Goal: Information Seeking & Learning: Learn about a topic

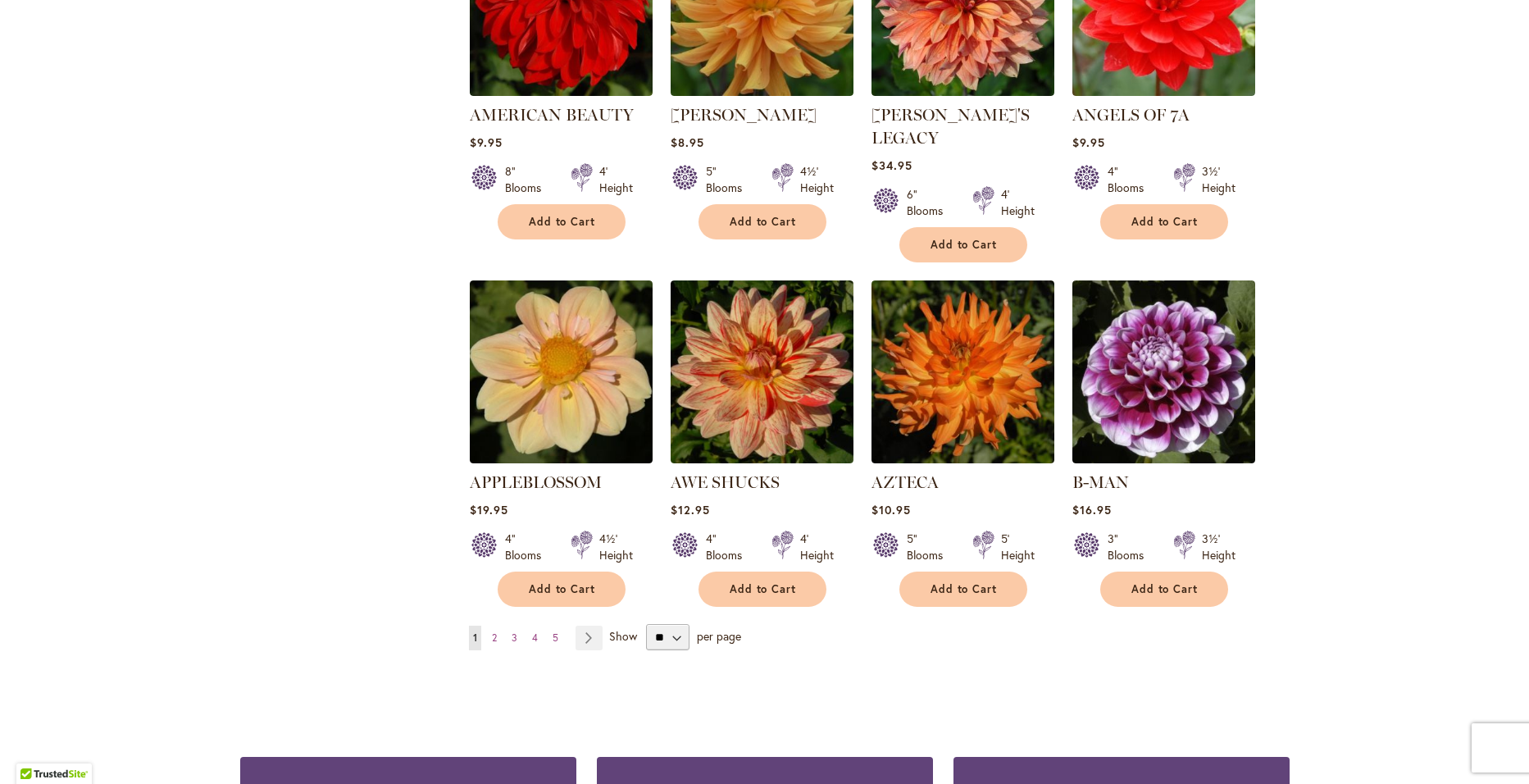
scroll to position [1311, 0]
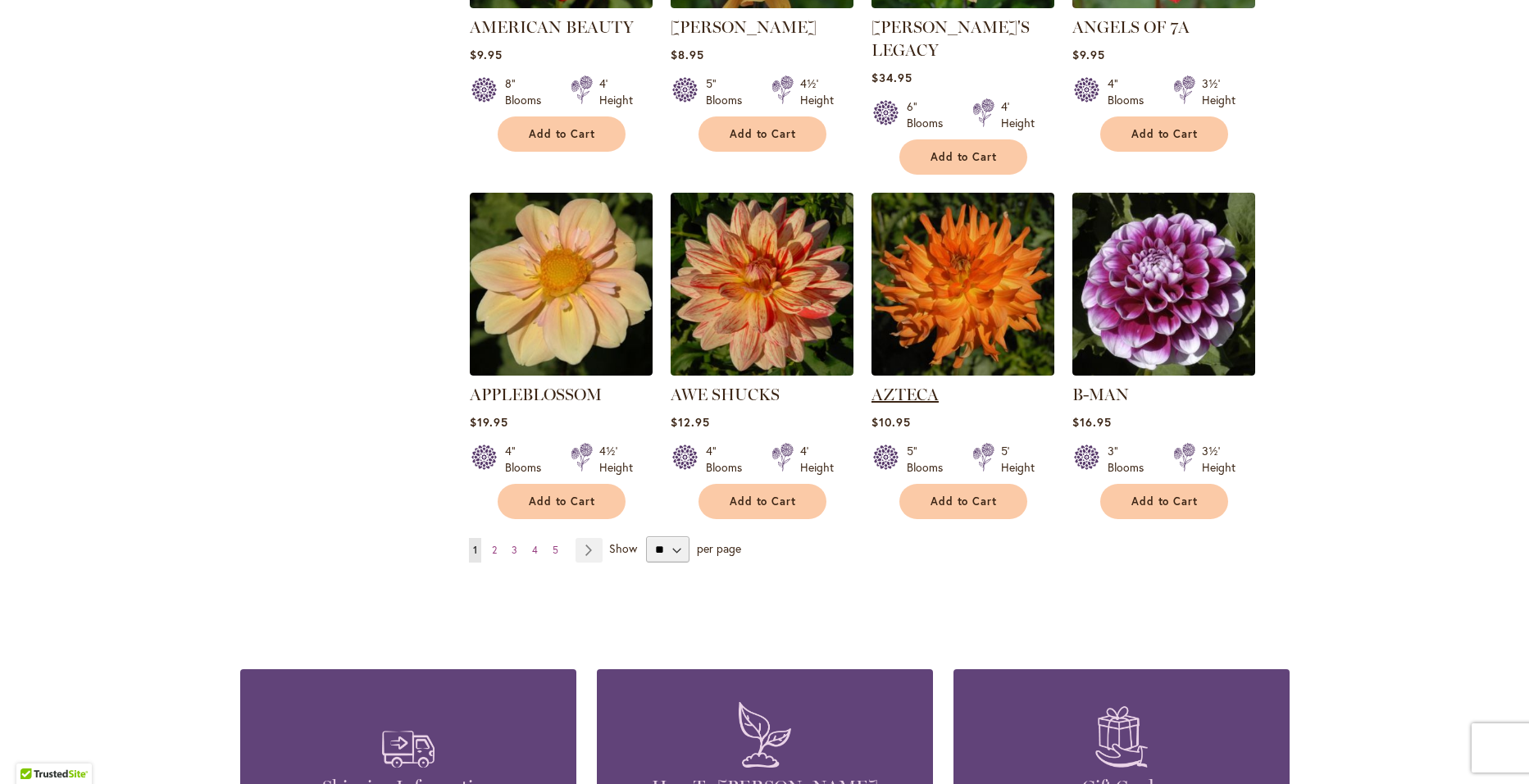
click at [884, 384] on link "AZTECA" at bounding box center [905, 393] width 67 height 20
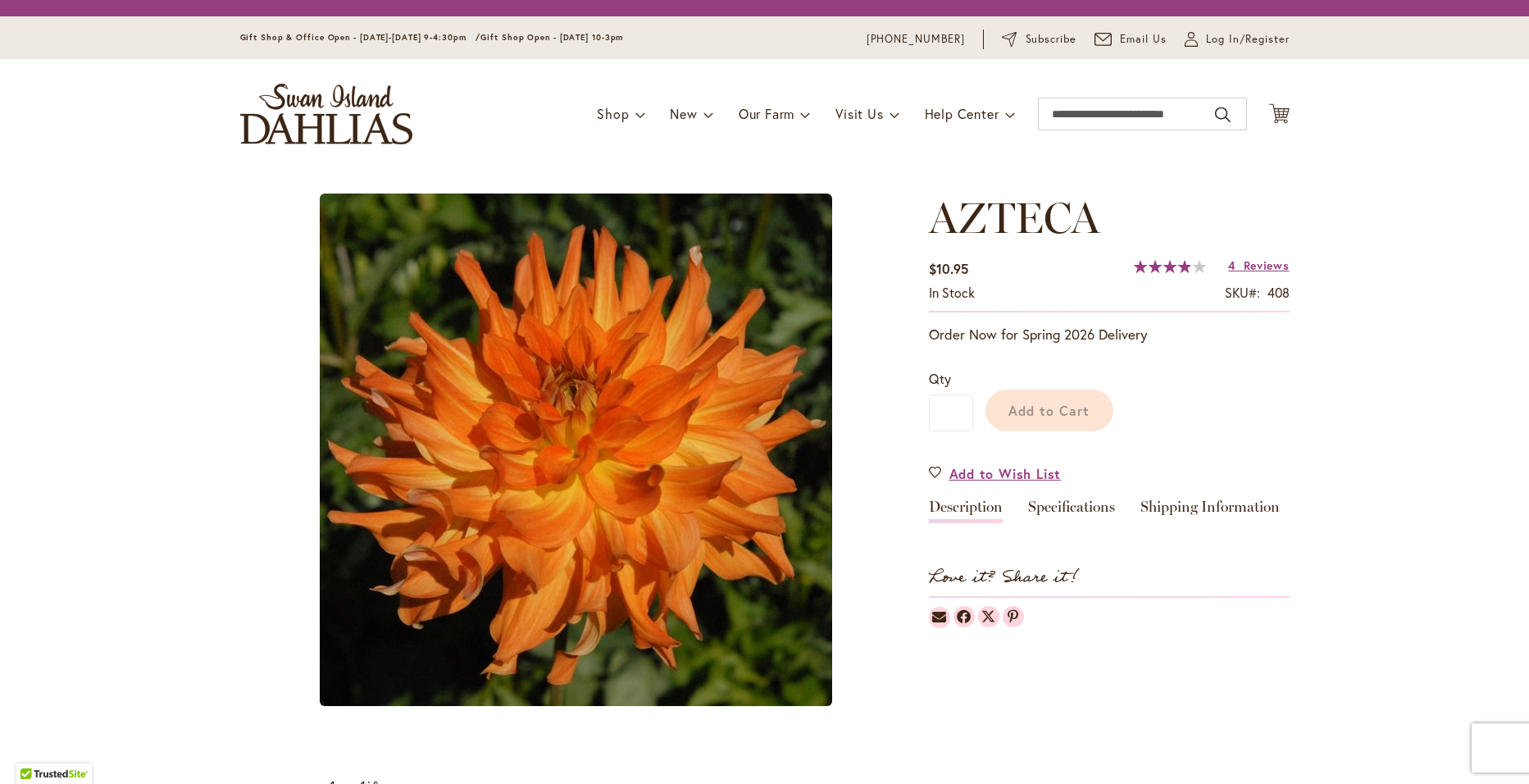
click at [962, 510] on link "Description" at bounding box center [966, 510] width 74 height 24
click at [1158, 116] on input "Search" at bounding box center [1143, 113] width 210 height 33
click at [1208, 117] on input "Search" at bounding box center [1143, 113] width 210 height 33
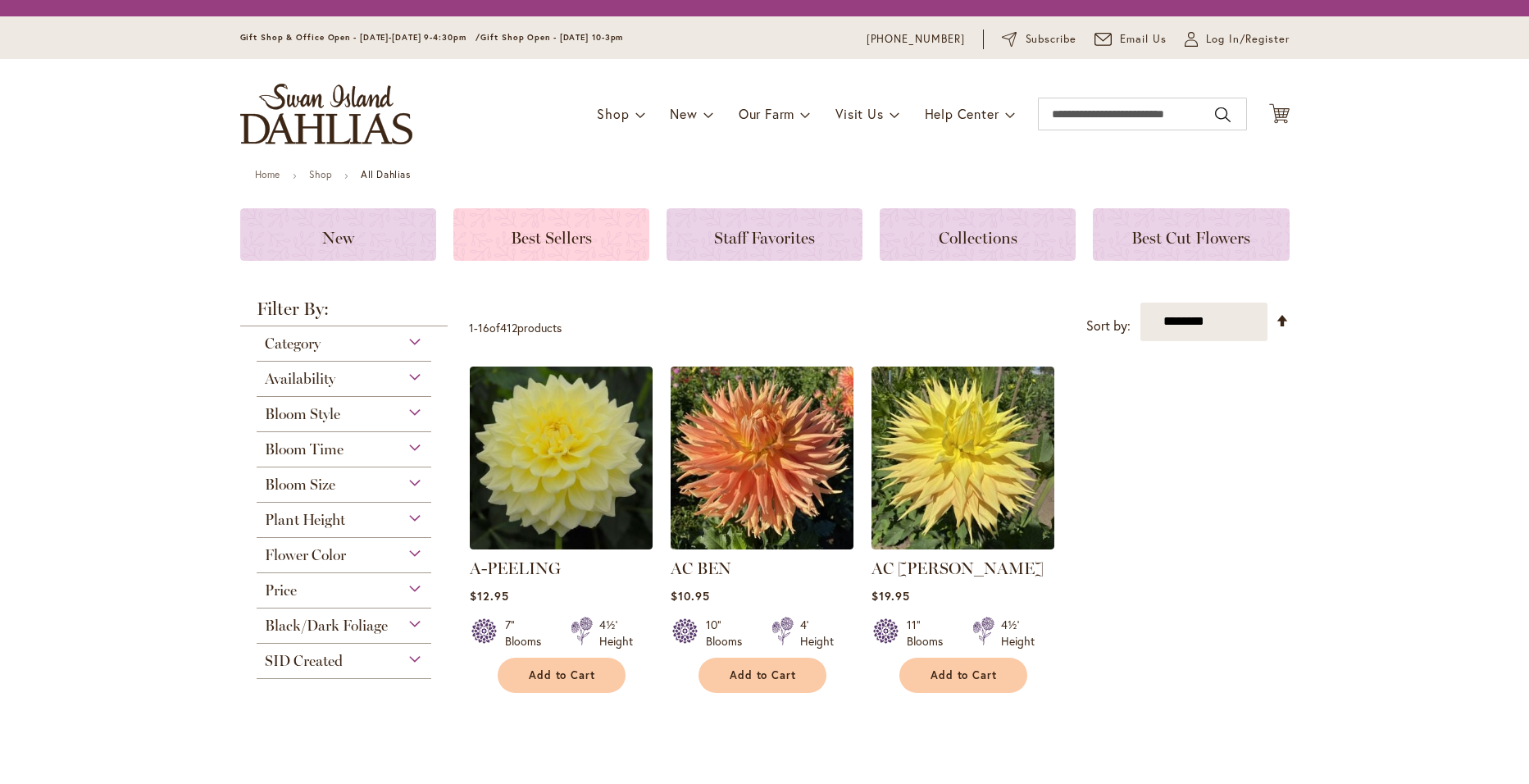
click at [555, 234] on span "Best Sellers" at bounding box center [551, 238] width 81 height 20
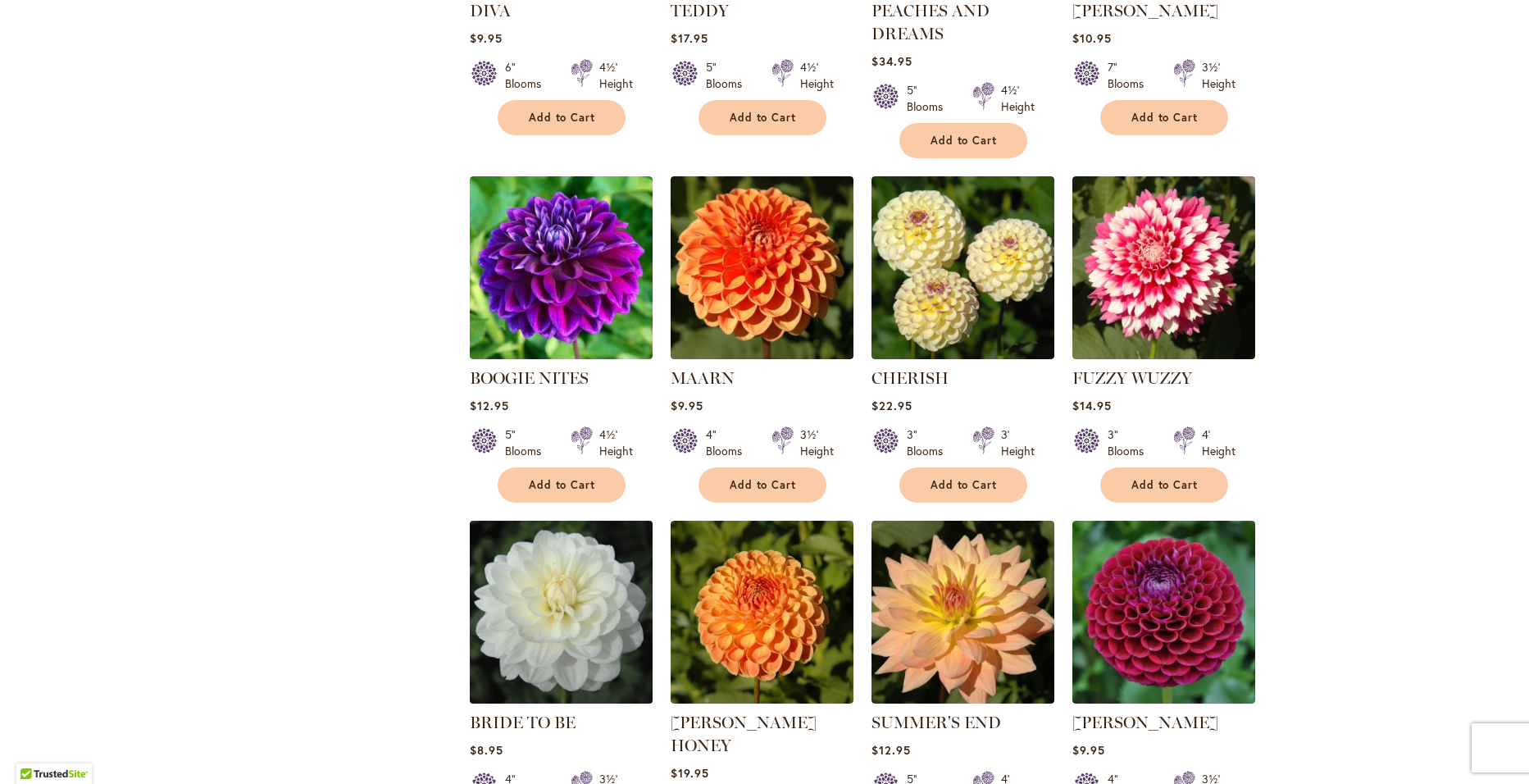
scroll to position [820, 0]
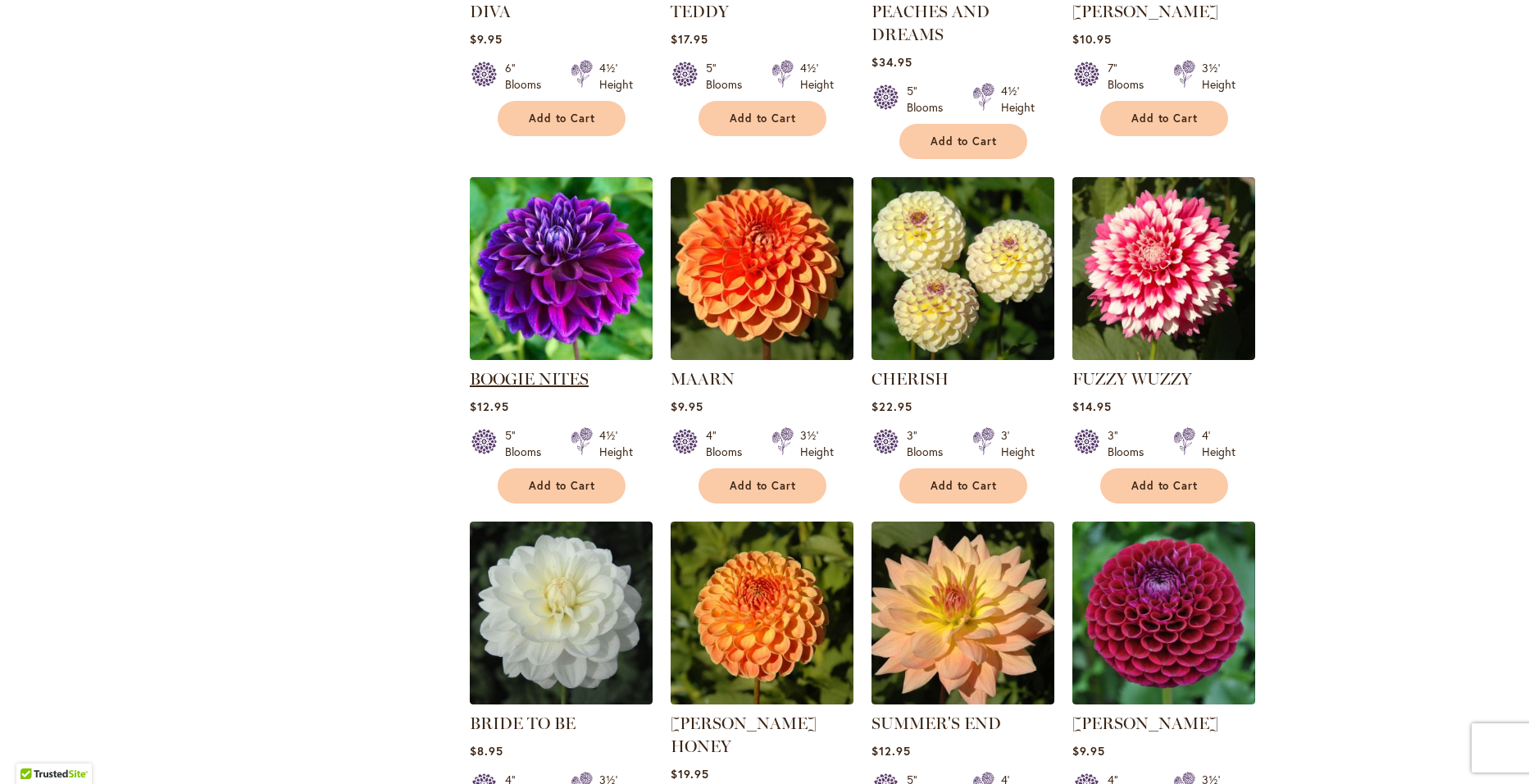
click at [499, 375] on link "BOOGIE NITES" at bounding box center [529, 378] width 119 height 20
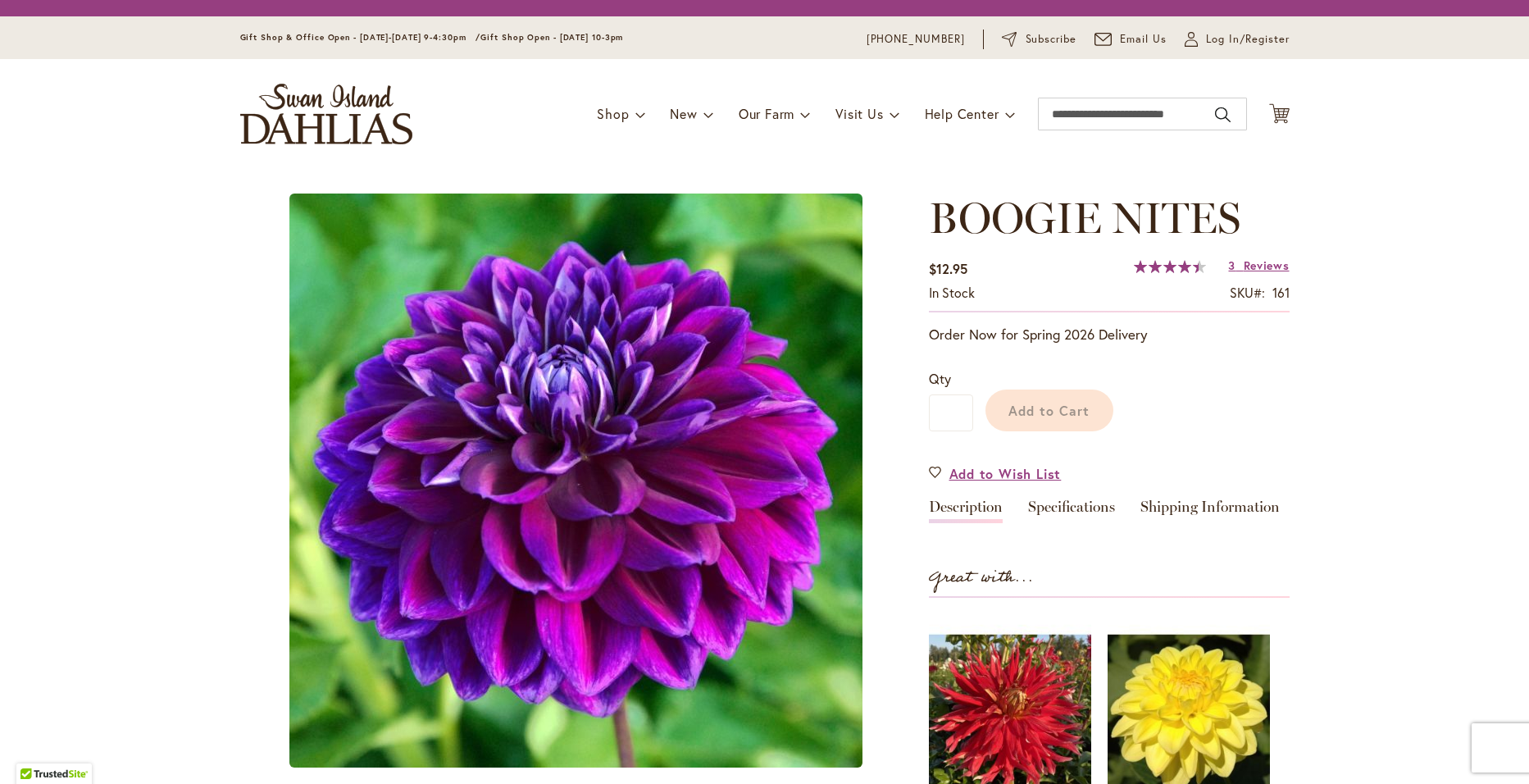
click at [971, 508] on link "Description" at bounding box center [966, 510] width 74 height 24
click at [703, 115] on span at bounding box center [708, 114] width 10 height 26
click at [675, 114] on span "New" at bounding box center [683, 113] width 27 height 17
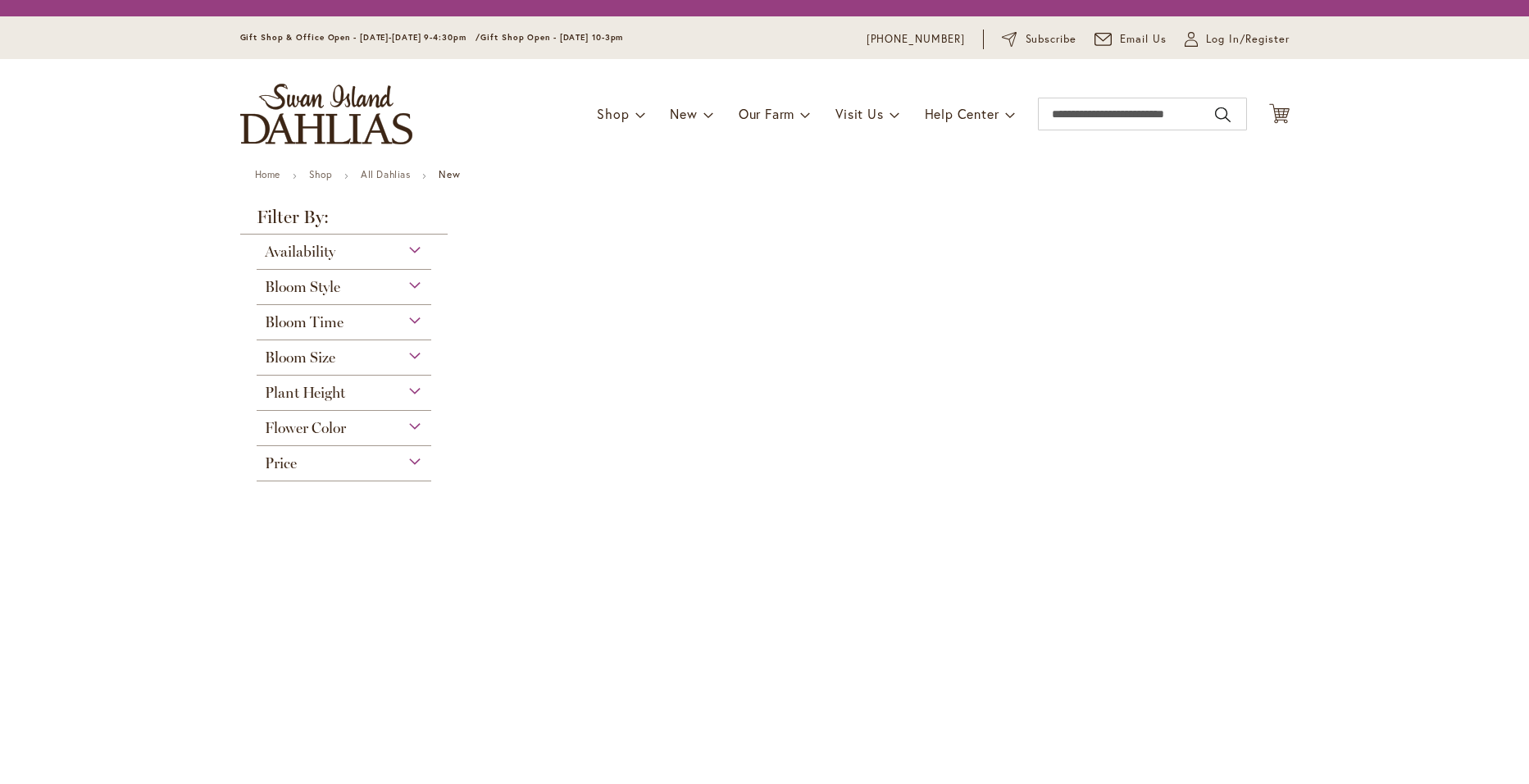
click at [330, 428] on span "Flower Color" at bounding box center [306, 427] width 81 height 18
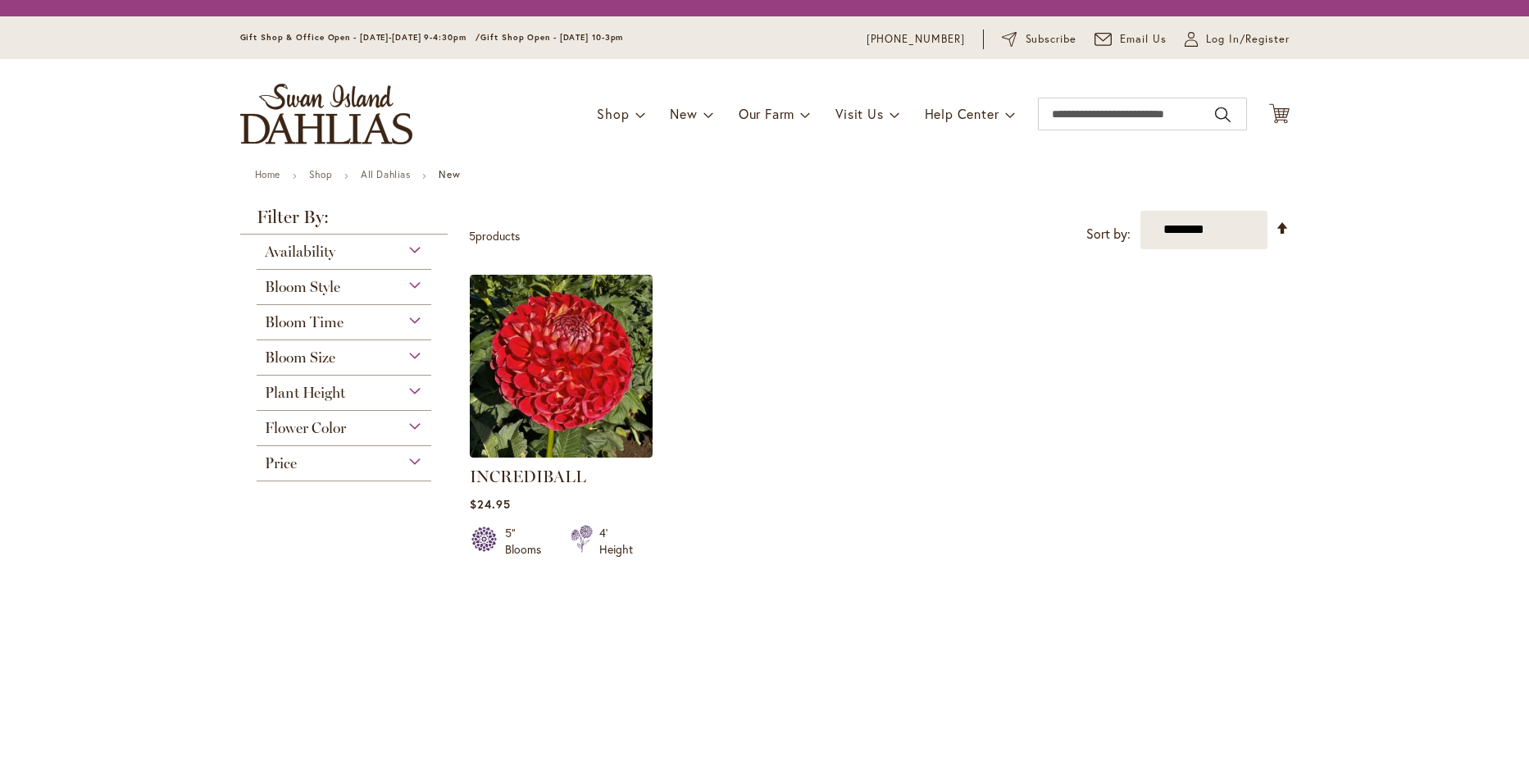
click at [410, 425] on div "Flower Color" at bounding box center [344, 424] width 176 height 26
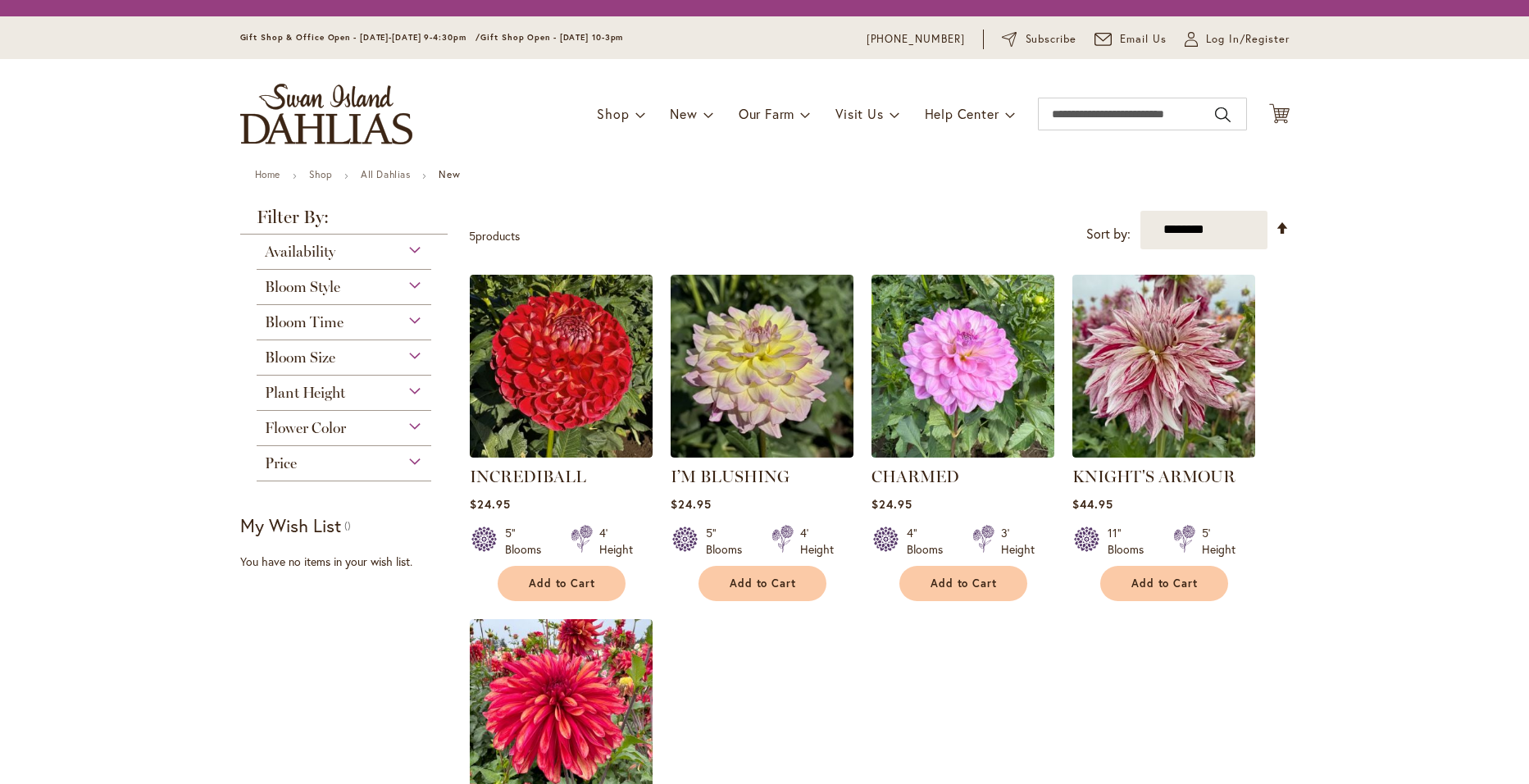
click at [407, 427] on div "Flower Color" at bounding box center [344, 424] width 176 height 26
click at [408, 424] on div "Flower Color" at bounding box center [344, 424] width 176 height 26
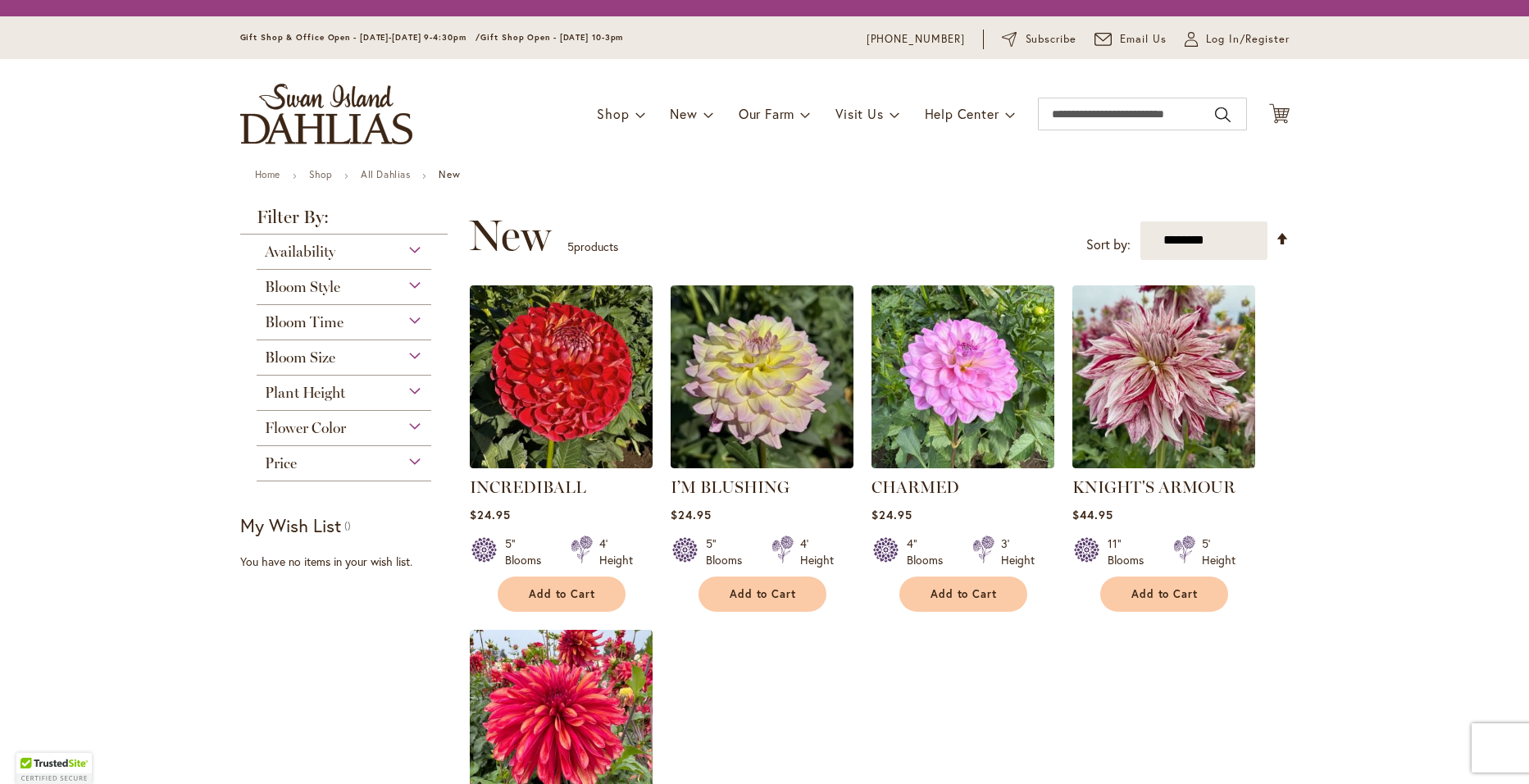
click at [408, 420] on div "Flower Color" at bounding box center [344, 424] width 176 height 26
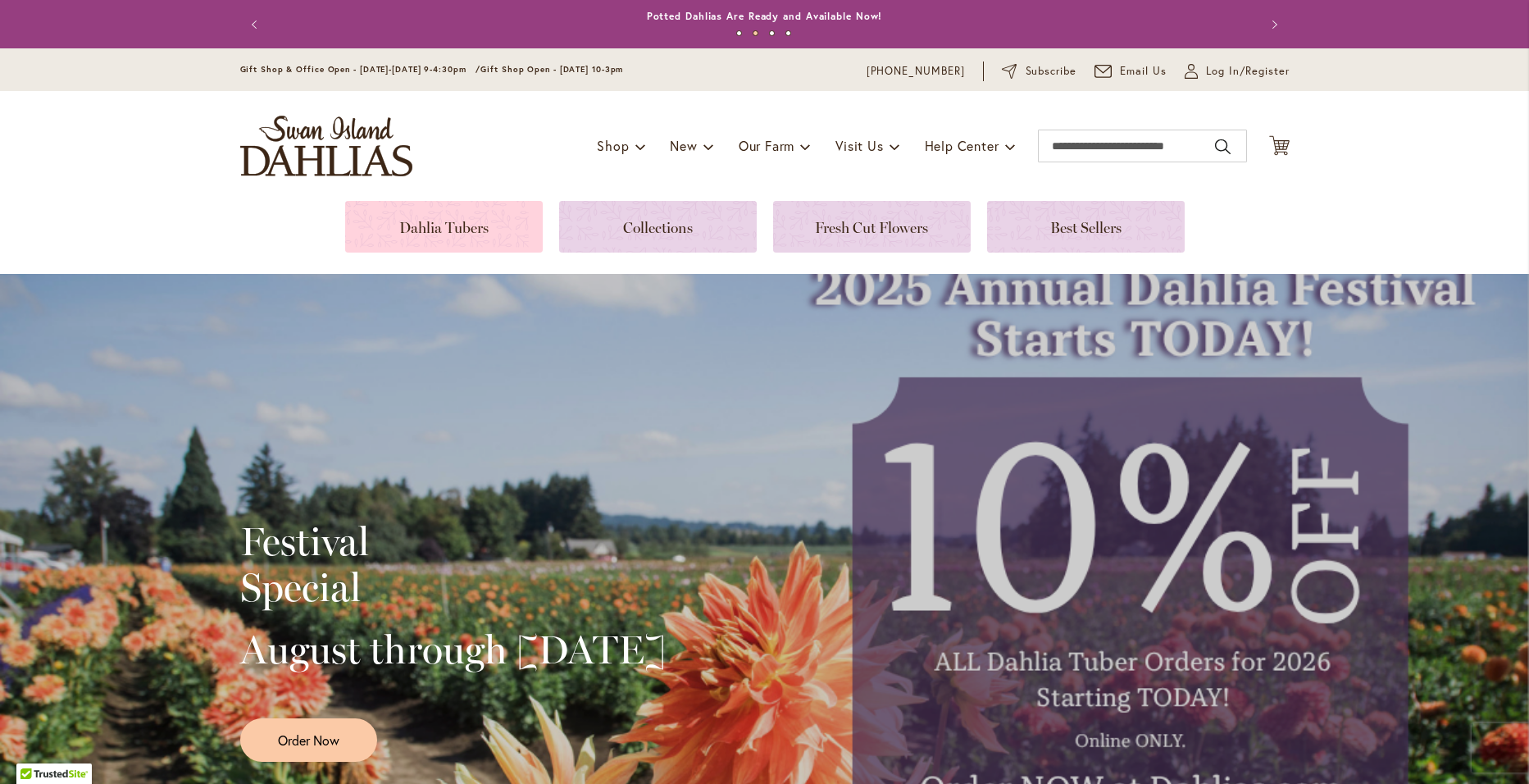
click at [453, 227] on link at bounding box center [444, 226] width 197 height 52
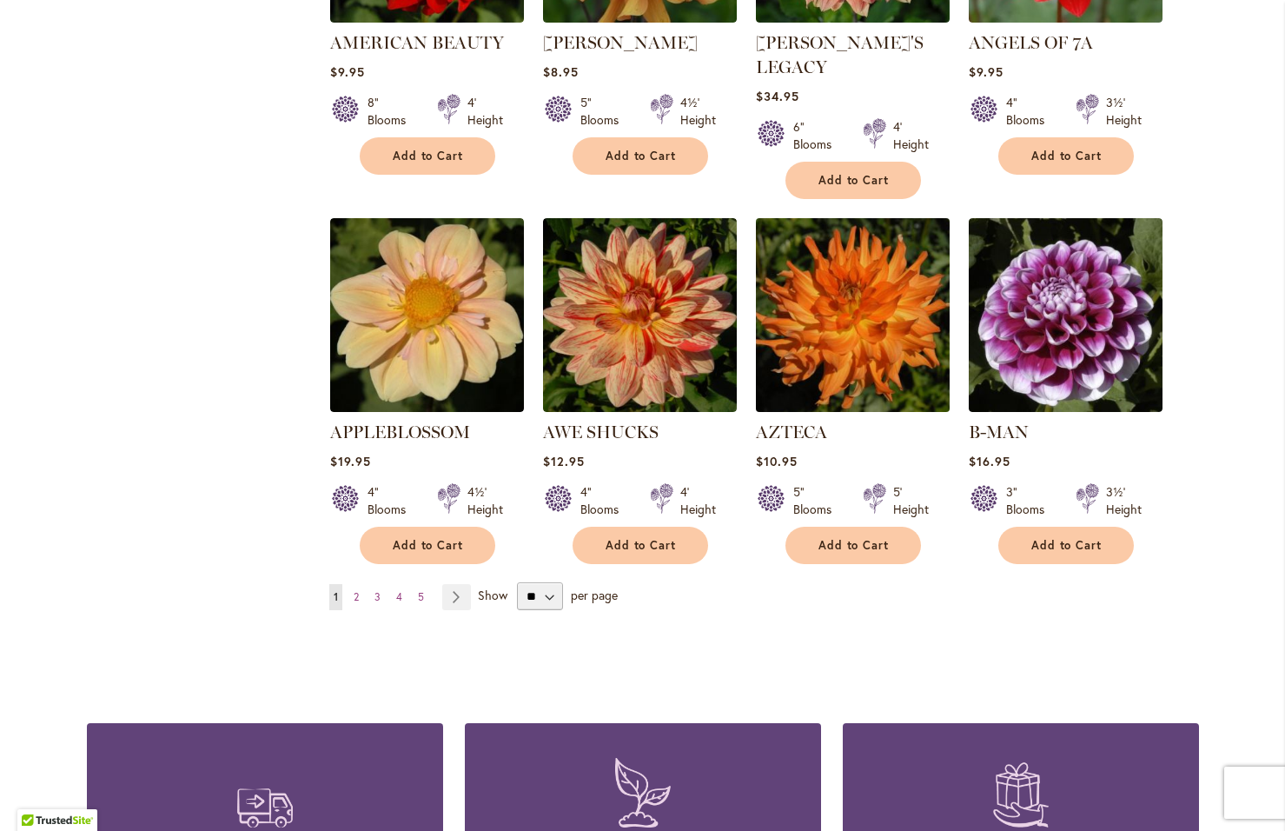
scroll to position [1390, 0]
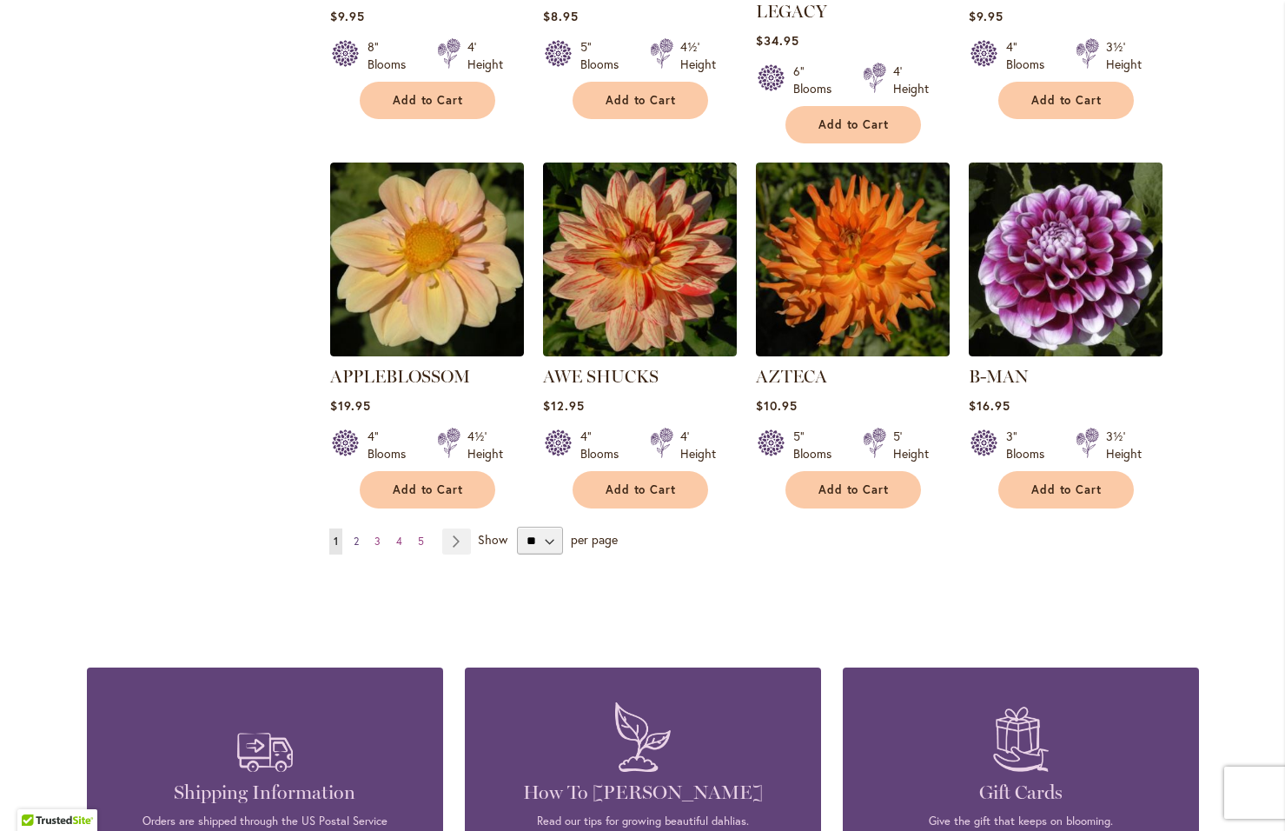
click at [354, 534] on span "2" at bounding box center [356, 540] width 5 height 13
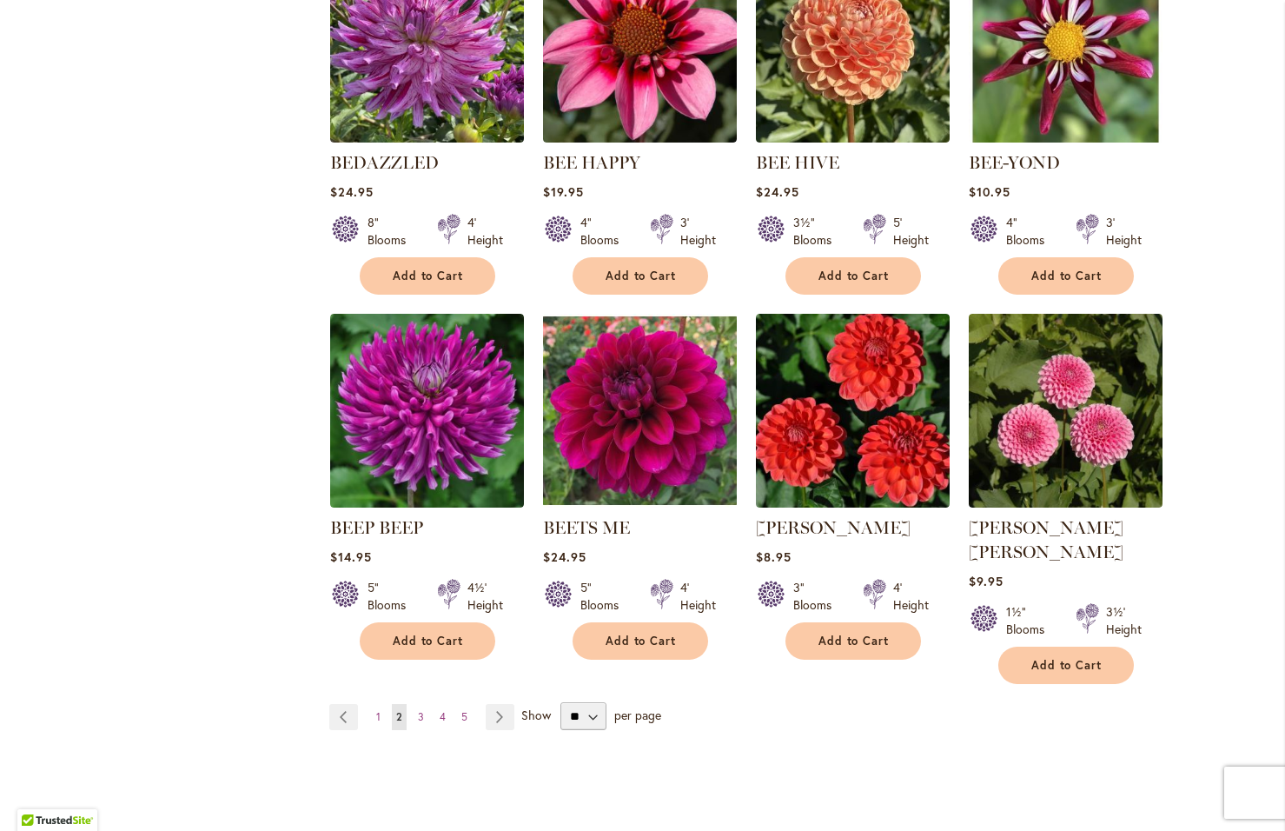
scroll to position [1303, 0]
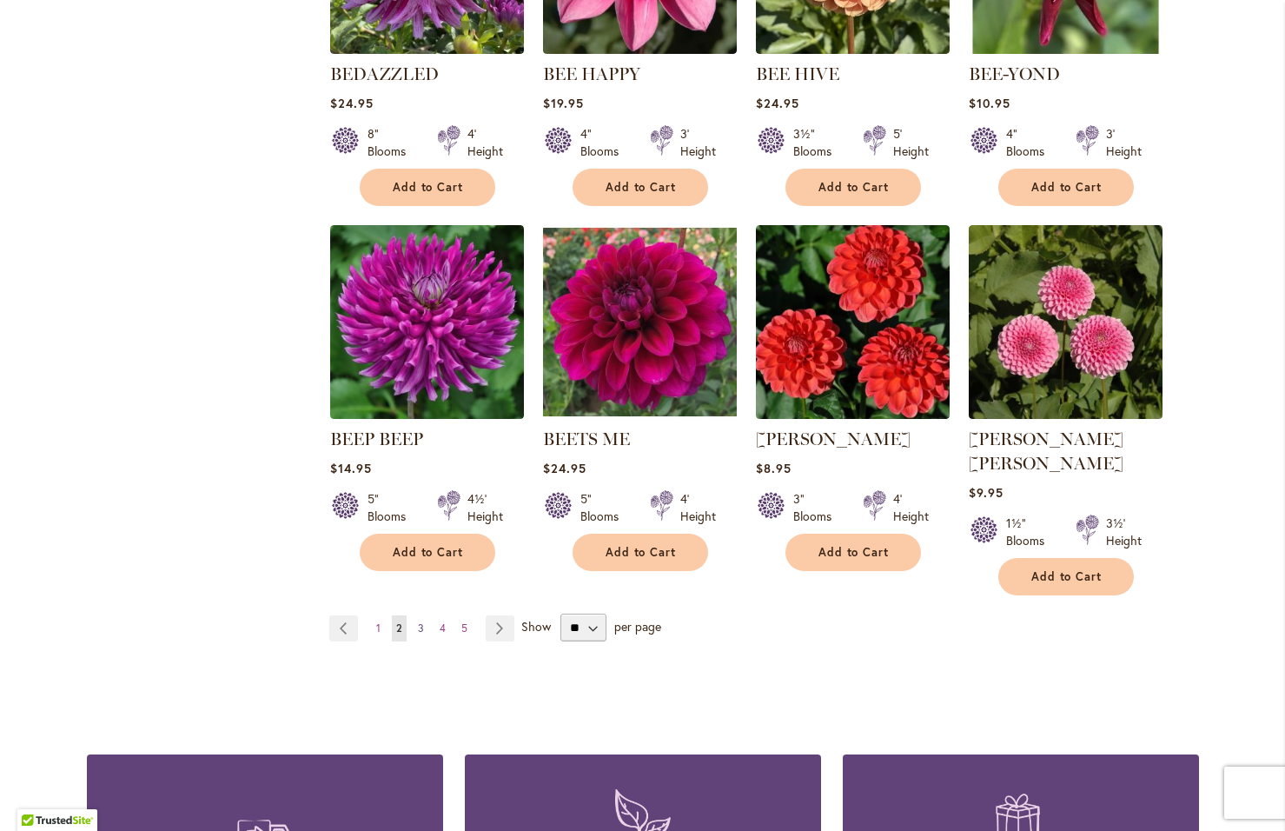
click at [418, 621] on span "3" at bounding box center [421, 627] width 6 height 13
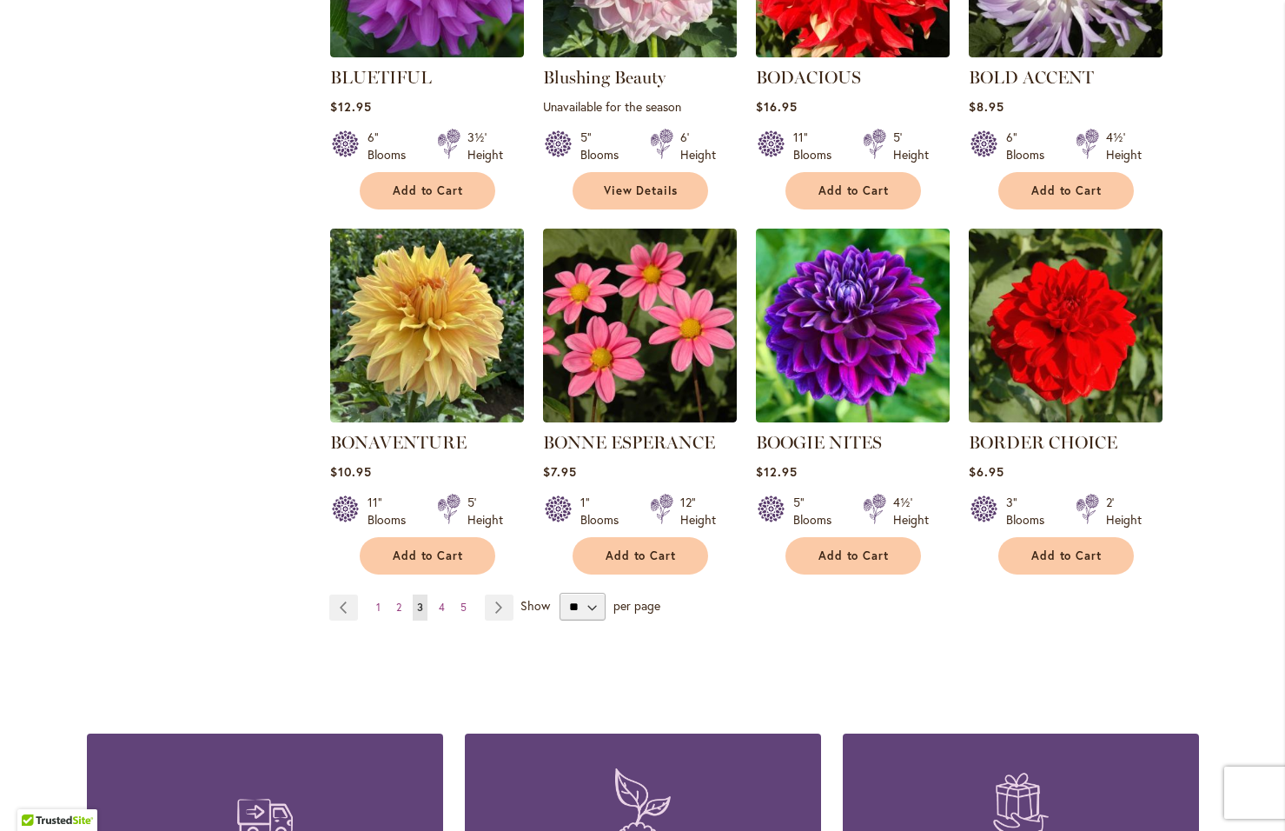
scroll to position [1303, 0]
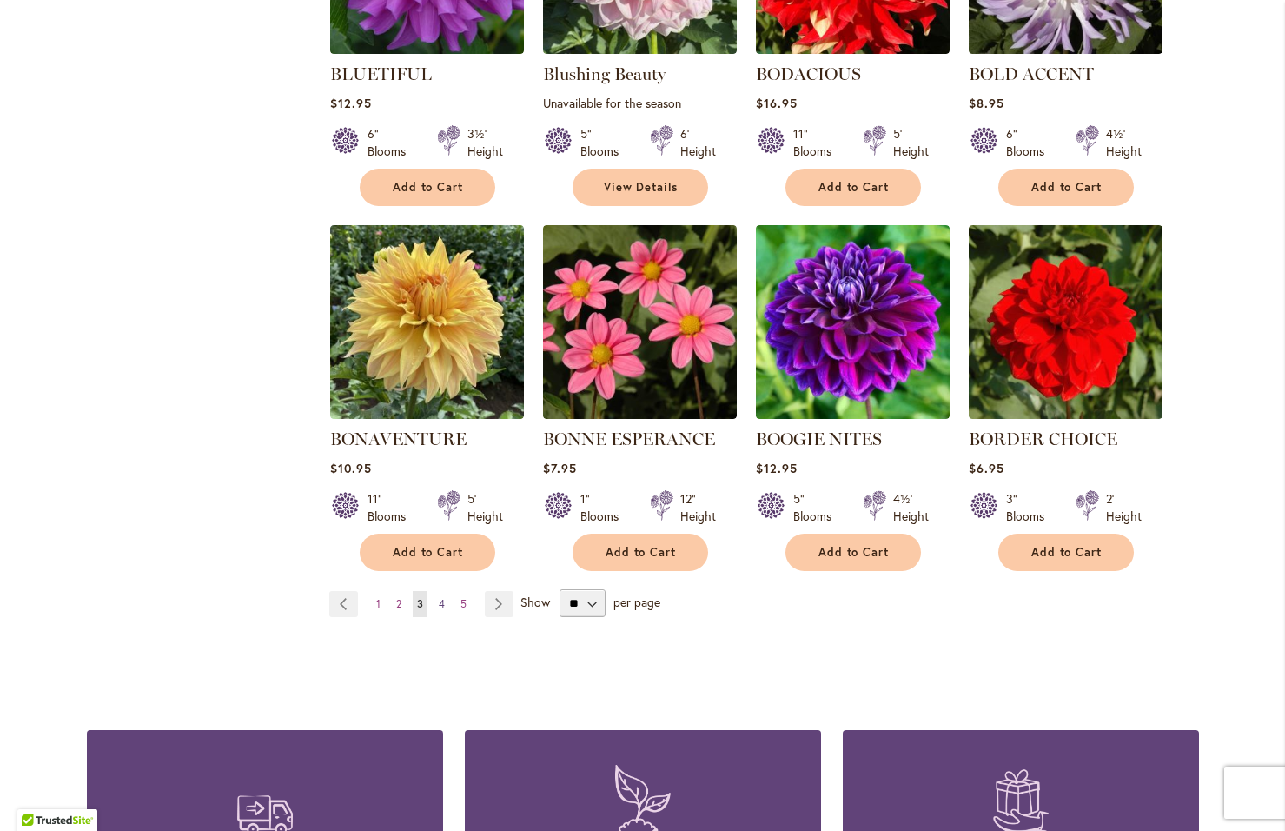
click at [439, 599] on span "4" at bounding box center [442, 603] width 6 height 13
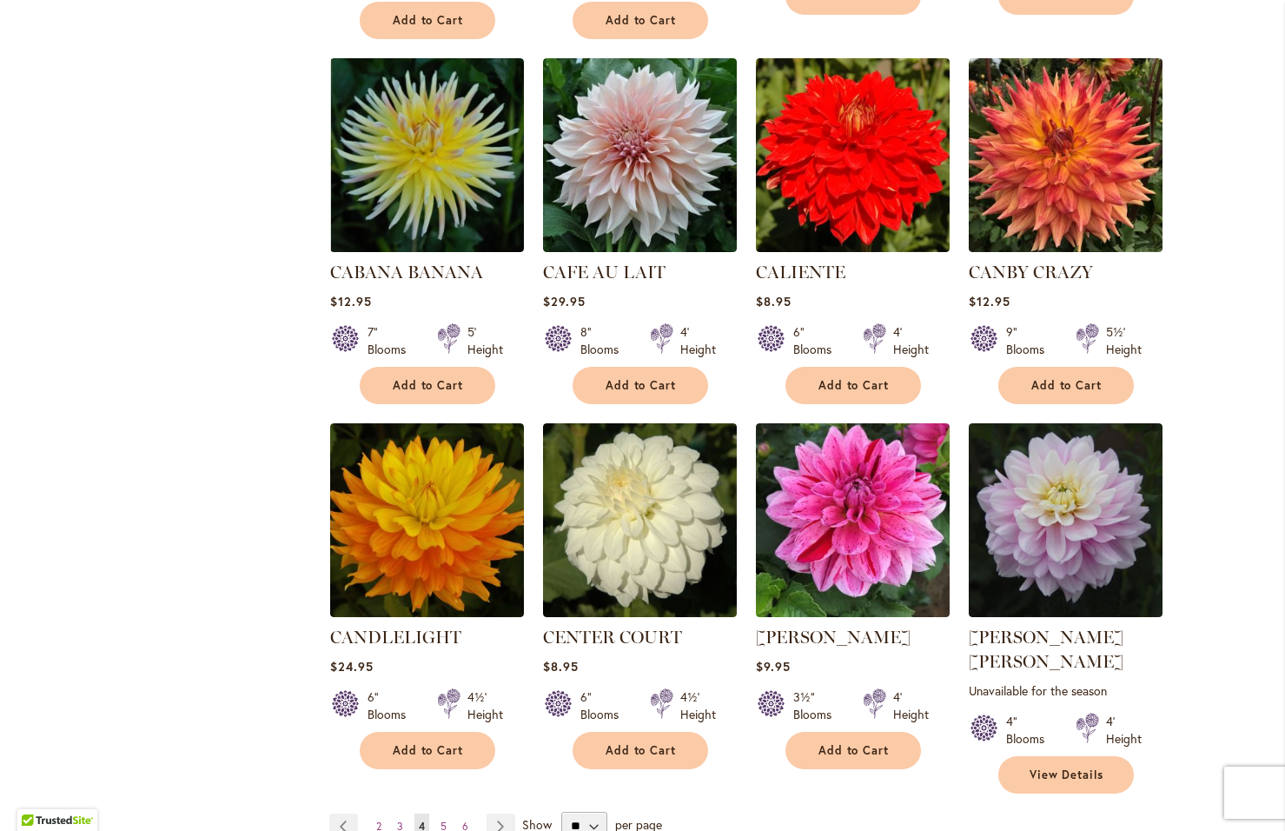
scroll to position [1216, 0]
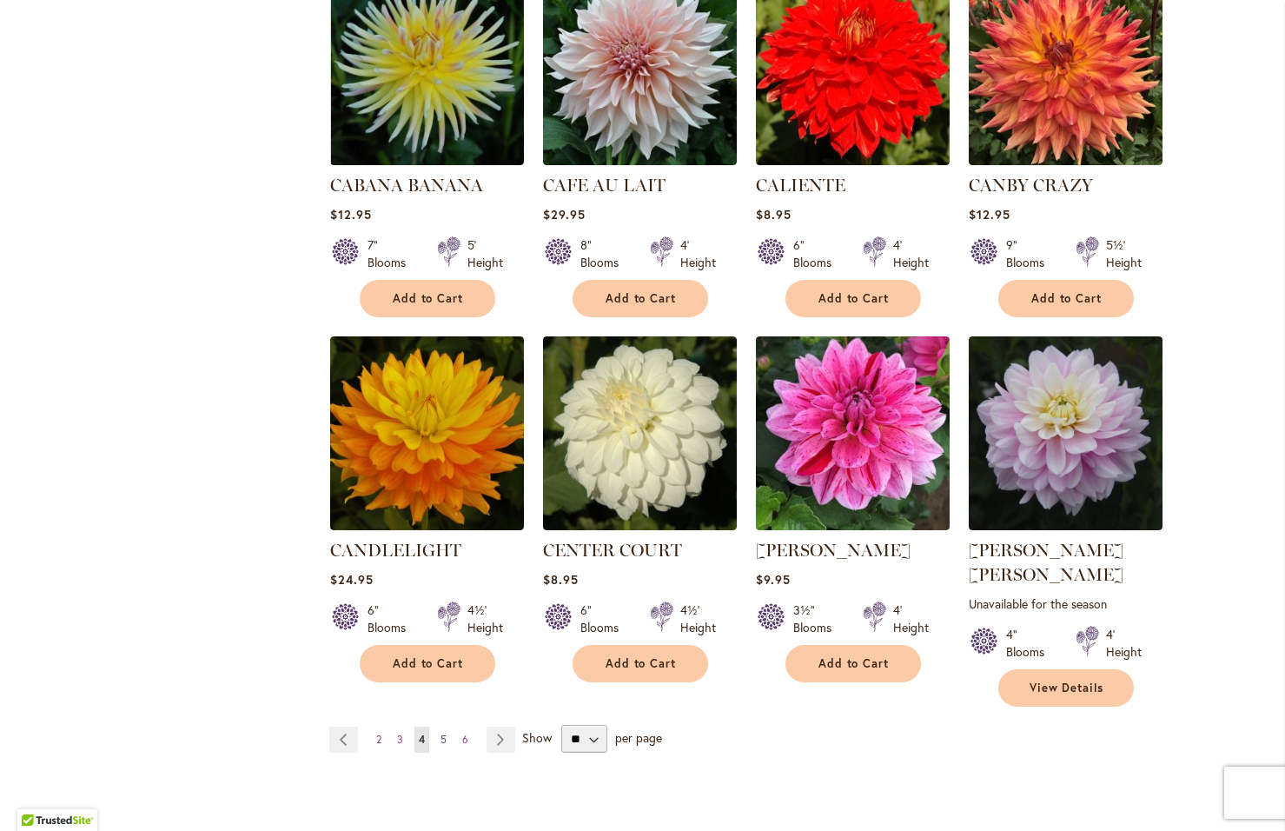
click at [440, 732] on span "5" at bounding box center [443, 738] width 6 height 13
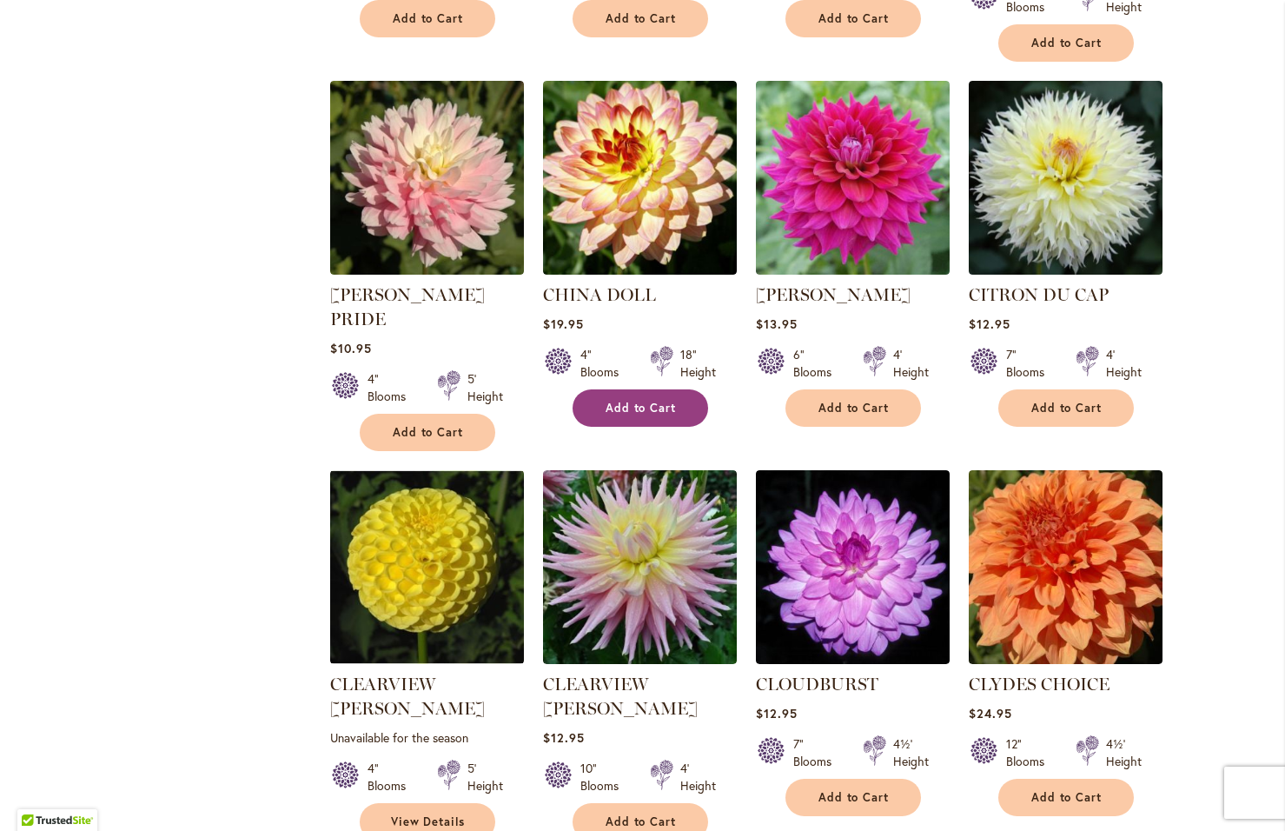
scroll to position [1129, 0]
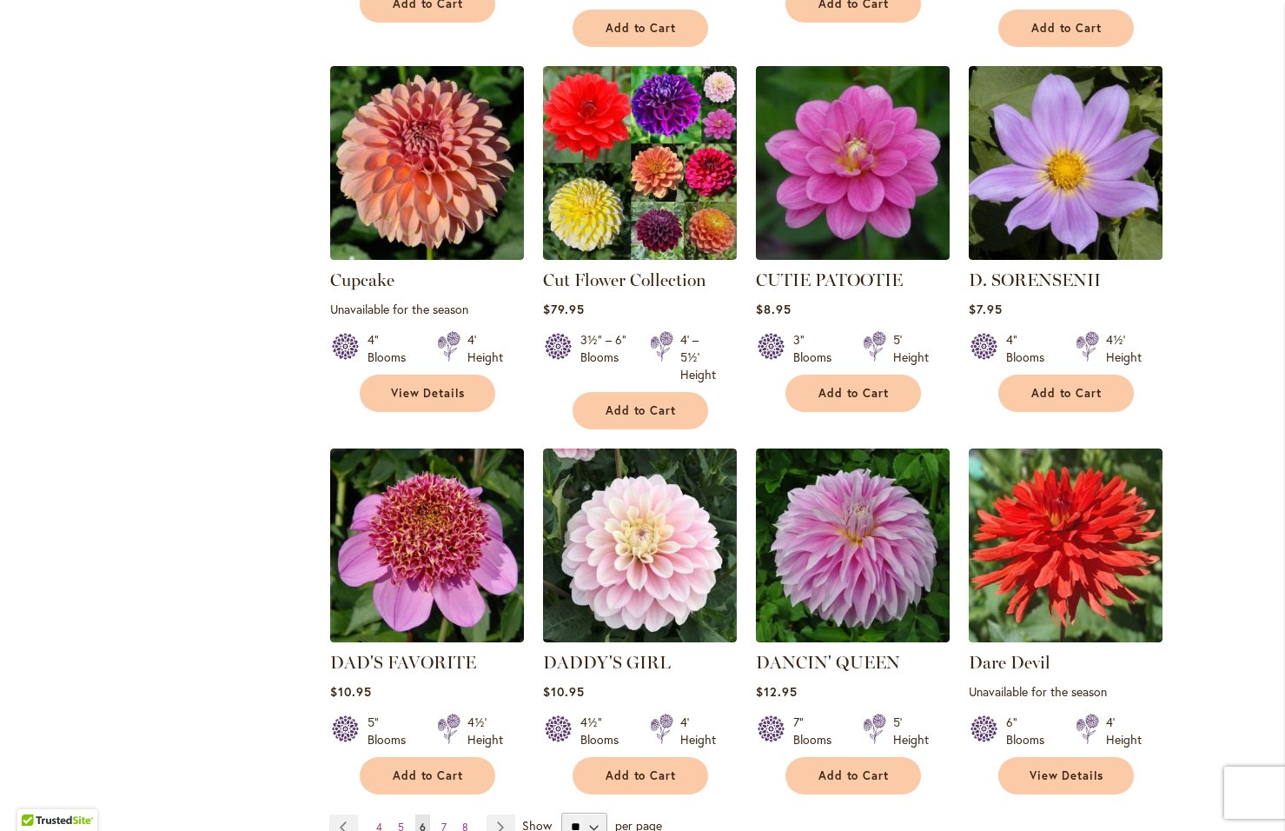
scroll to position [1303, 0]
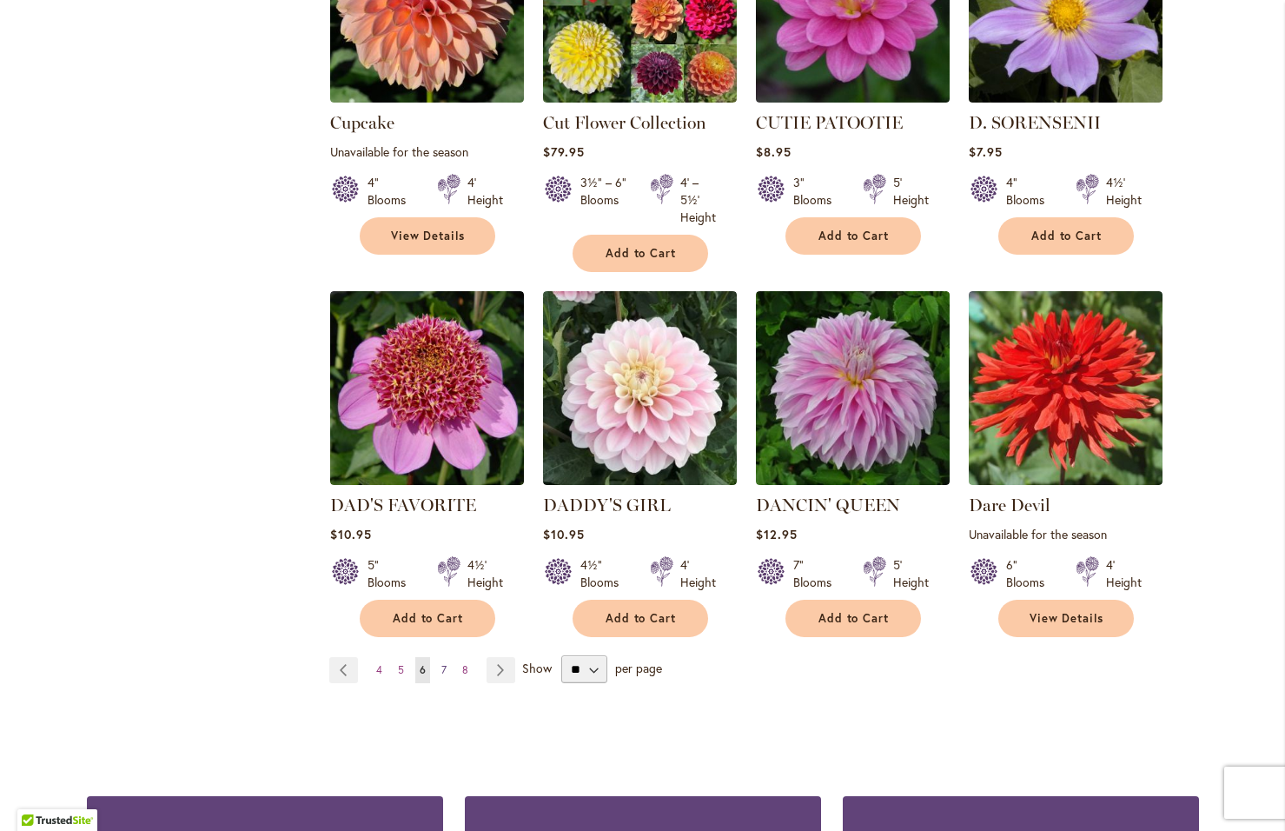
click at [441, 663] on span "7" at bounding box center [443, 669] width 5 height 13
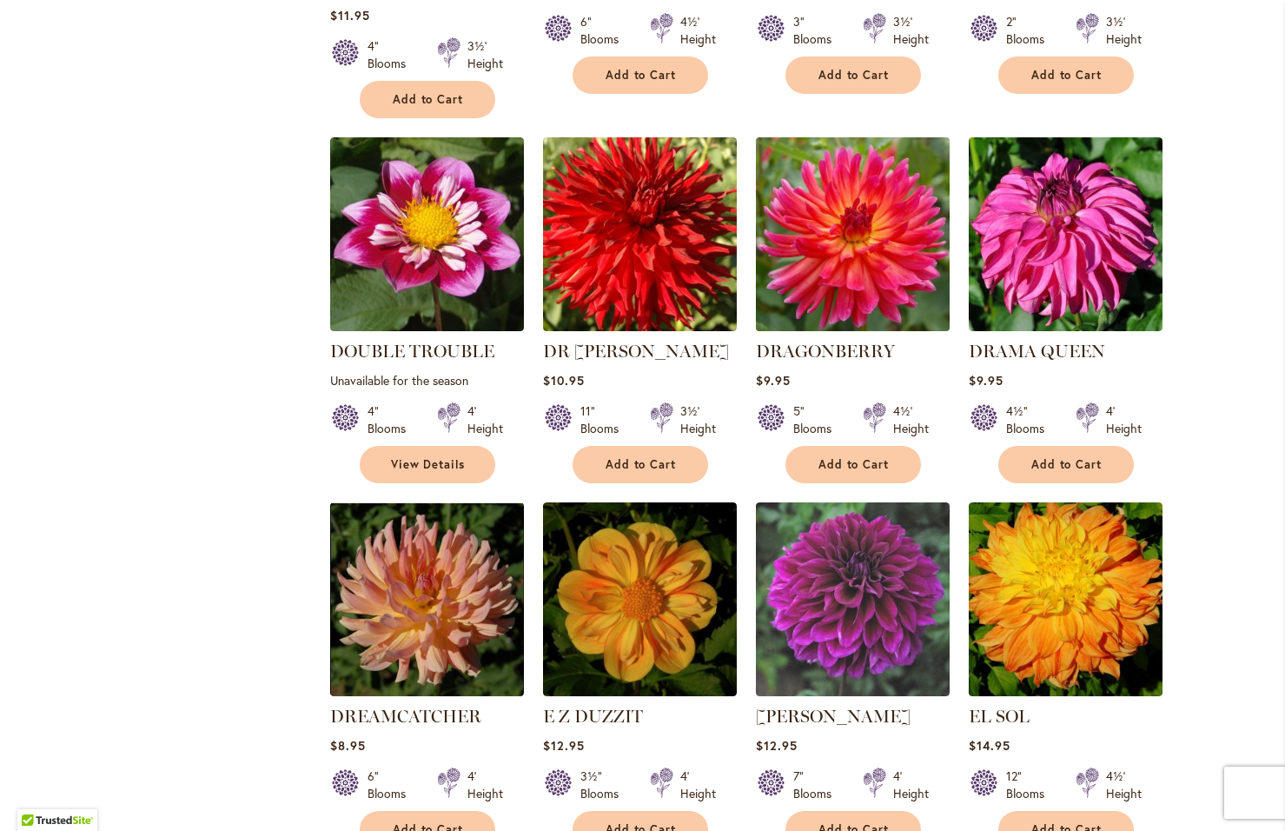
scroll to position [1216, 0]
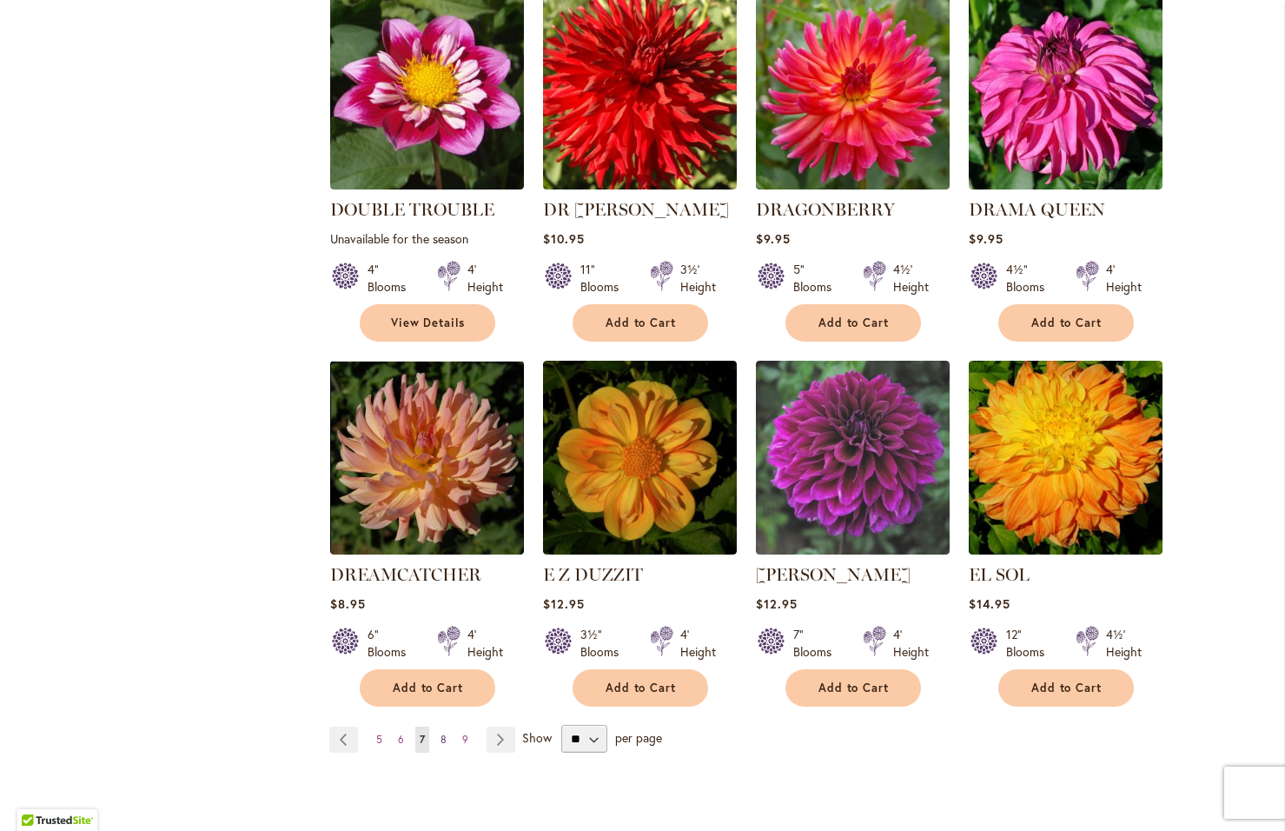
click at [440, 732] on span "8" at bounding box center [443, 738] width 6 height 13
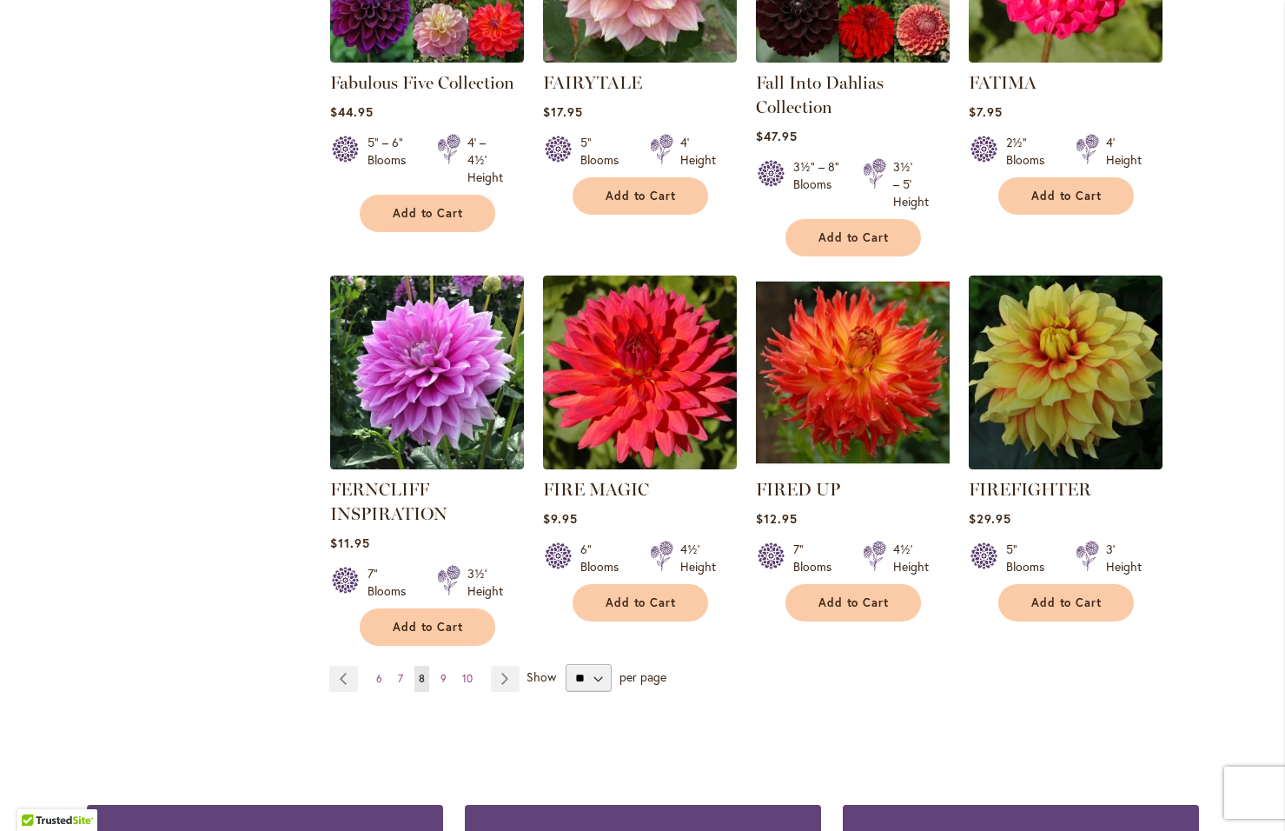
scroll to position [1303, 0]
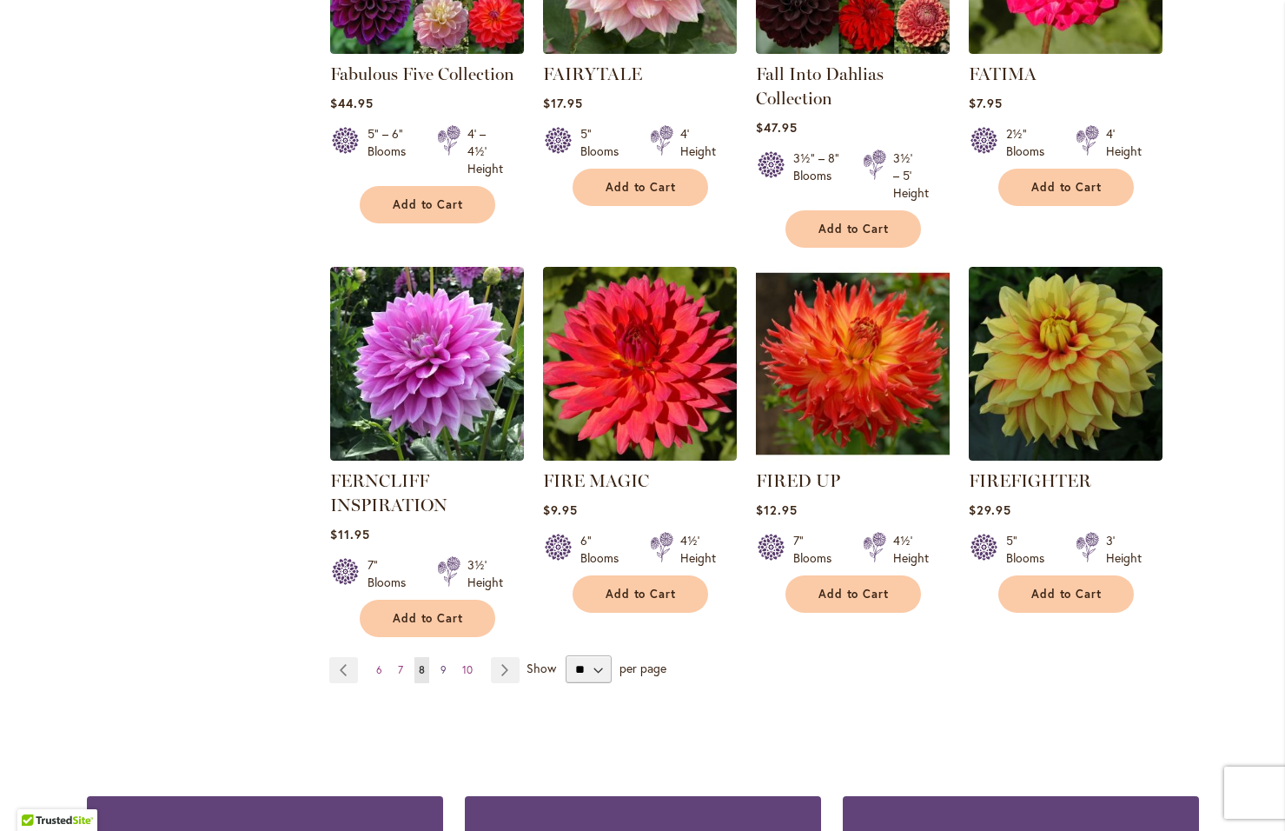
click at [440, 665] on span "9" at bounding box center [443, 669] width 6 height 13
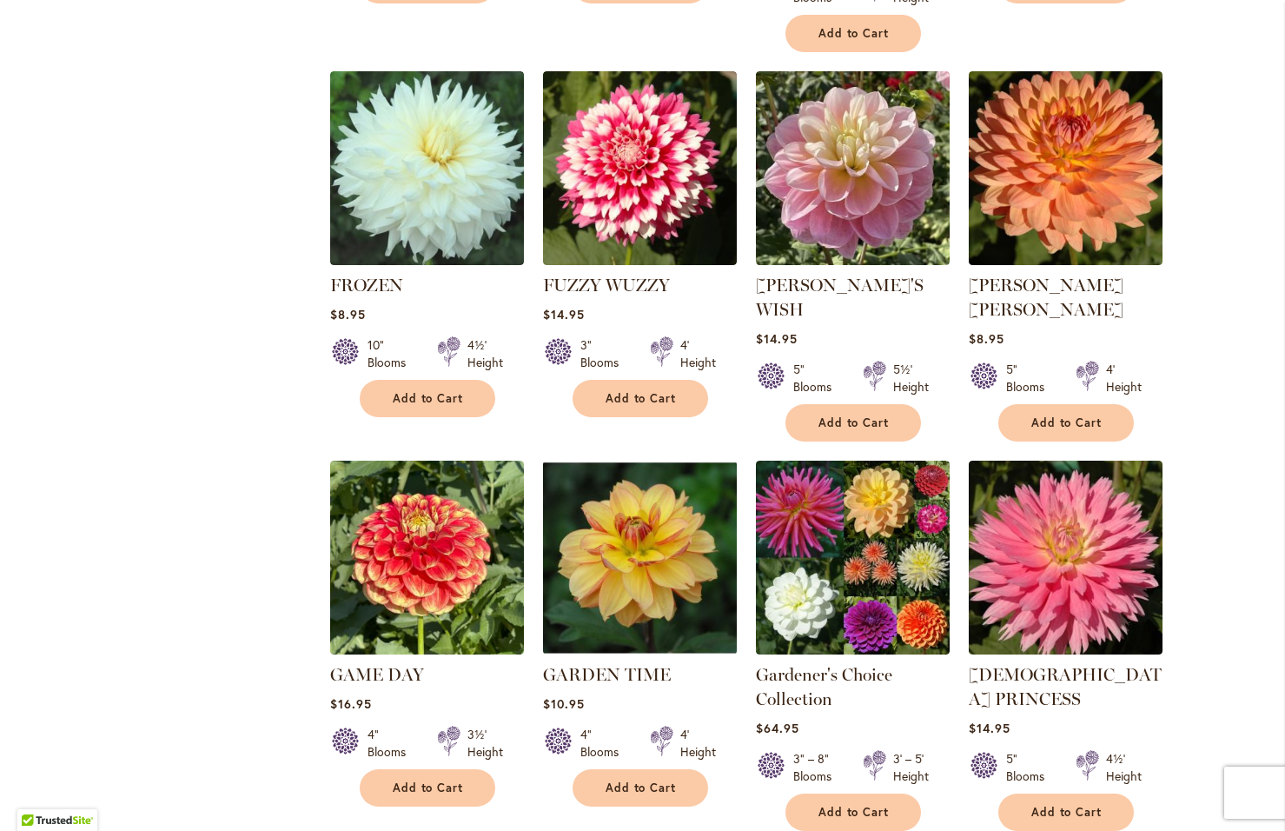
scroll to position [1216, 0]
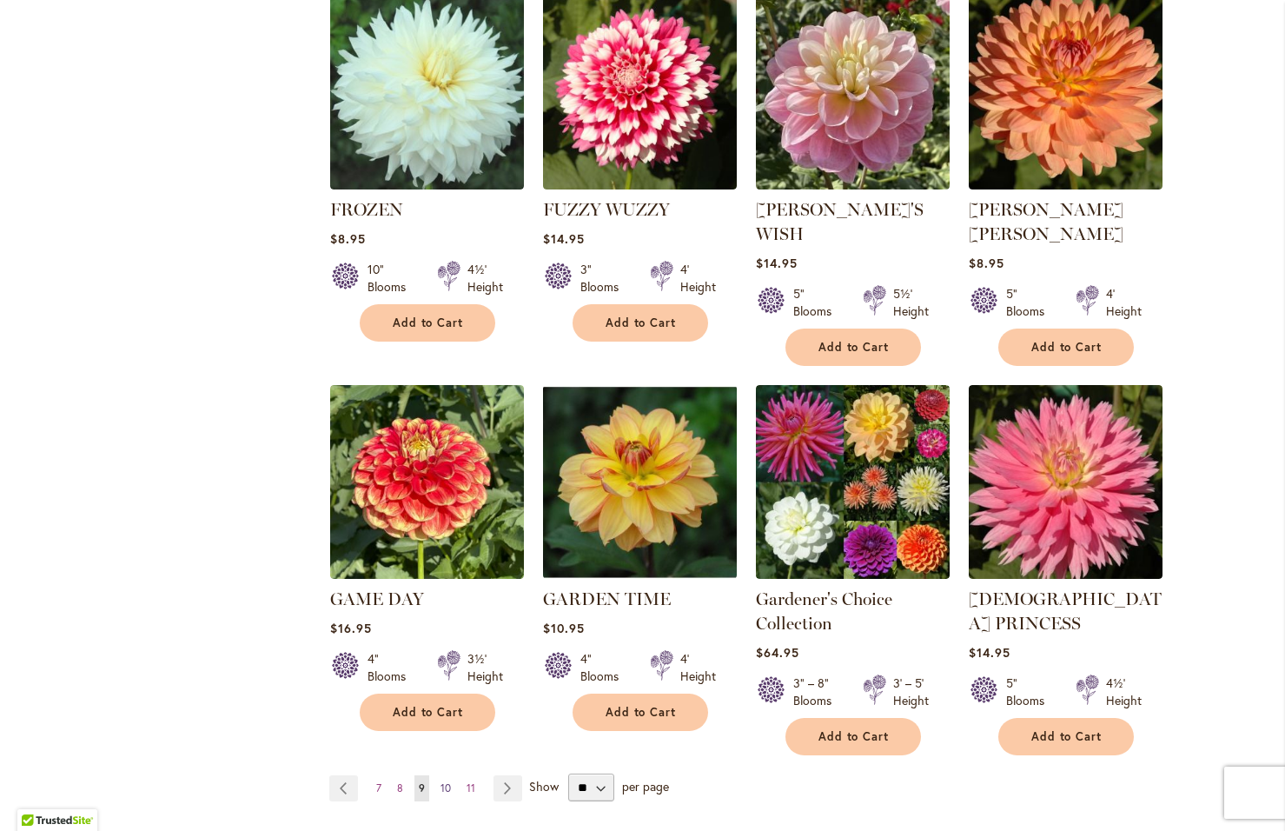
click at [441, 781] on span "10" at bounding box center [445, 787] width 10 height 13
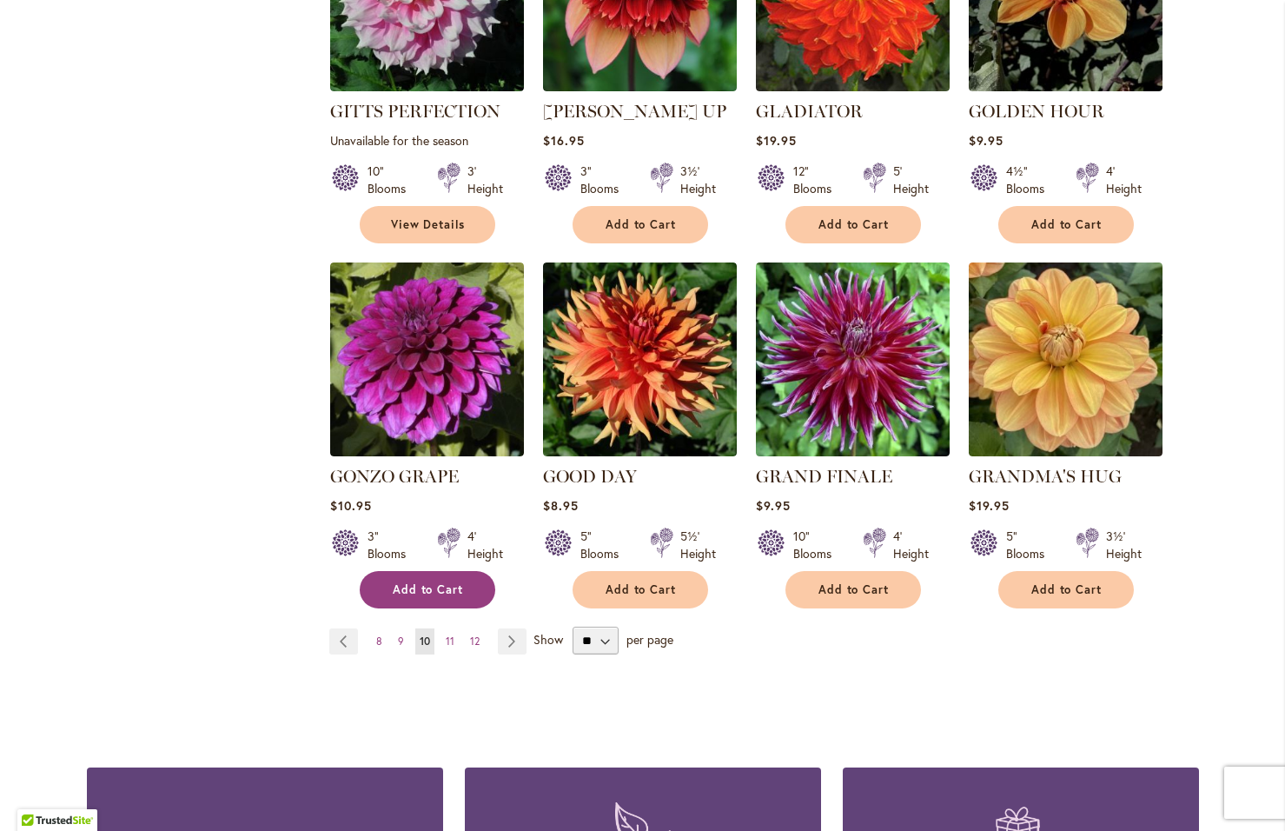
scroll to position [1303, 0]
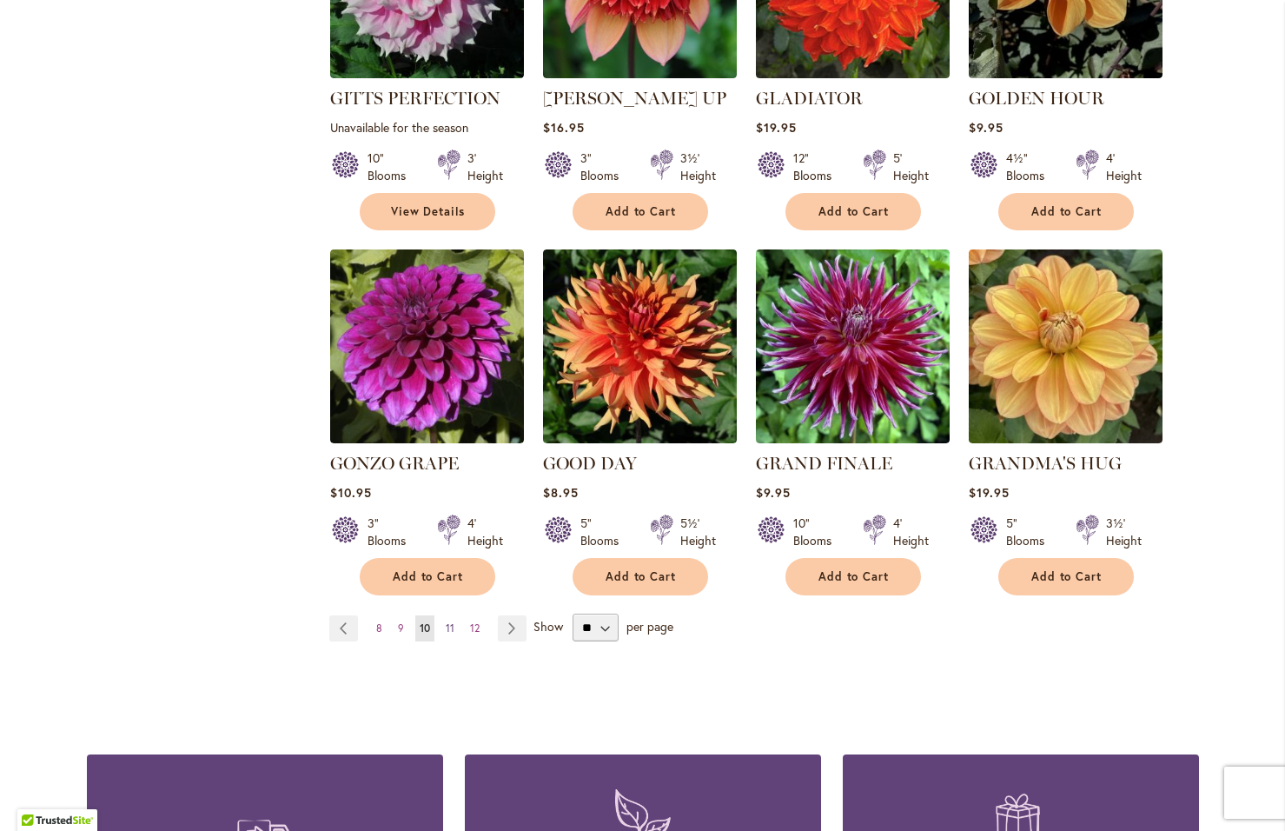
click at [446, 621] on span "11" at bounding box center [450, 627] width 9 height 13
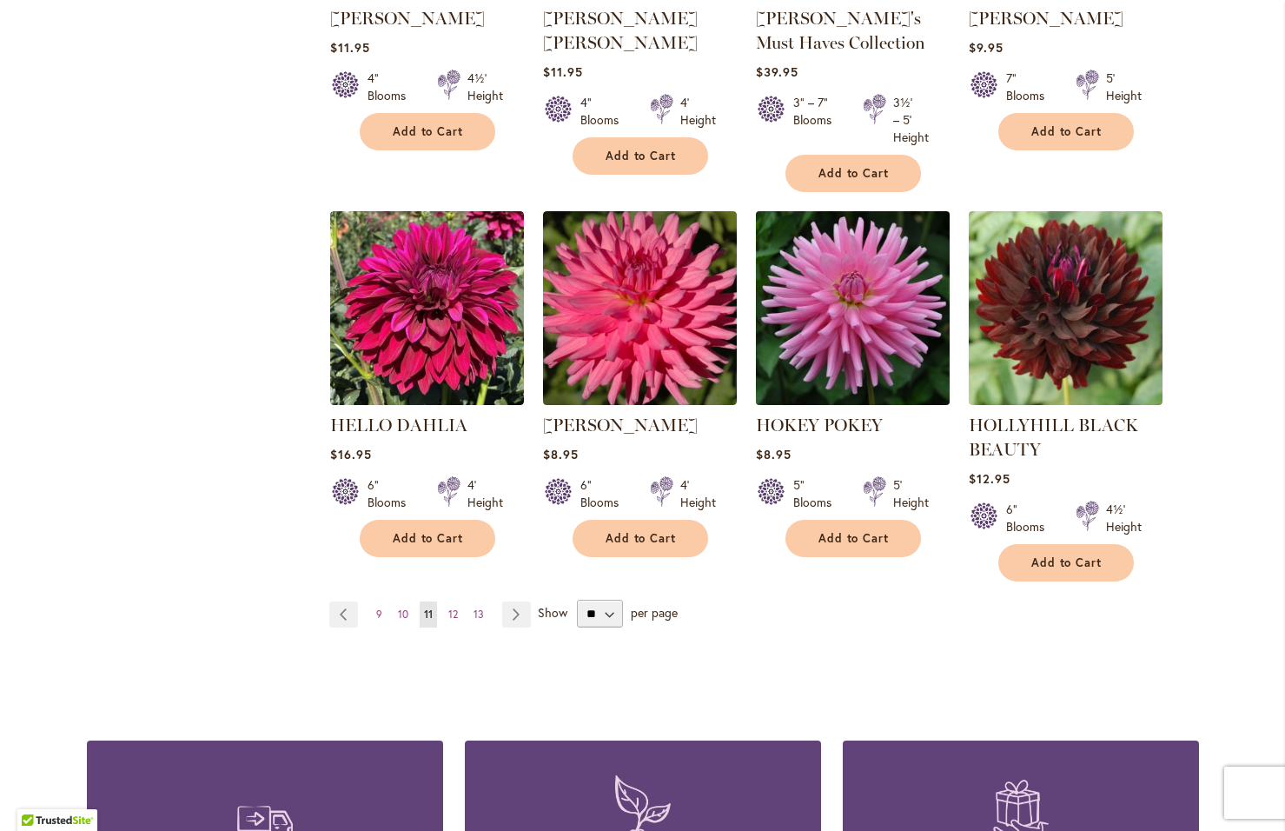
scroll to position [1390, 0]
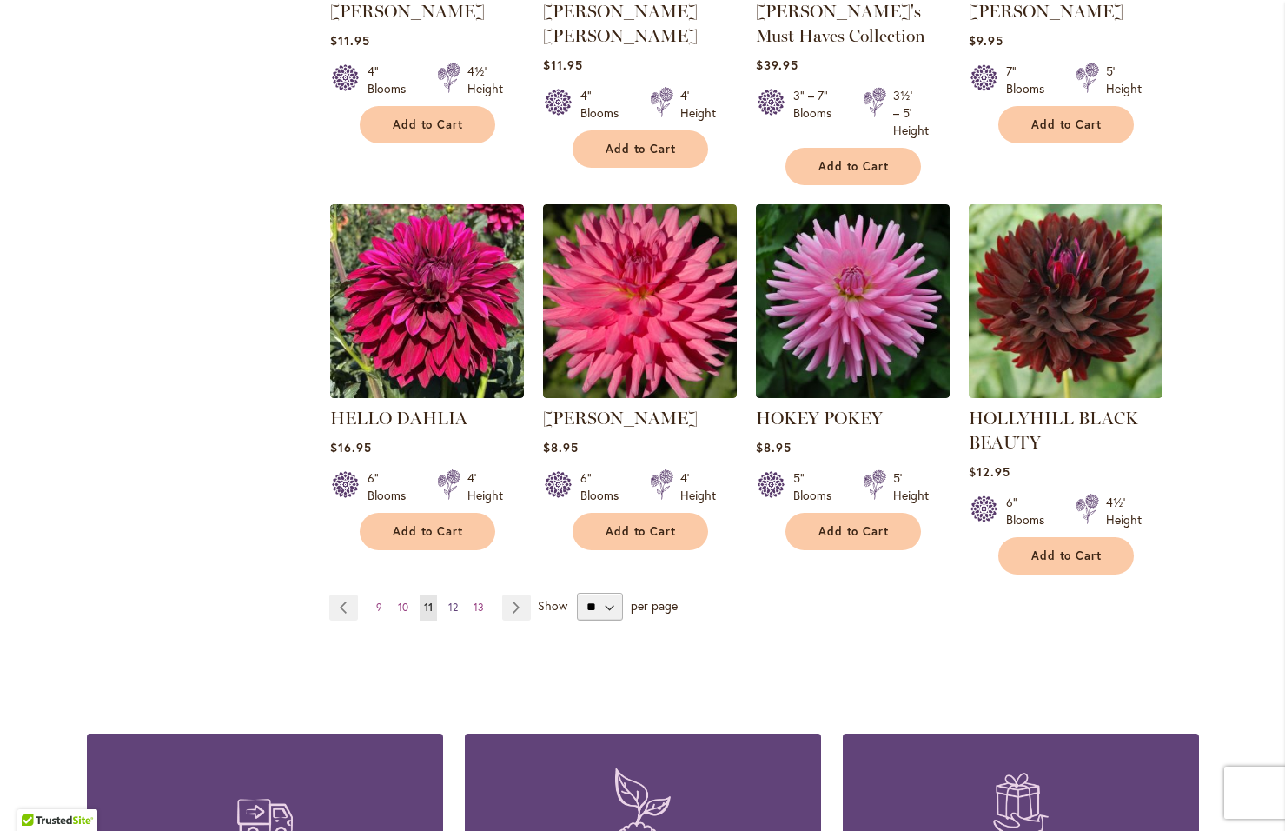
click at [448, 603] on span "12" at bounding box center [453, 606] width 10 height 13
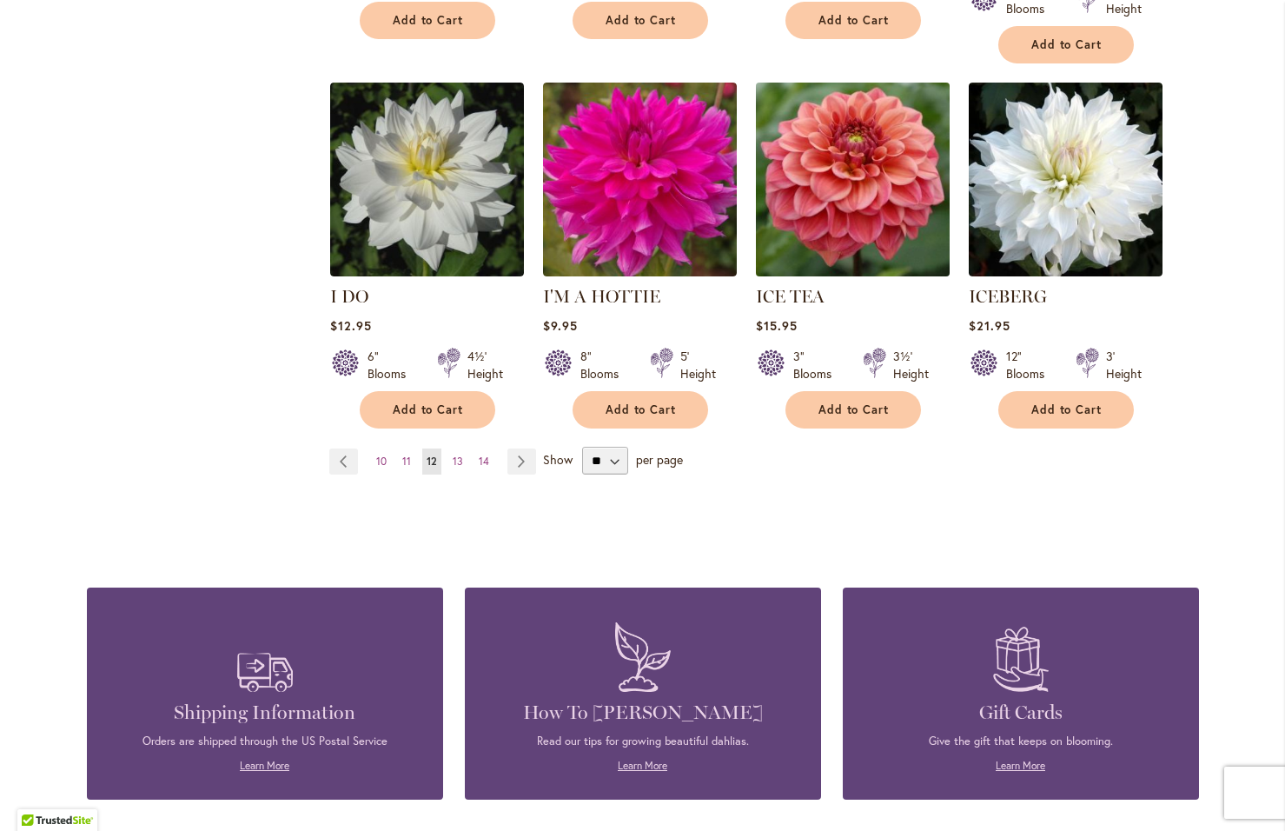
scroll to position [1477, 0]
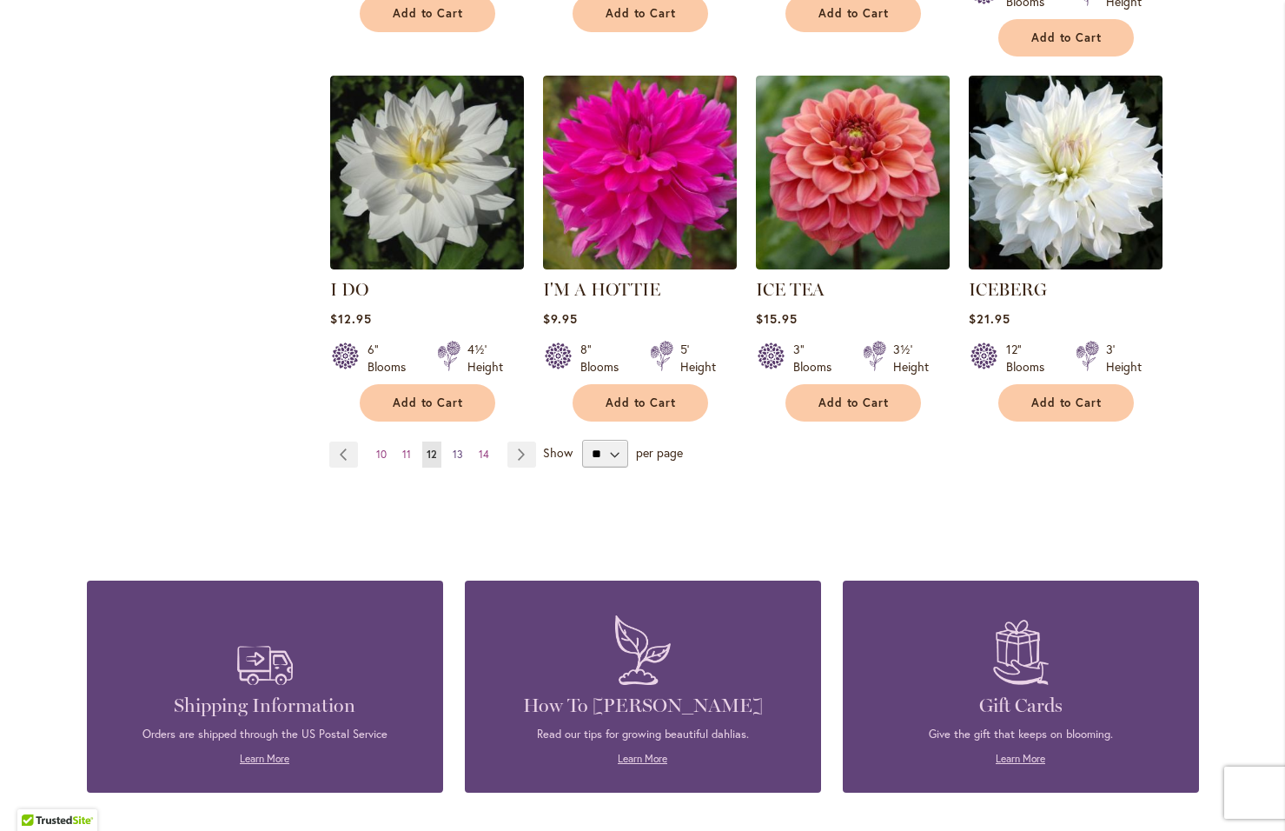
click at [453, 447] on span "13" at bounding box center [458, 453] width 10 height 13
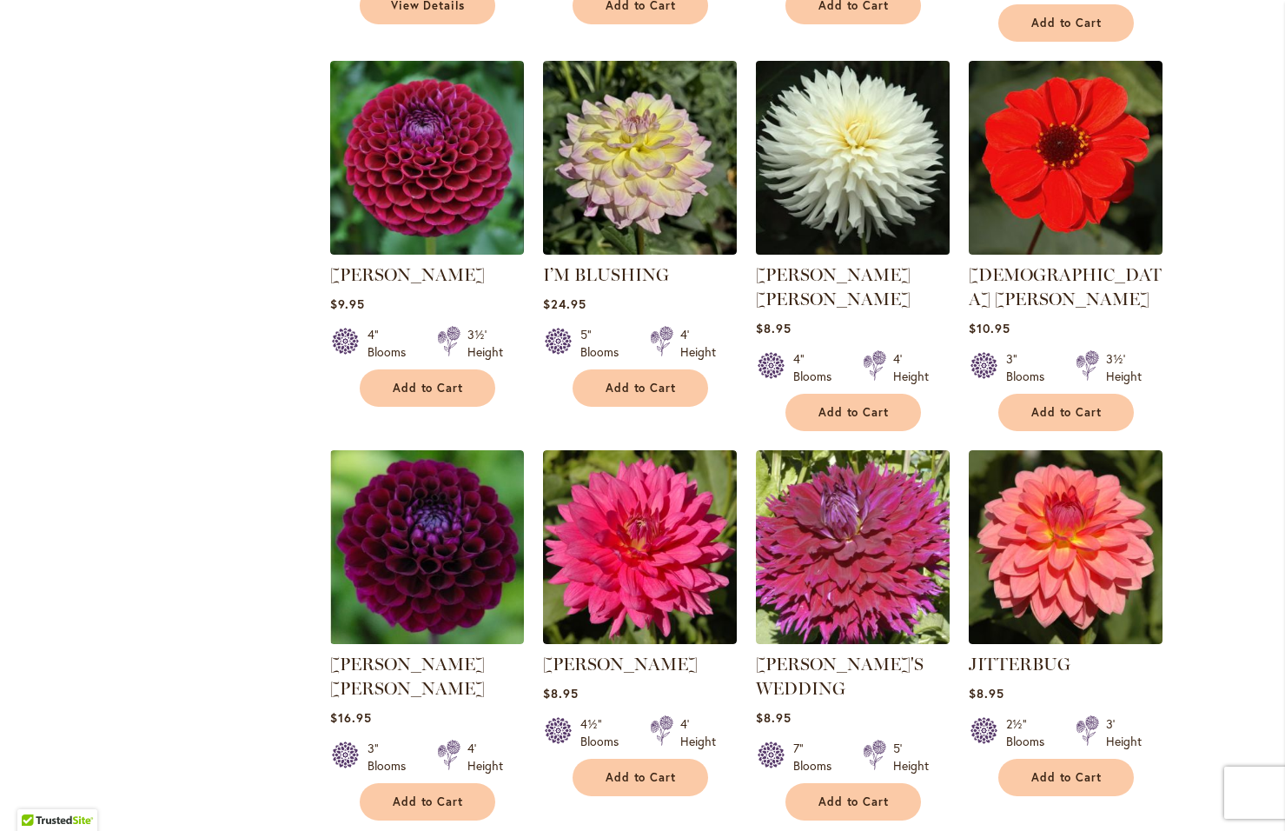
scroll to position [1216, 0]
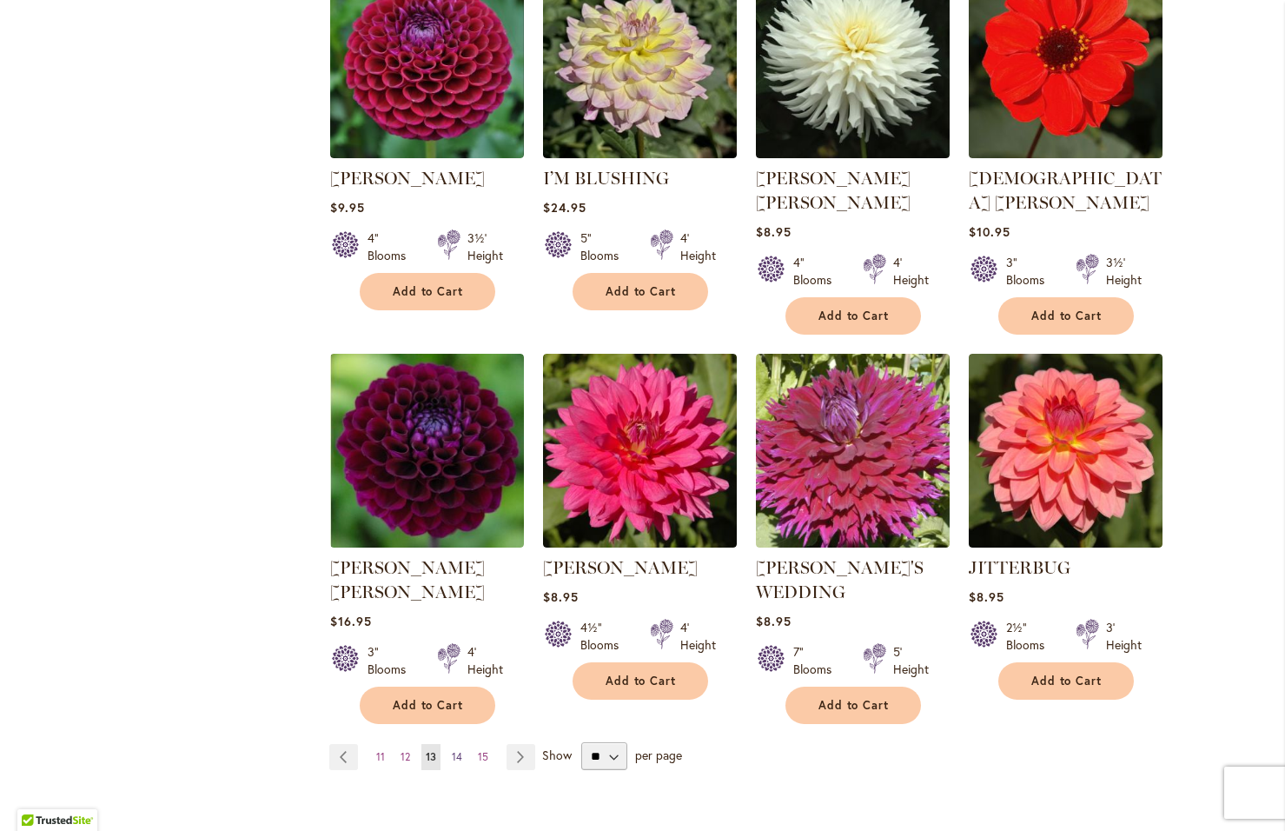
click at [454, 750] on span "14" at bounding box center [457, 756] width 10 height 13
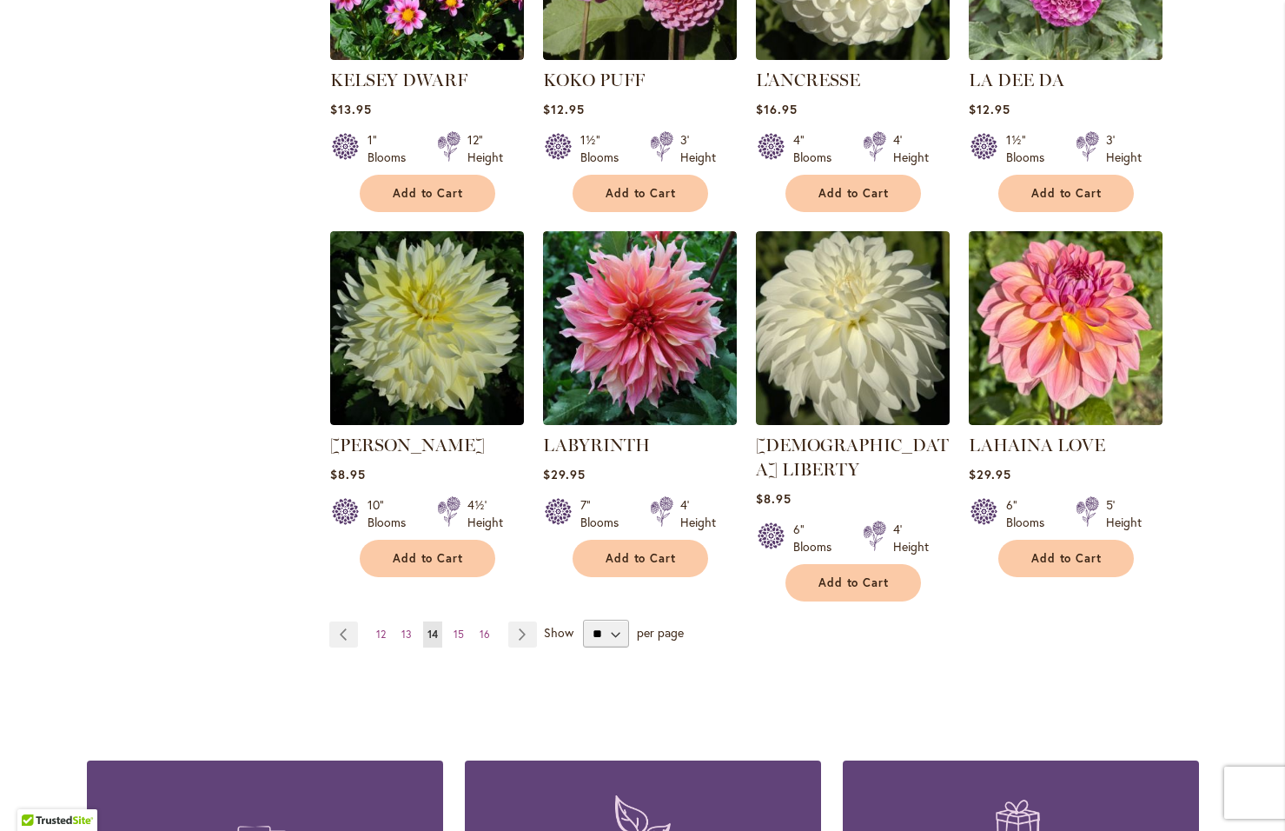
scroll to position [1303, 0]
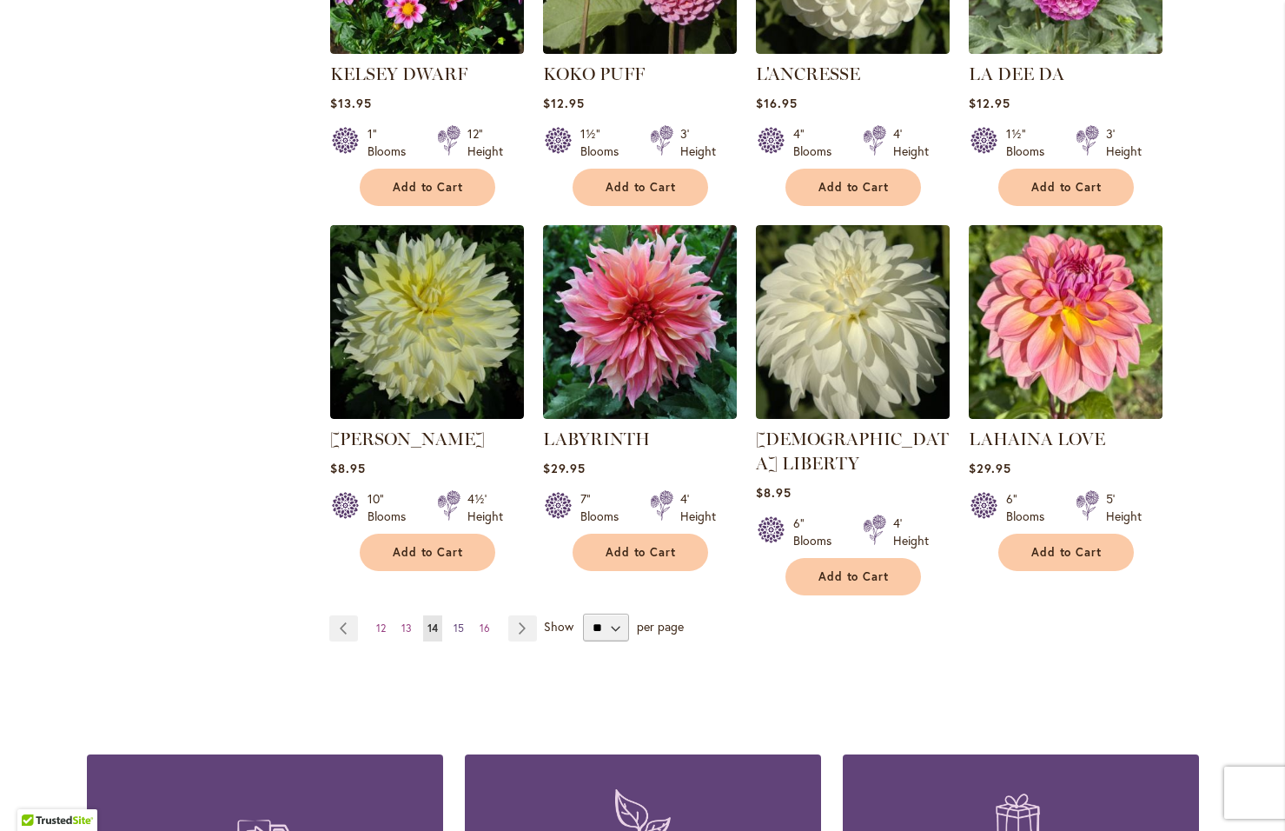
click at [454, 621] on span "15" at bounding box center [459, 627] width 10 height 13
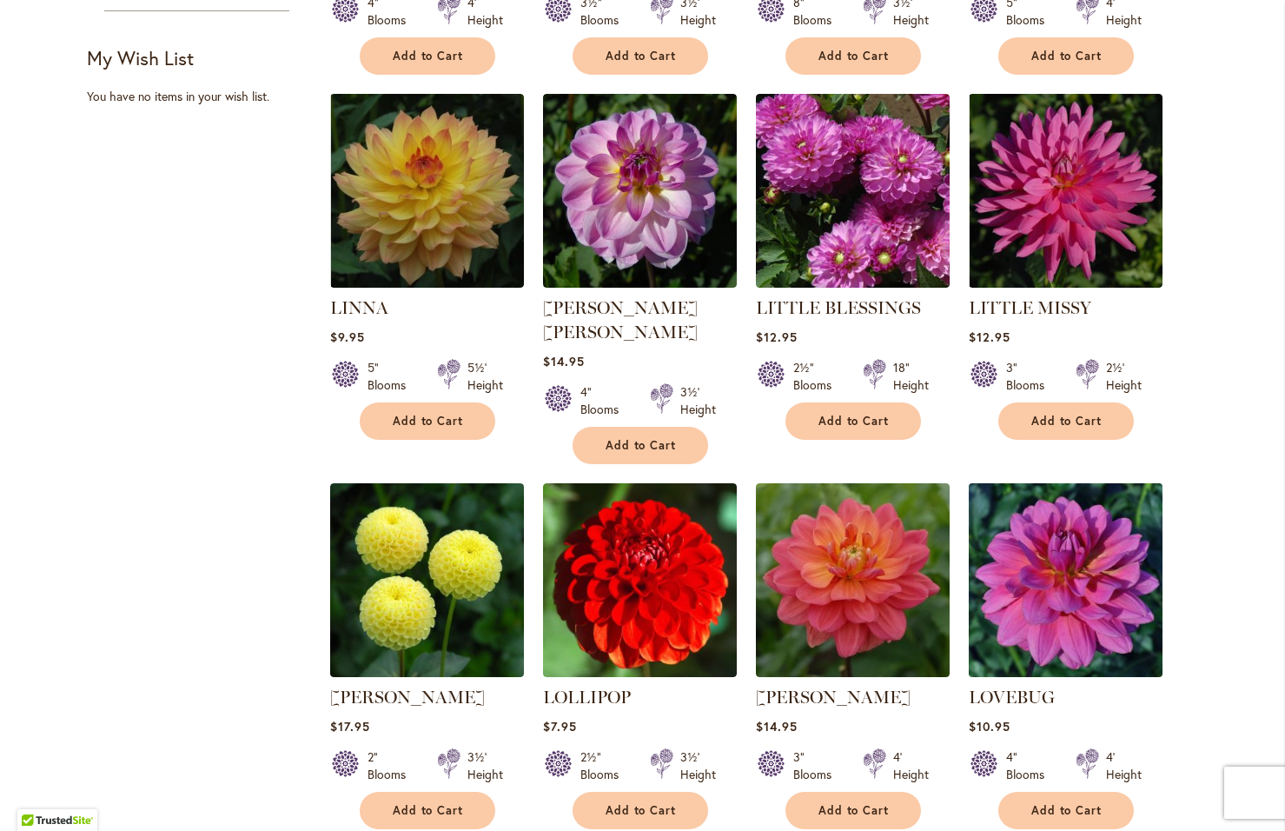
scroll to position [1129, 0]
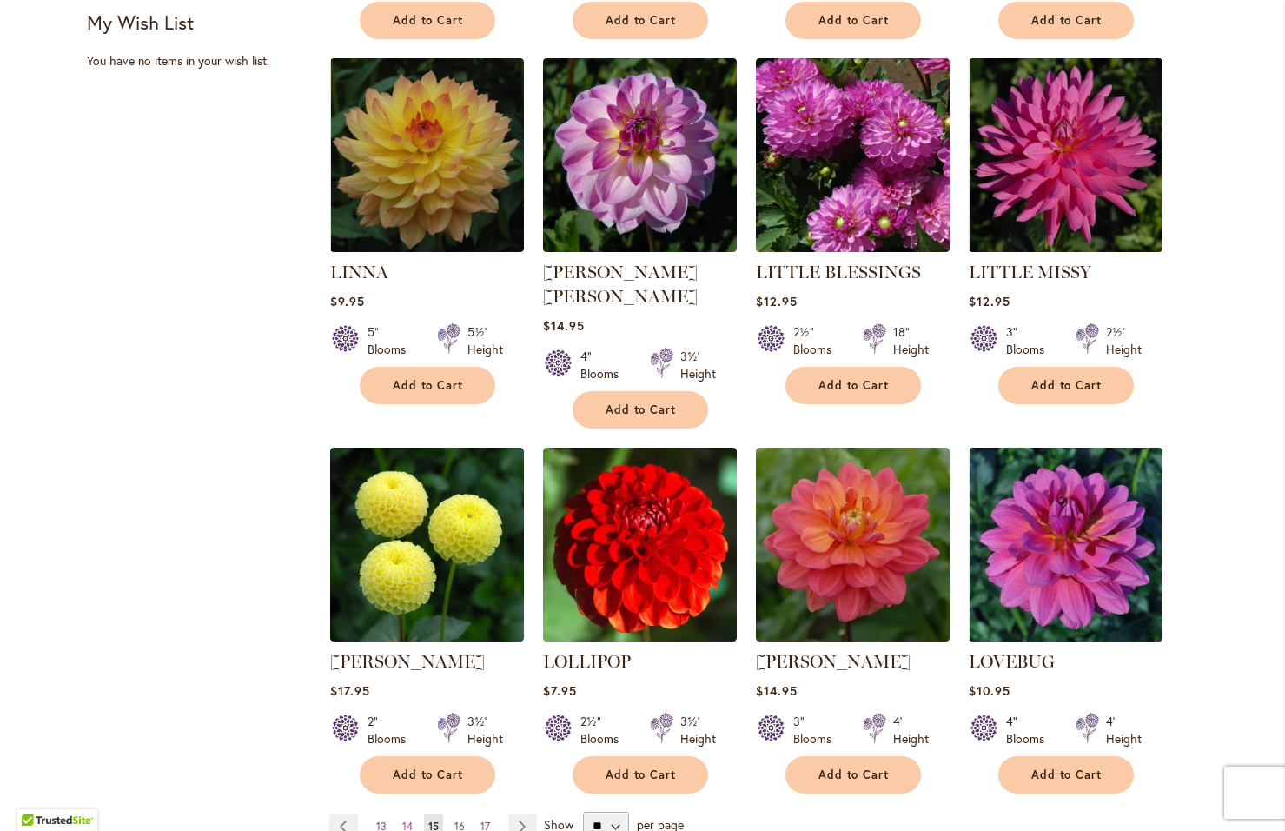
click at [454, 819] on span "16" at bounding box center [459, 825] width 10 height 13
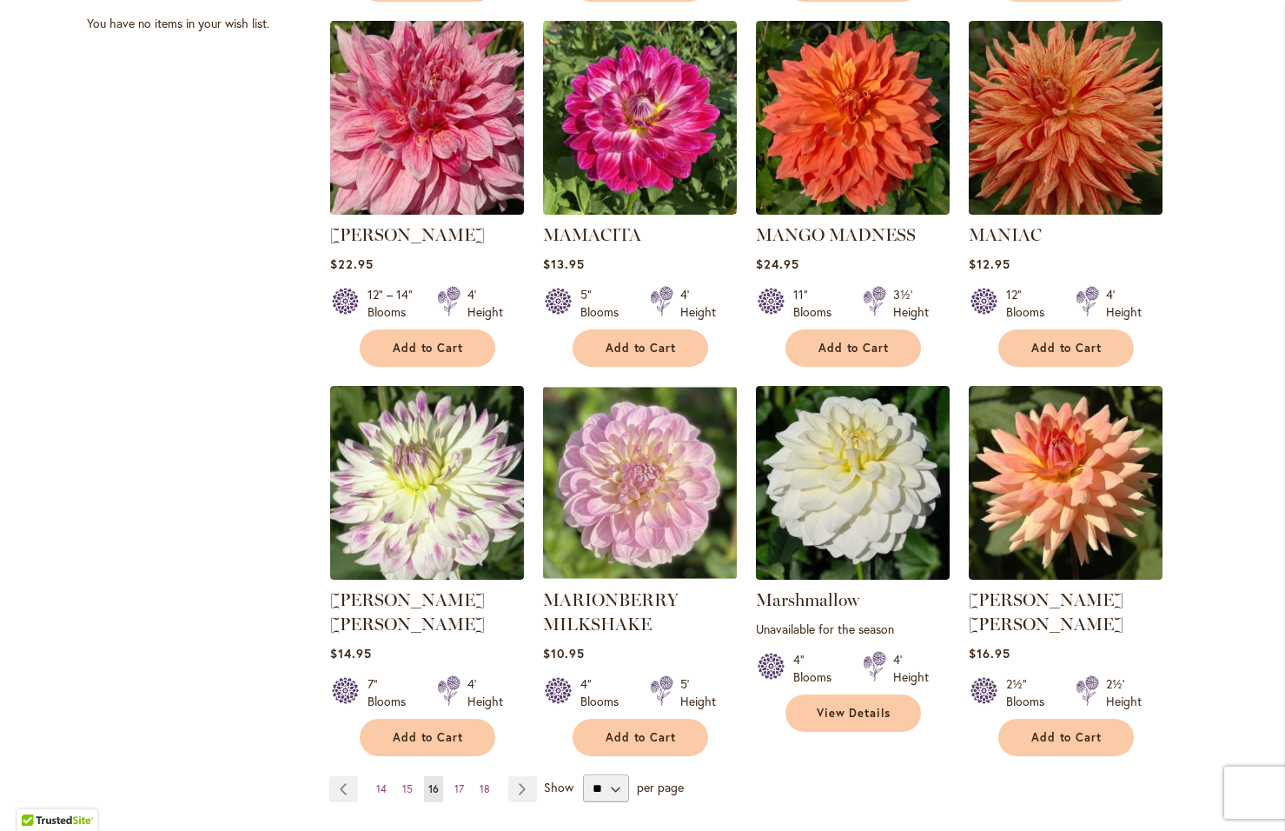
scroll to position [1216, 0]
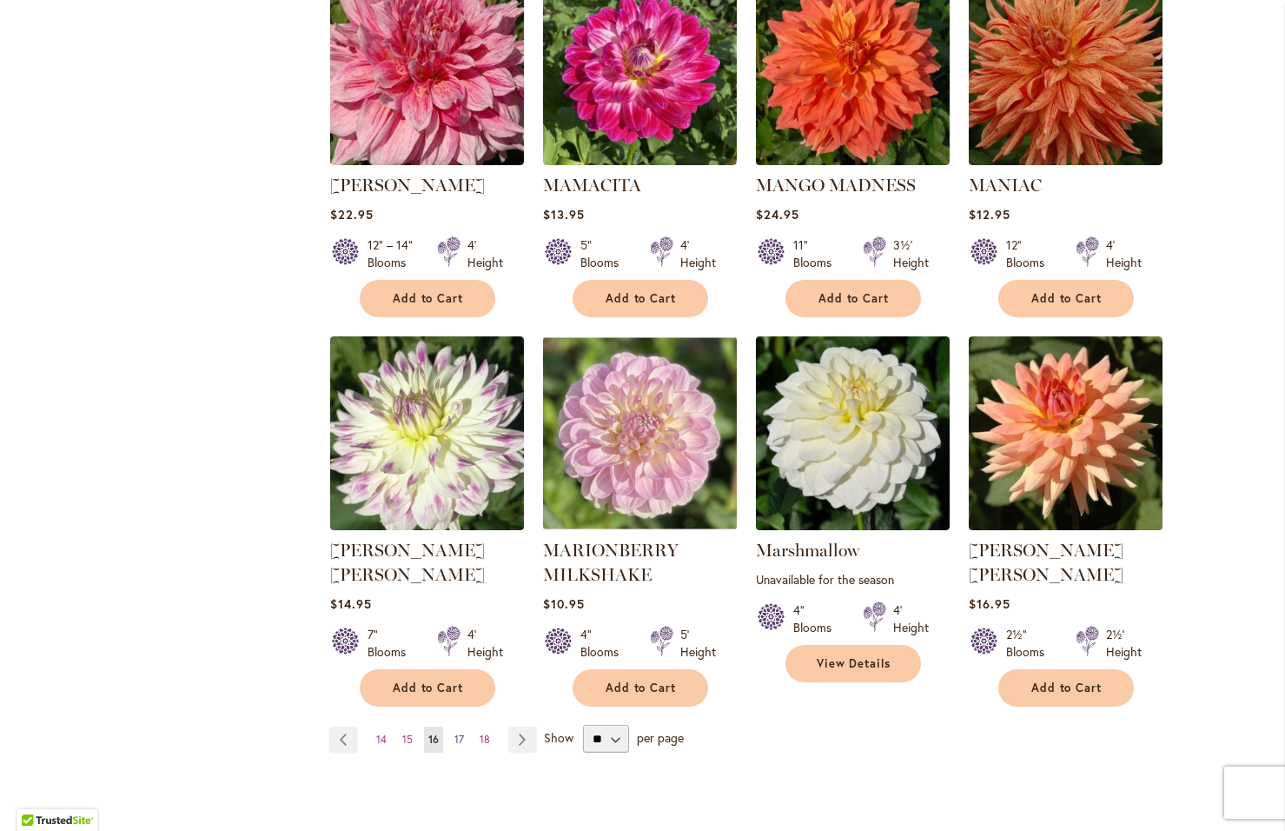
click at [454, 732] on span "17" at bounding box center [459, 738] width 10 height 13
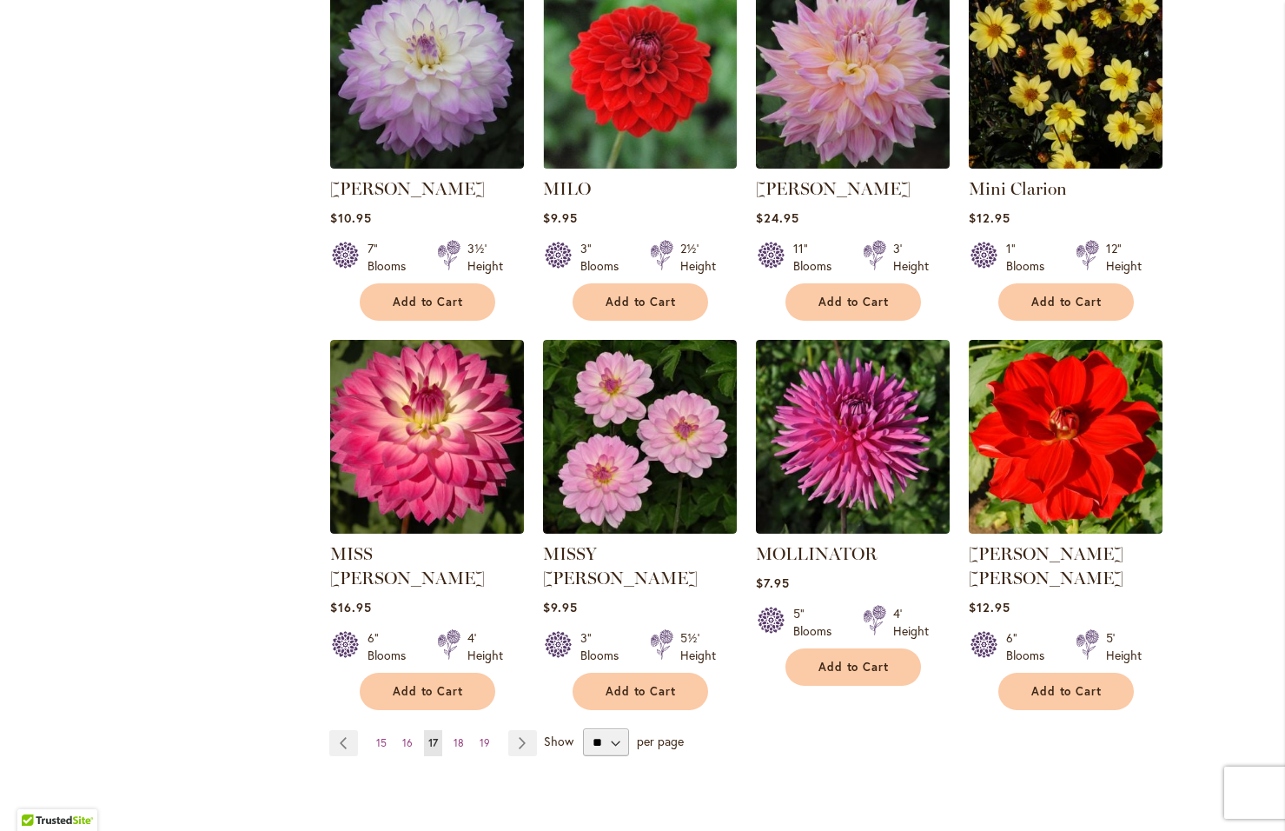
scroll to position [1216, 0]
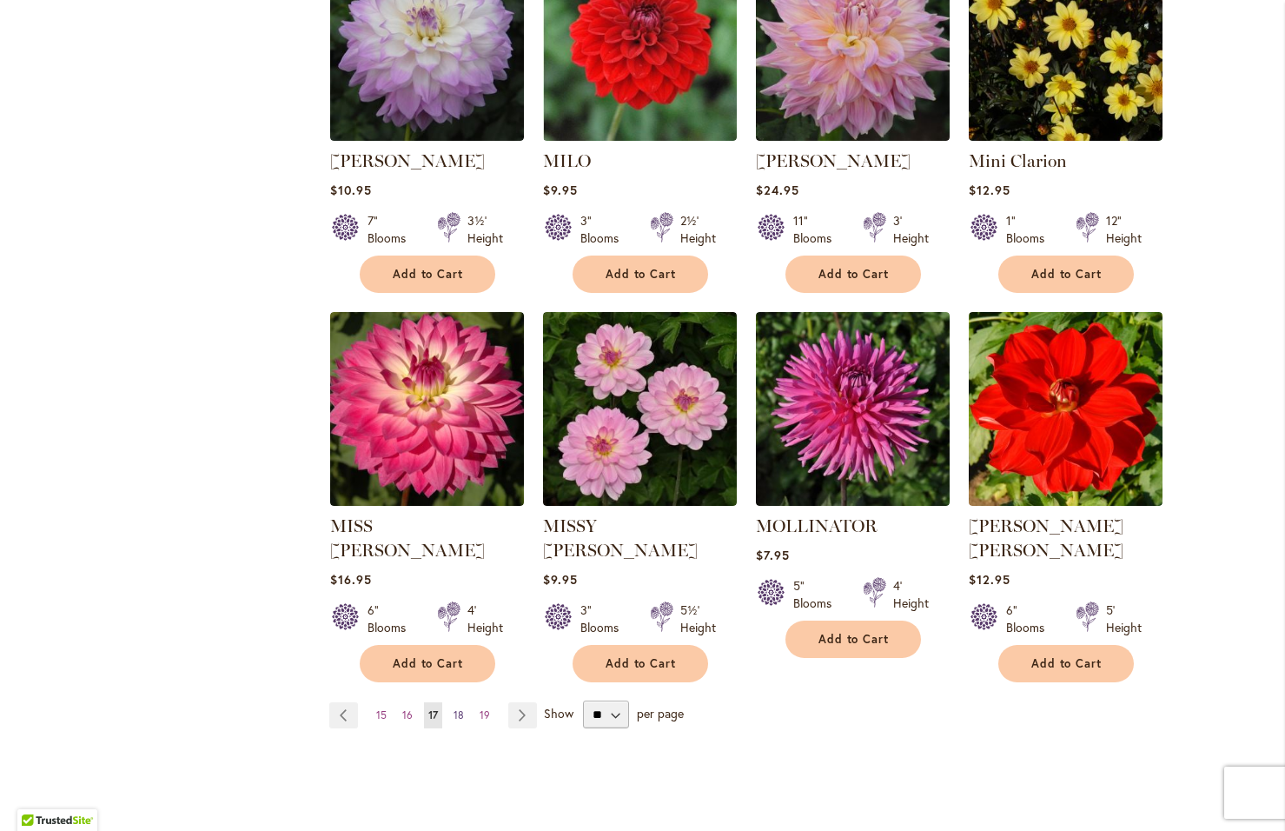
click at [454, 708] on span "18" at bounding box center [459, 714] width 10 height 13
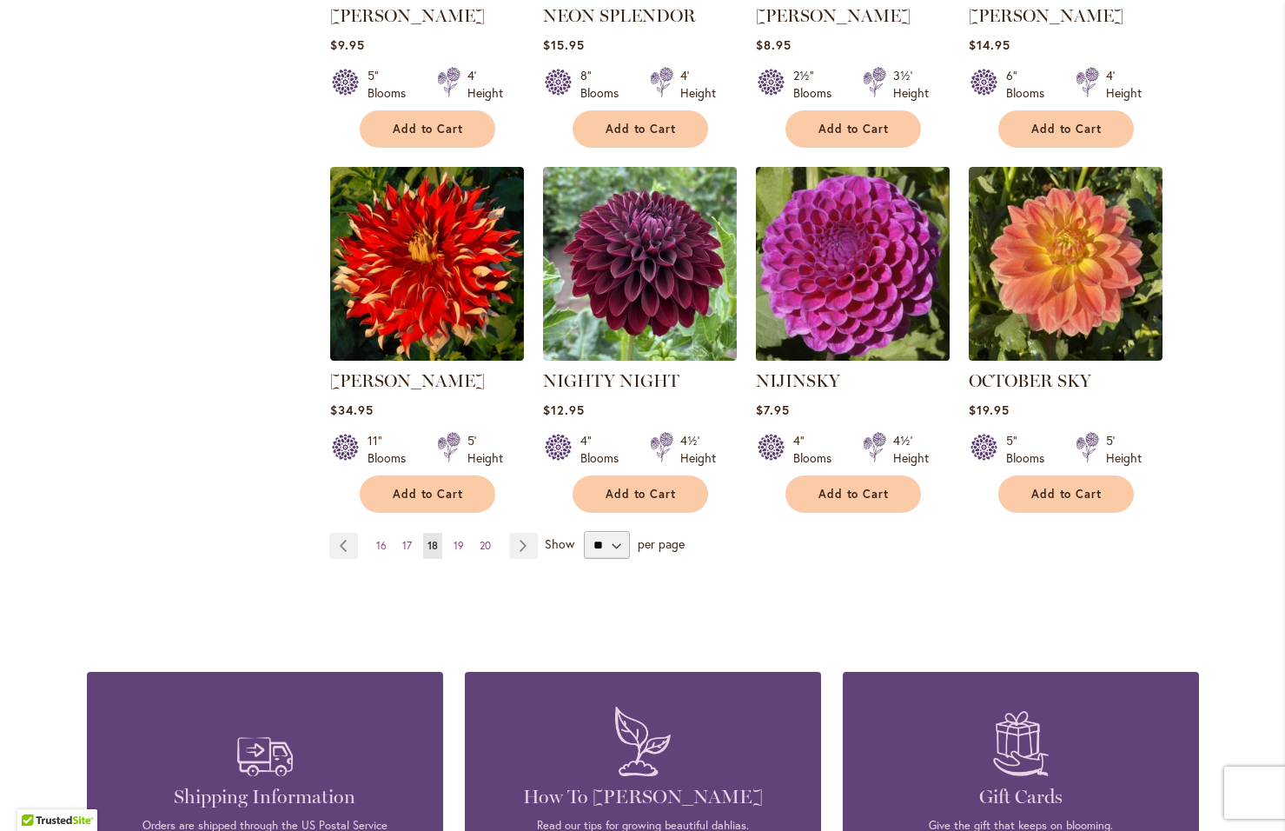
scroll to position [1390, 0]
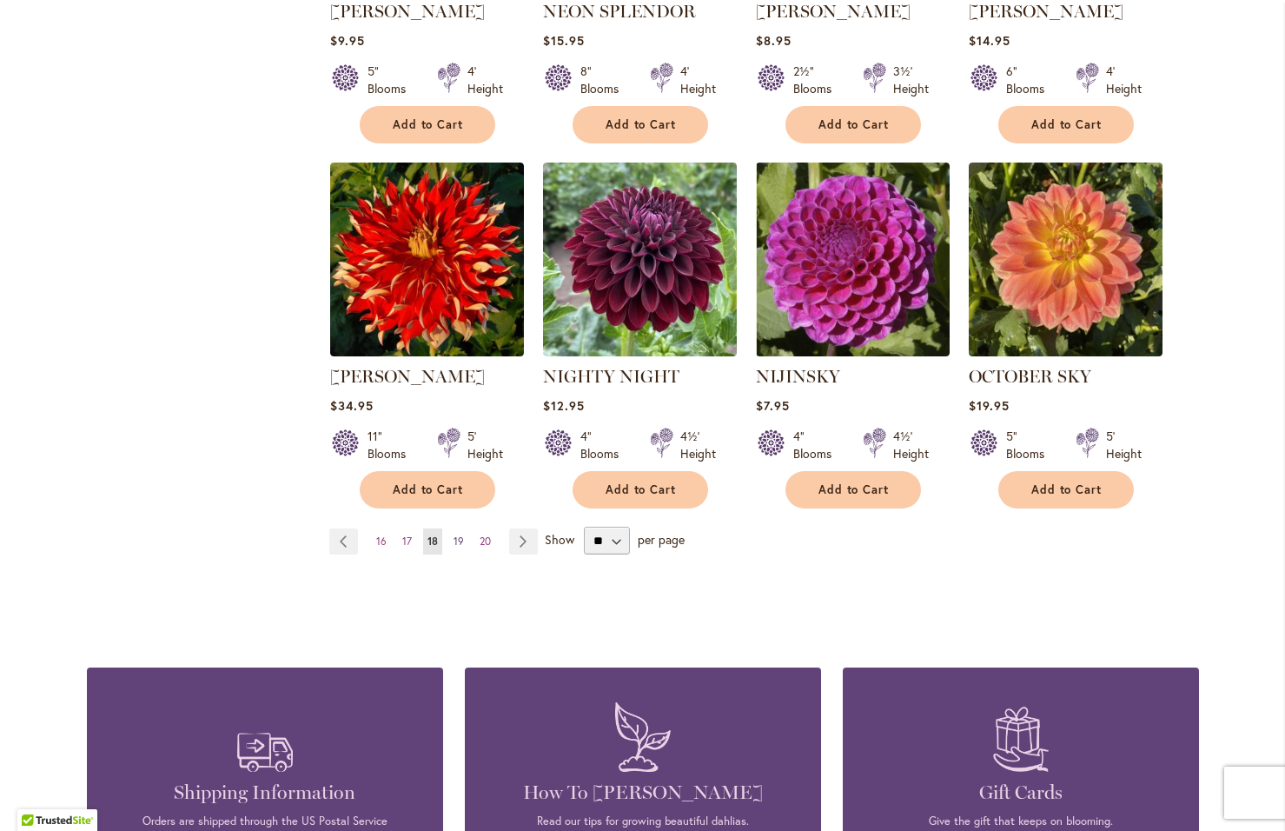
click at [454, 534] on span "19" at bounding box center [459, 540] width 10 height 13
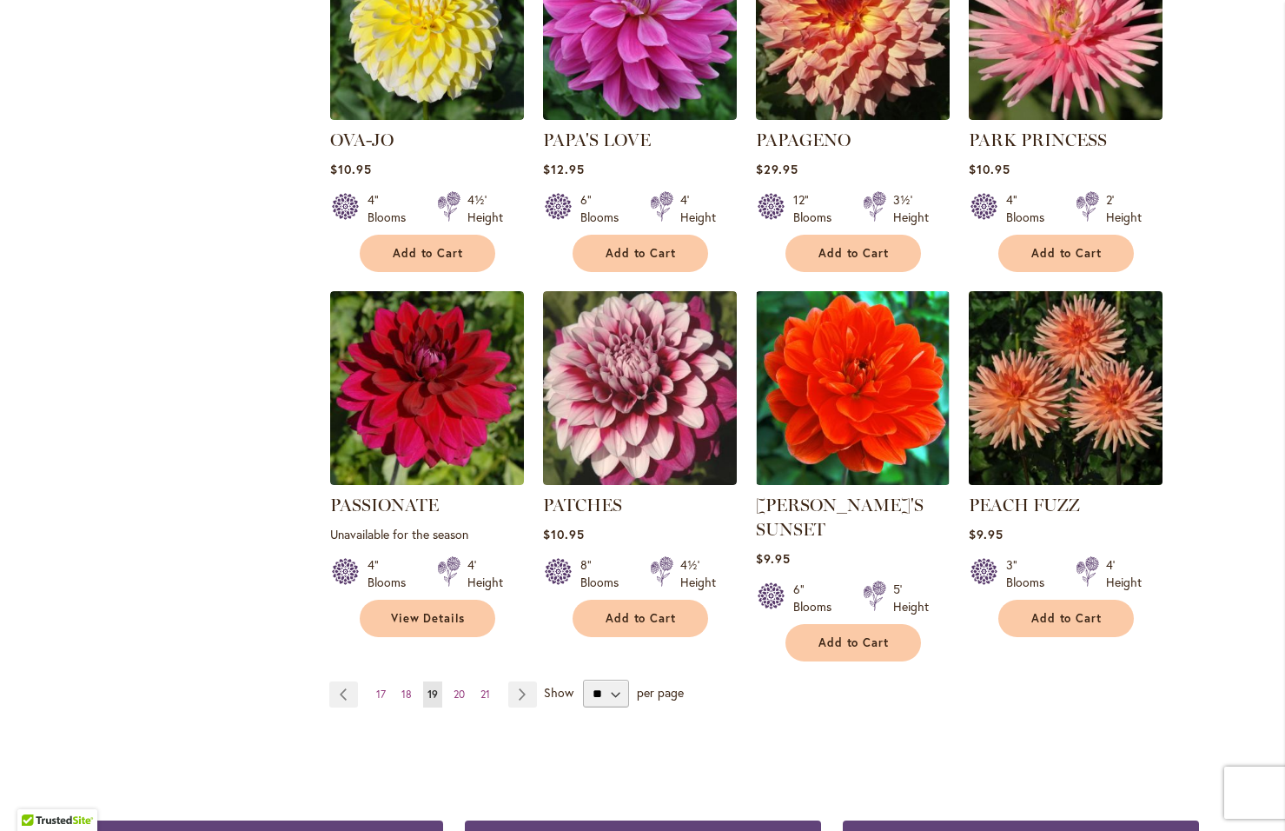
scroll to position [1303, 0]
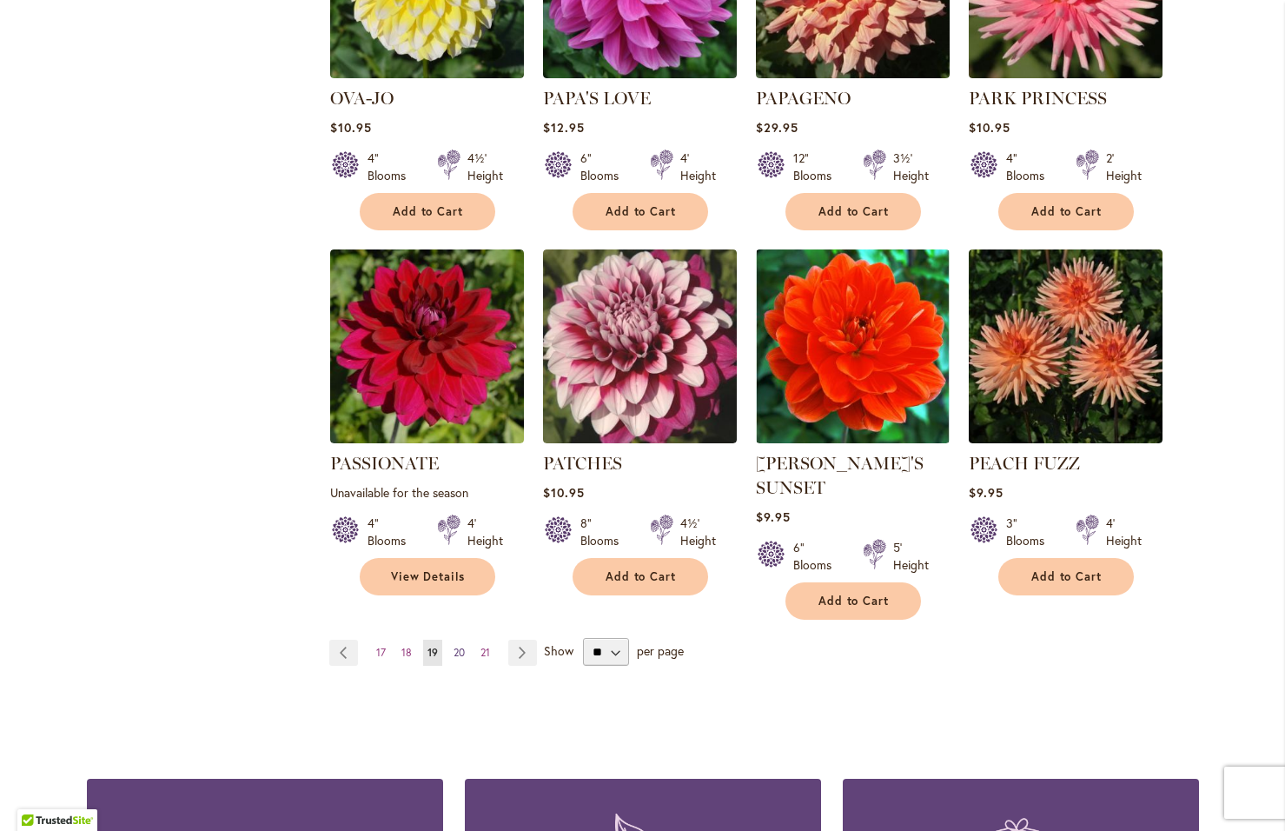
click at [454, 646] on span "20" at bounding box center [459, 652] width 11 height 13
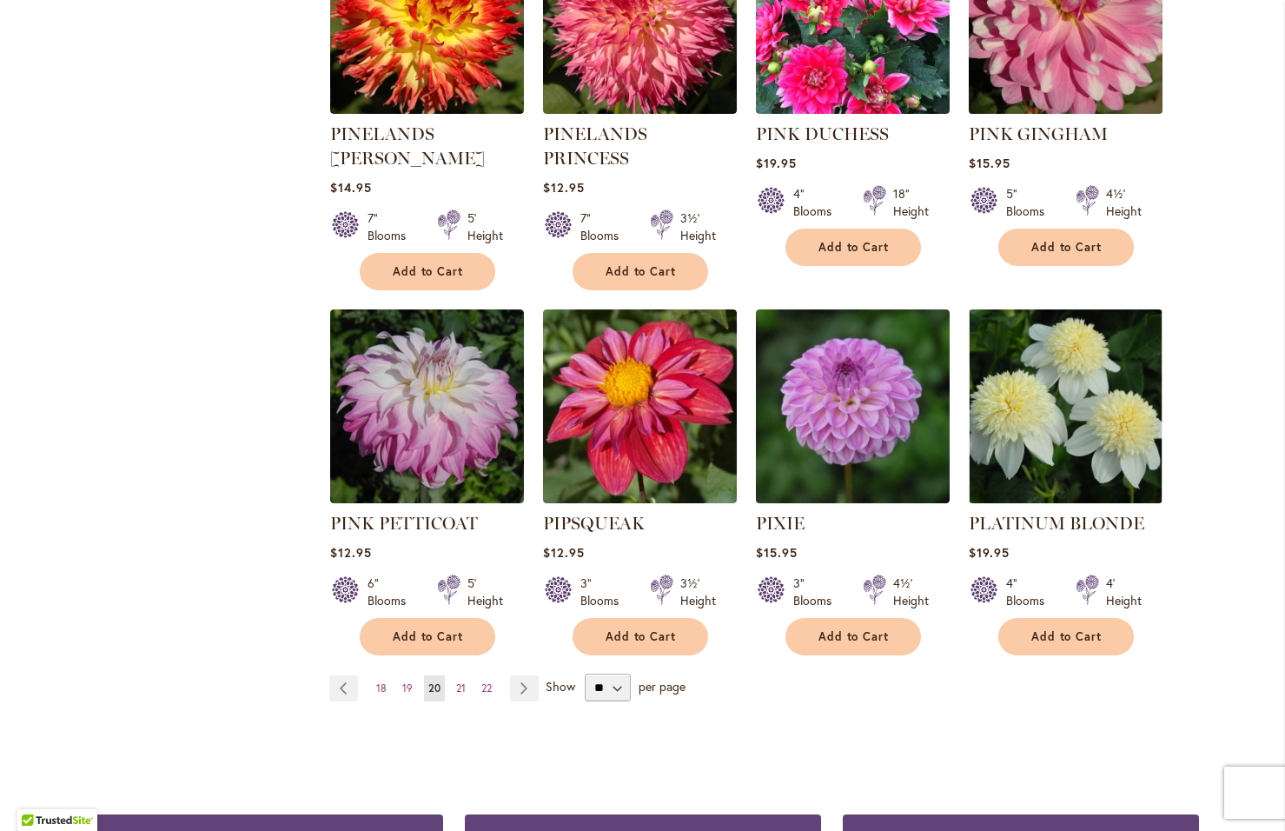
scroll to position [1303, 0]
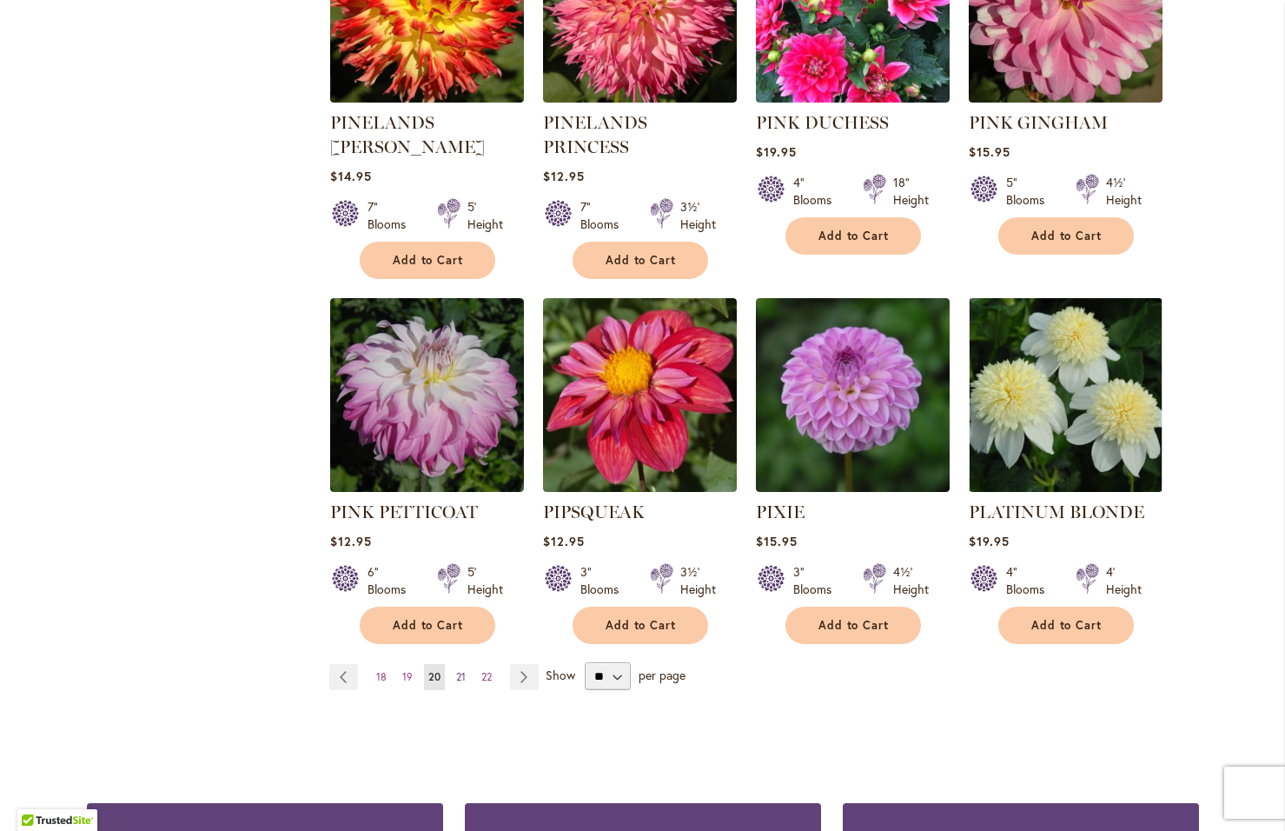
click at [456, 670] on span "21" at bounding box center [461, 676] width 10 height 13
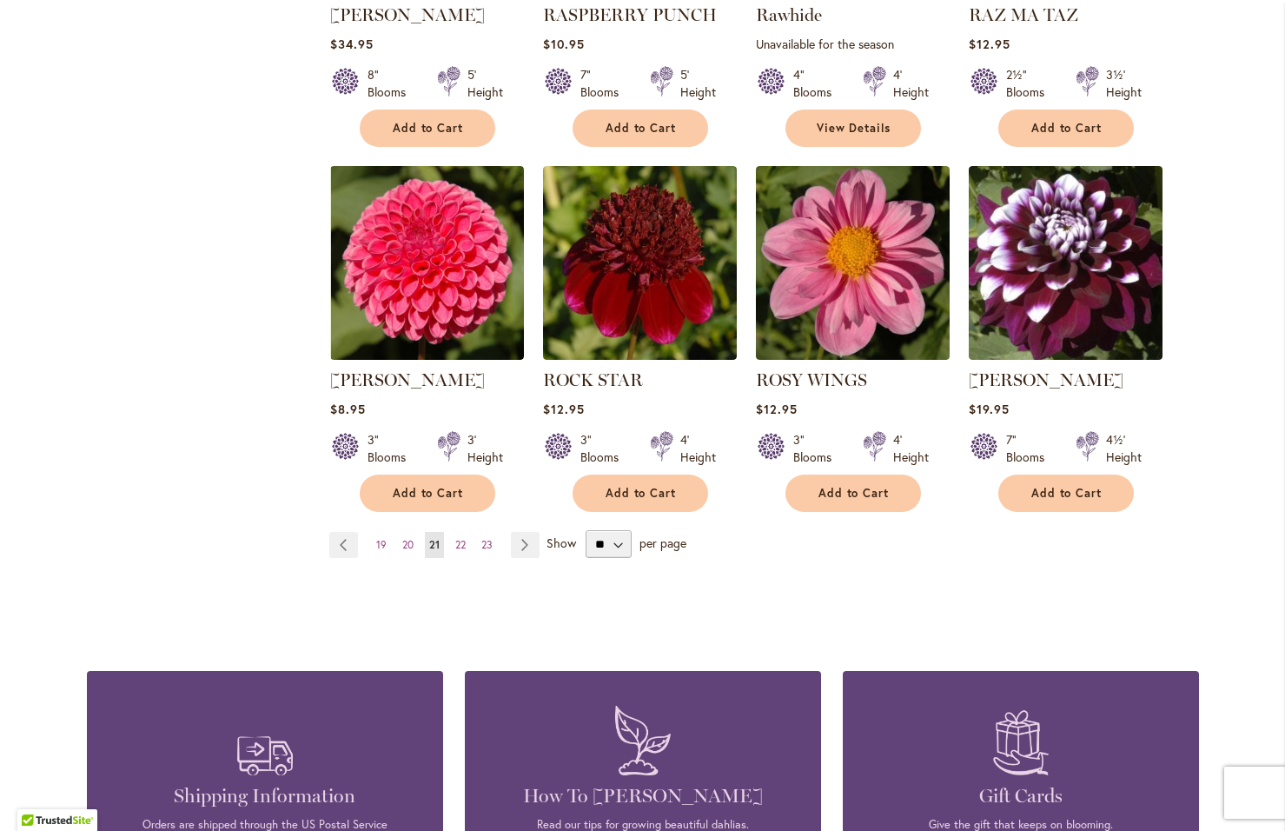
scroll to position [1390, 0]
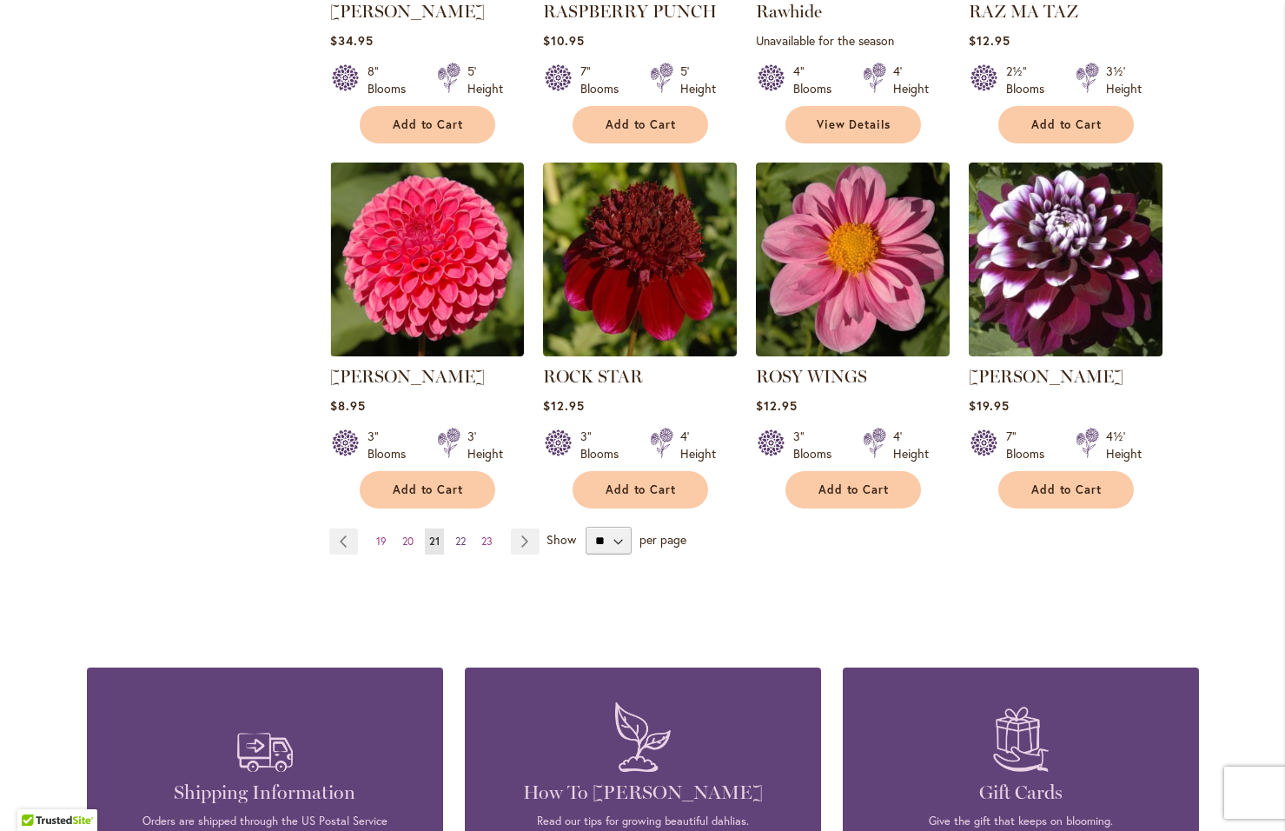
click at [457, 534] on span "22" at bounding box center [460, 540] width 10 height 13
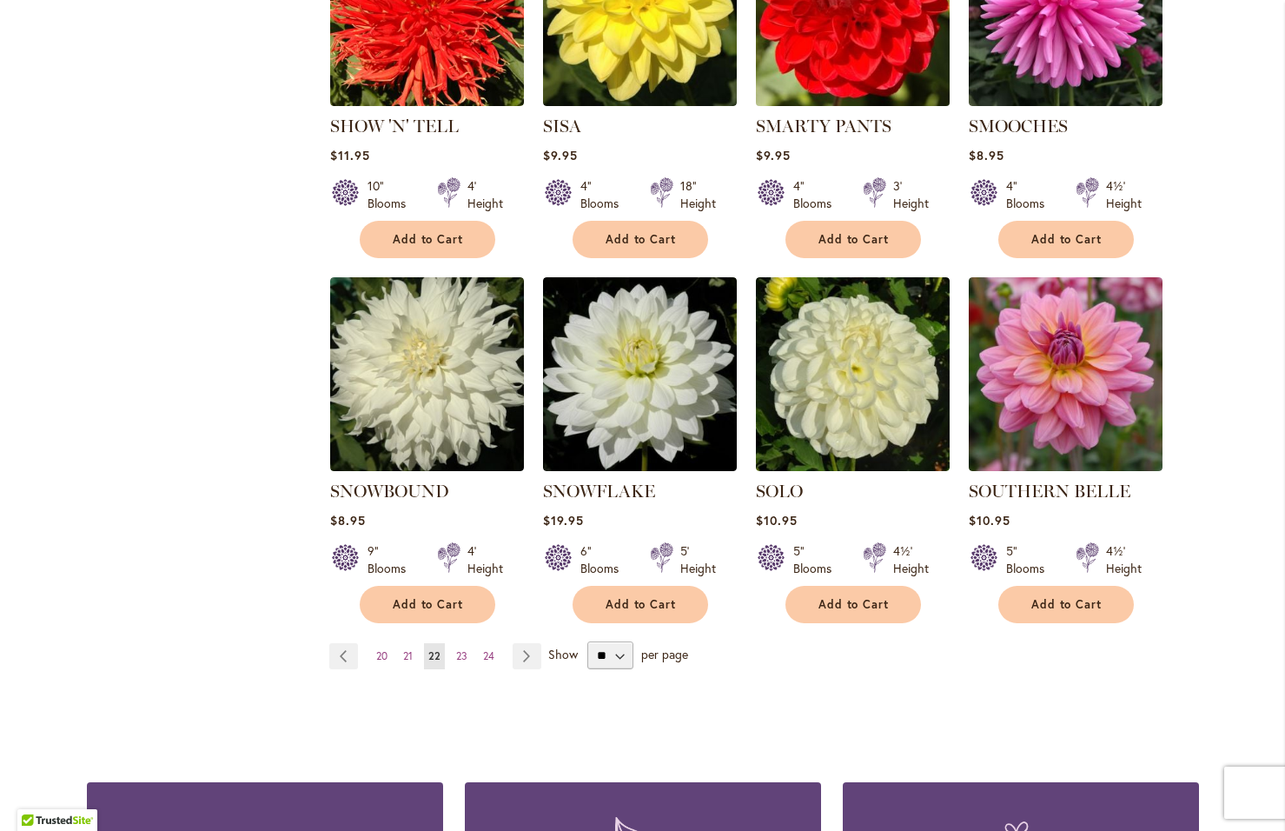
scroll to position [1303, 0]
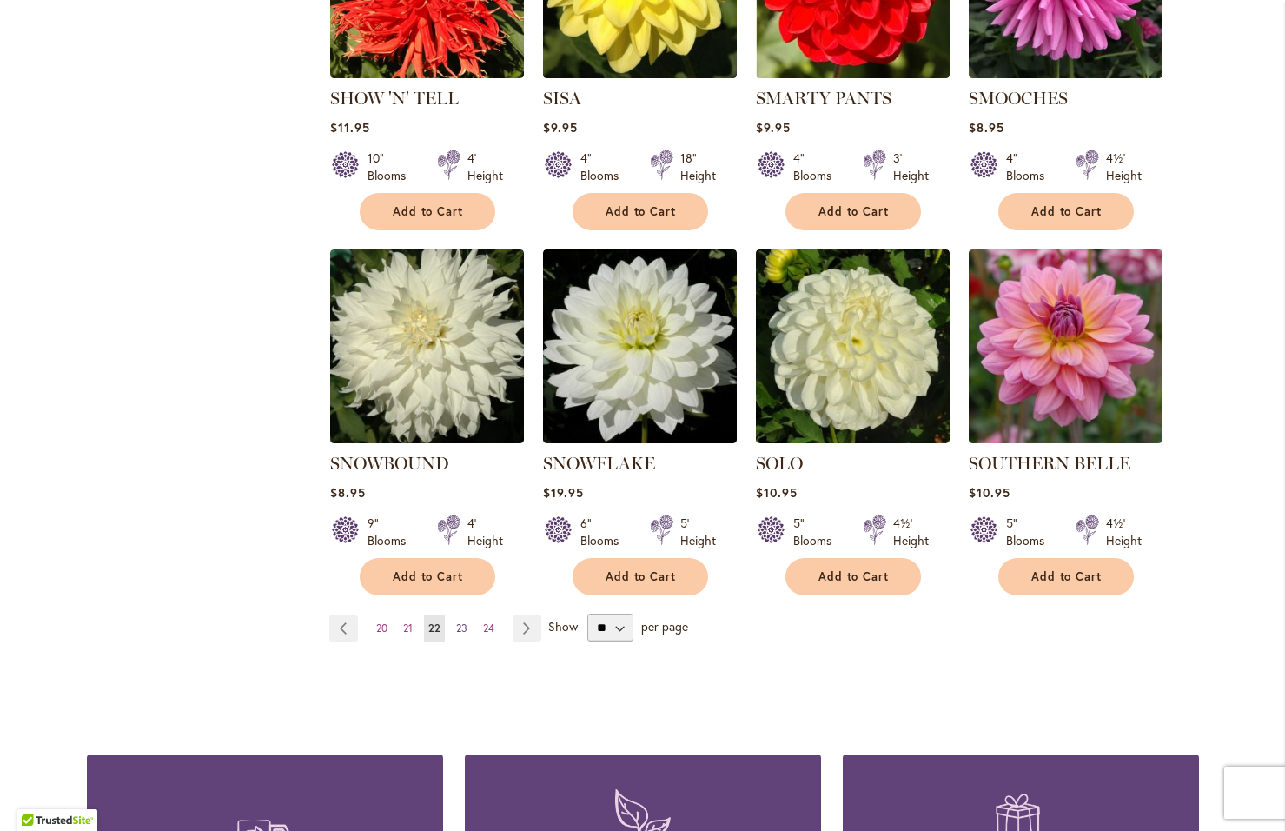
click at [456, 621] on span "23" at bounding box center [461, 627] width 11 height 13
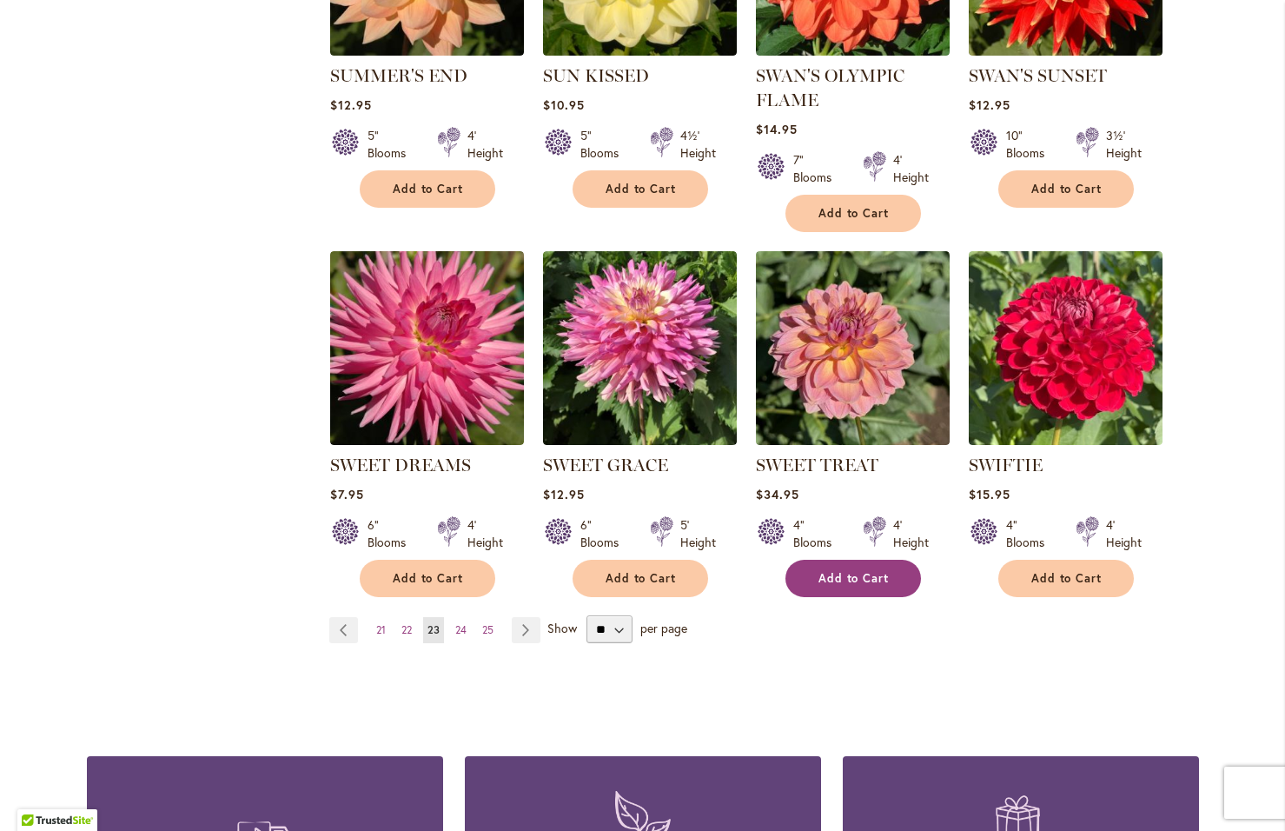
scroll to position [1303, 0]
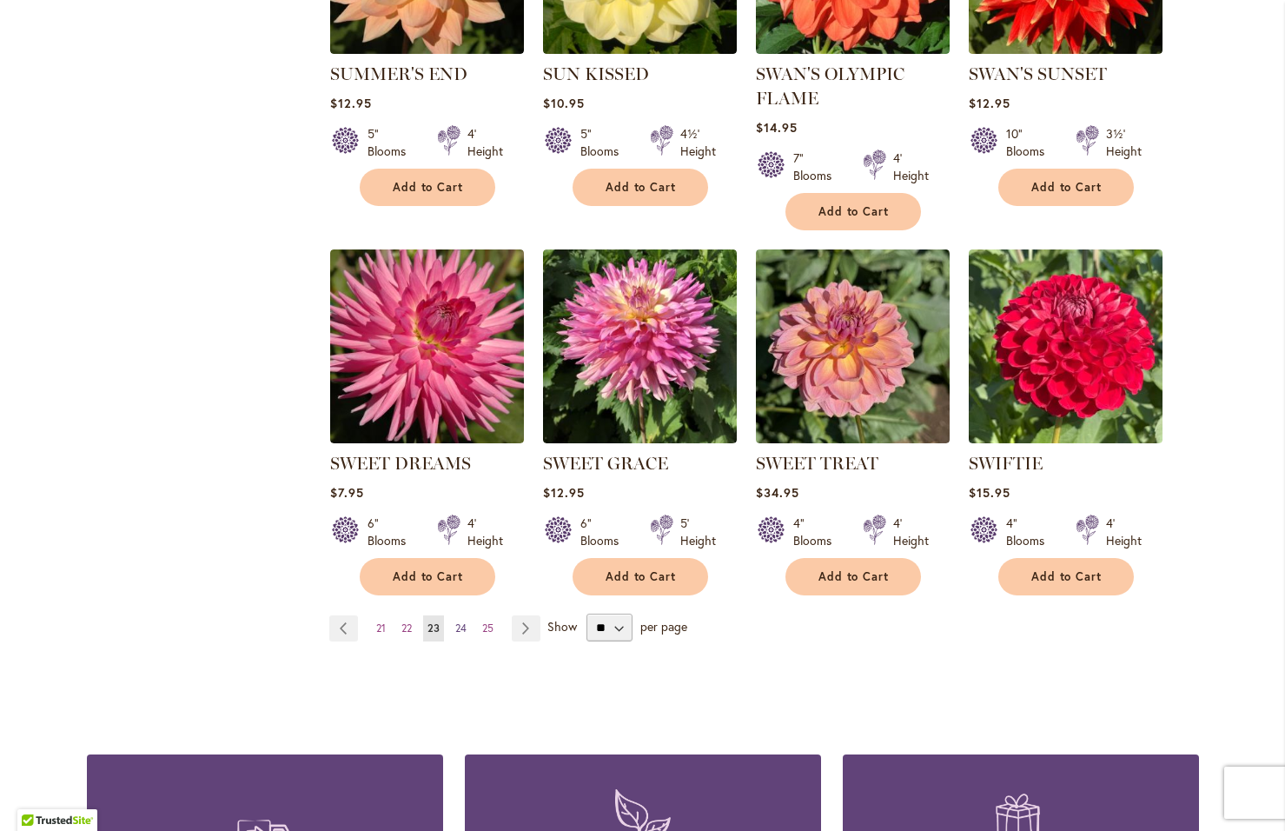
click at [455, 626] on span "24" at bounding box center [460, 627] width 11 height 13
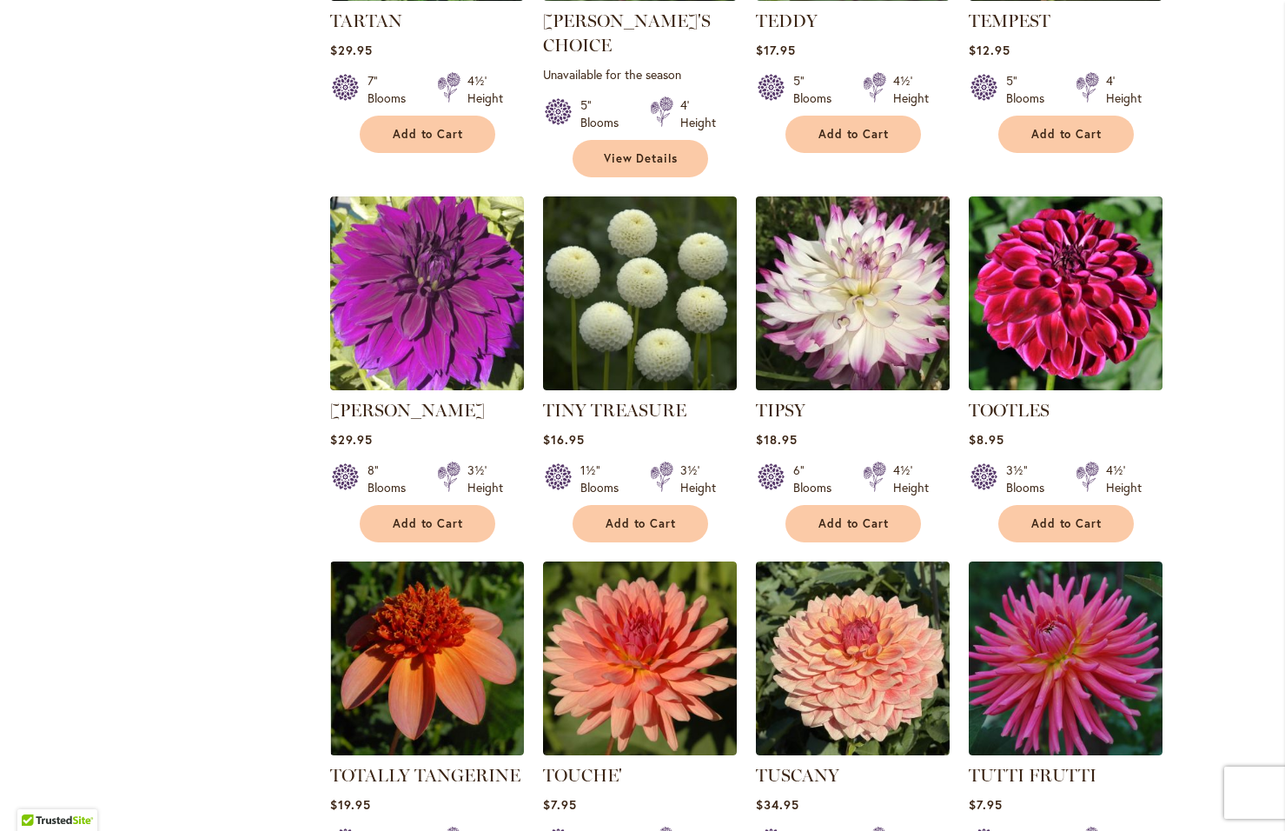
scroll to position [1129, 0]
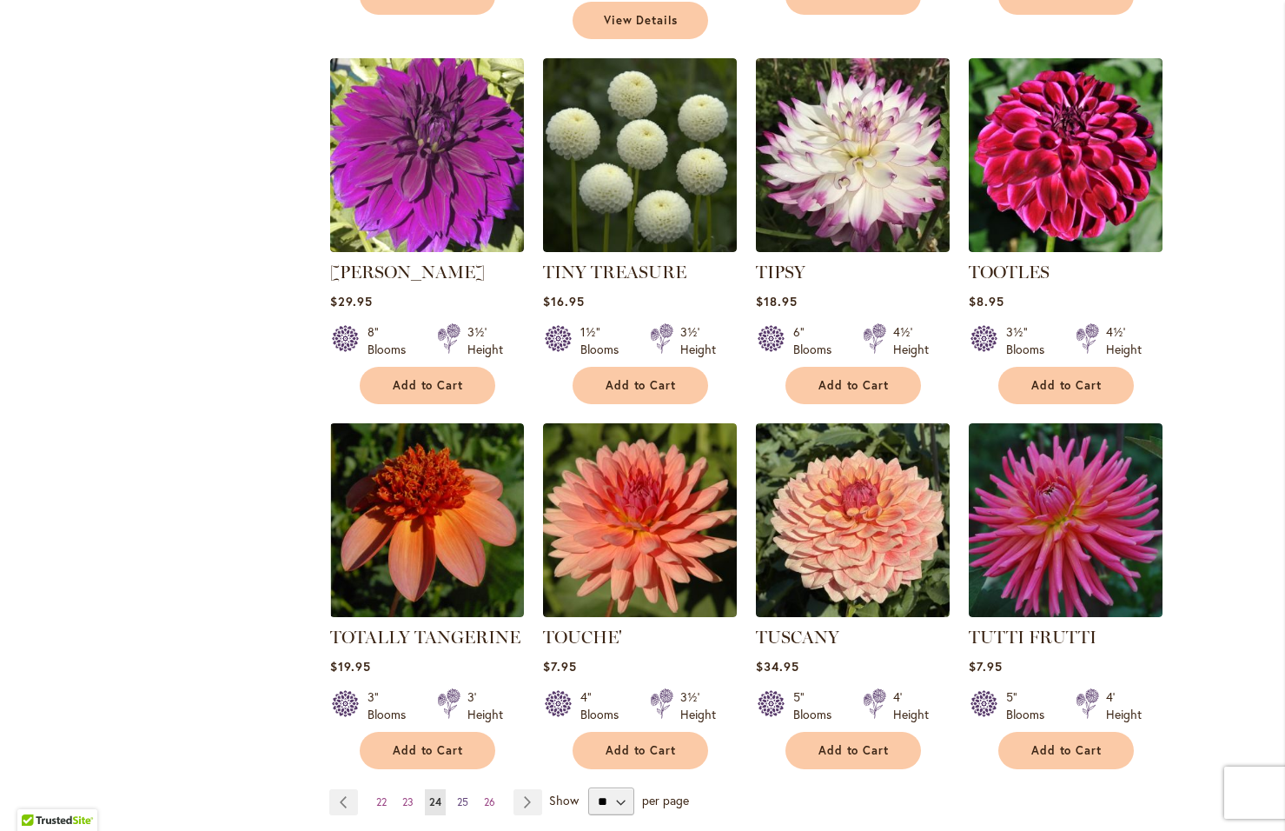
click at [459, 795] on span "25" at bounding box center [462, 801] width 11 height 13
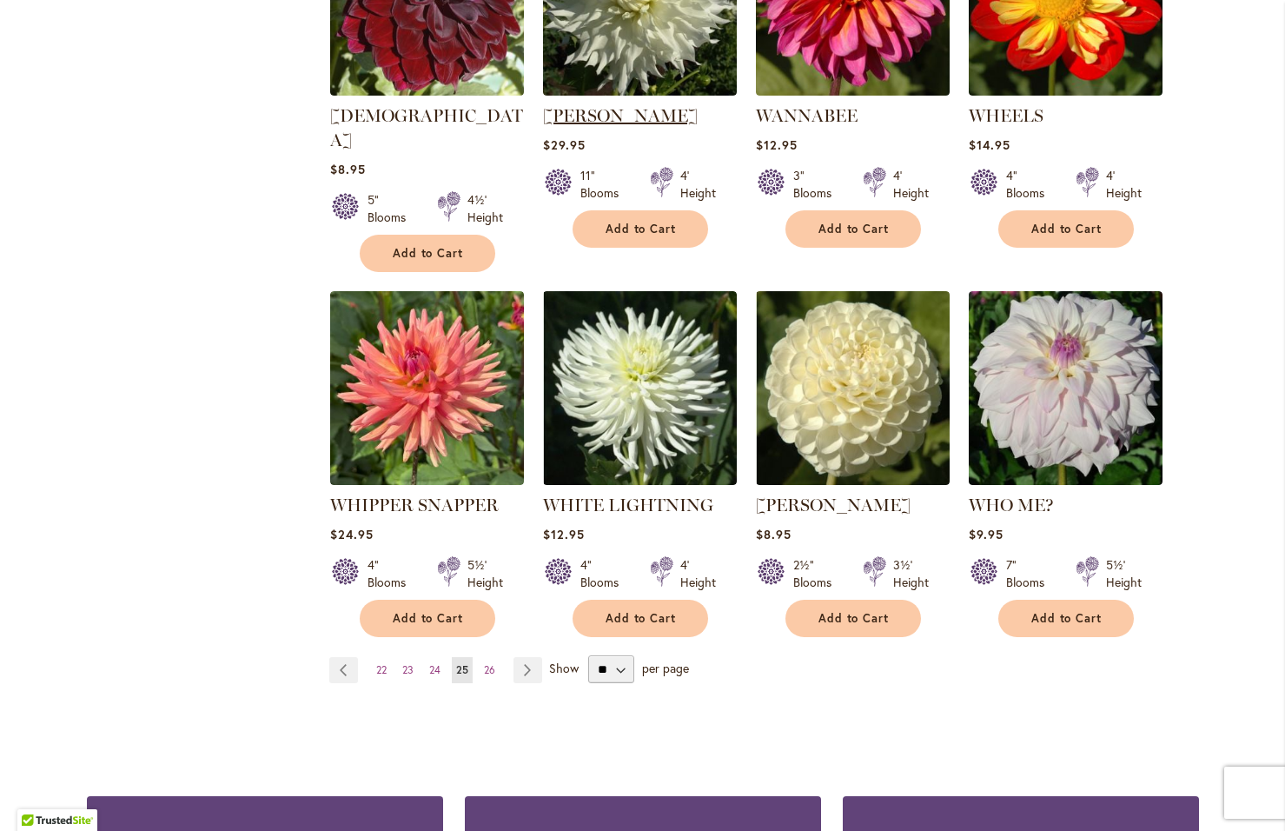
scroll to position [1303, 0]
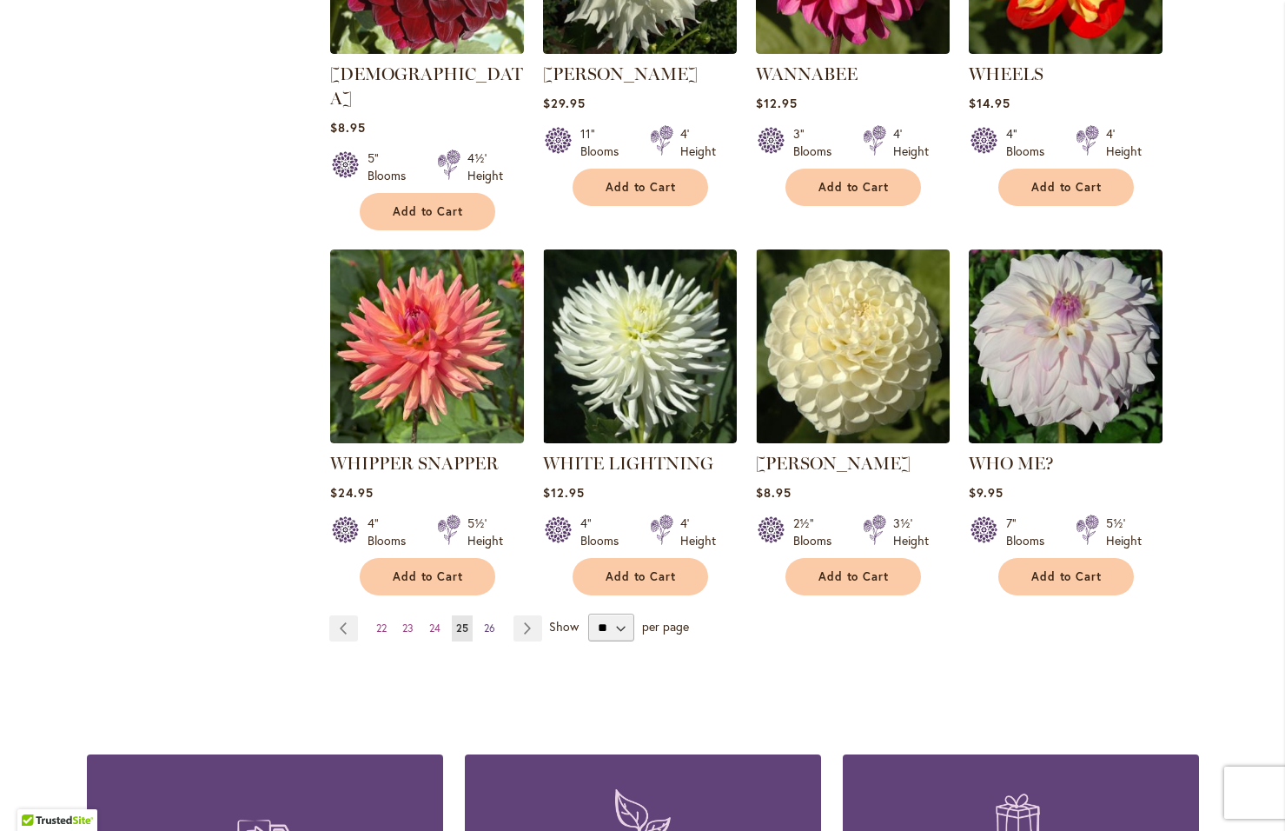
click at [485, 621] on span "26" at bounding box center [489, 627] width 11 height 13
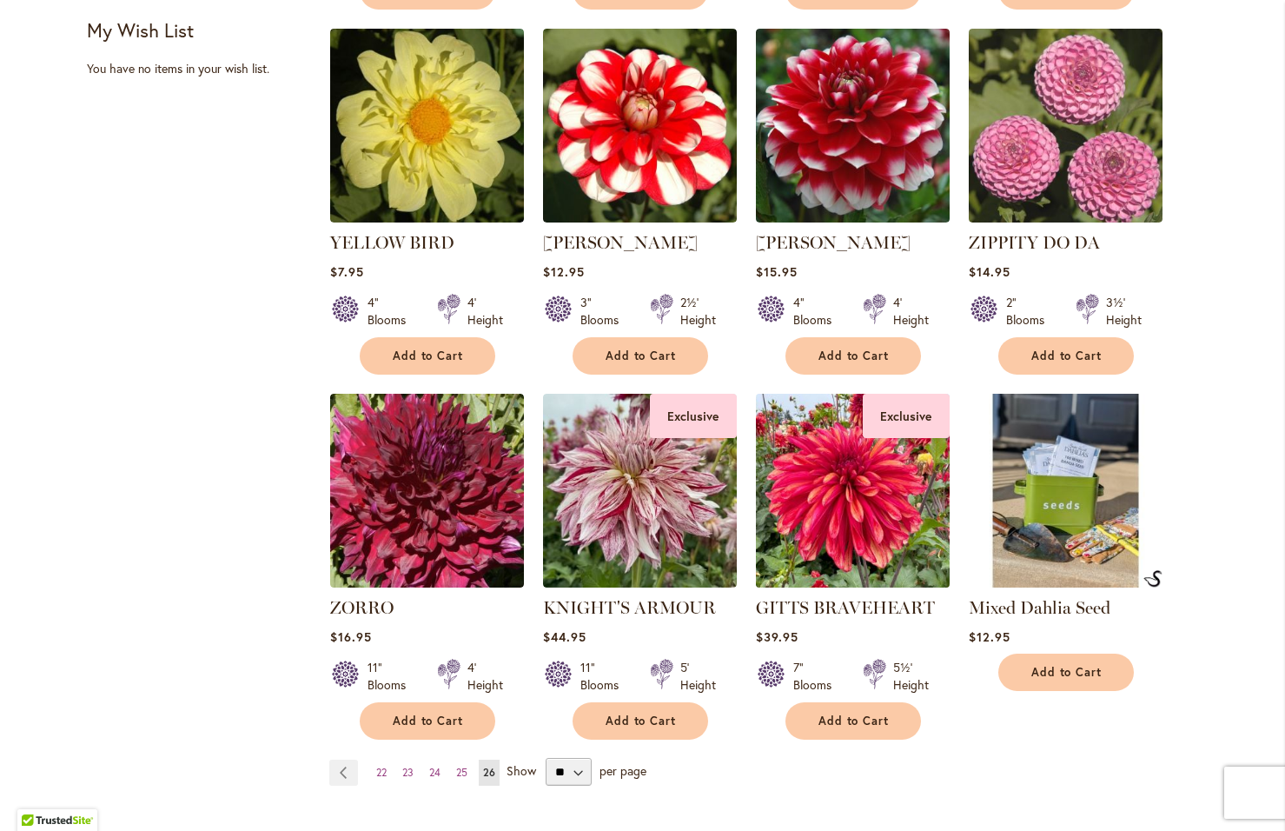
scroll to position [782, 0]
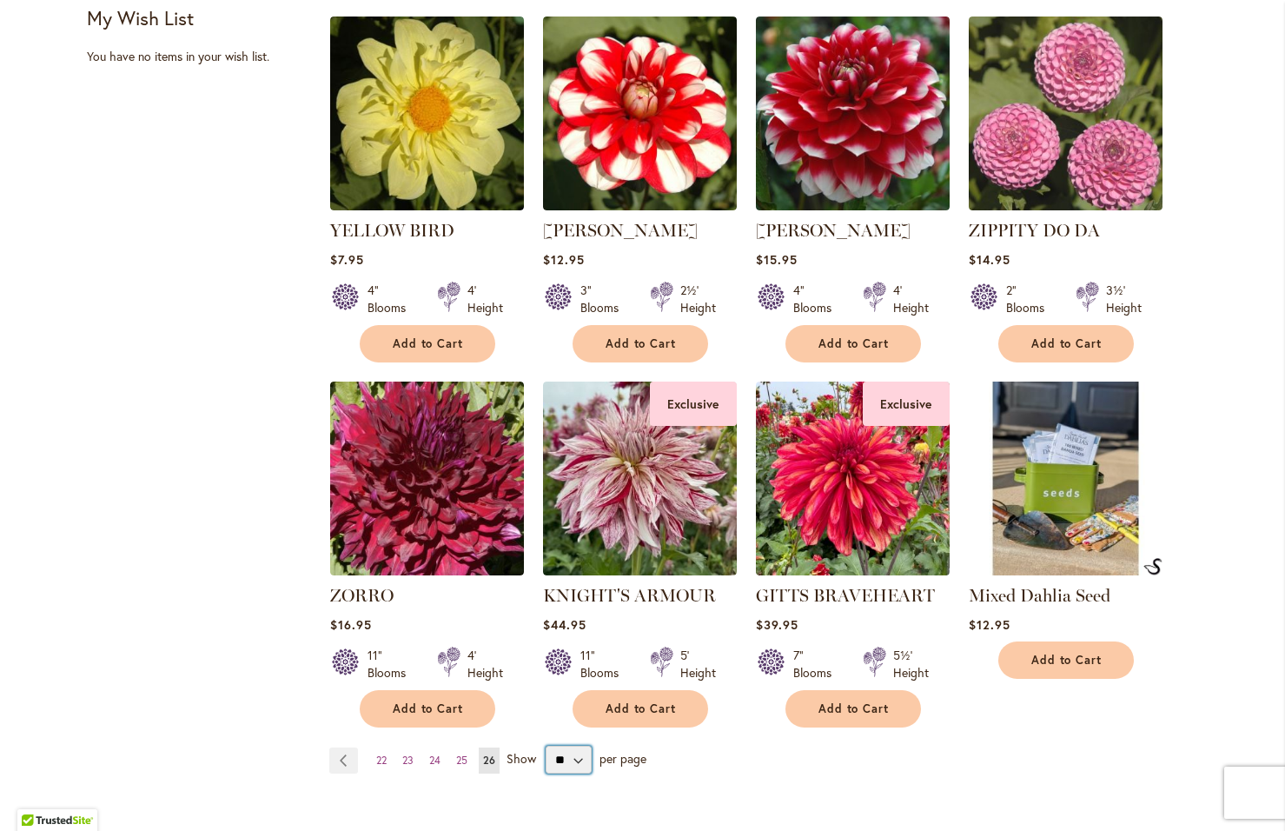
click at [569, 757] on select "** ** ** **" at bounding box center [569, 759] width 46 height 28
select select "**"
click at [546, 745] on select "** ** ** **" at bounding box center [569, 759] width 46 height 28
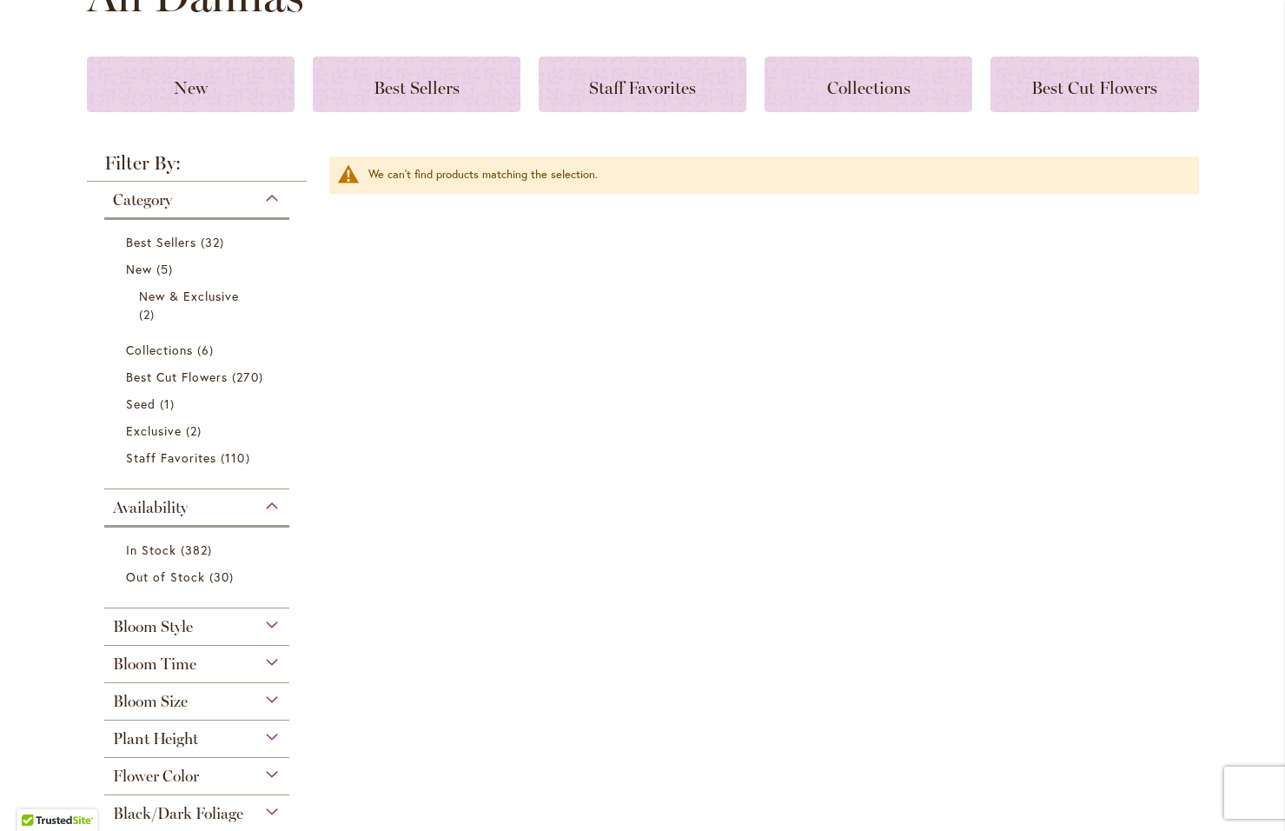
scroll to position [261, 0]
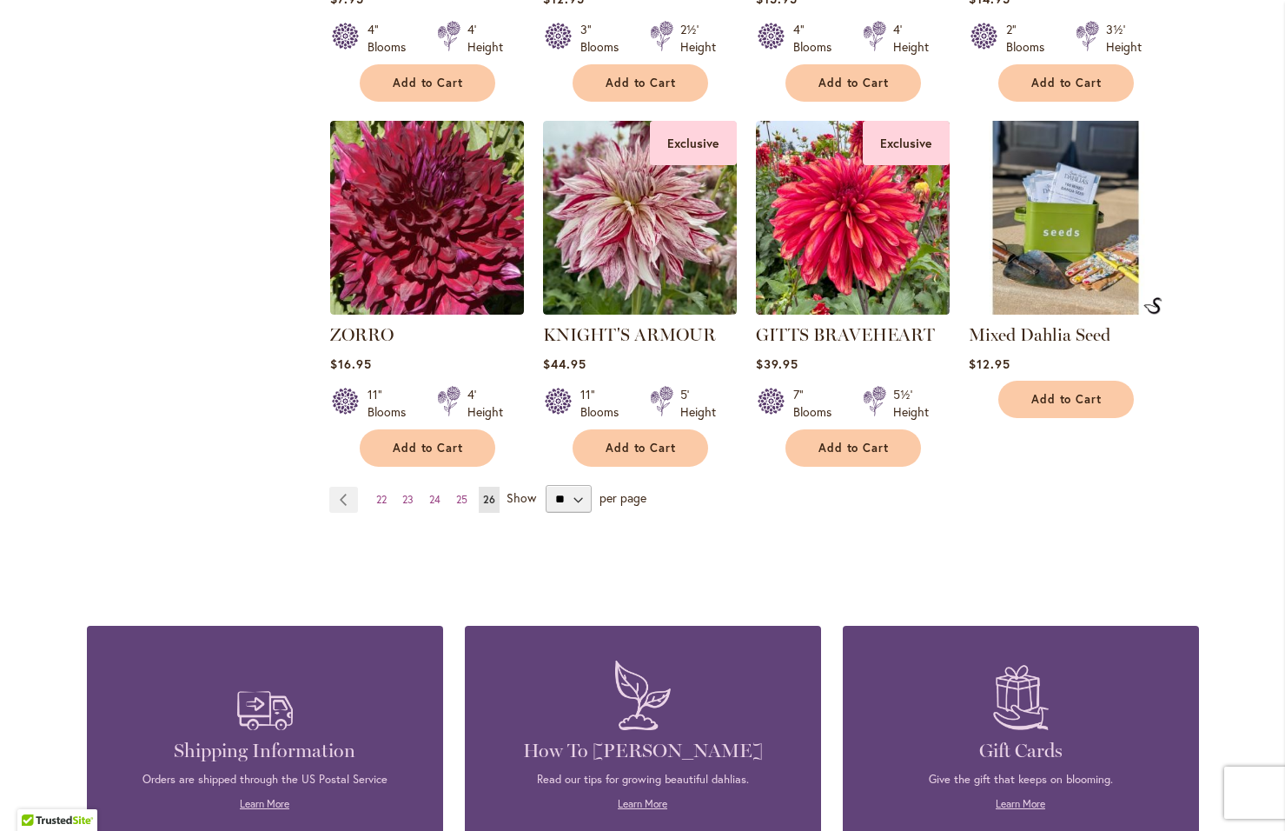
scroll to position [956, 0]
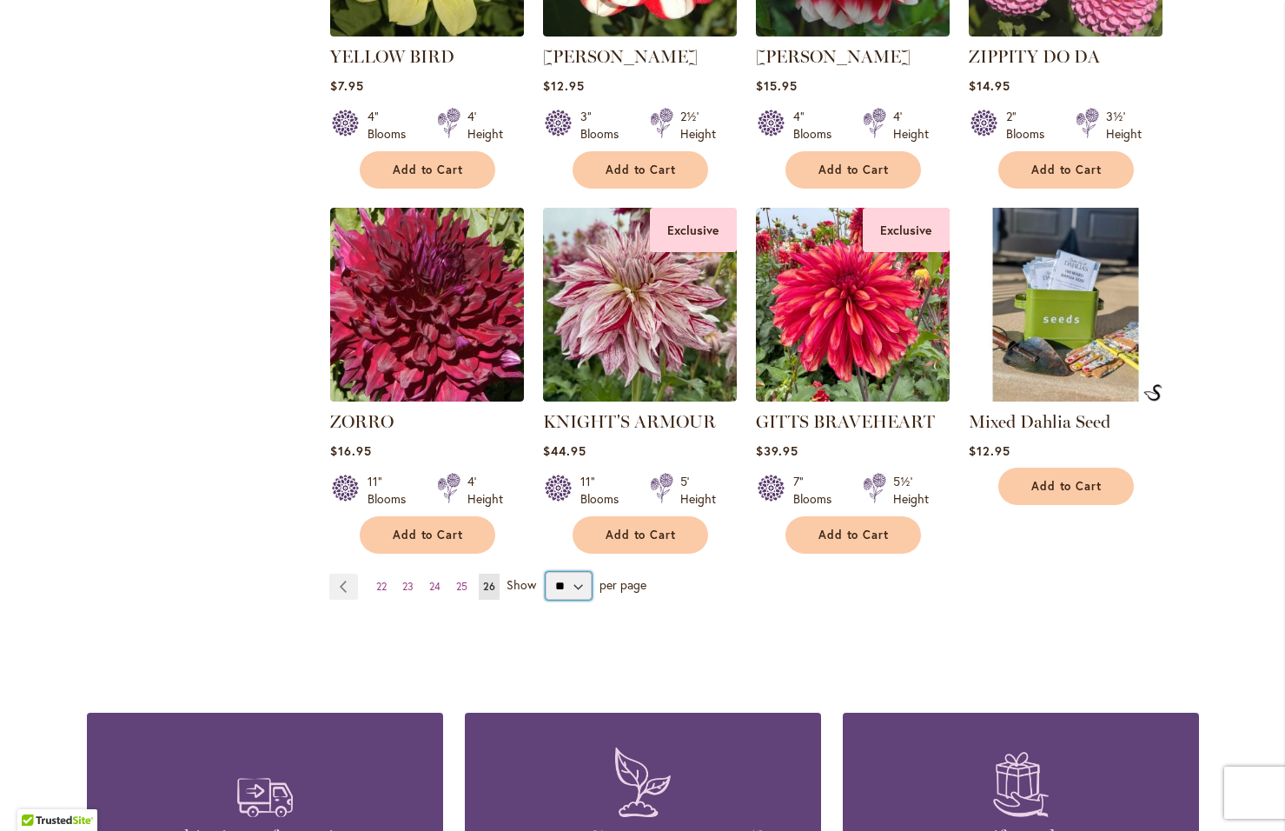
click at [571, 582] on select "** ** ** **" at bounding box center [569, 586] width 46 height 28
select select "**"
click at [546, 572] on select "** ** ** **" at bounding box center [569, 586] width 46 height 28
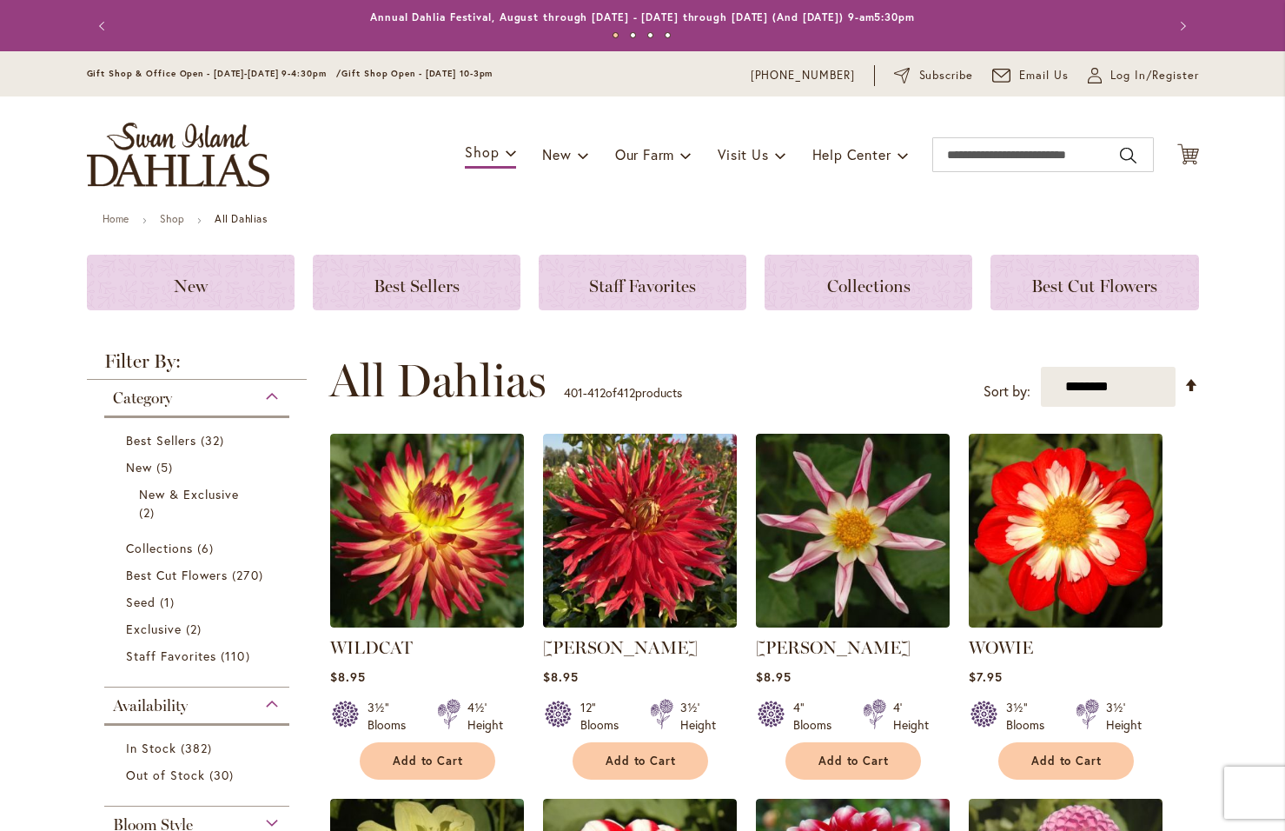
scroll to position [367, 0]
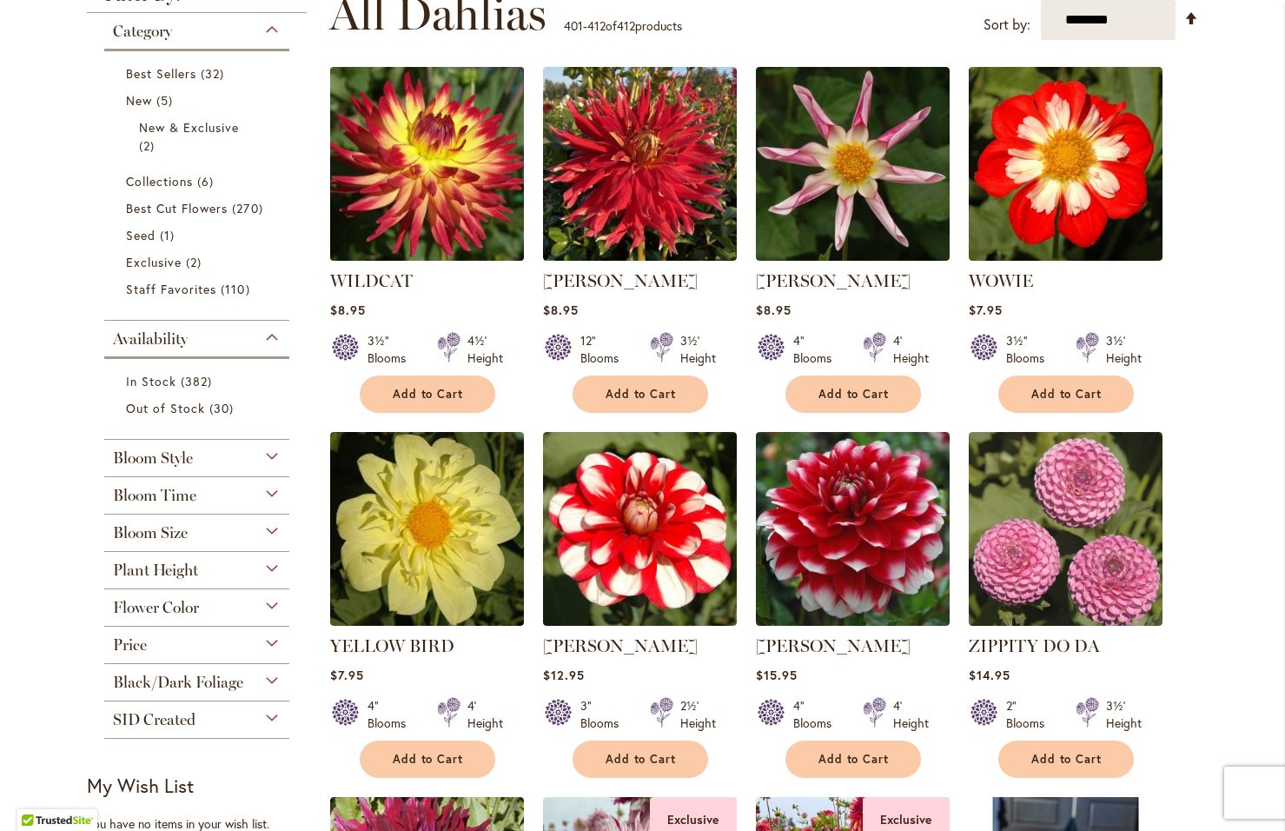
click at [400, 186] on img at bounding box center [426, 164] width 203 height 203
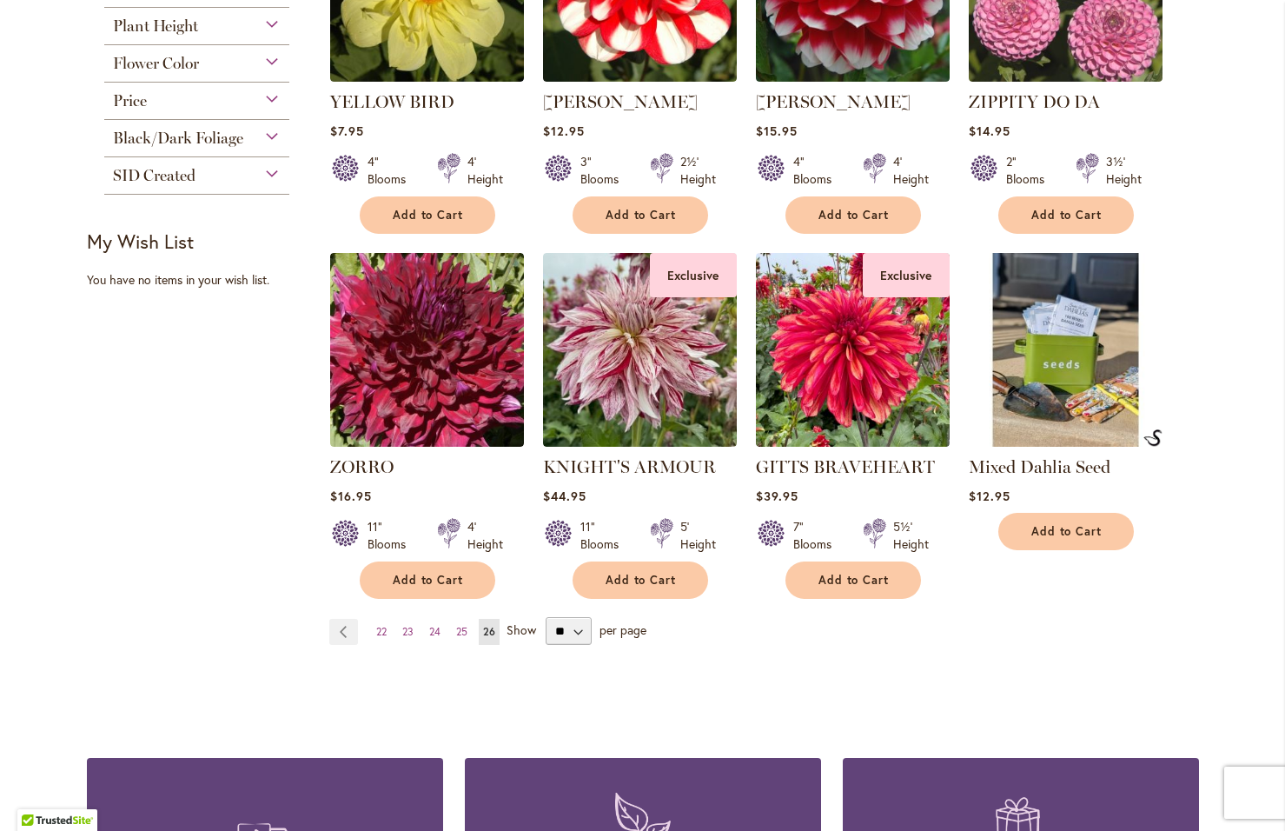
scroll to position [956, 0]
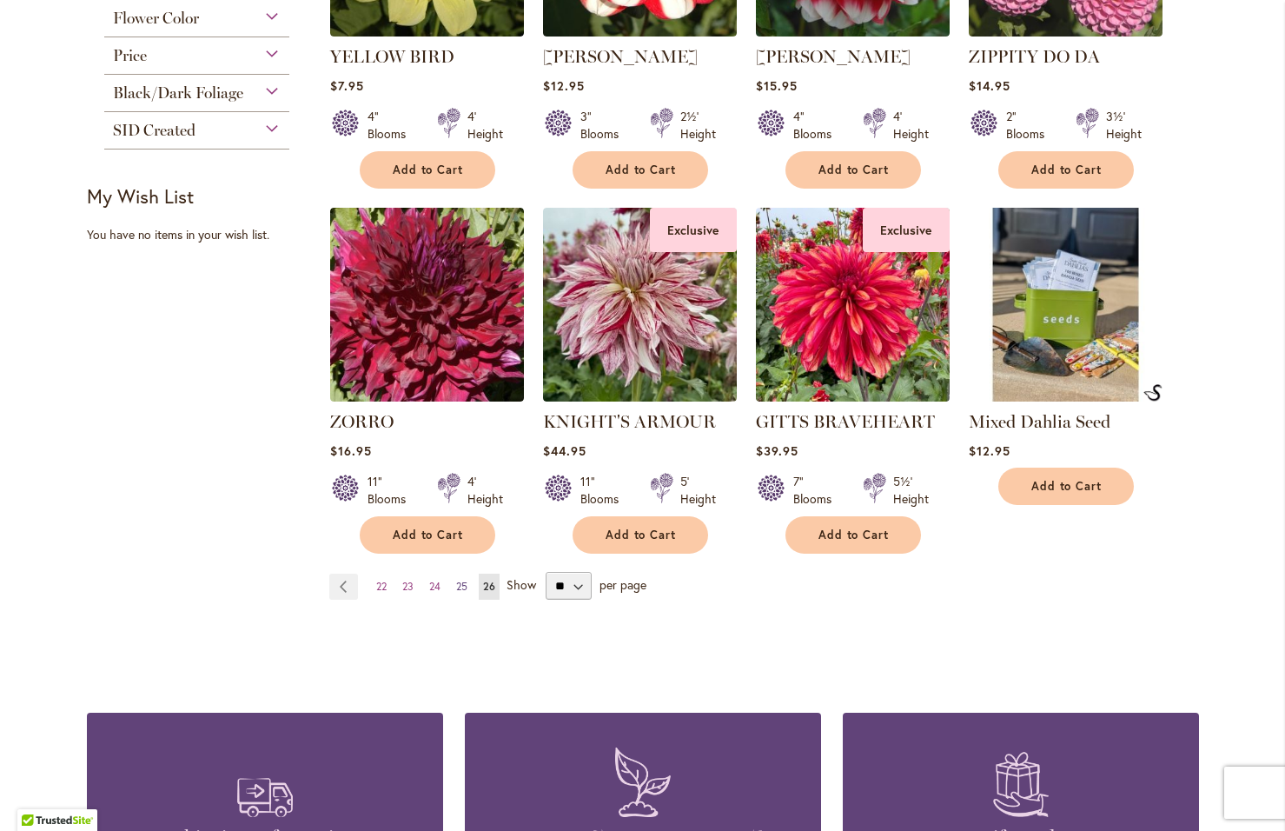
click at [460, 583] on span "25" at bounding box center [461, 585] width 11 height 13
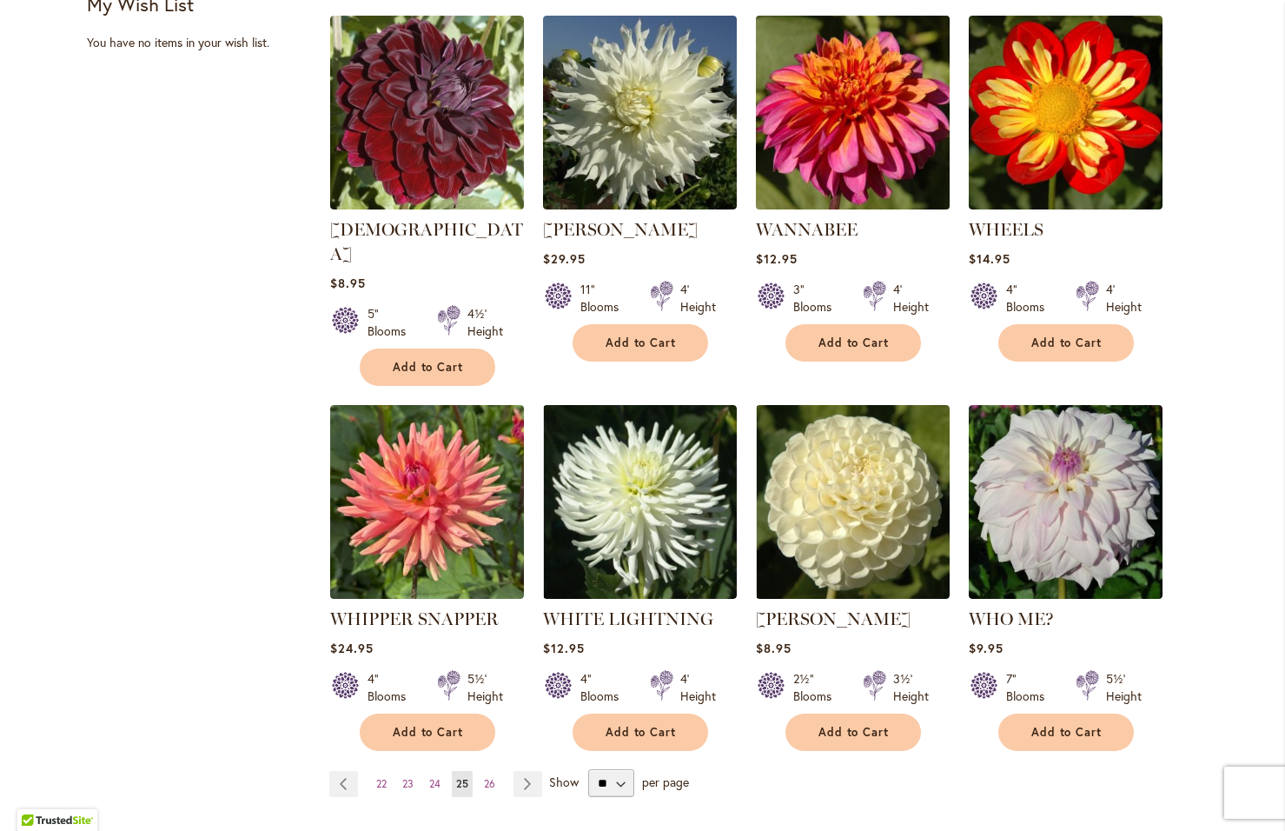
scroll to position [1149, 0]
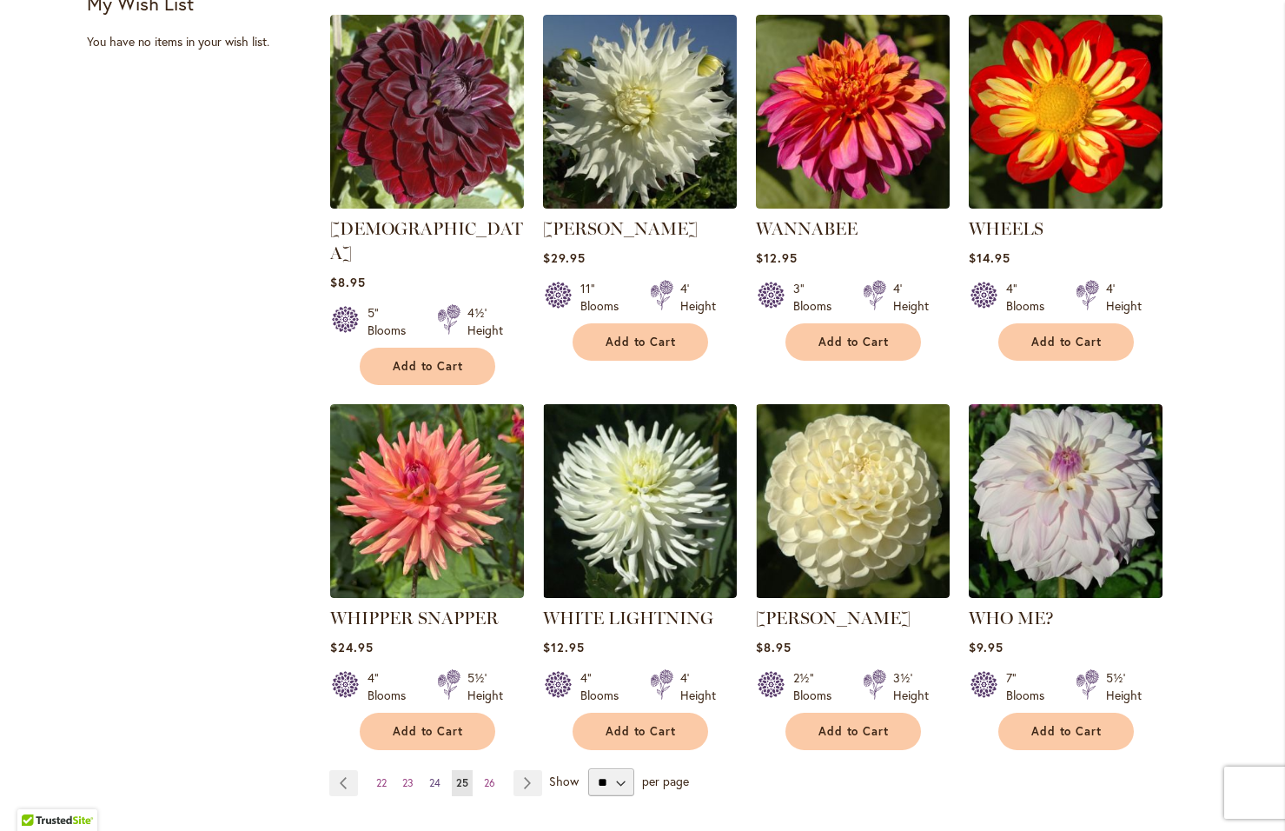
click at [429, 776] on span "24" at bounding box center [434, 782] width 11 height 13
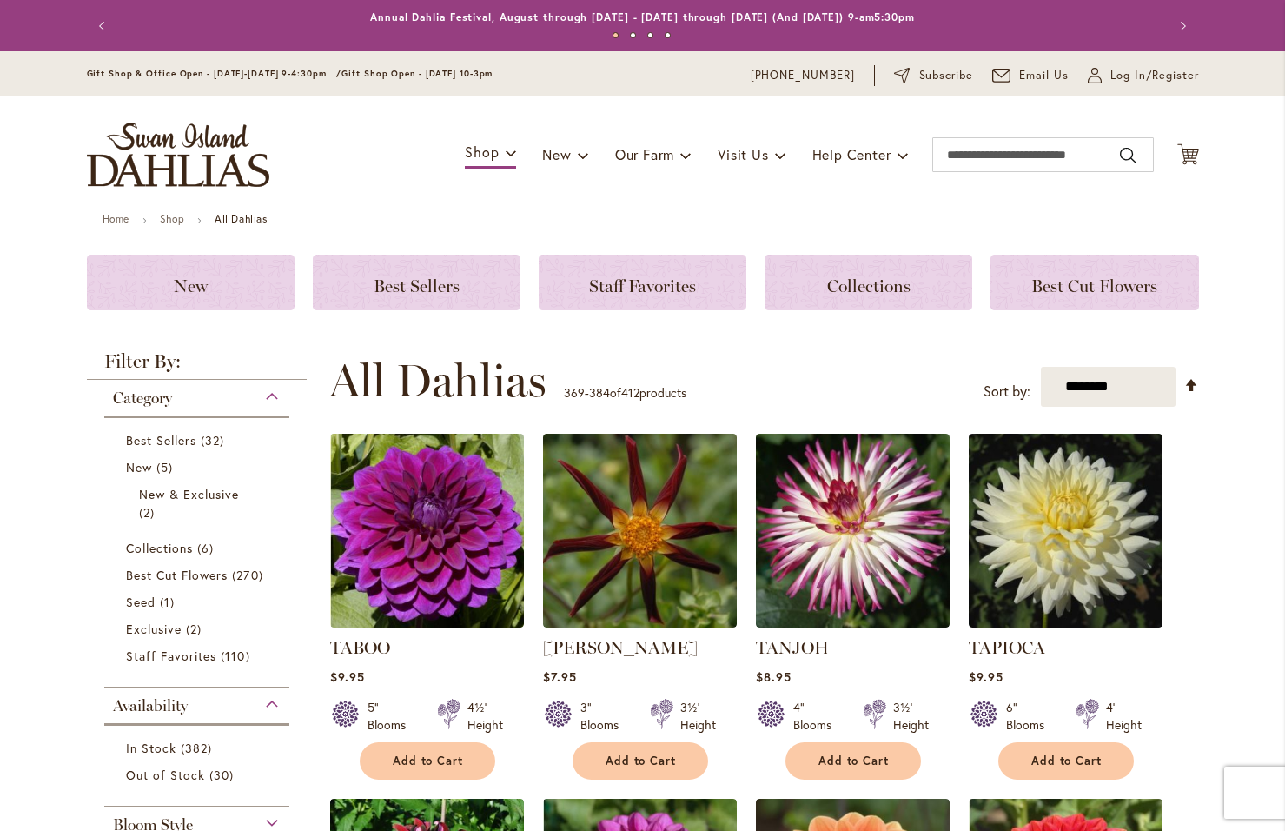
scroll to position [367, 0]
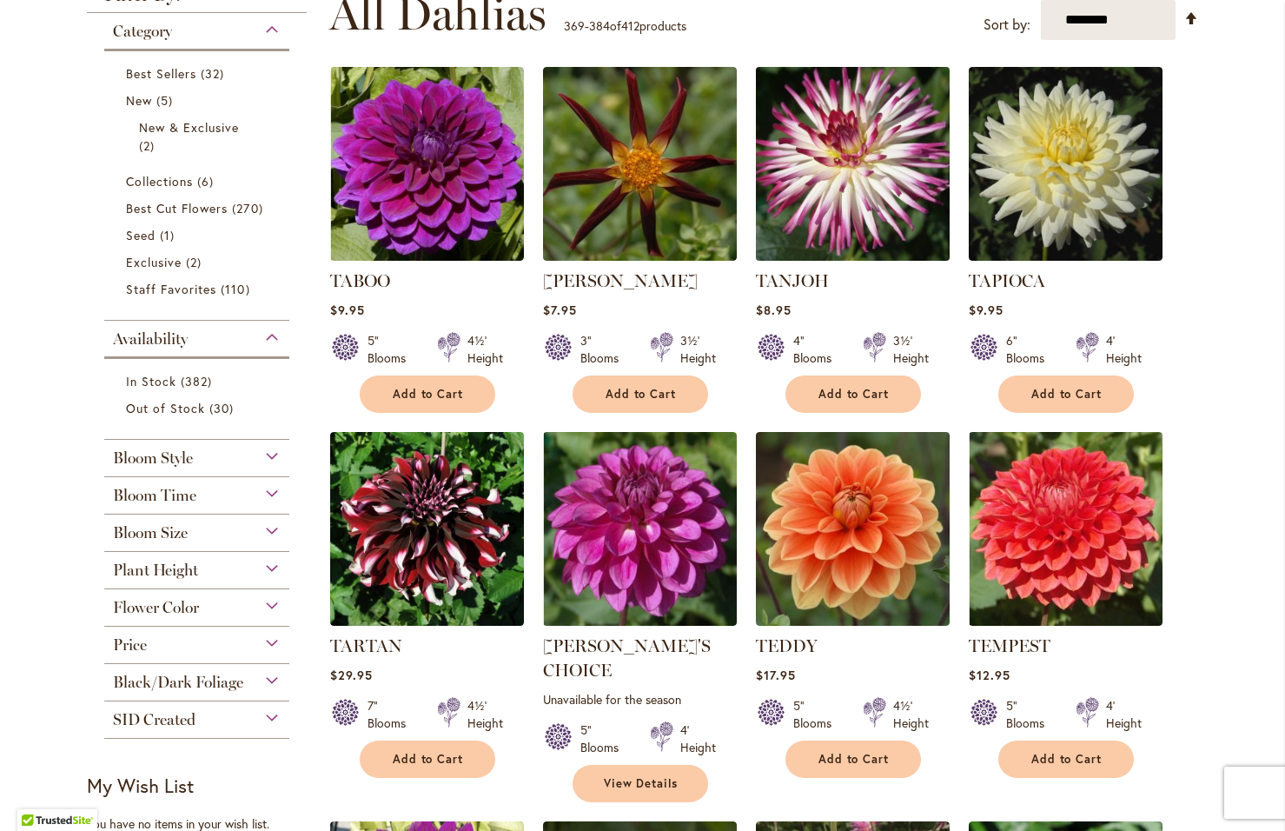
click at [835, 153] on img at bounding box center [852, 164] width 203 height 203
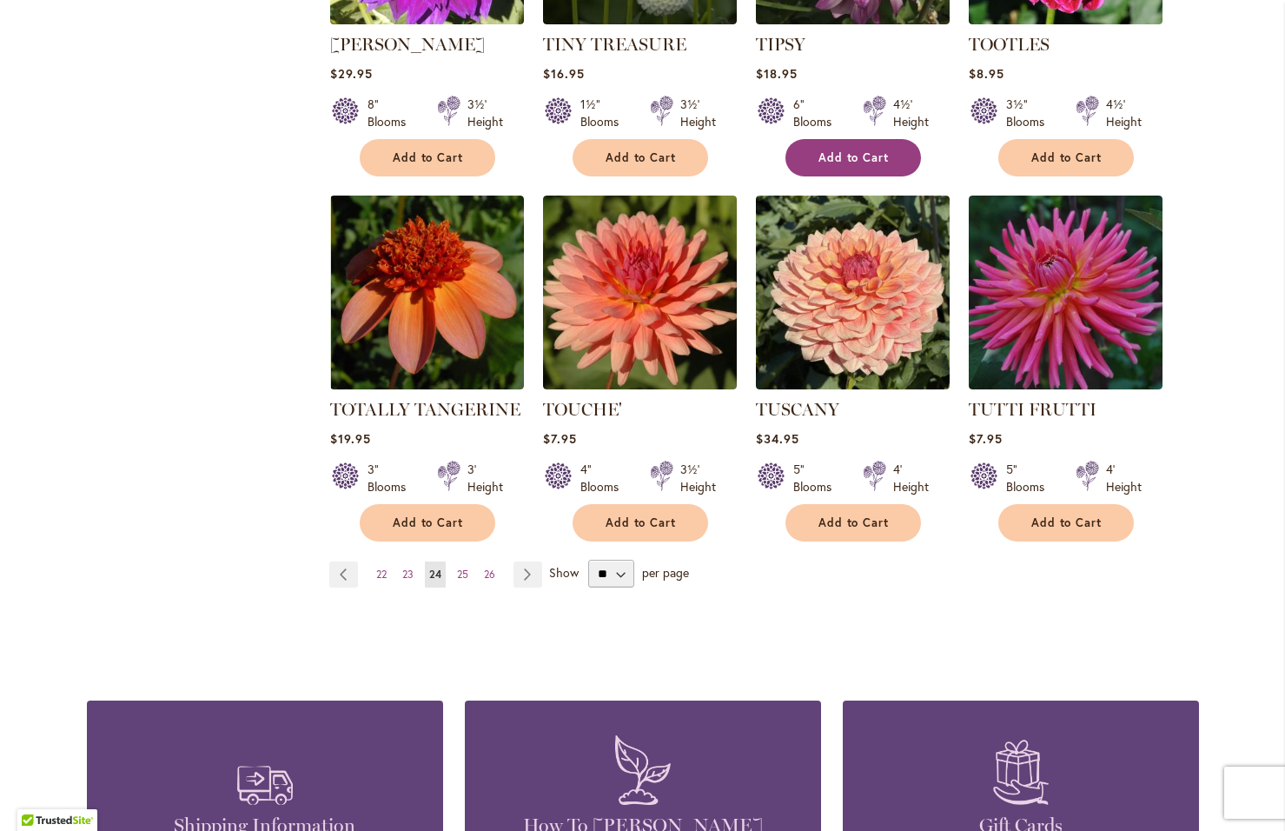
scroll to position [1390, 0]
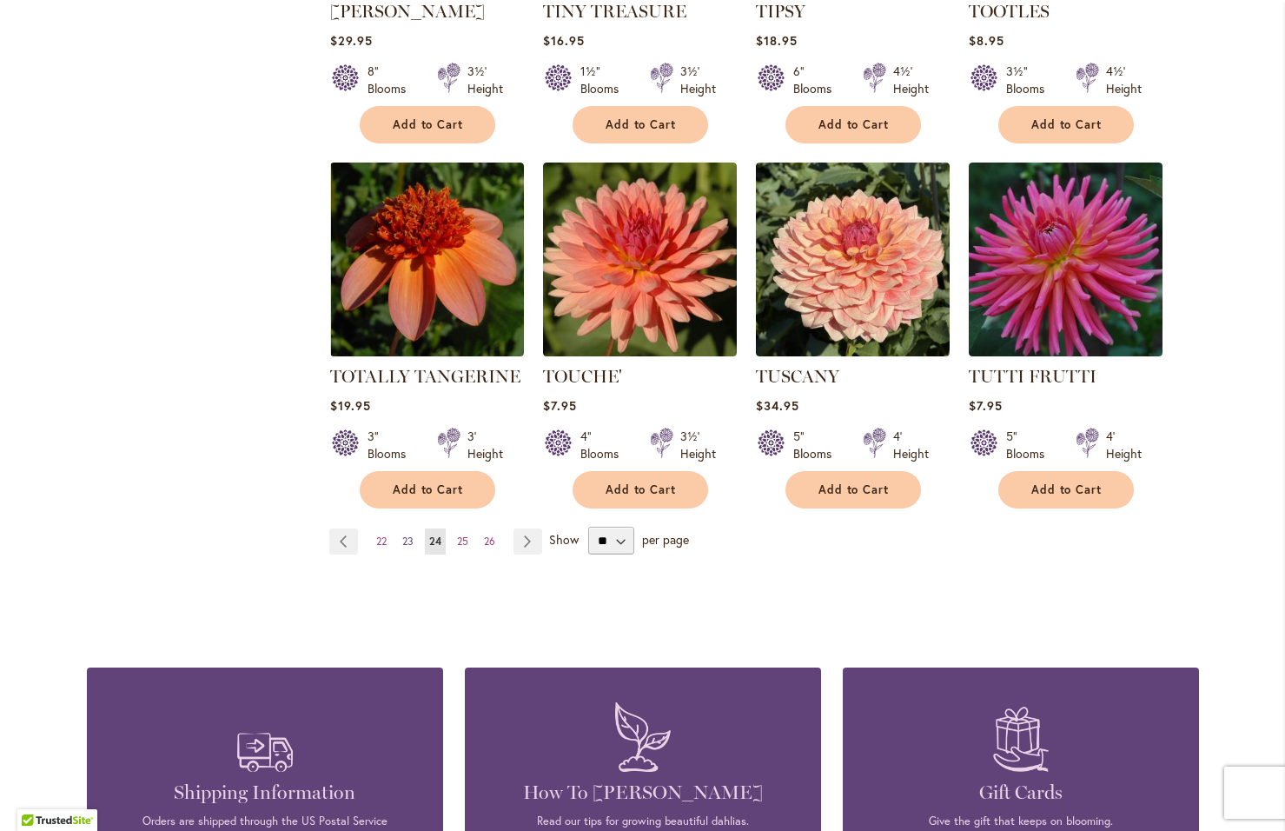
click at [402, 534] on span "23" at bounding box center [407, 540] width 11 height 13
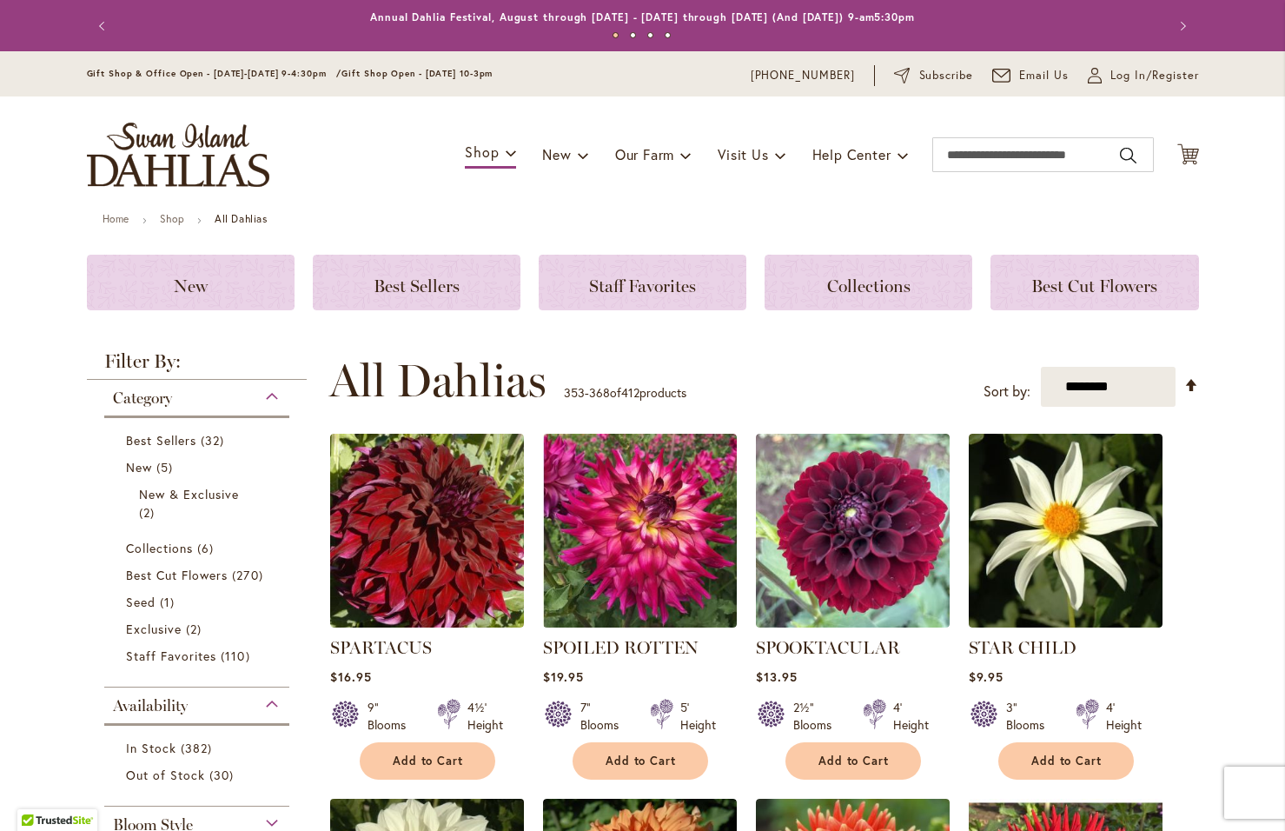
scroll to position [367, 0]
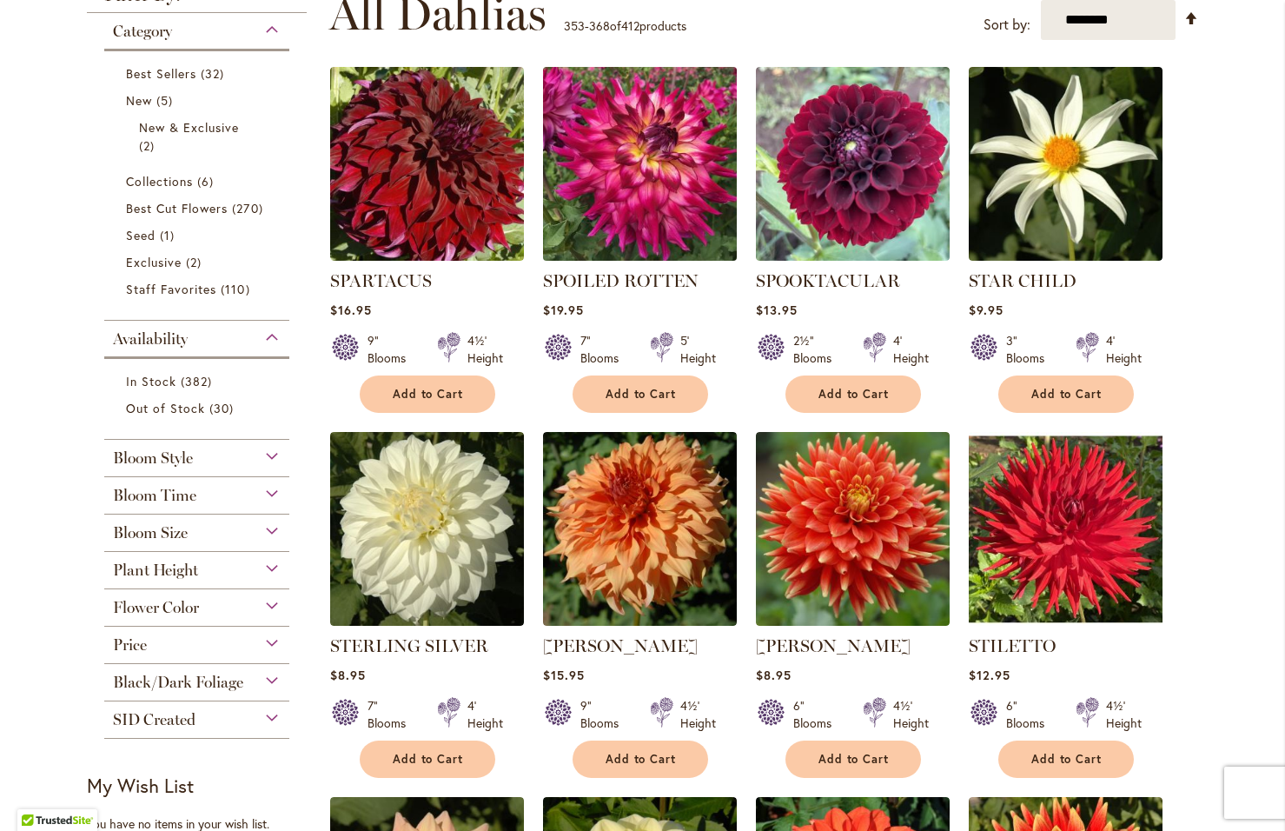
click at [635, 203] on img at bounding box center [639, 164] width 203 height 203
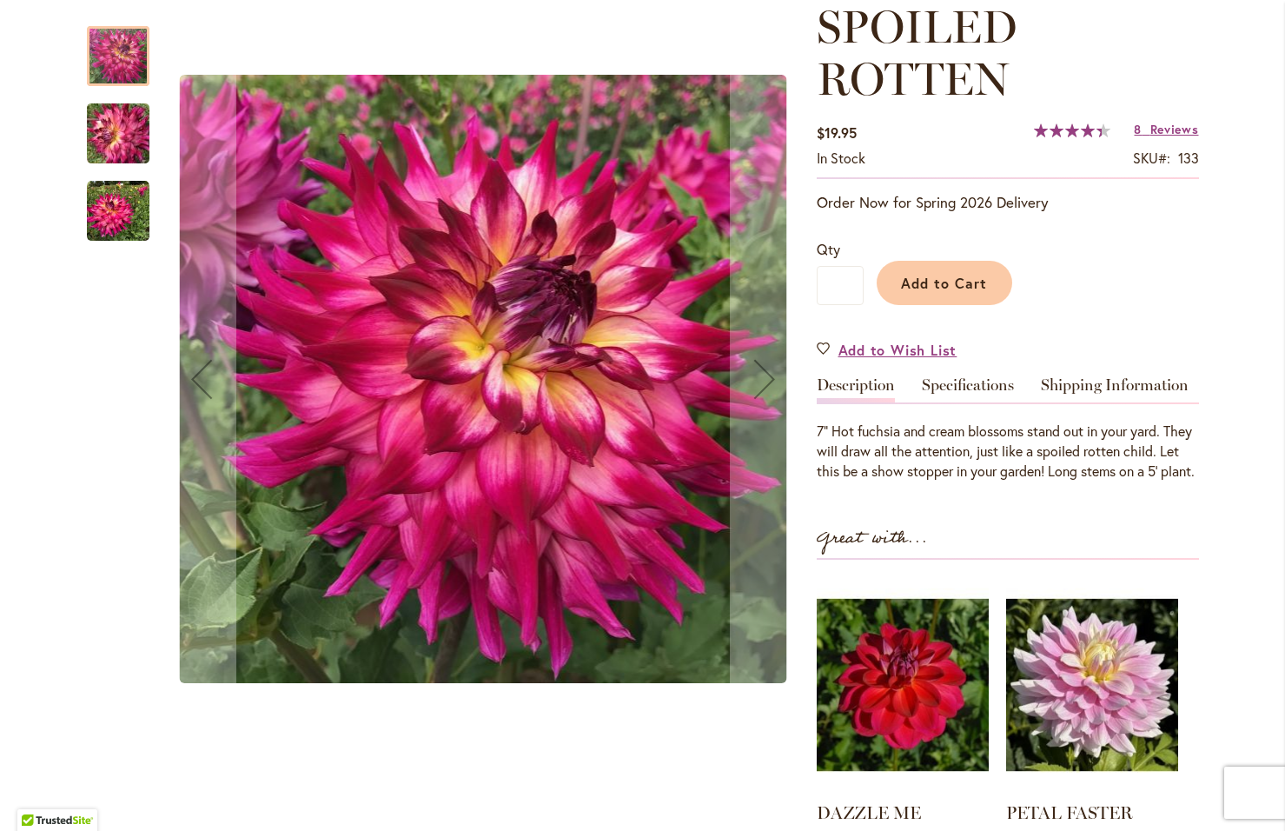
scroll to position [261, 0]
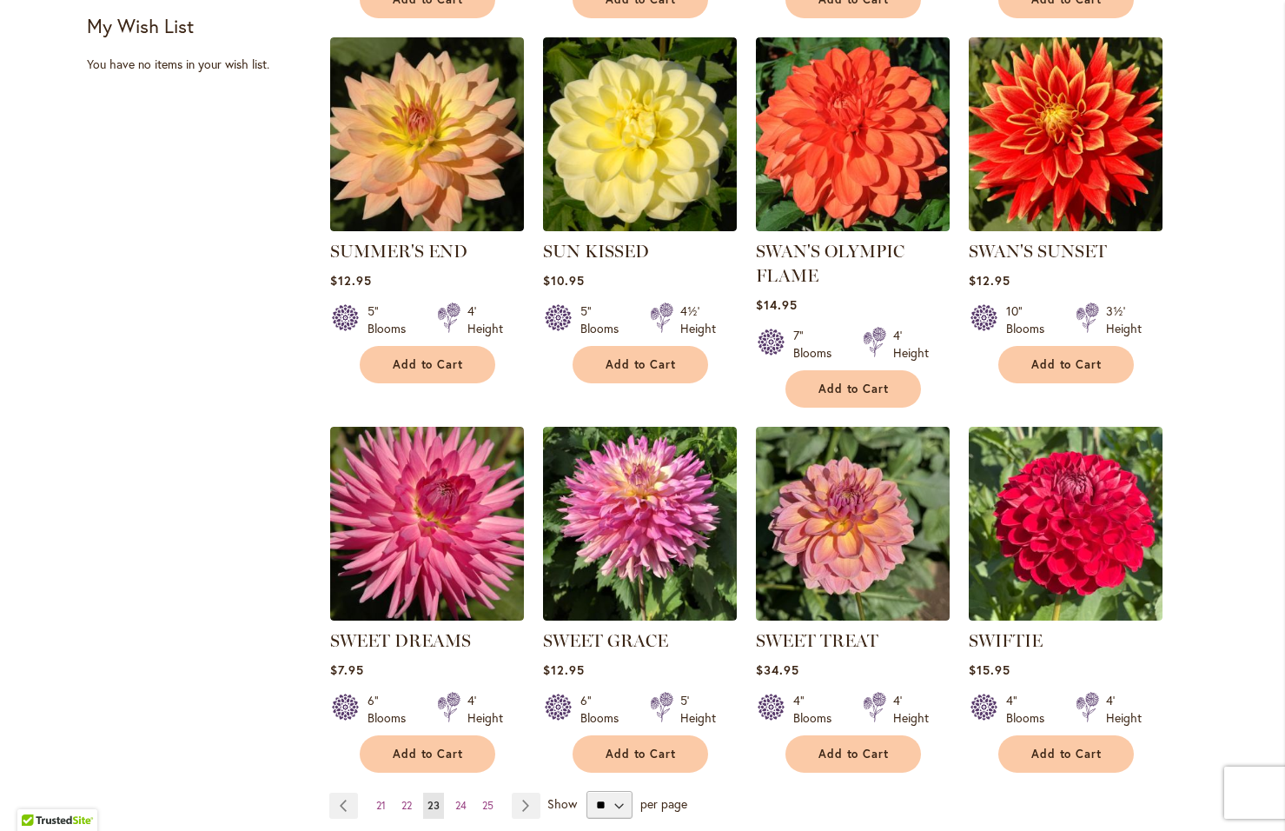
scroll to position [1216, 0]
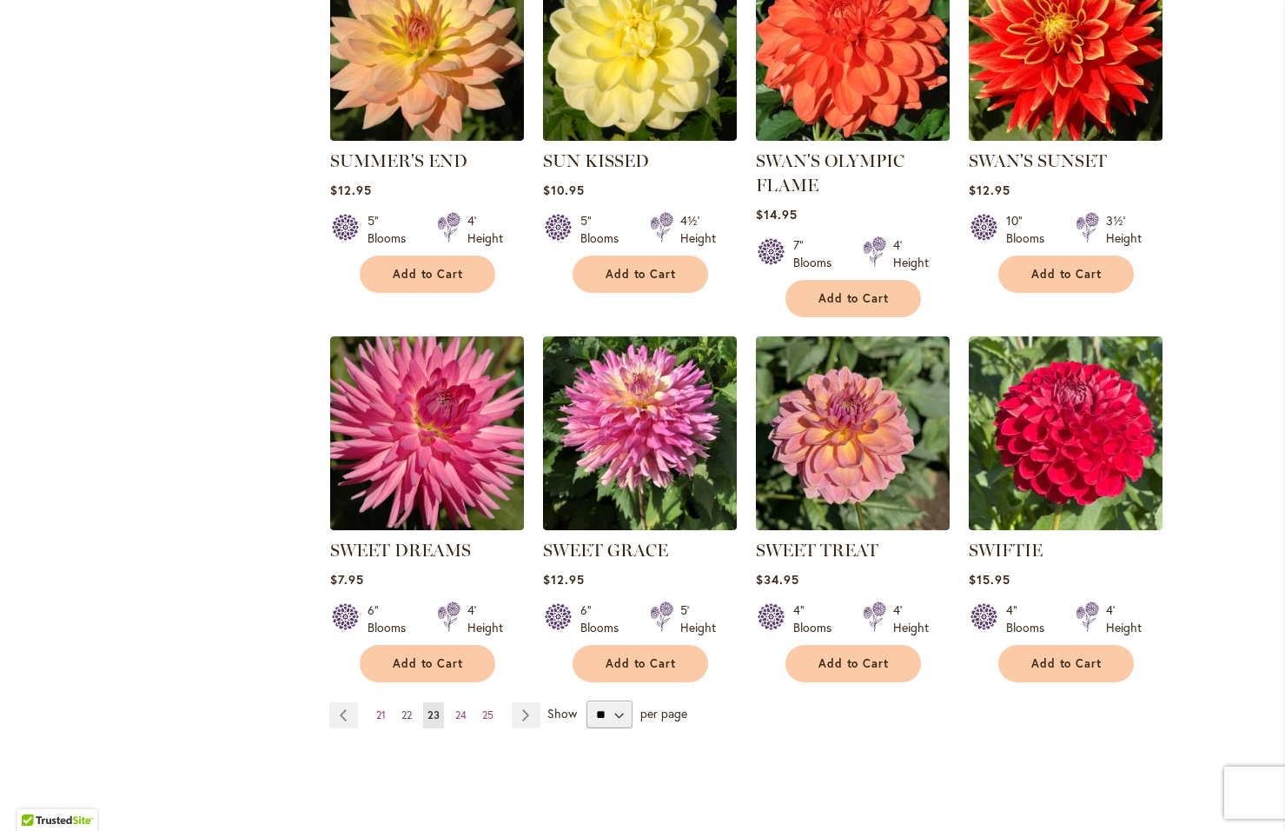
click at [403, 708] on span "22" at bounding box center [406, 714] width 10 height 13
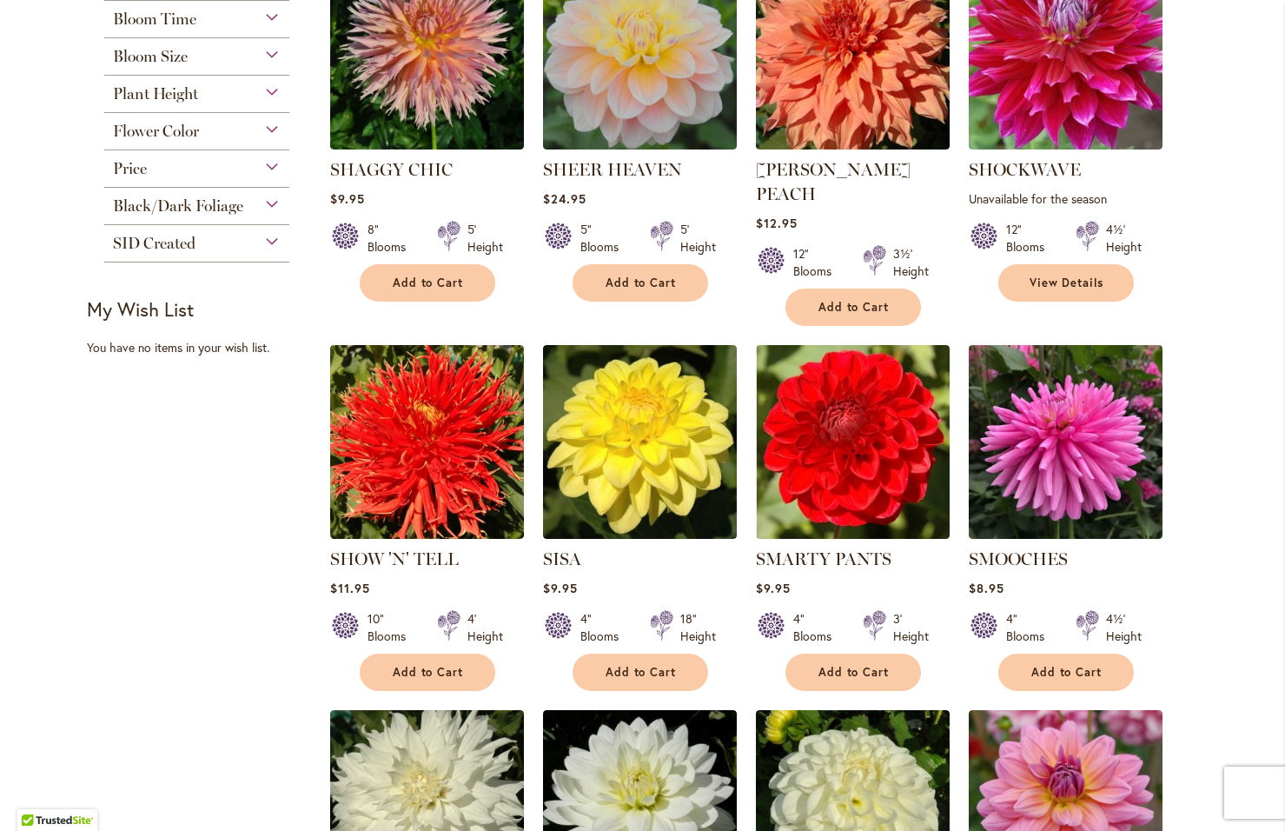
scroll to position [888, 0]
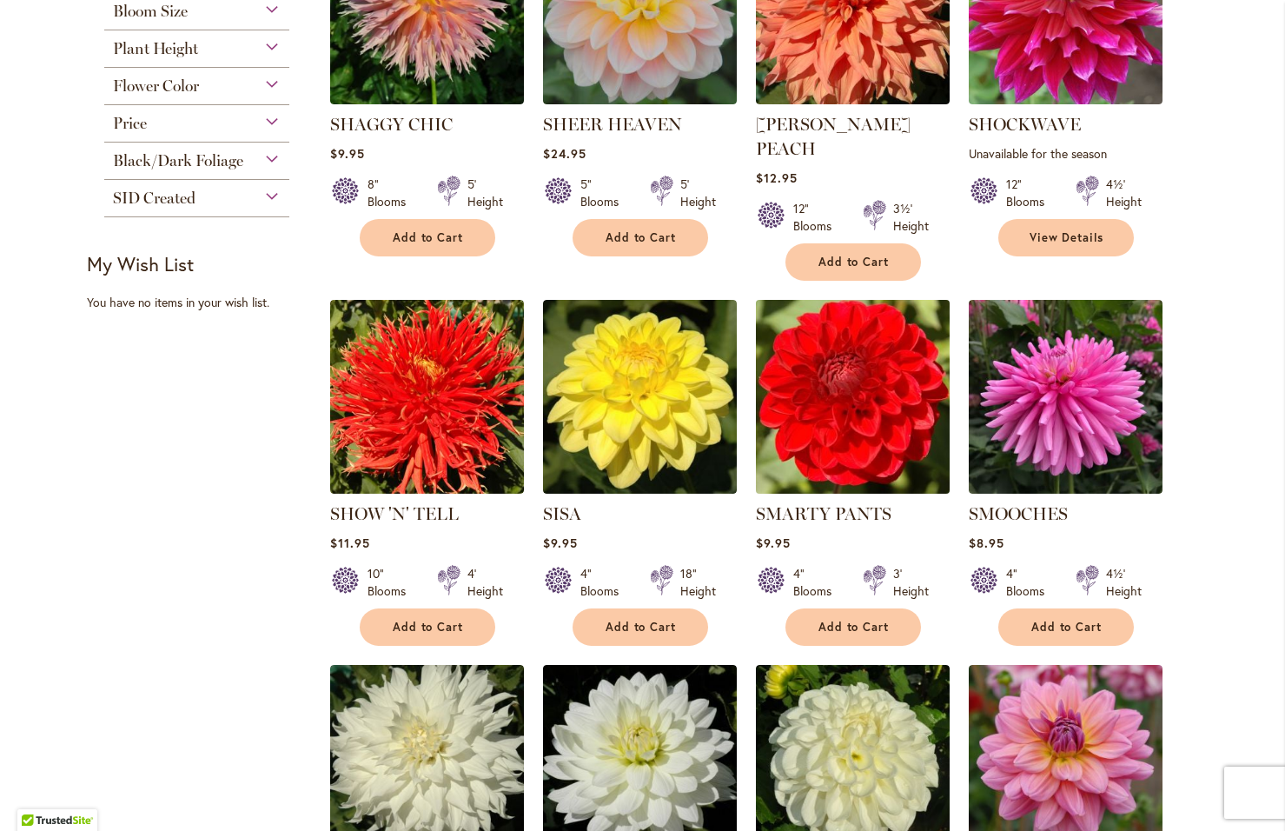
click at [835, 390] on img at bounding box center [852, 396] width 203 height 203
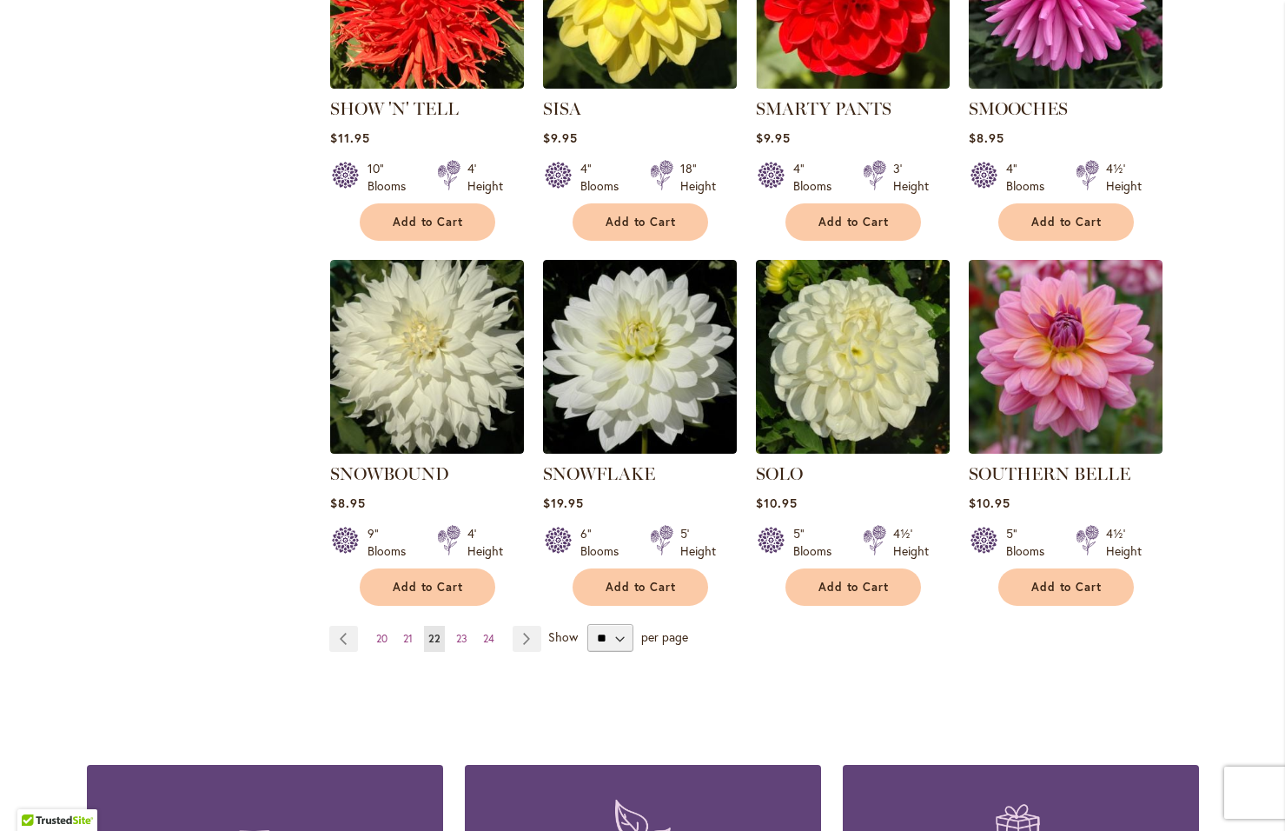
scroll to position [1303, 0]
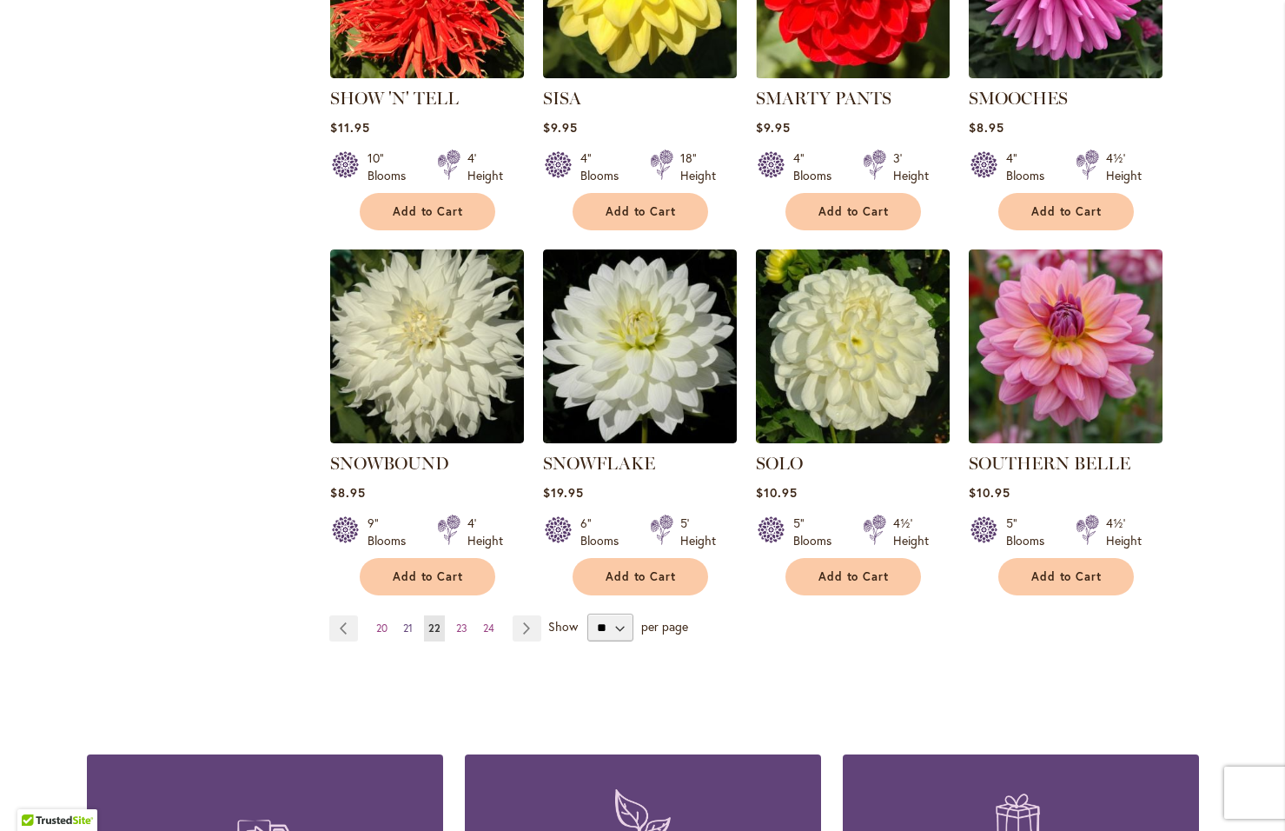
click at [403, 621] on span "21" at bounding box center [408, 627] width 10 height 13
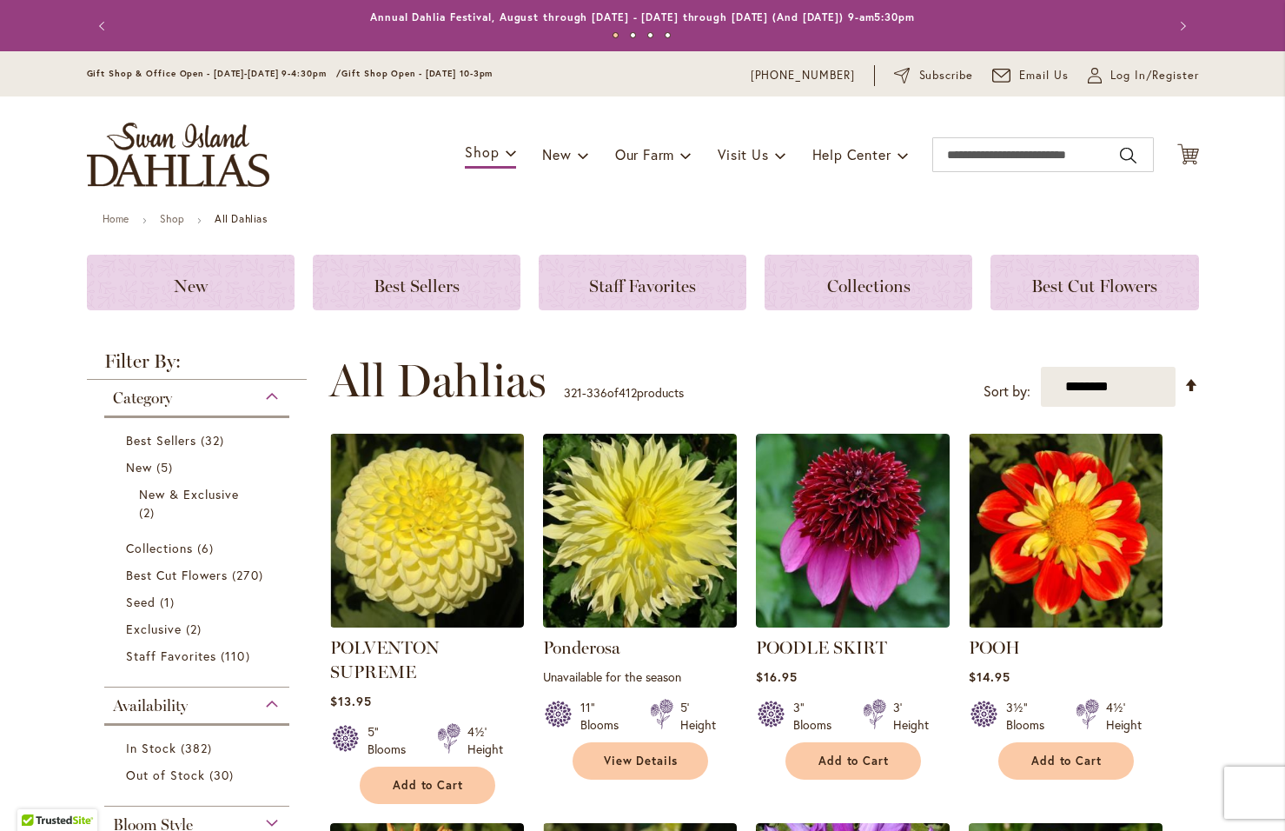
scroll to position [367, 0]
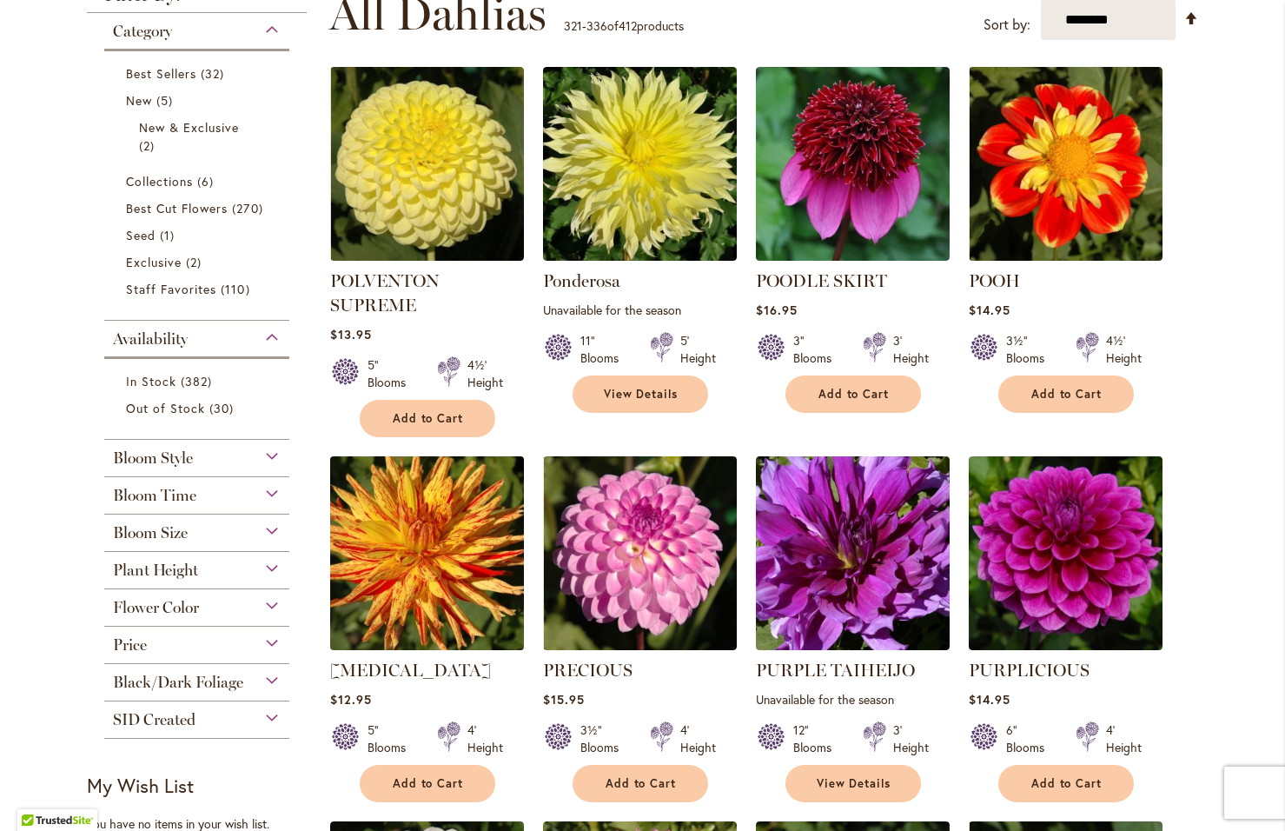
click at [414, 563] on img at bounding box center [426, 553] width 203 height 203
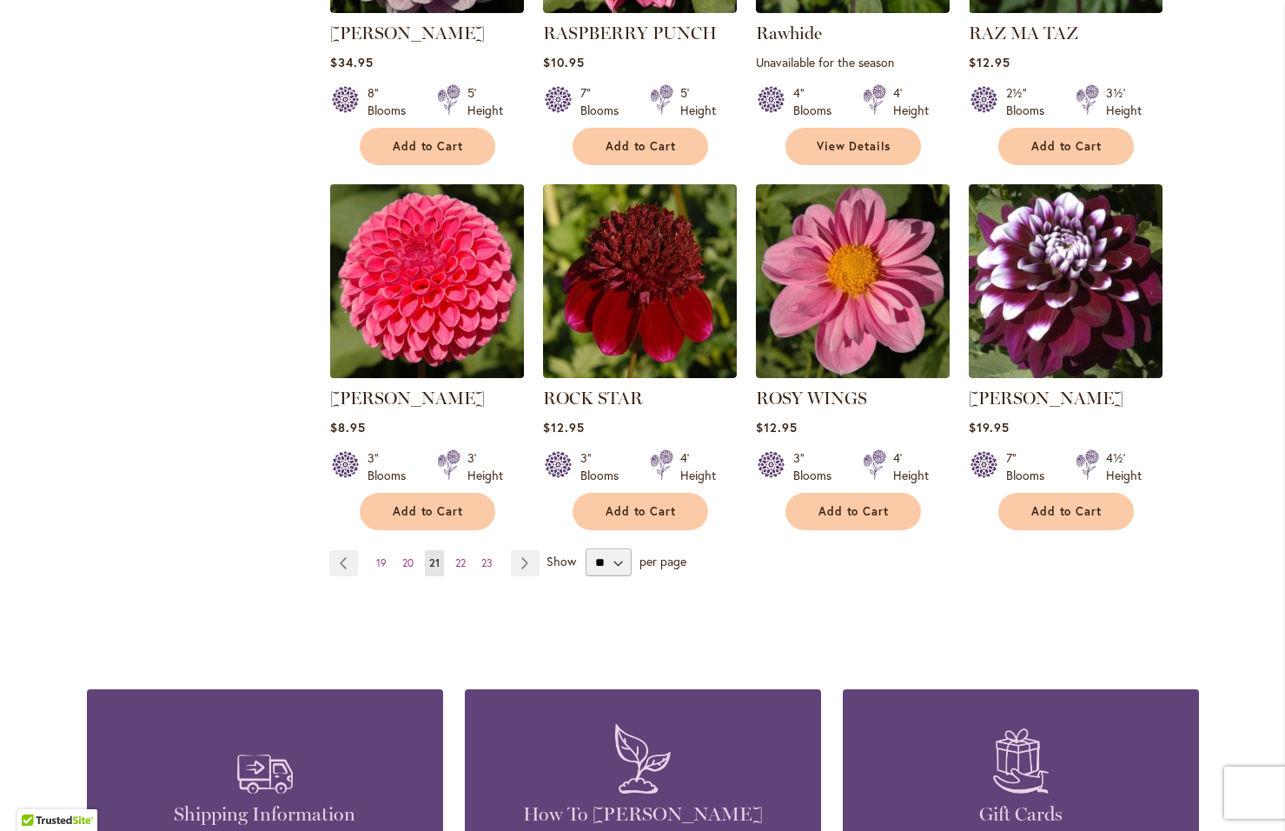
scroll to position [1390, 0]
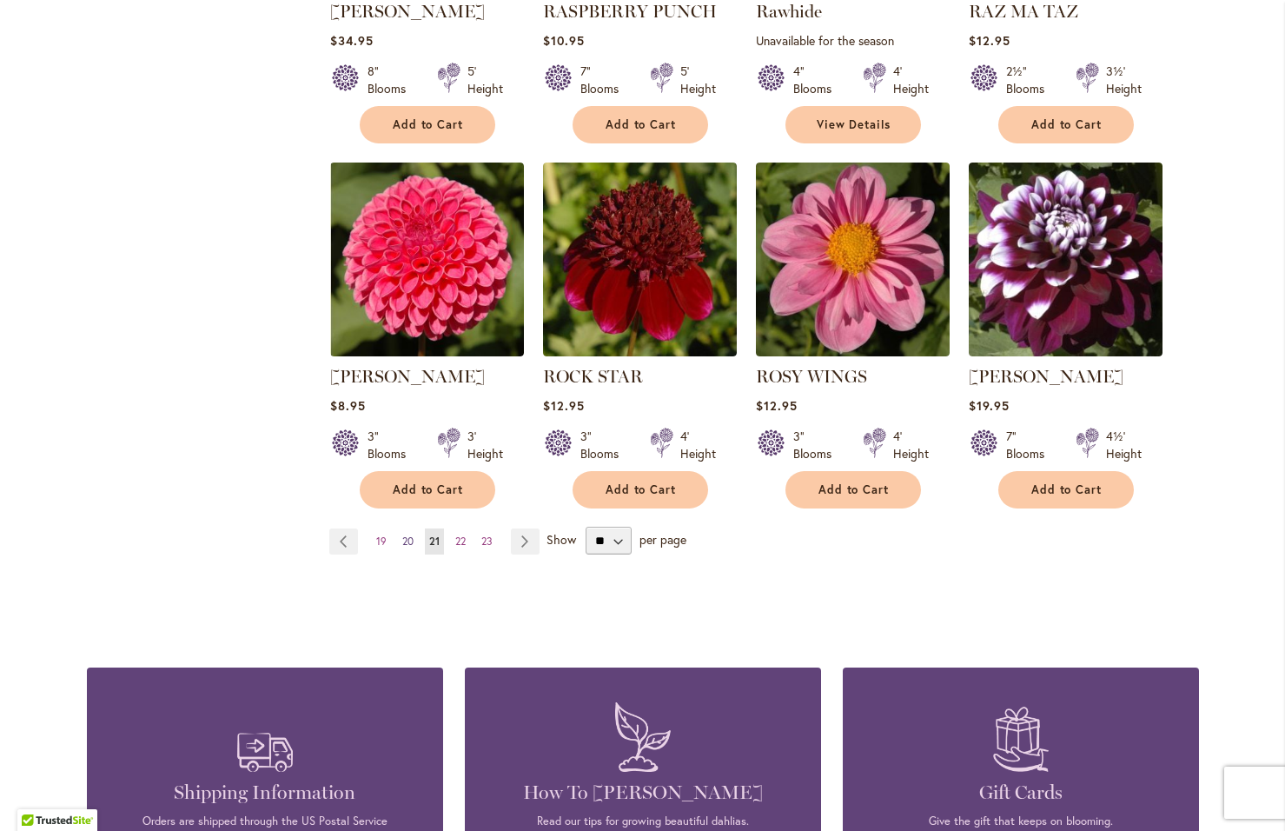
click at [402, 536] on span "20" at bounding box center [407, 540] width 11 height 13
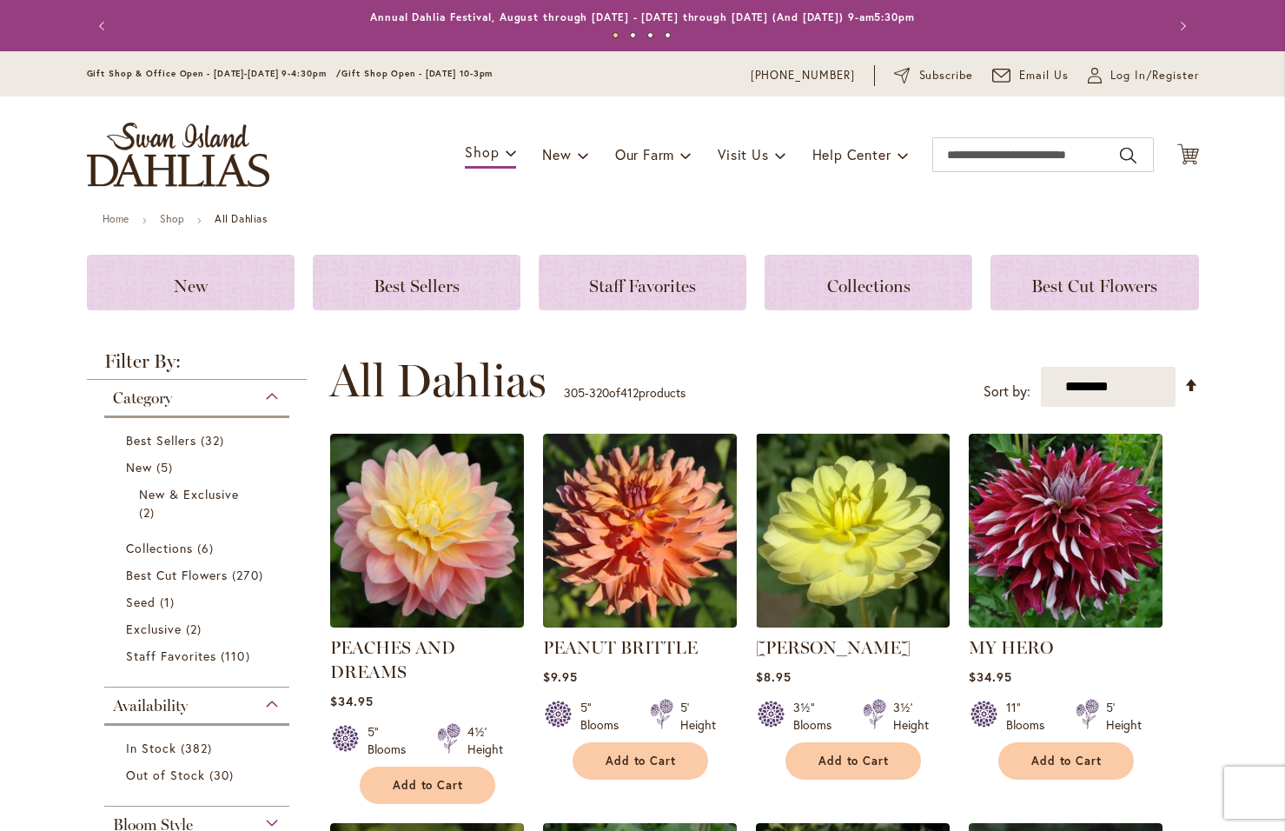
scroll to position [367, 0]
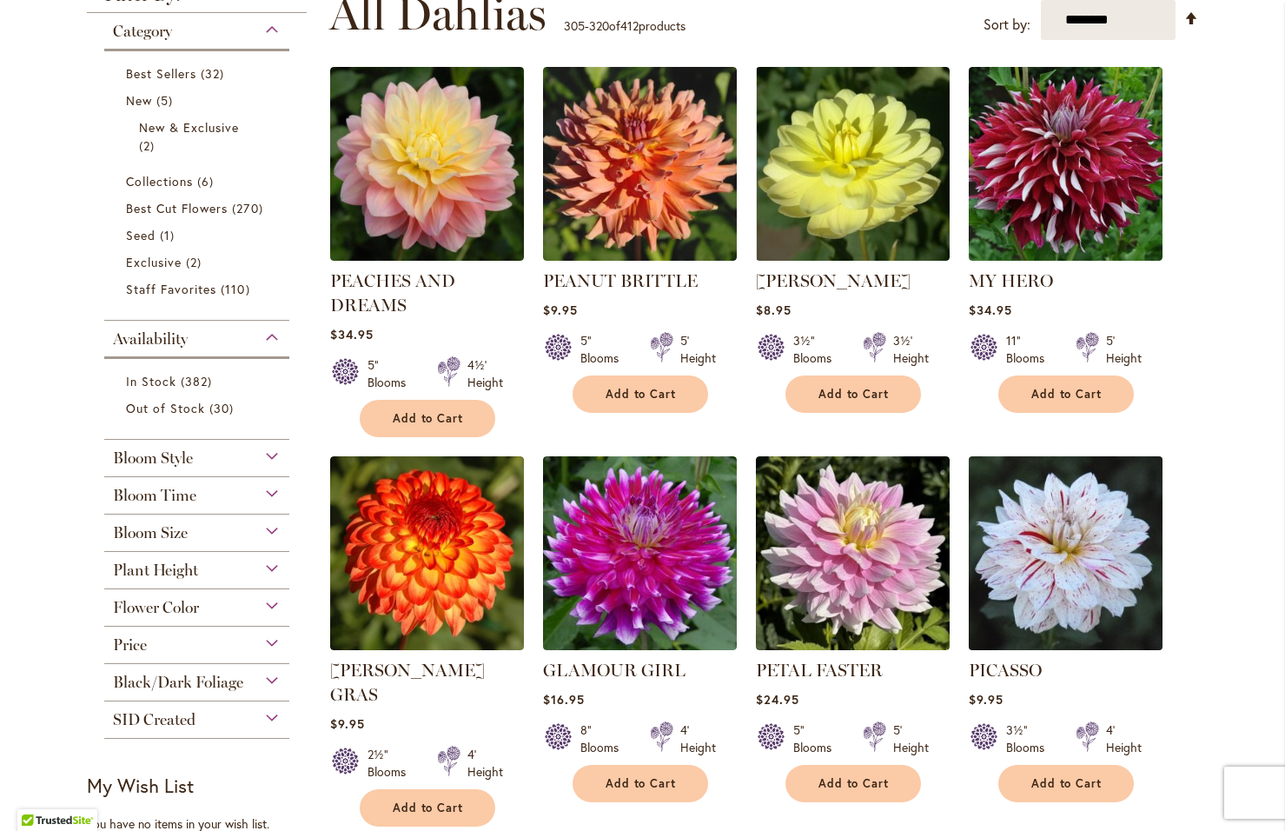
click at [1046, 549] on img at bounding box center [1064, 553] width 203 height 203
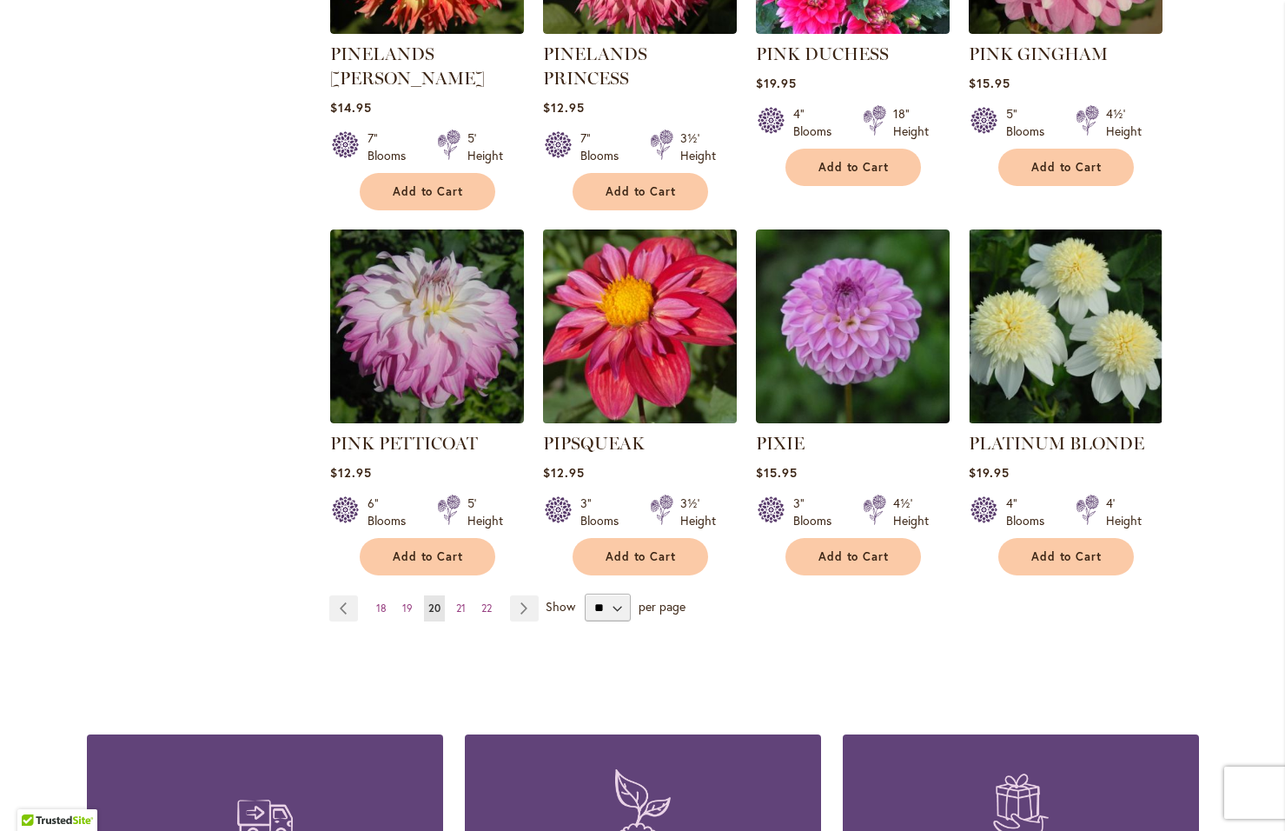
scroll to position [1390, 0]
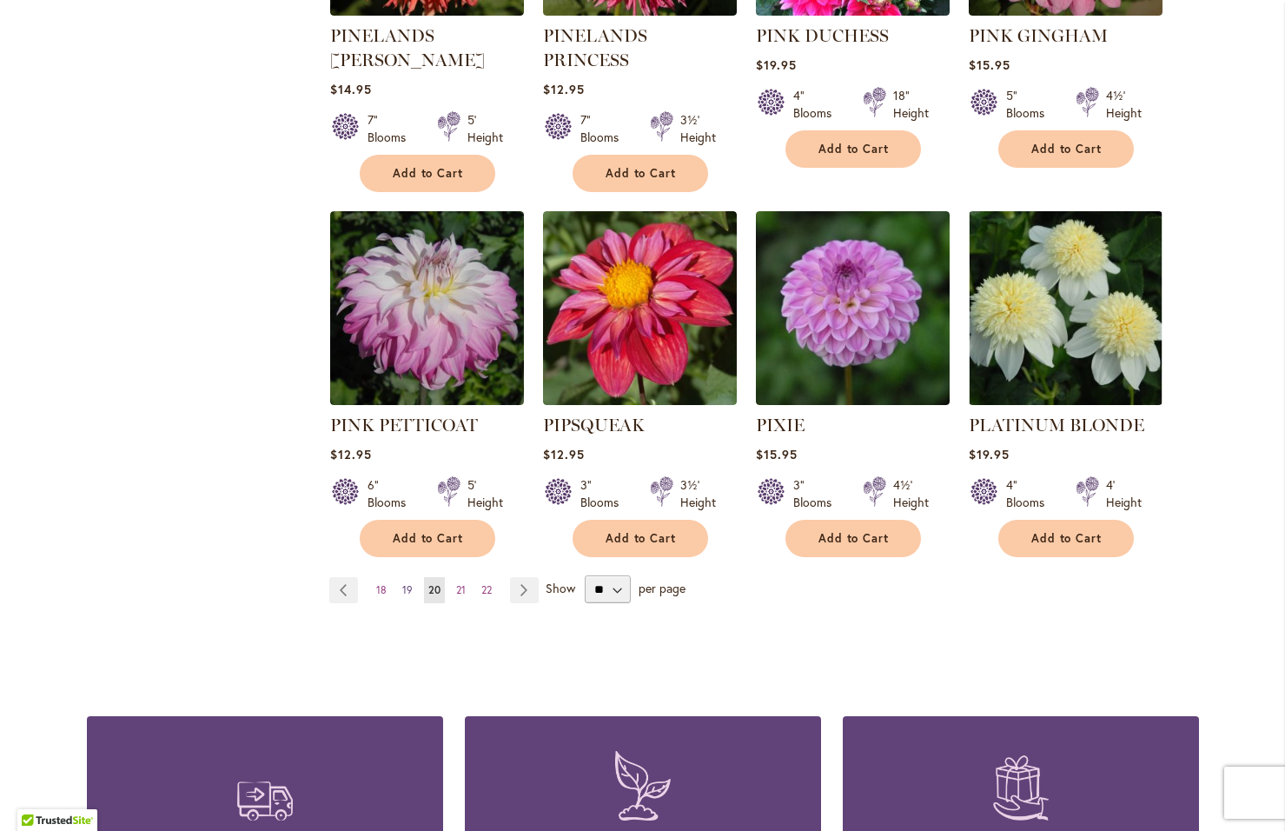
click at [402, 583] on span "19" at bounding box center [407, 589] width 10 height 13
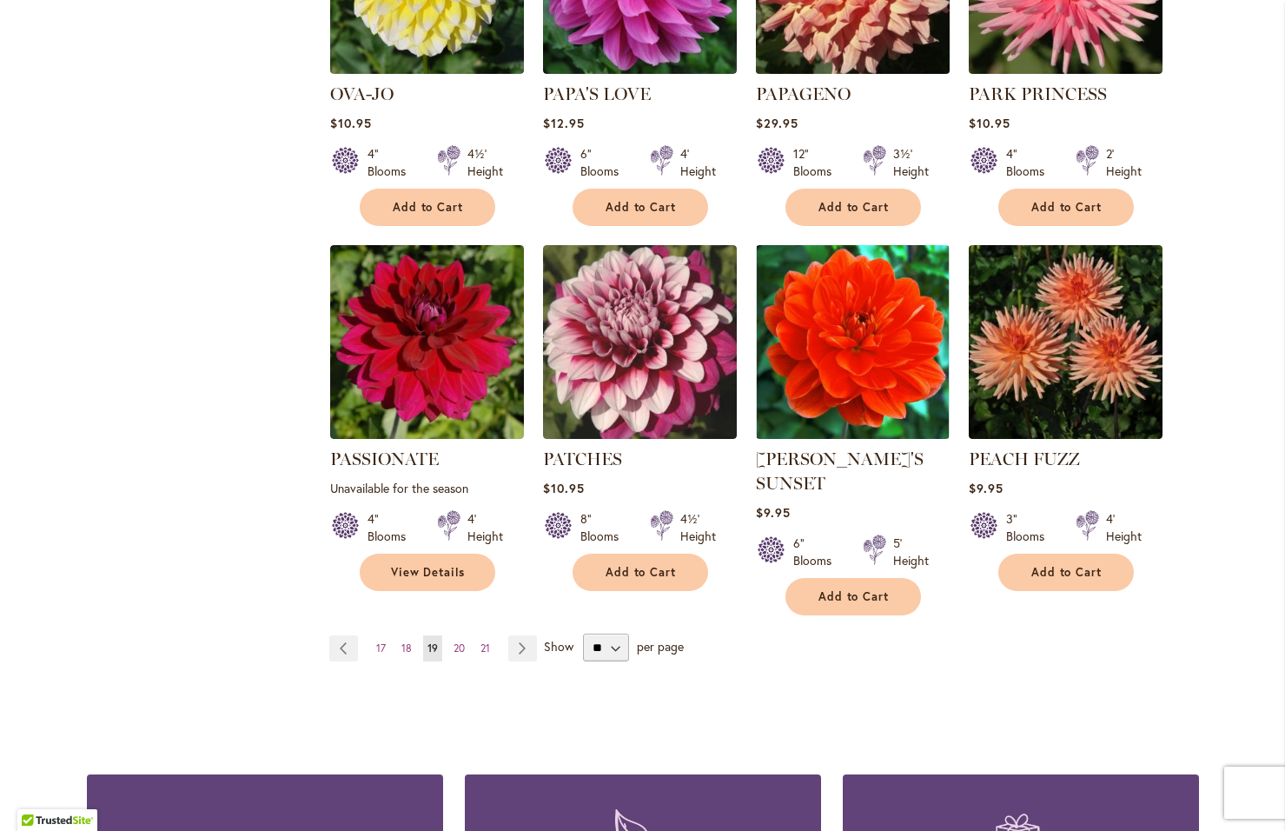
scroll to position [1322, 0]
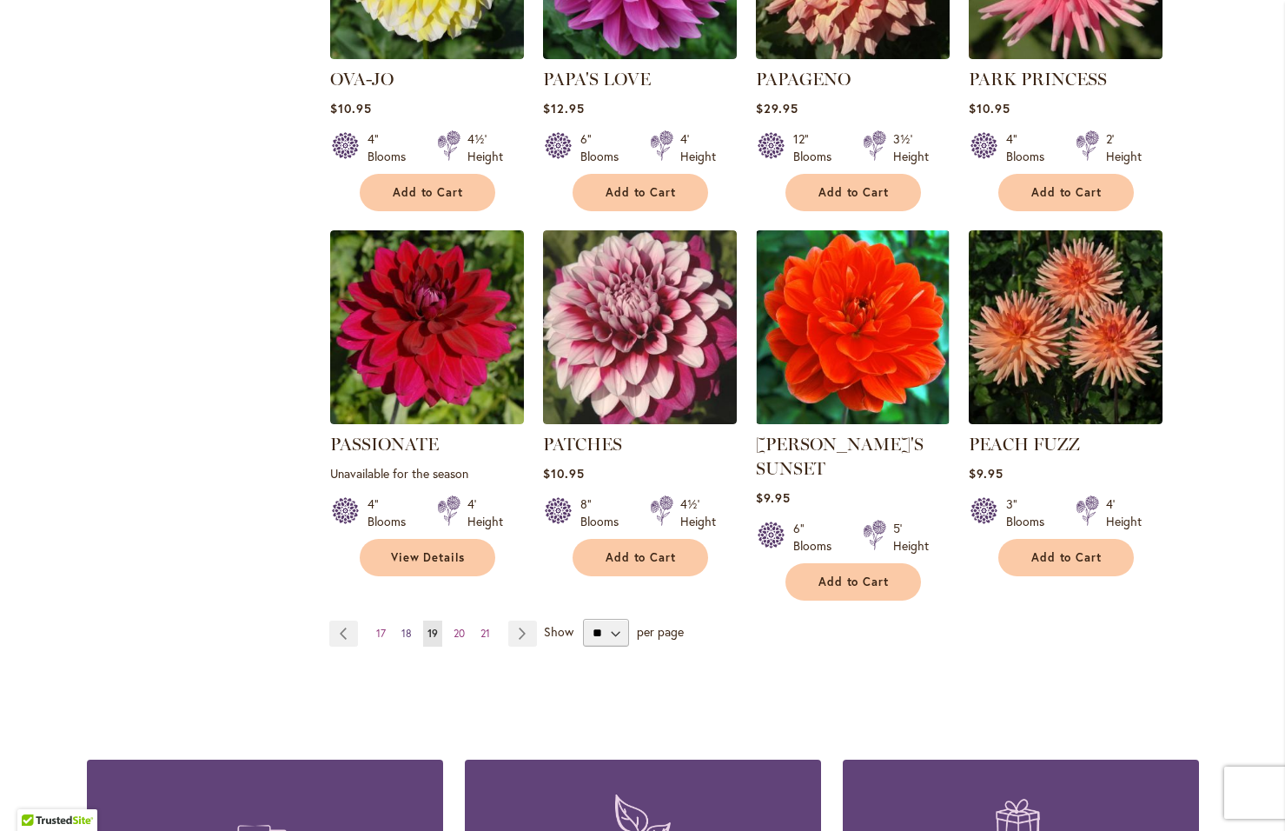
click at [401, 626] on span "18" at bounding box center [406, 632] width 10 height 13
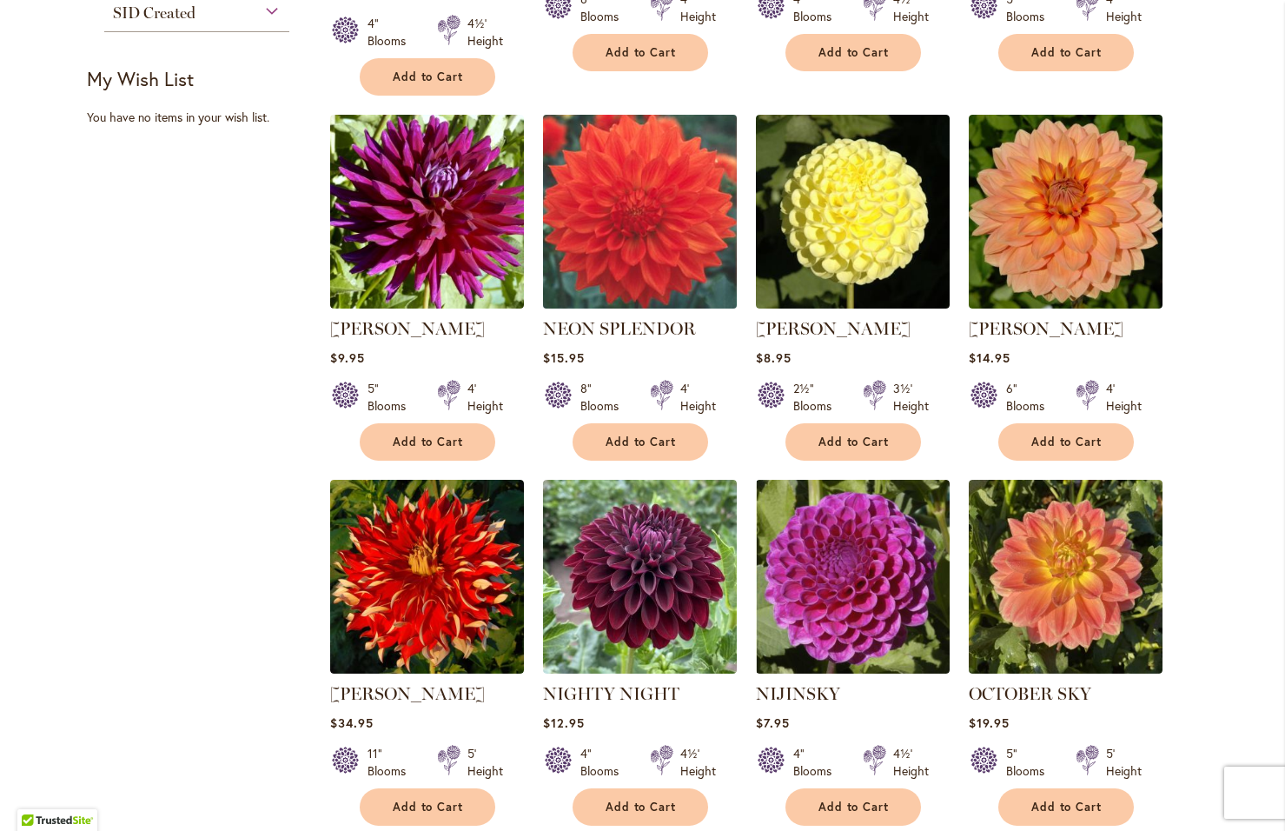
scroll to position [1149, 0]
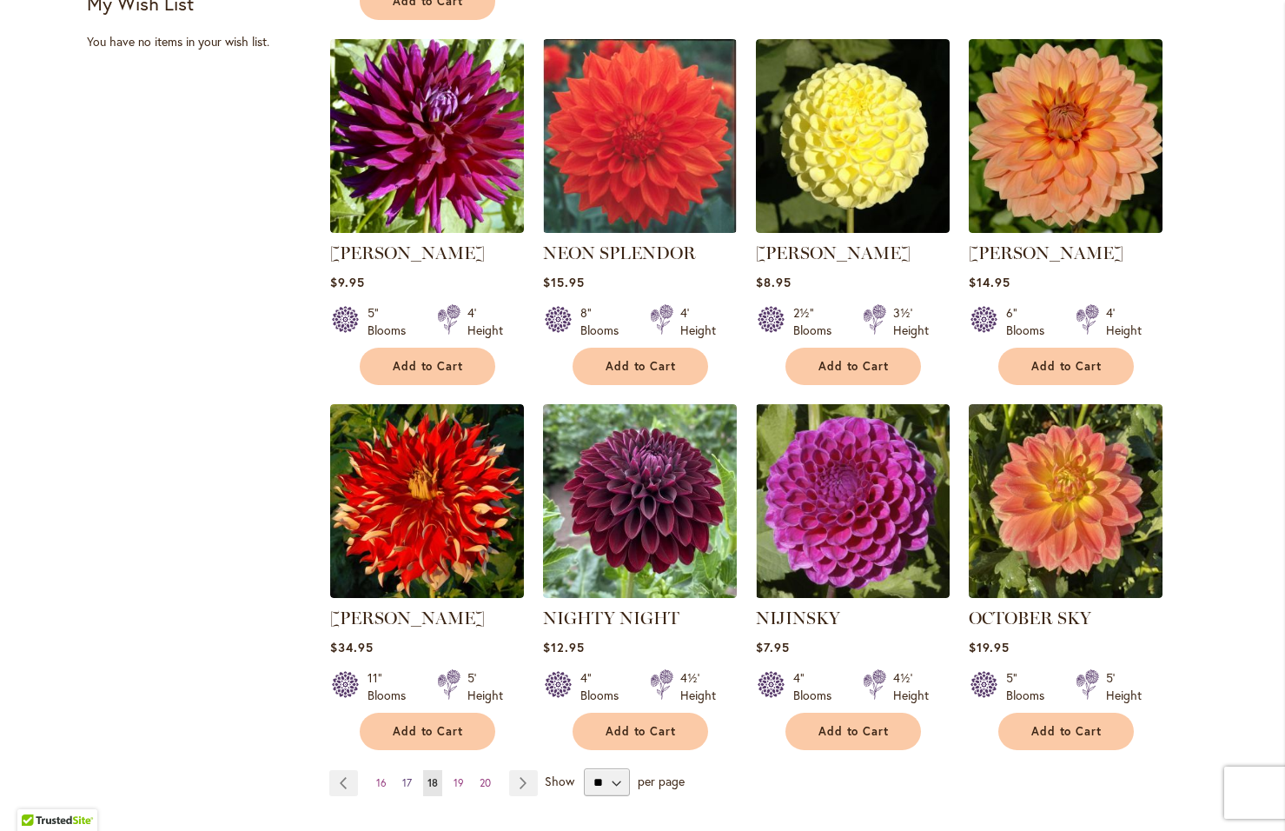
click at [404, 776] on span "17" at bounding box center [407, 782] width 10 height 13
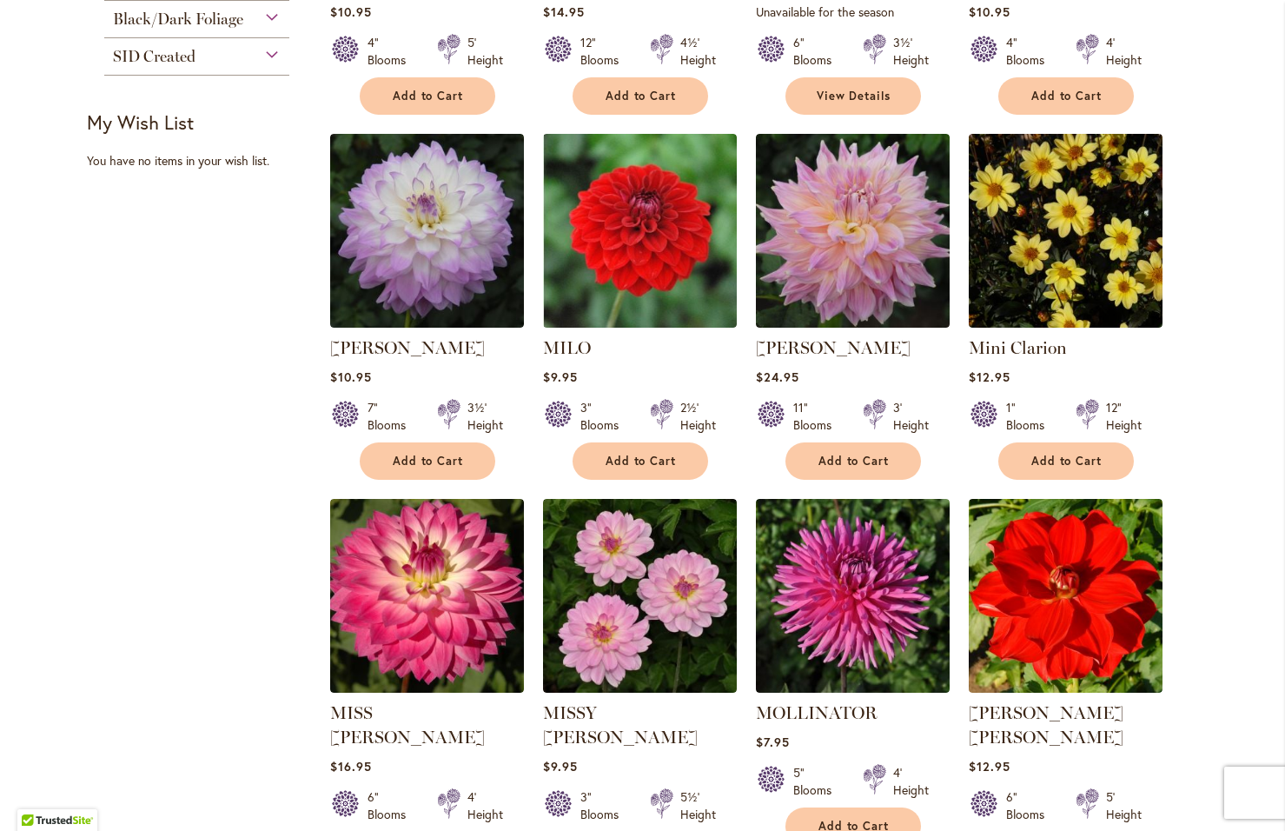
scroll to position [1062, 0]
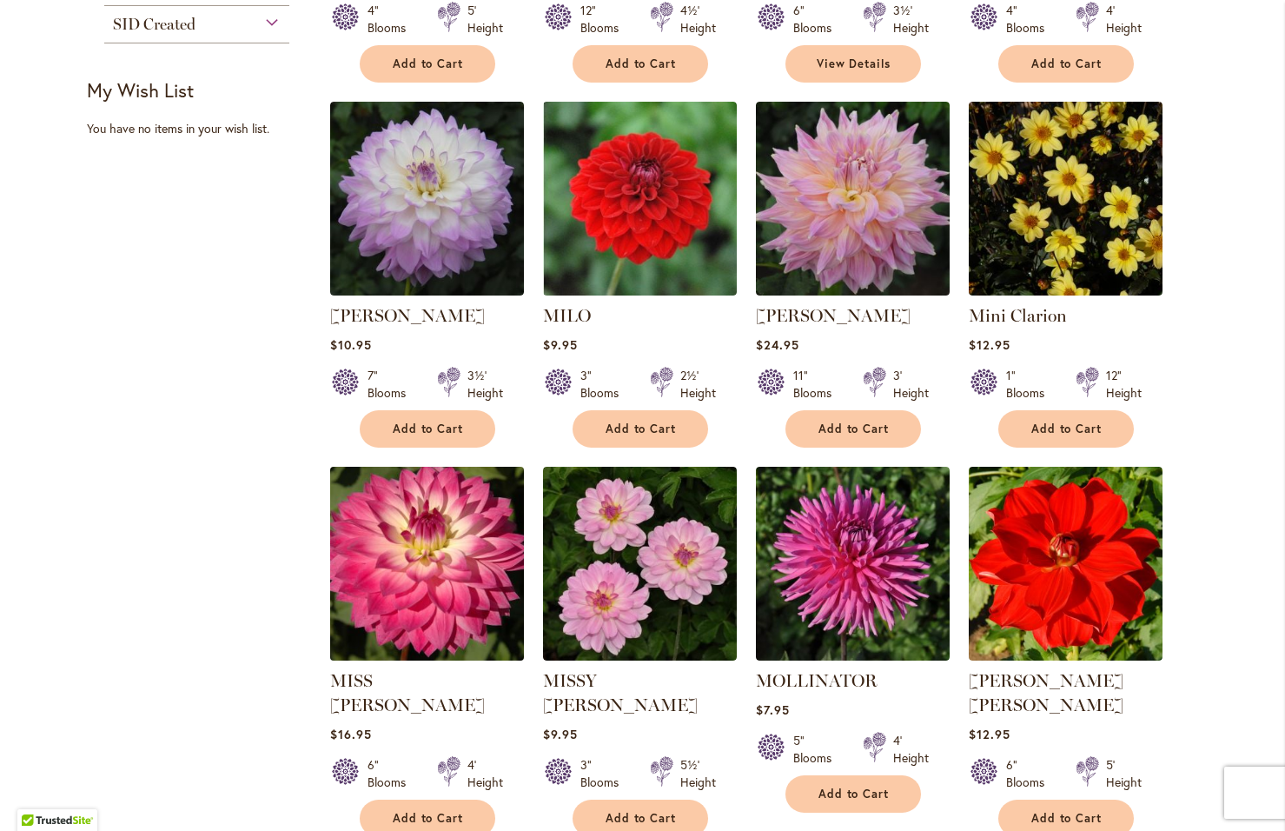
click at [423, 544] on img at bounding box center [426, 563] width 203 height 203
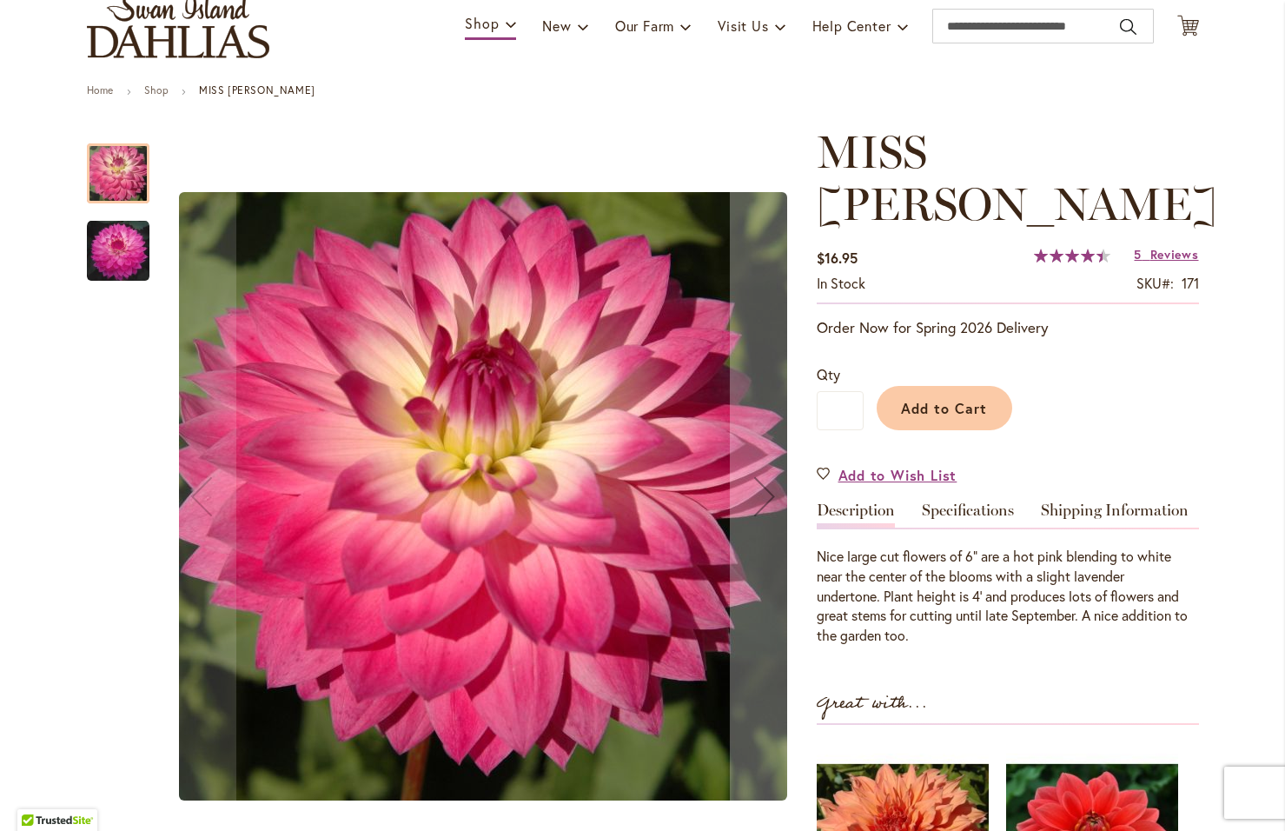
scroll to position [174, 0]
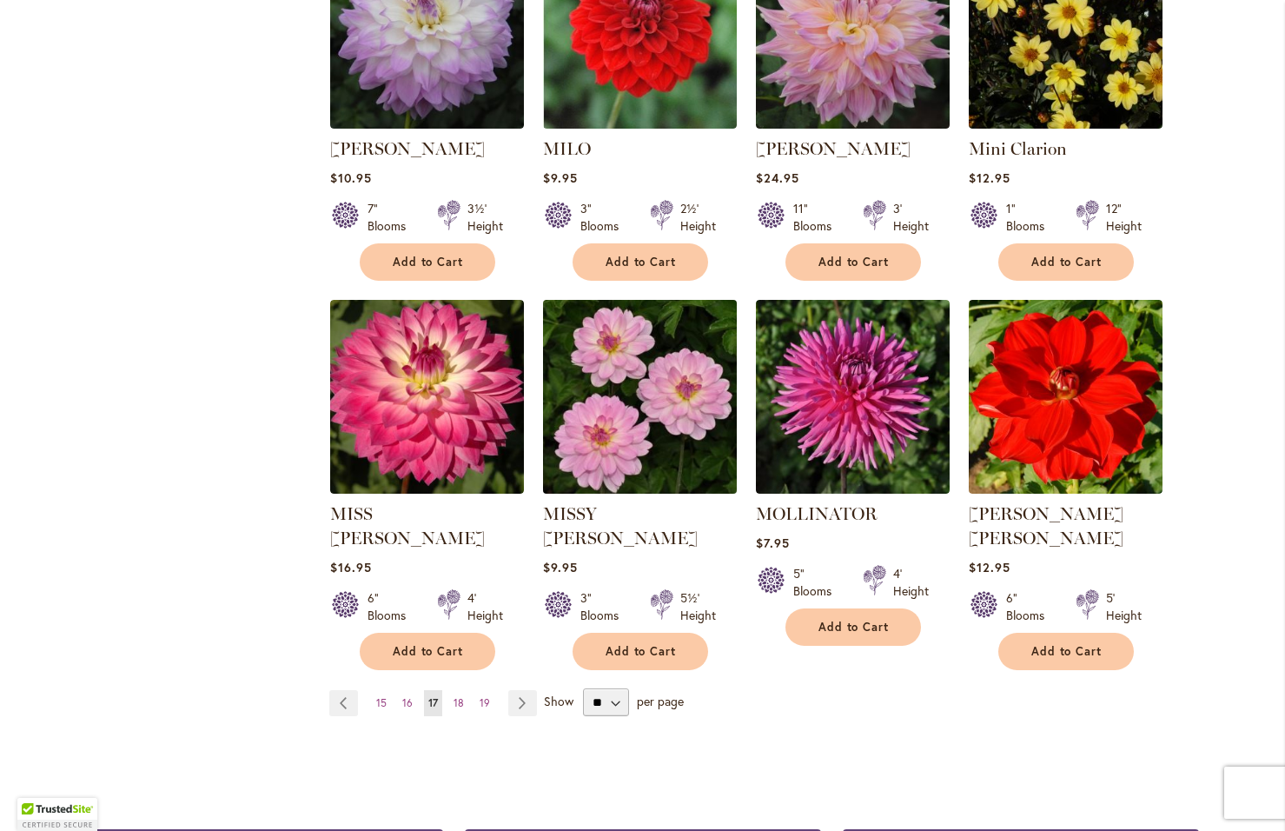
scroll to position [1303, 0]
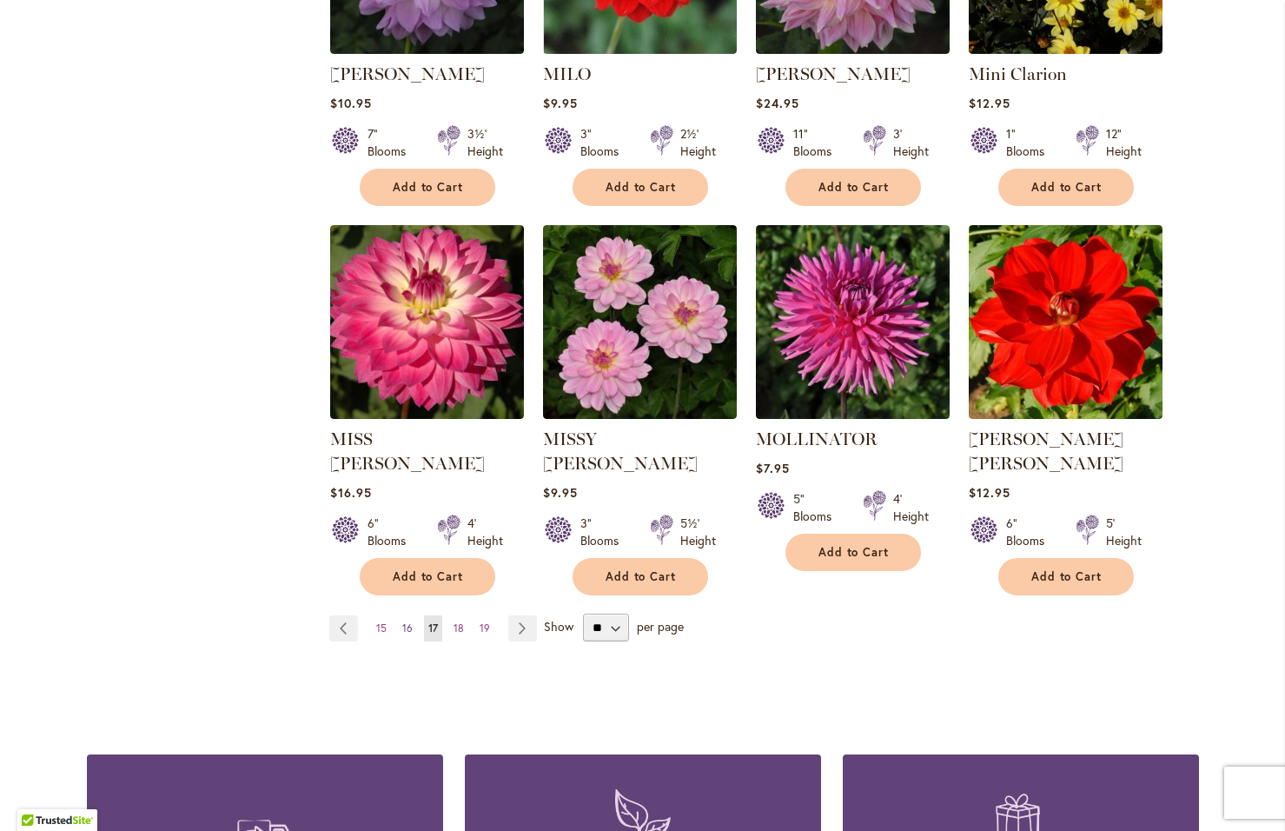
click at [402, 621] on span "16" at bounding box center [407, 627] width 10 height 13
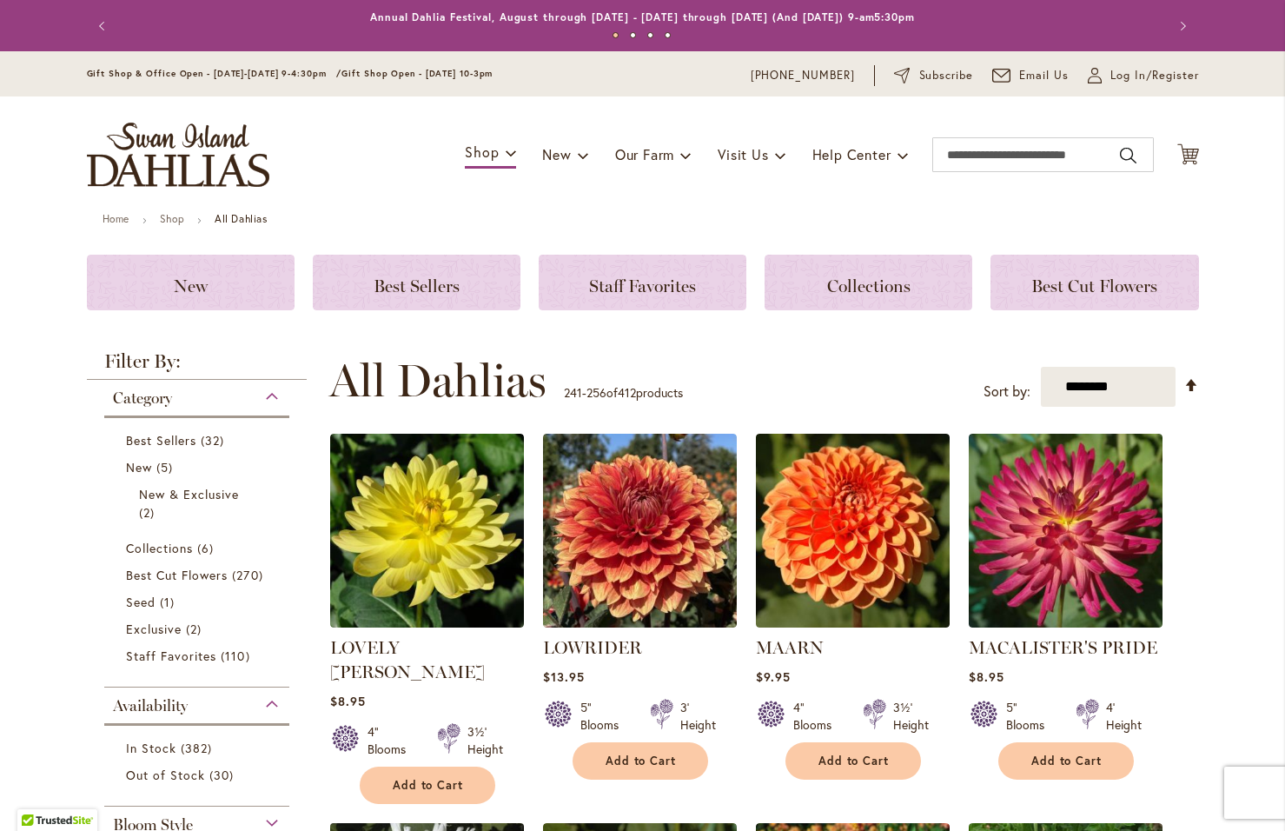
scroll to position [367, 0]
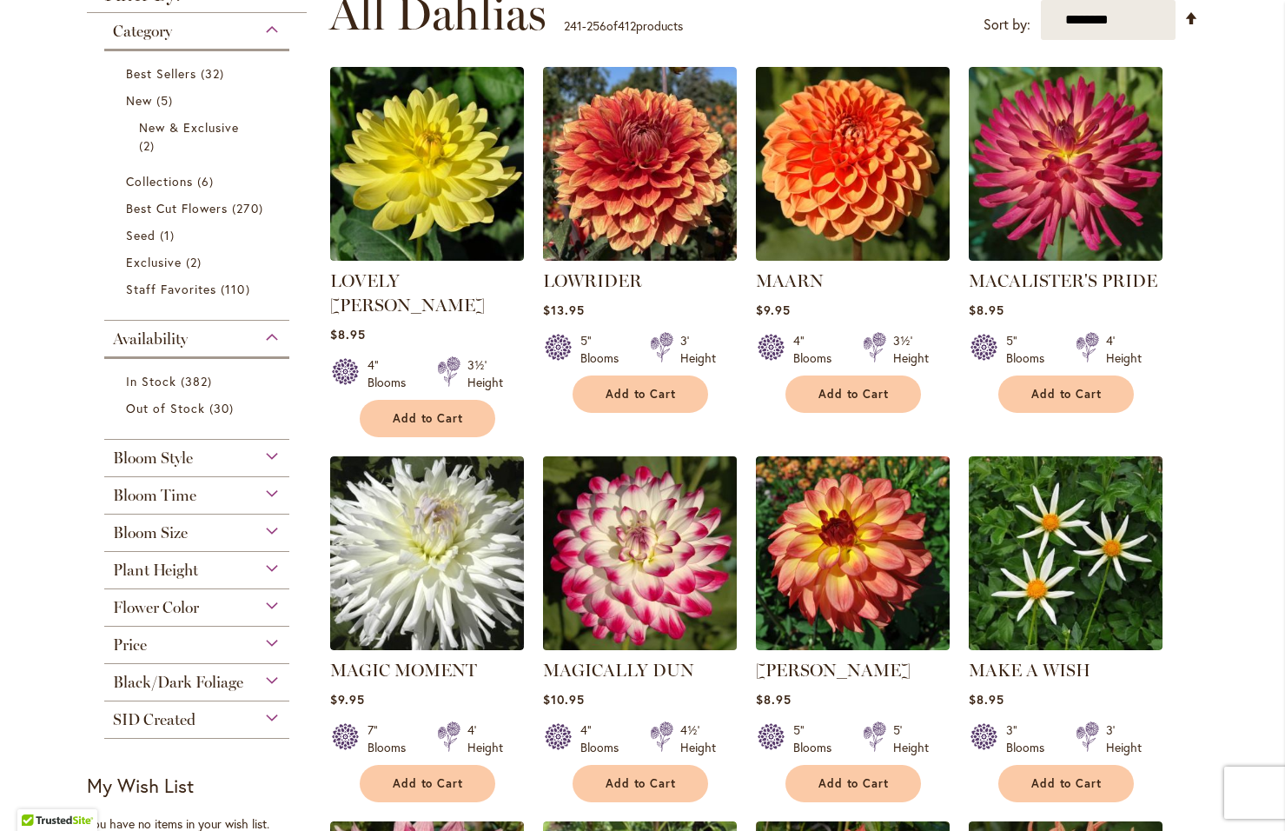
click at [641, 546] on img at bounding box center [639, 553] width 203 height 203
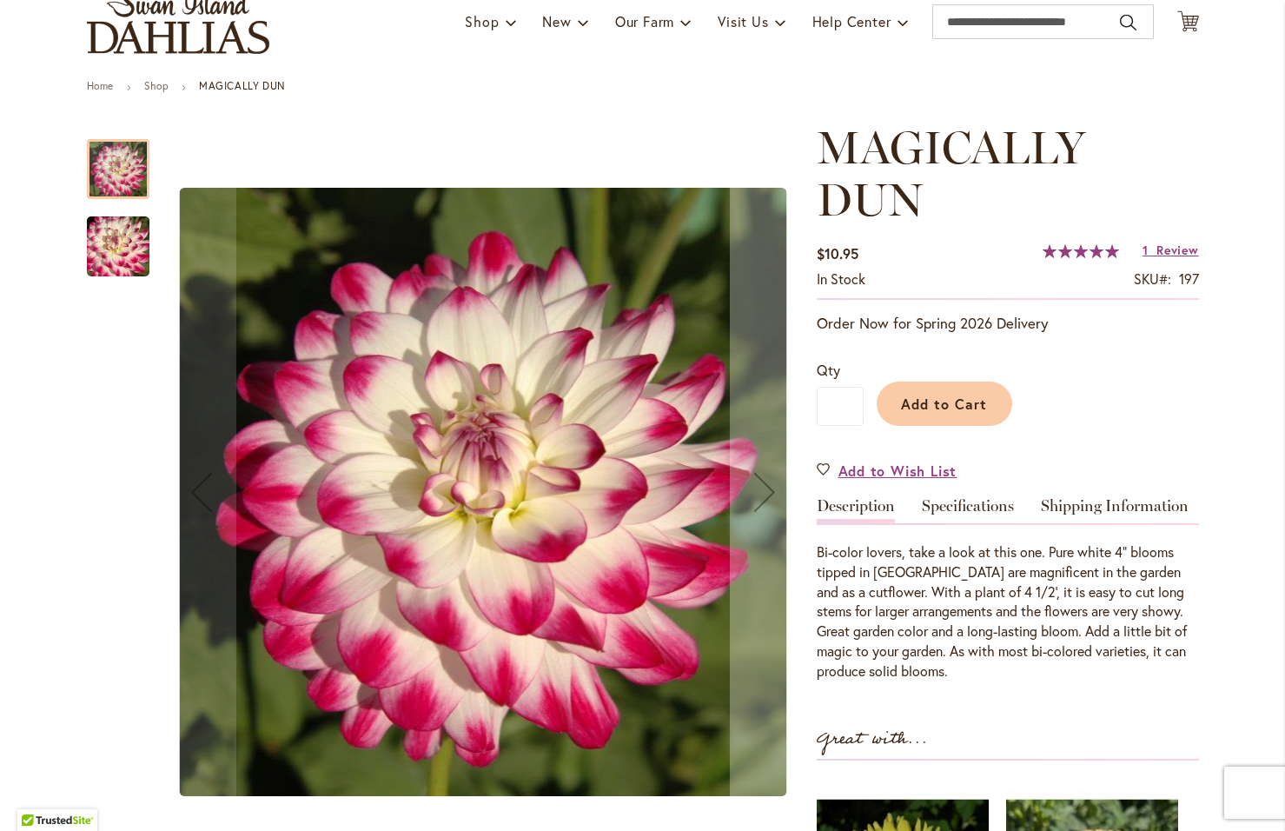
scroll to position [174, 0]
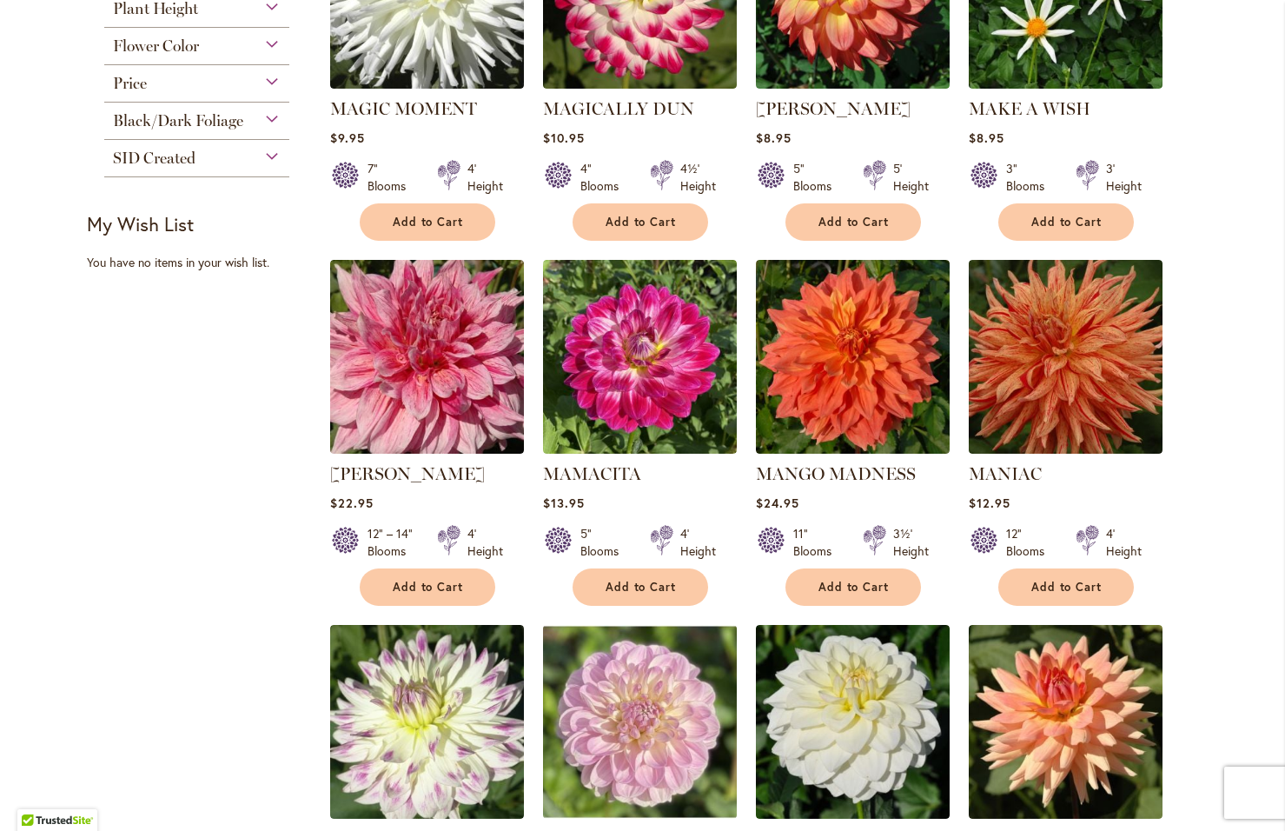
scroll to position [1216, 0]
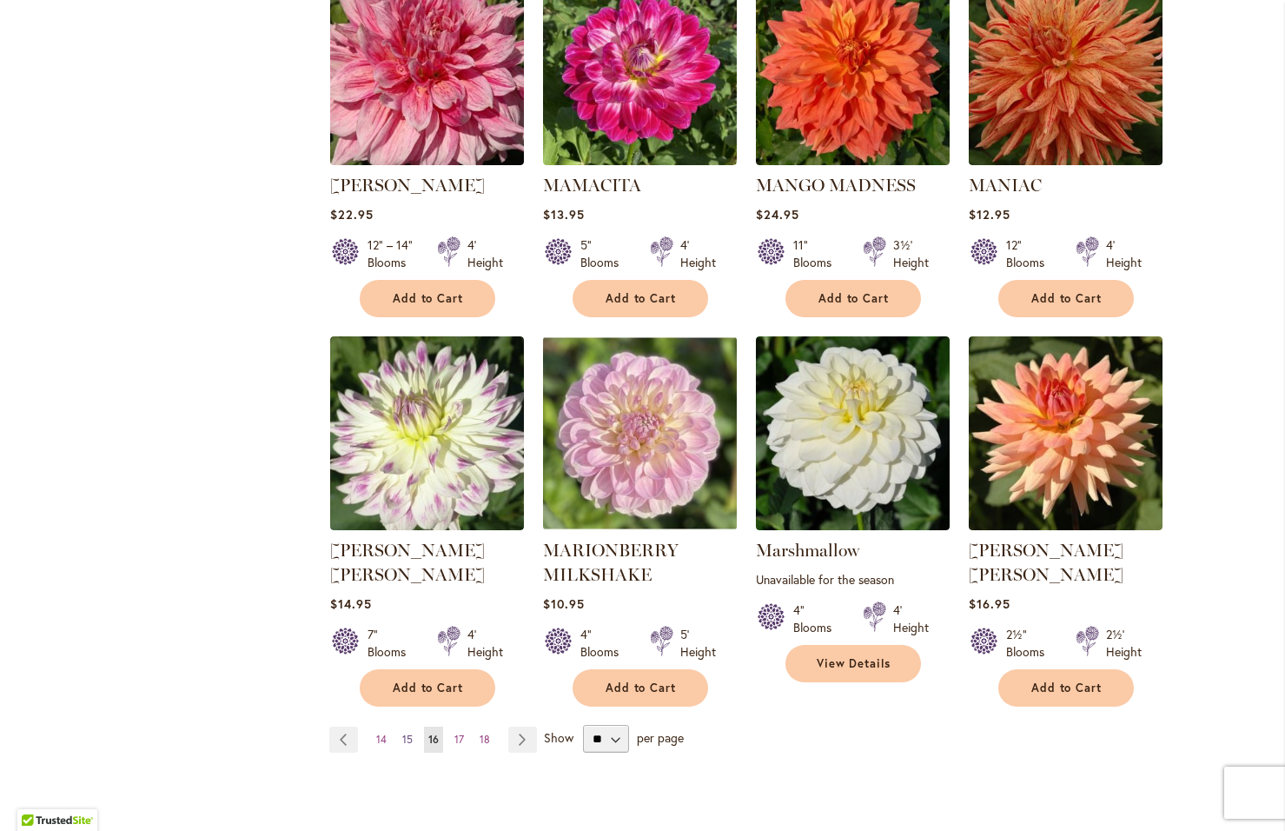
click at [402, 732] on span "15" at bounding box center [407, 738] width 10 height 13
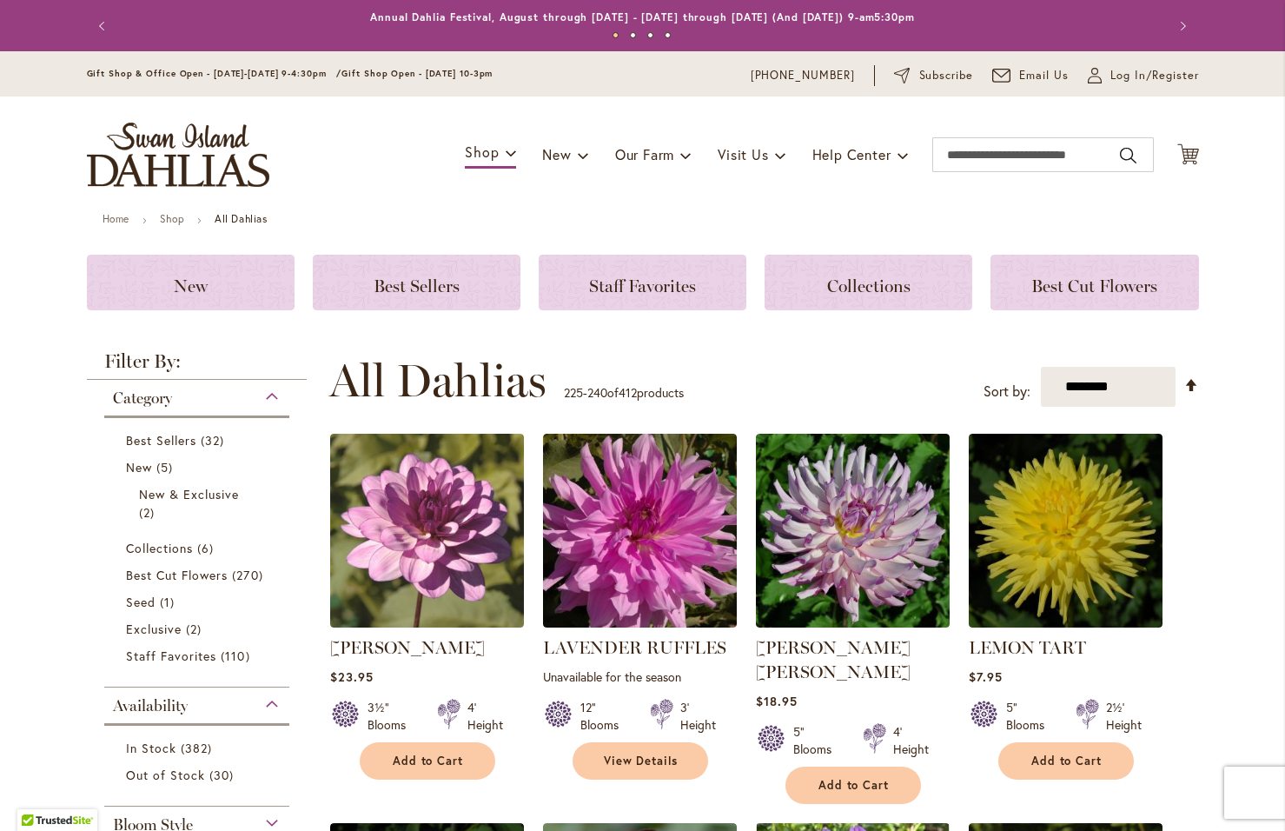
scroll to position [367, 0]
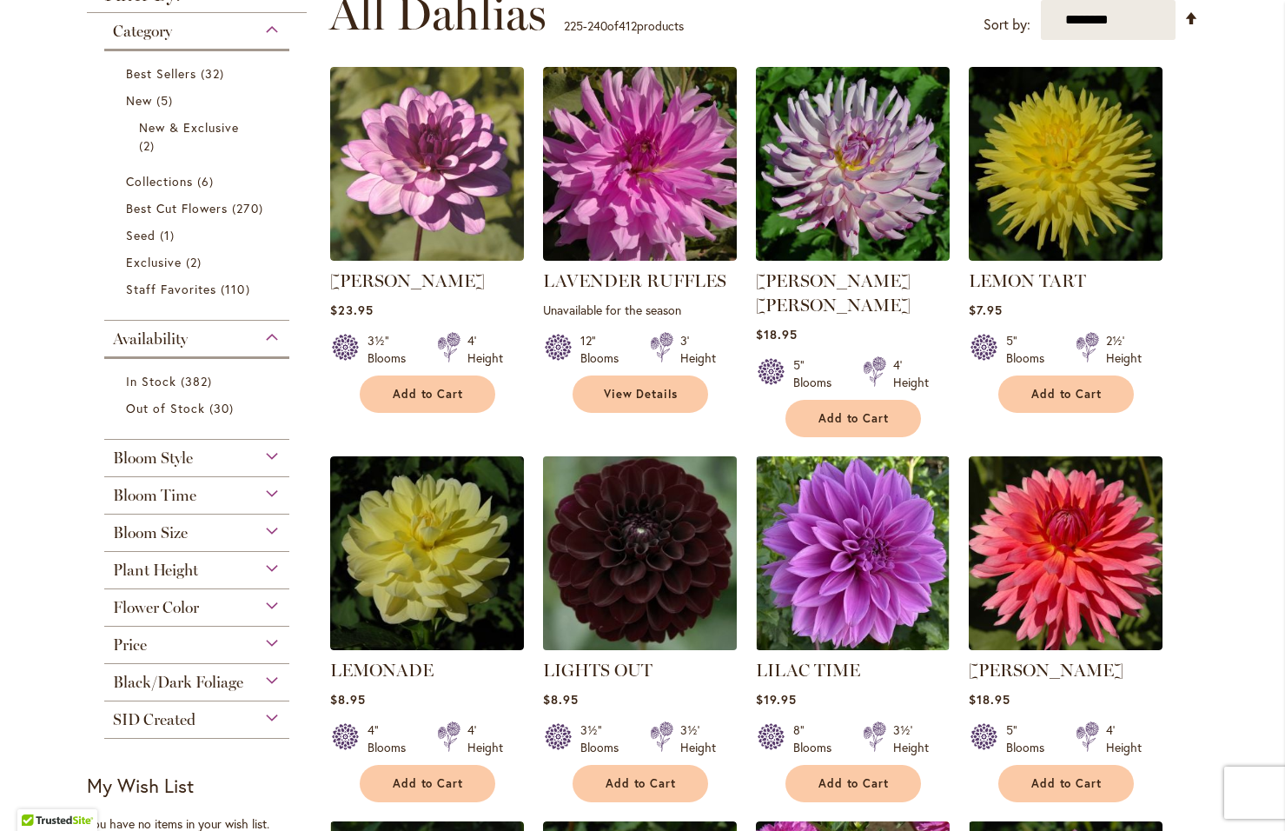
click at [605, 558] on img at bounding box center [639, 553] width 203 height 203
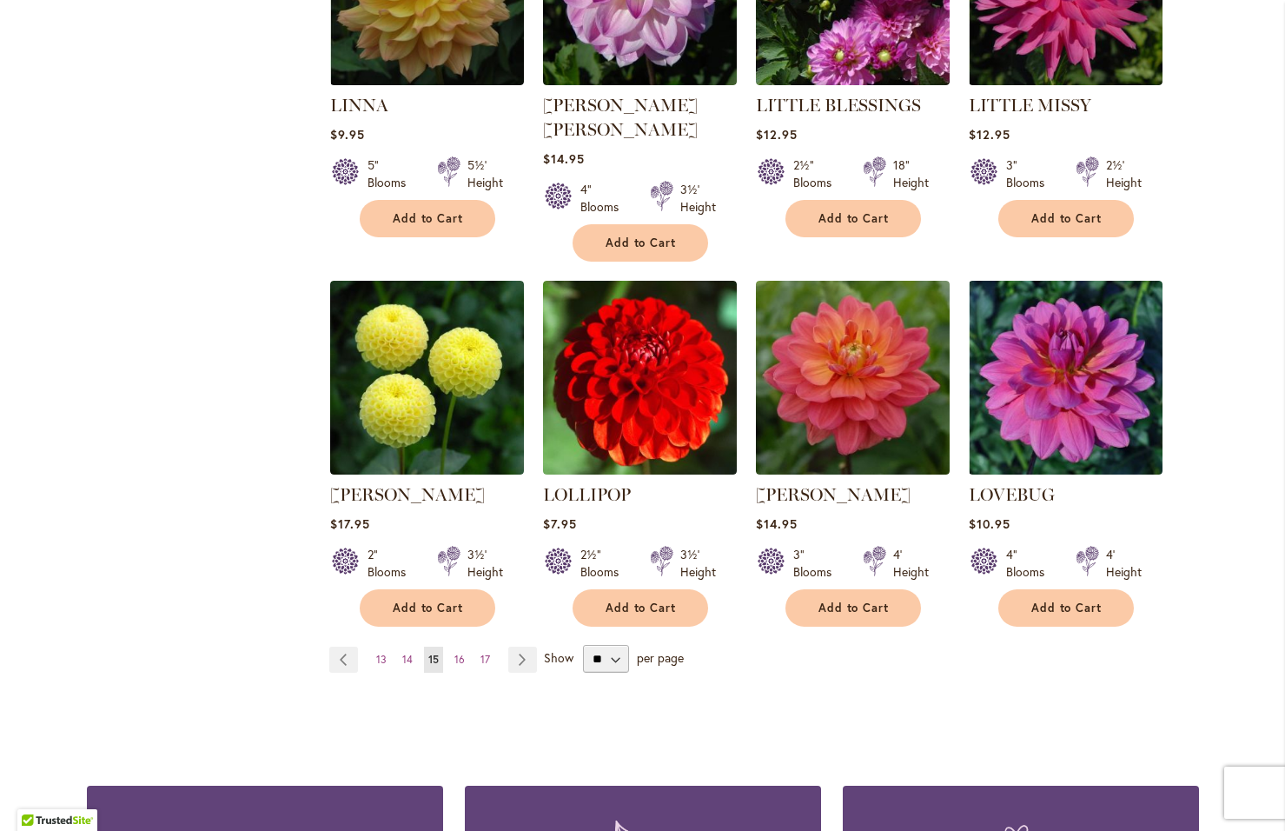
scroll to position [1303, 0]
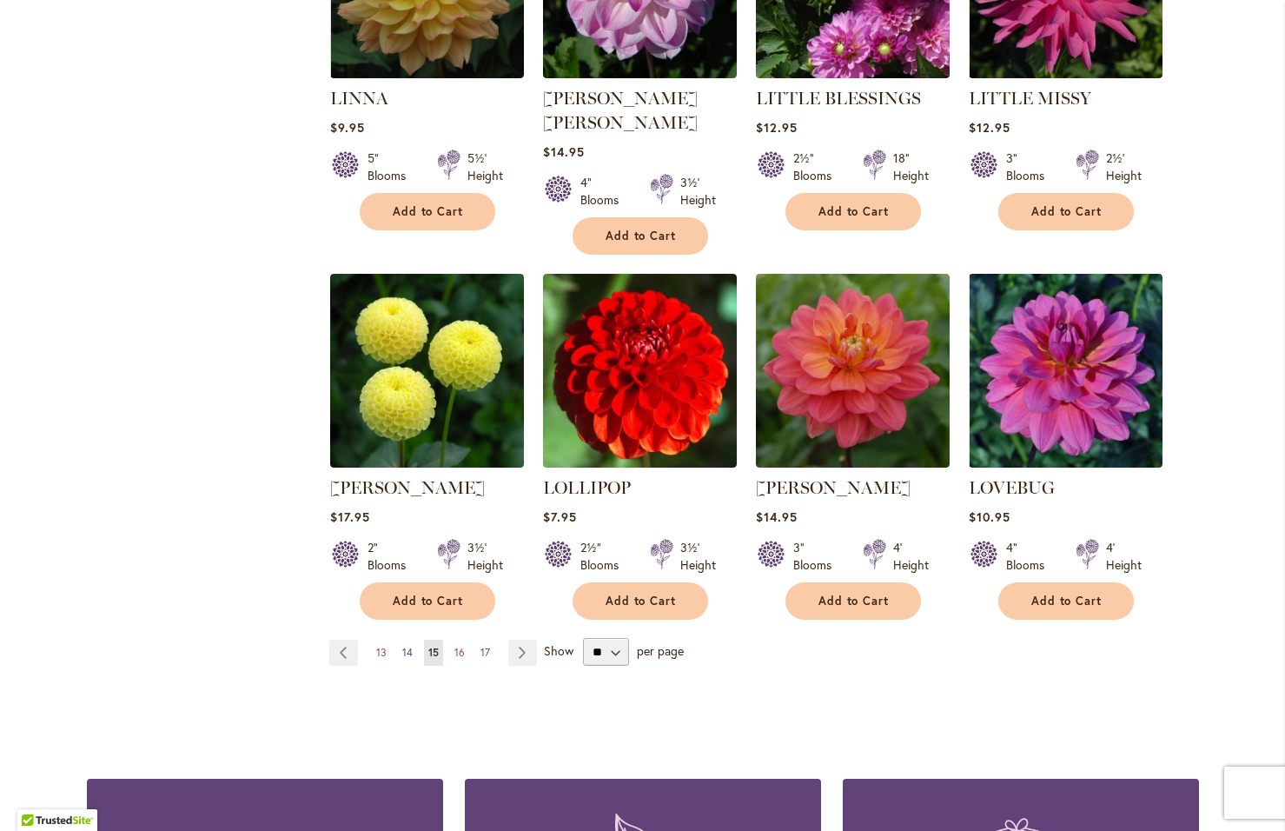
click at [402, 646] on span "14" at bounding box center [407, 652] width 10 height 13
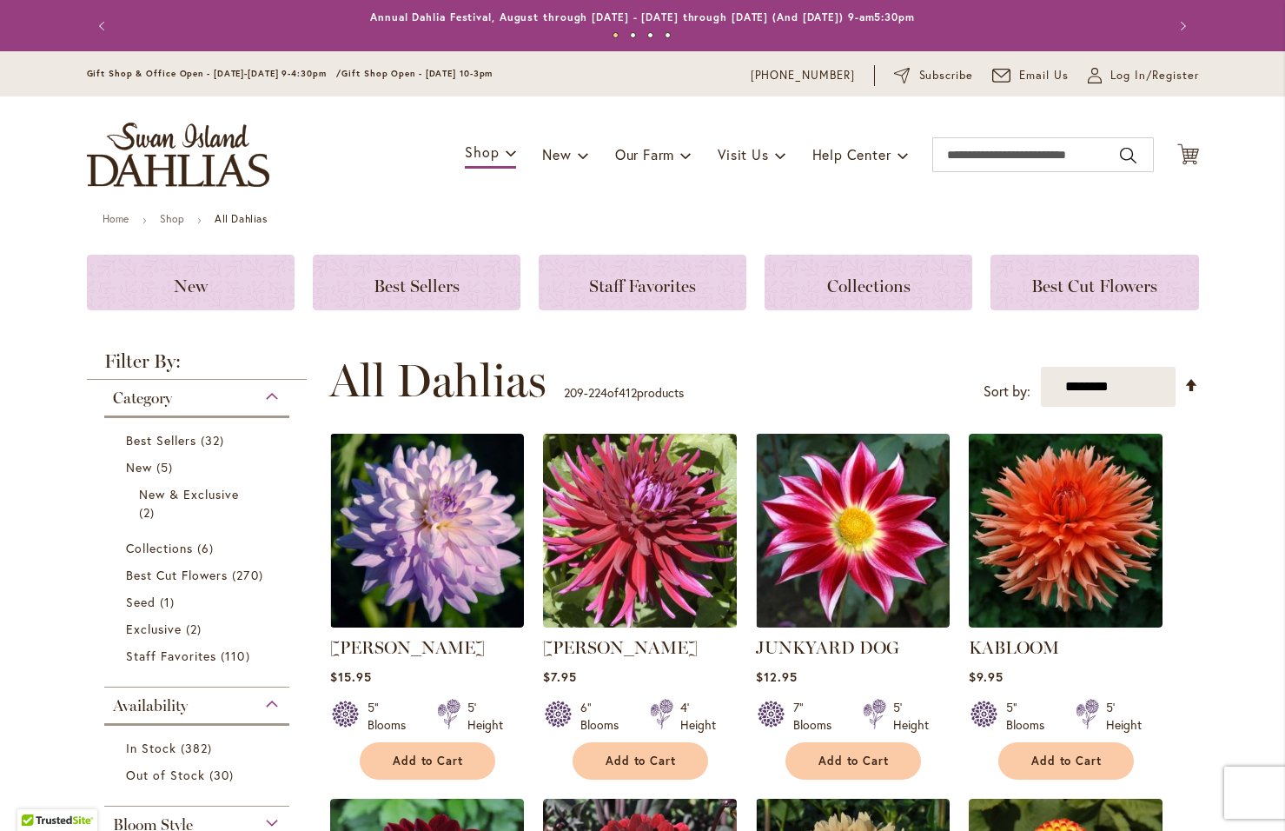
scroll to position [367, 0]
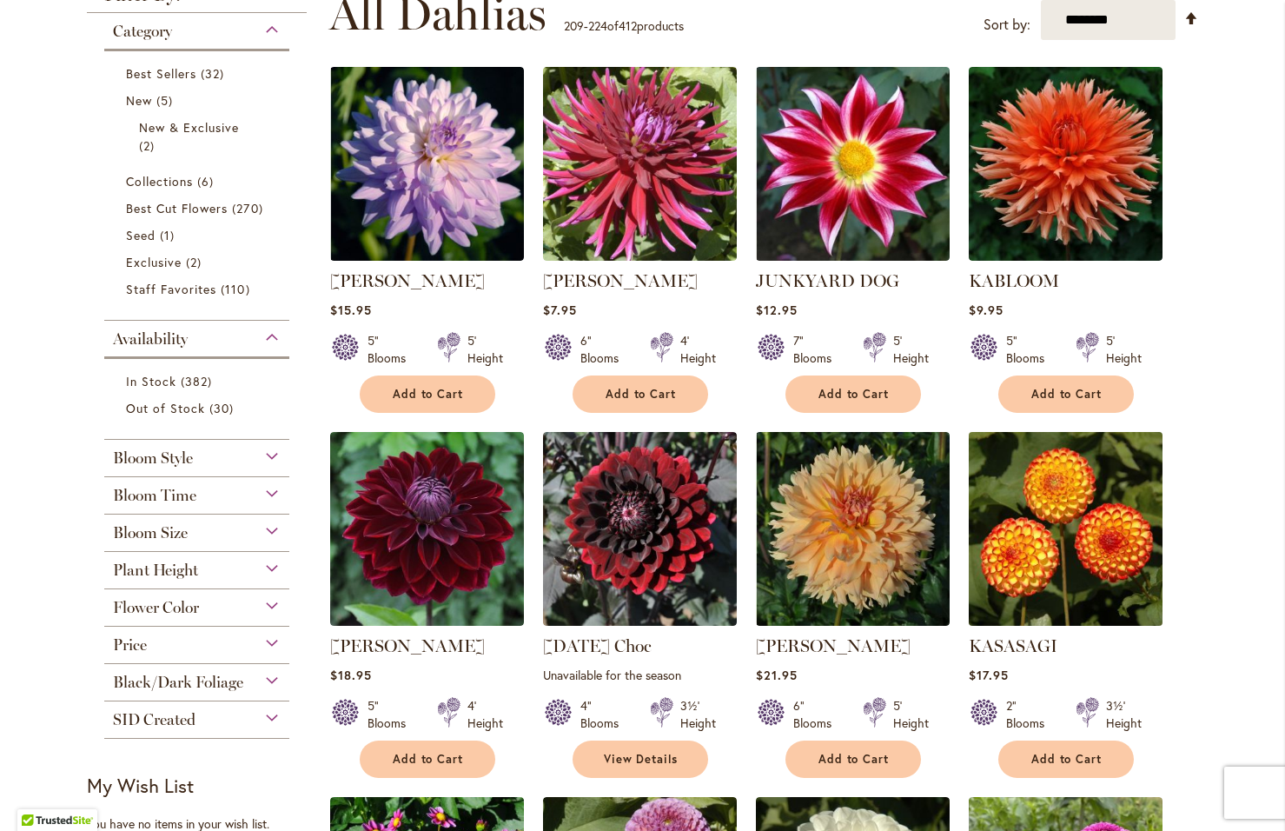
click at [1060, 553] on img at bounding box center [1064, 528] width 203 height 203
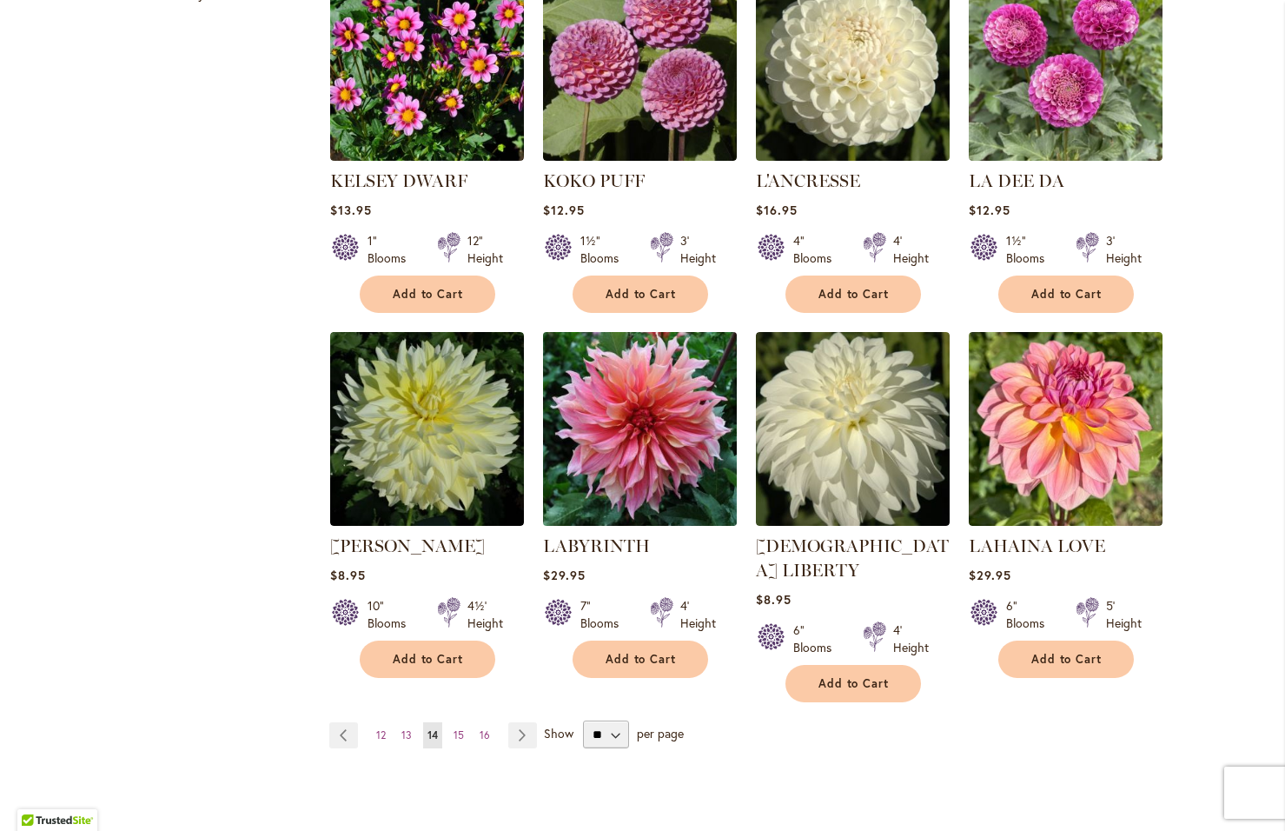
scroll to position [1390, 0]
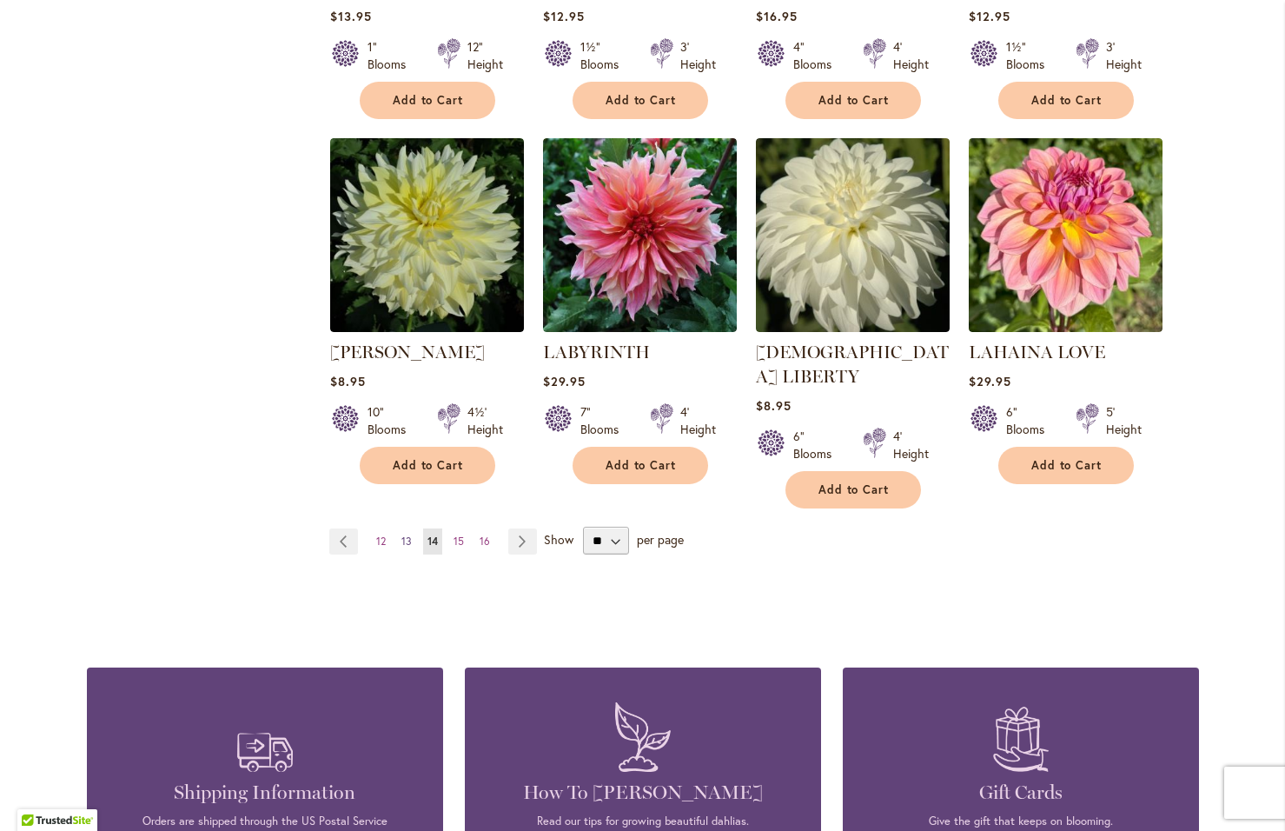
click at [401, 534] on span "13" at bounding box center [406, 540] width 10 height 13
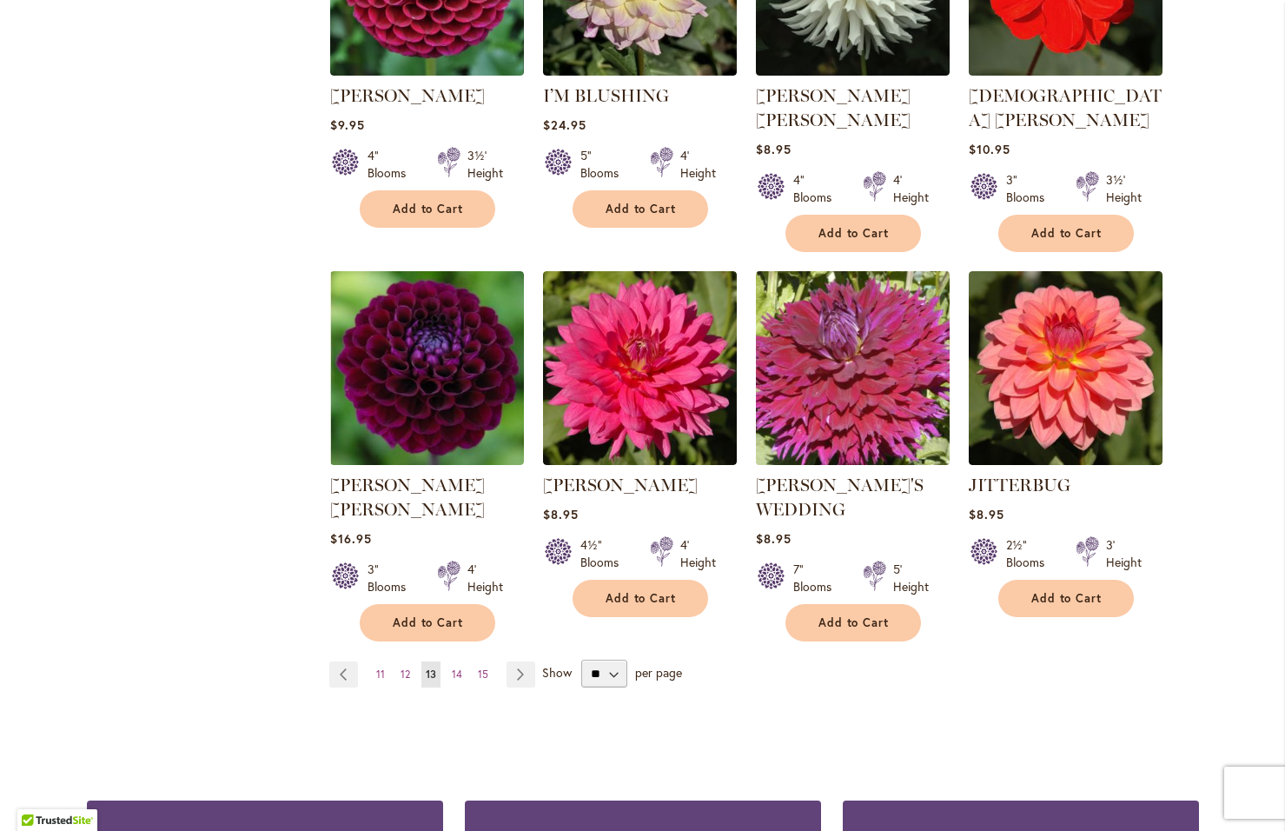
scroll to position [1322, 0]
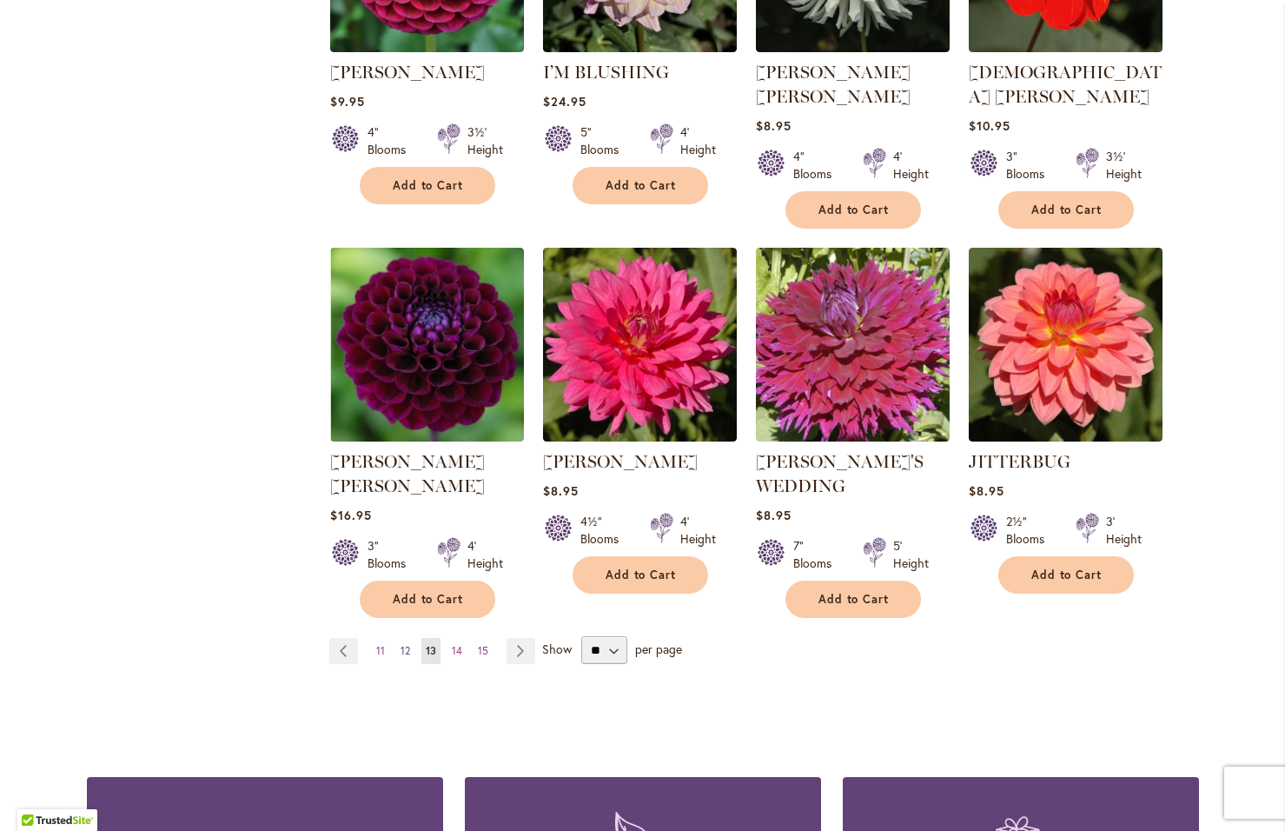
click at [401, 644] on span "12" at bounding box center [406, 650] width 10 height 13
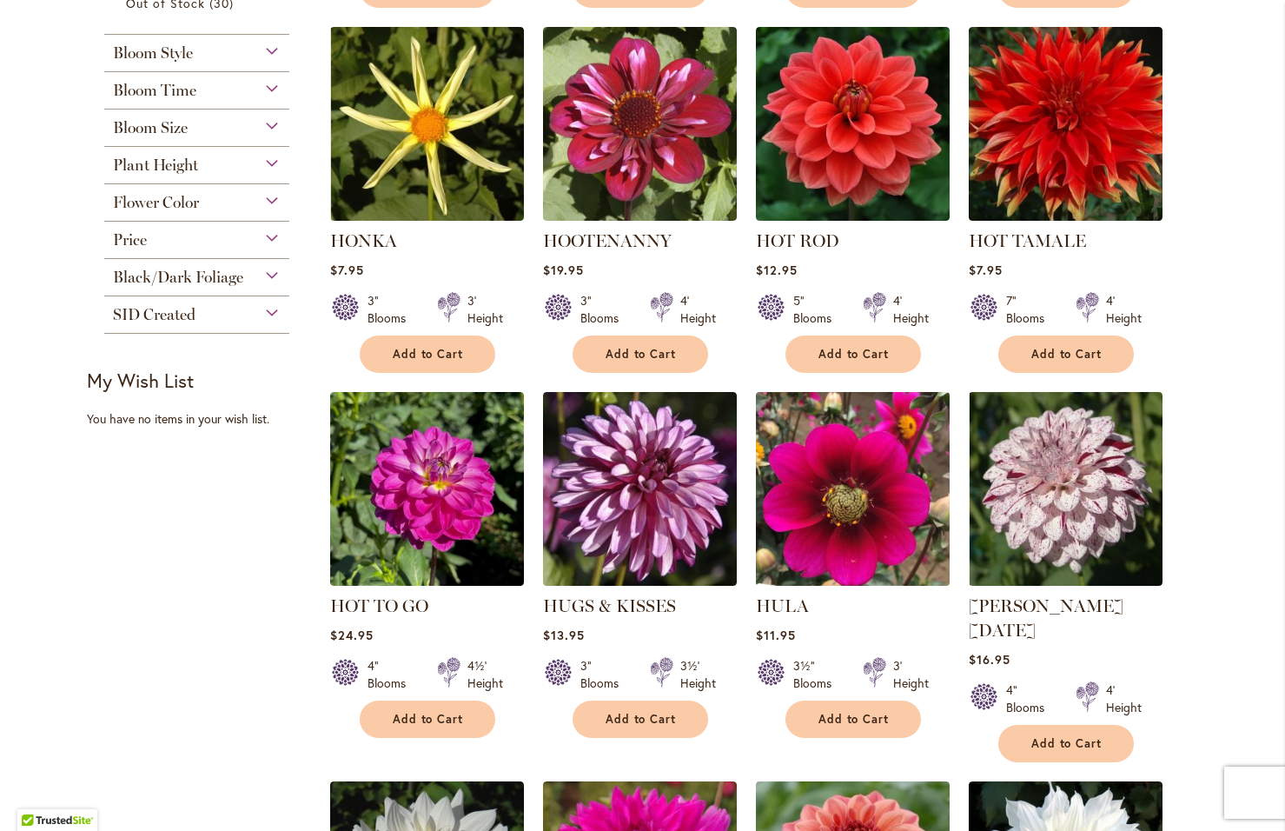
scroll to position [801, 0]
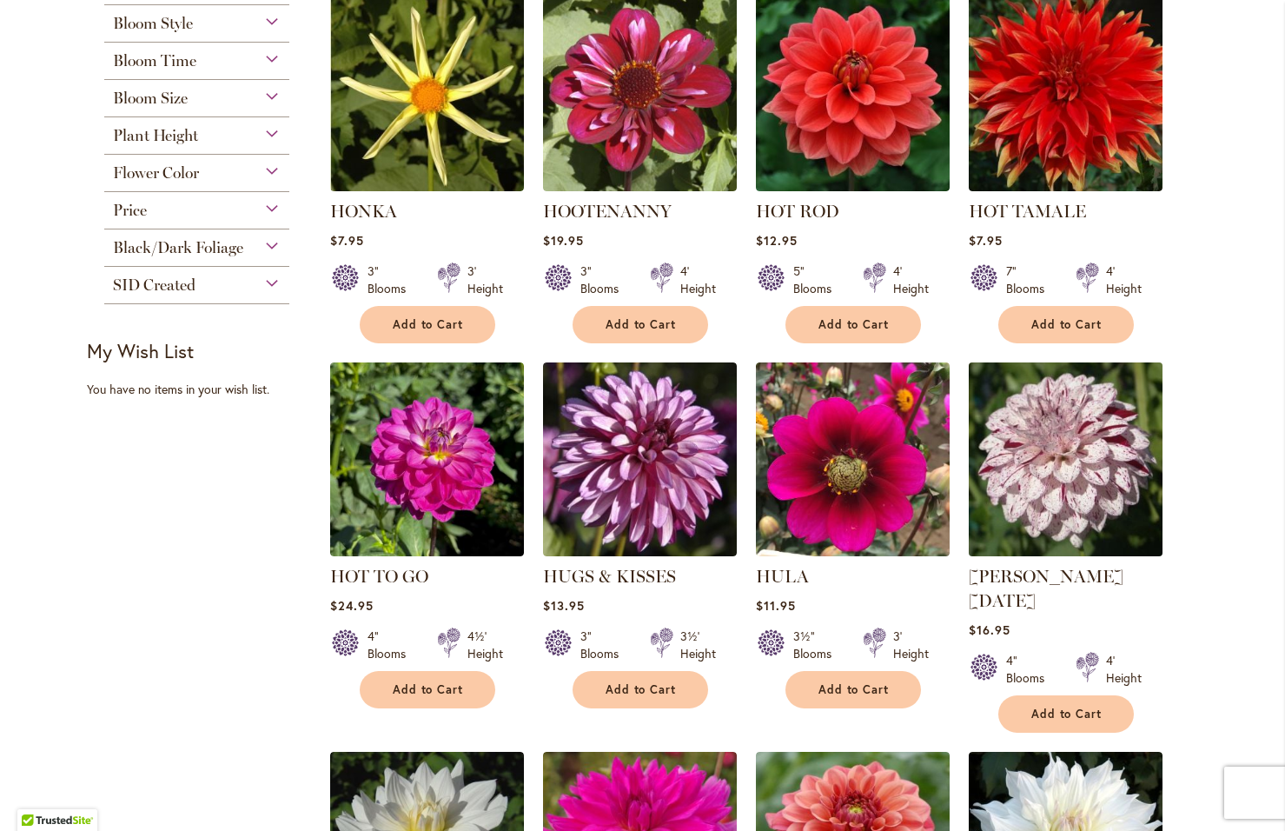
click at [1054, 473] on img at bounding box center [1064, 459] width 203 height 203
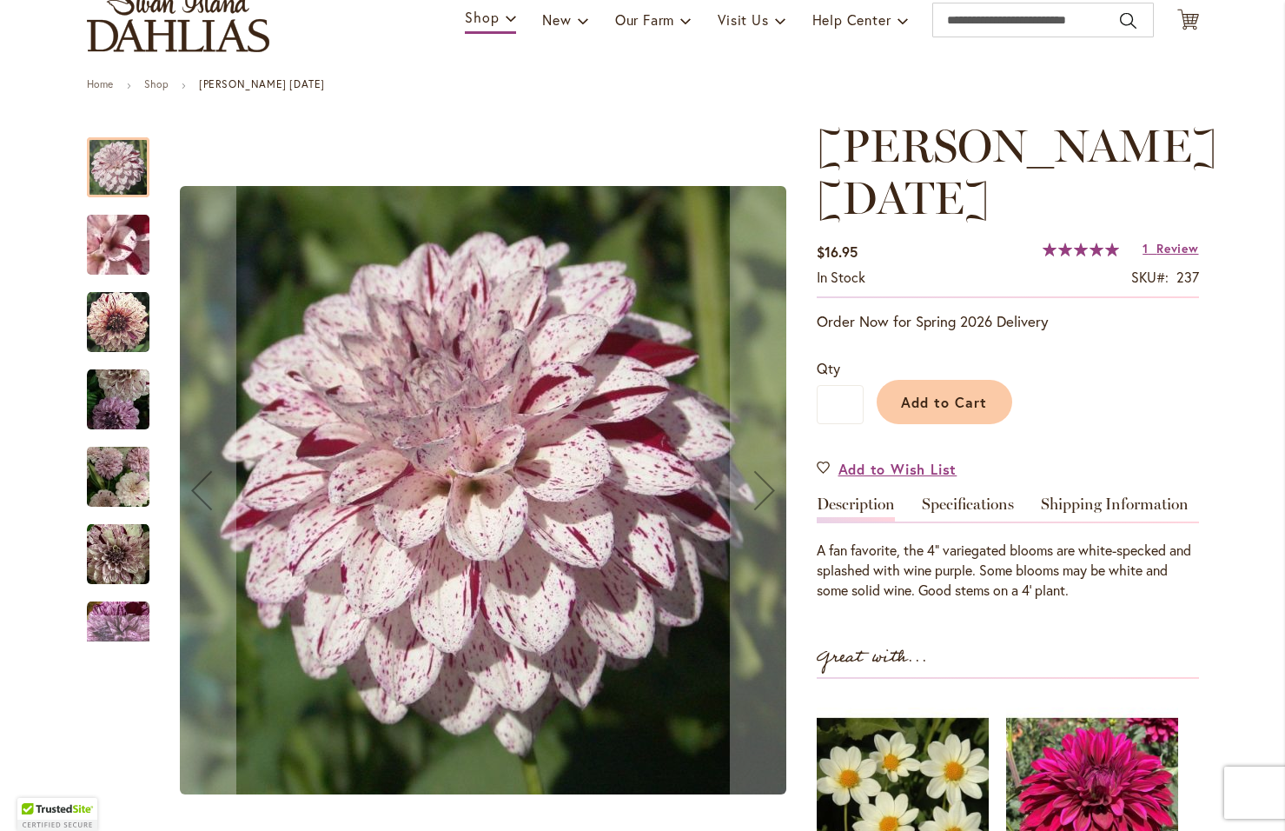
scroll to position [174, 0]
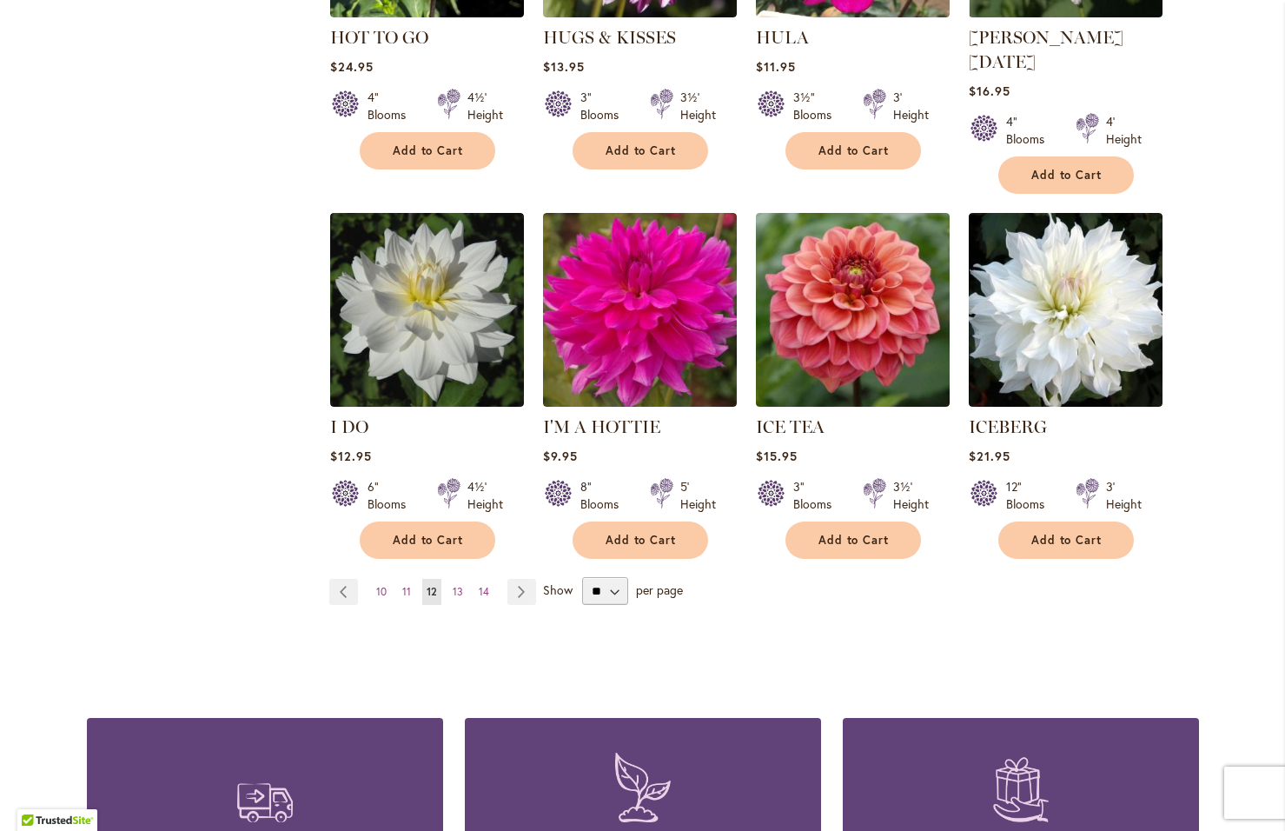
scroll to position [1390, 0]
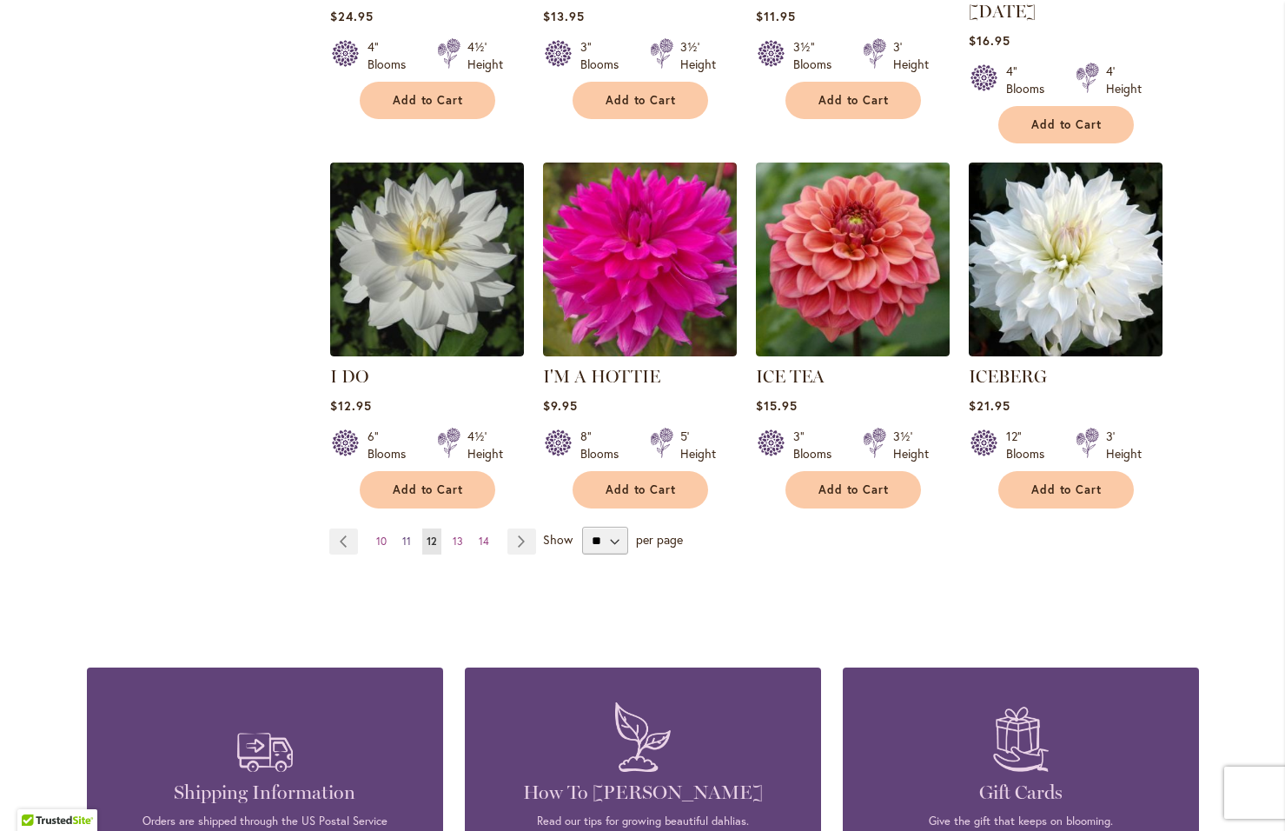
click at [402, 534] on span "11" at bounding box center [406, 540] width 9 height 13
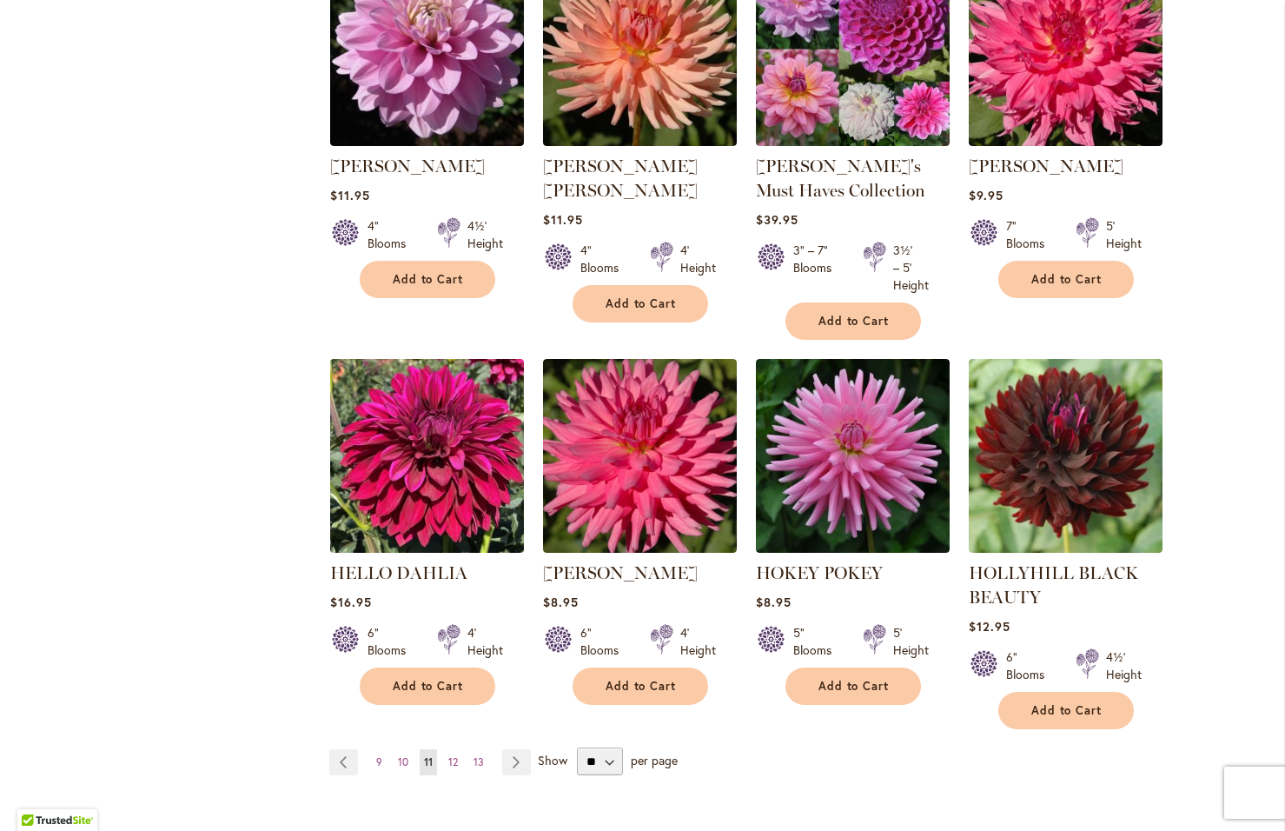
scroll to position [1322, 0]
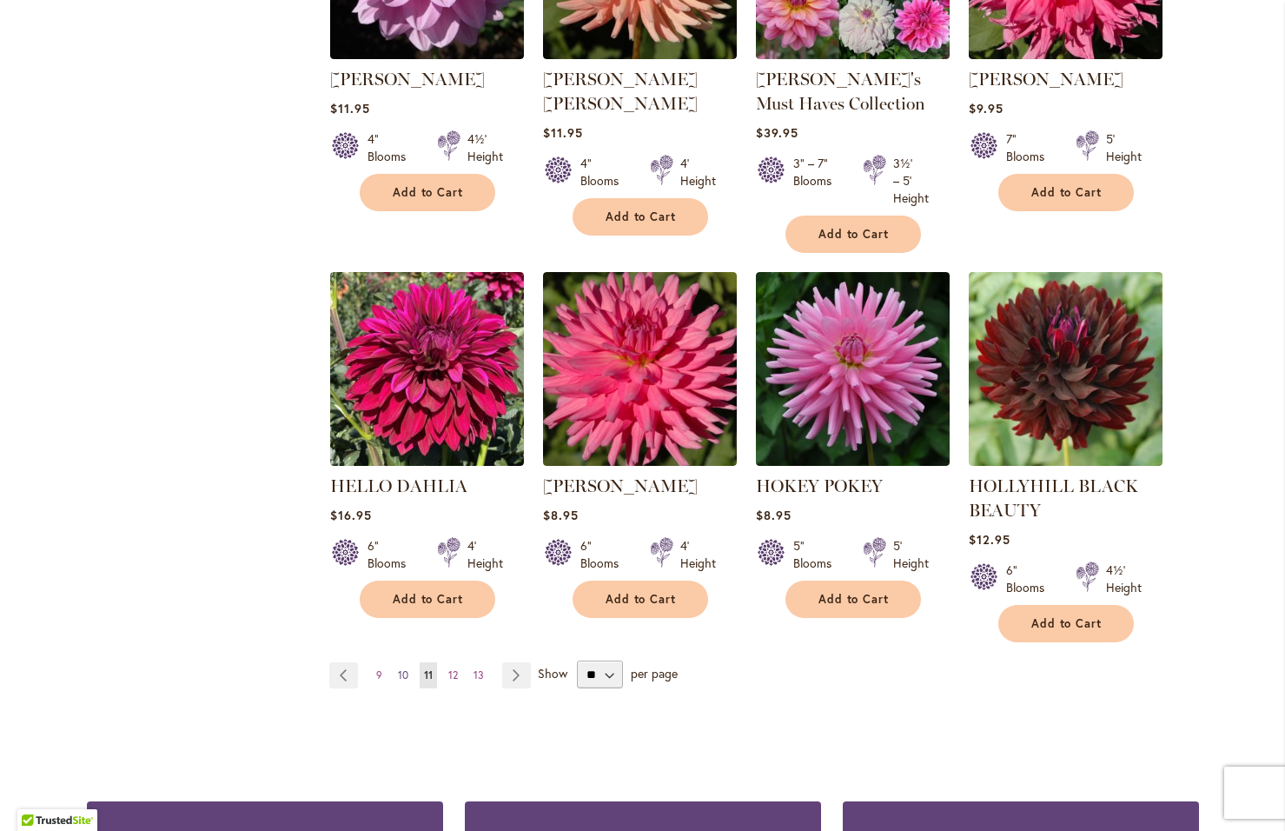
click at [398, 672] on span "10" at bounding box center [403, 674] width 10 height 13
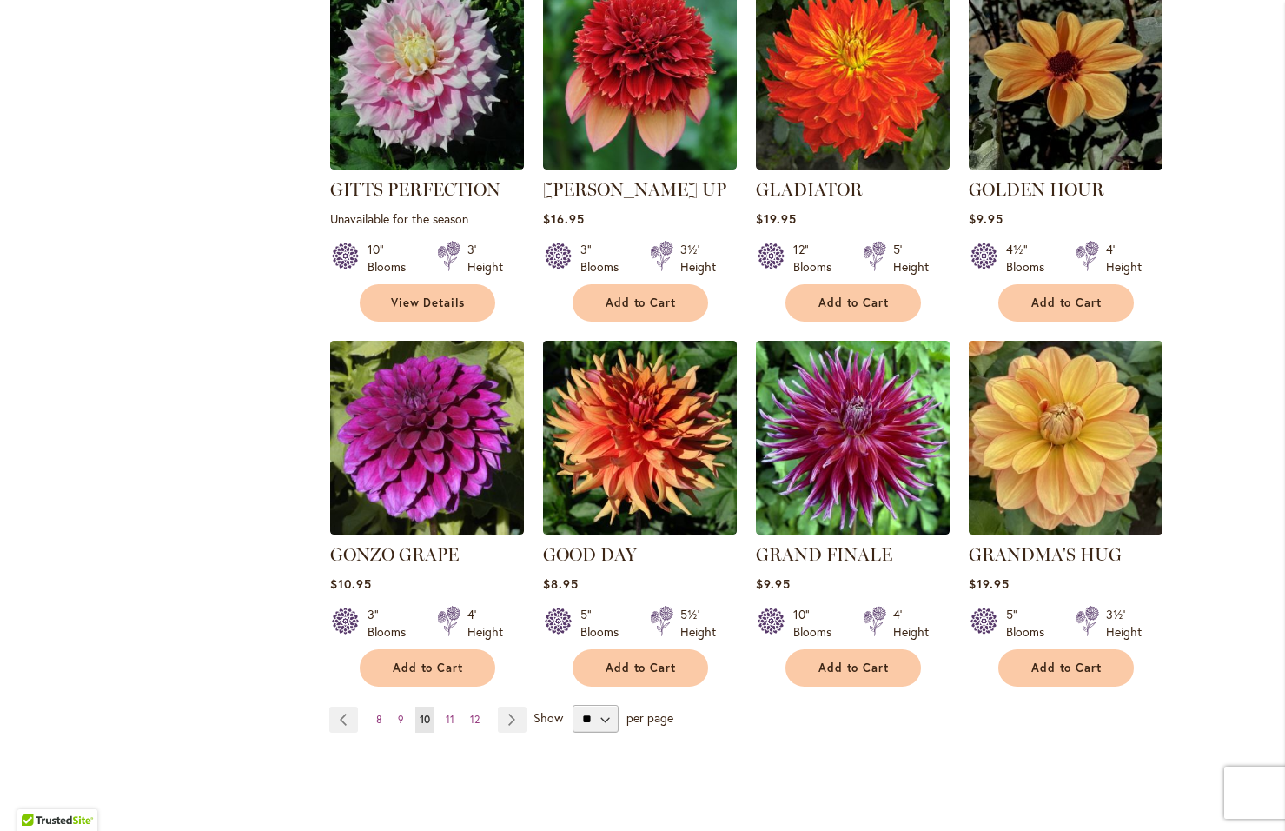
scroll to position [1235, 0]
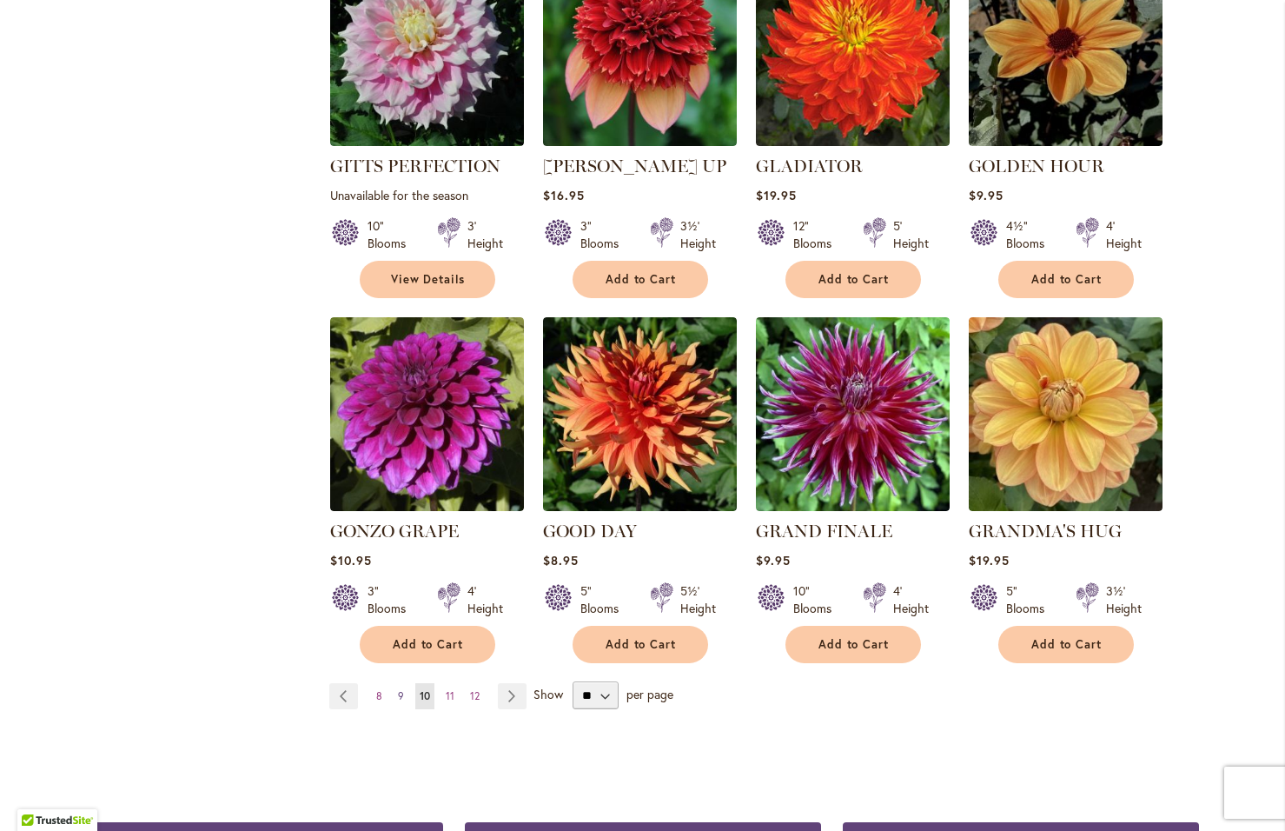
click at [398, 689] on span "9" at bounding box center [401, 695] width 6 height 13
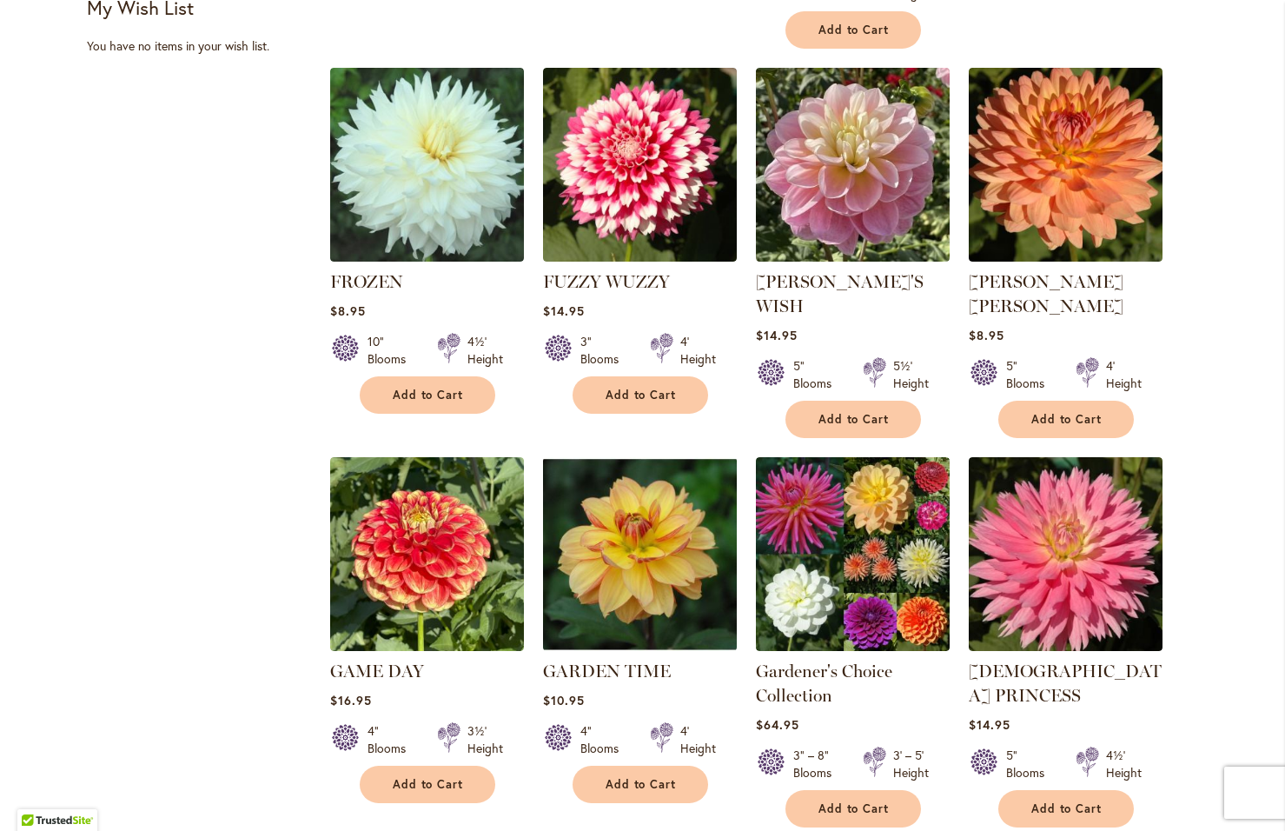
scroll to position [1149, 0]
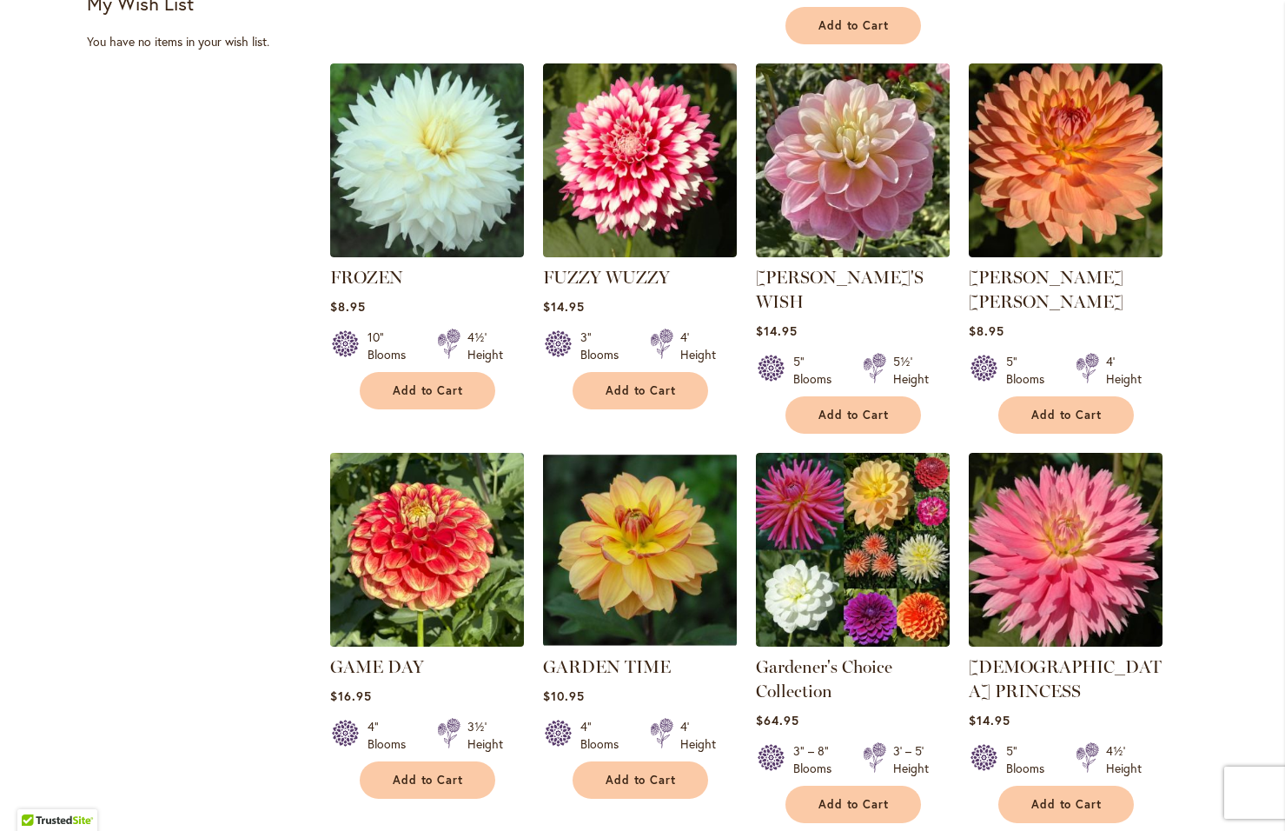
click at [414, 492] on img at bounding box center [426, 549] width 203 height 203
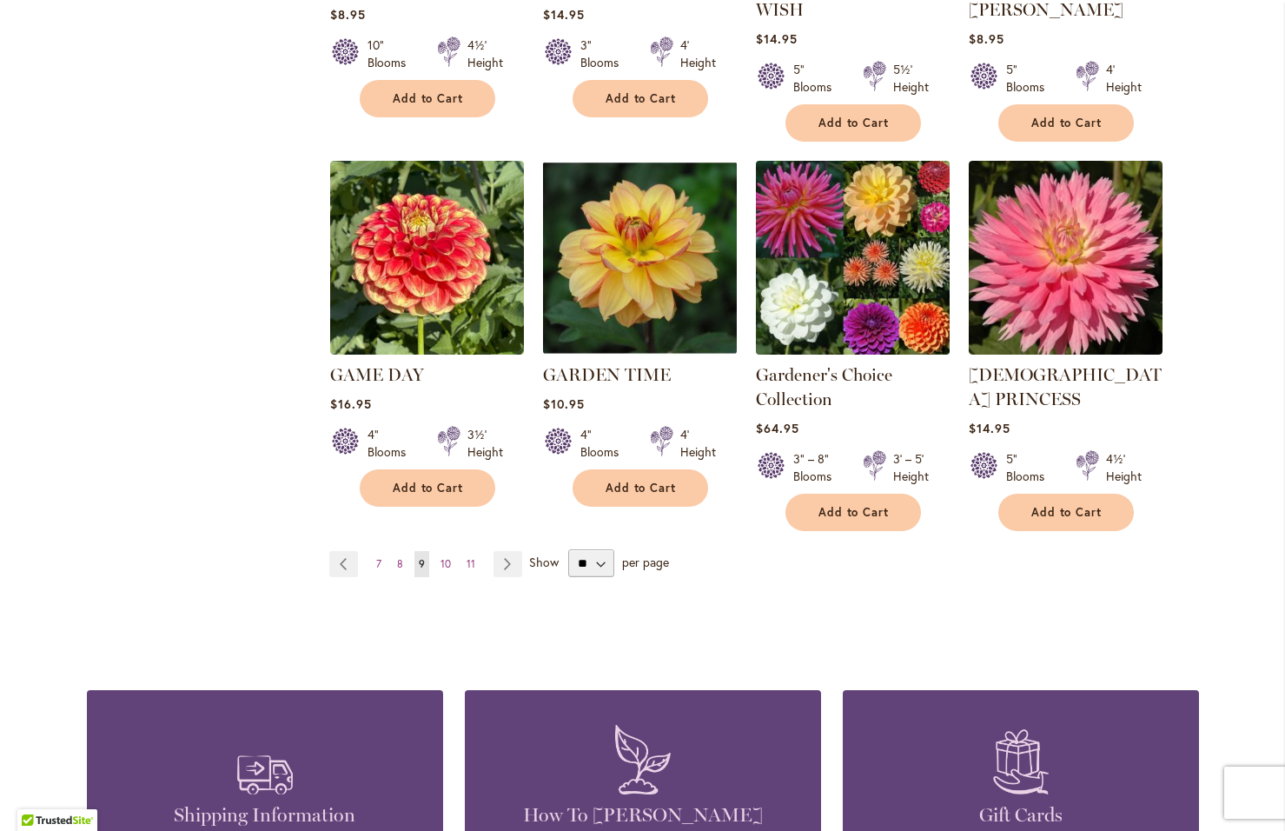
scroll to position [1564, 0]
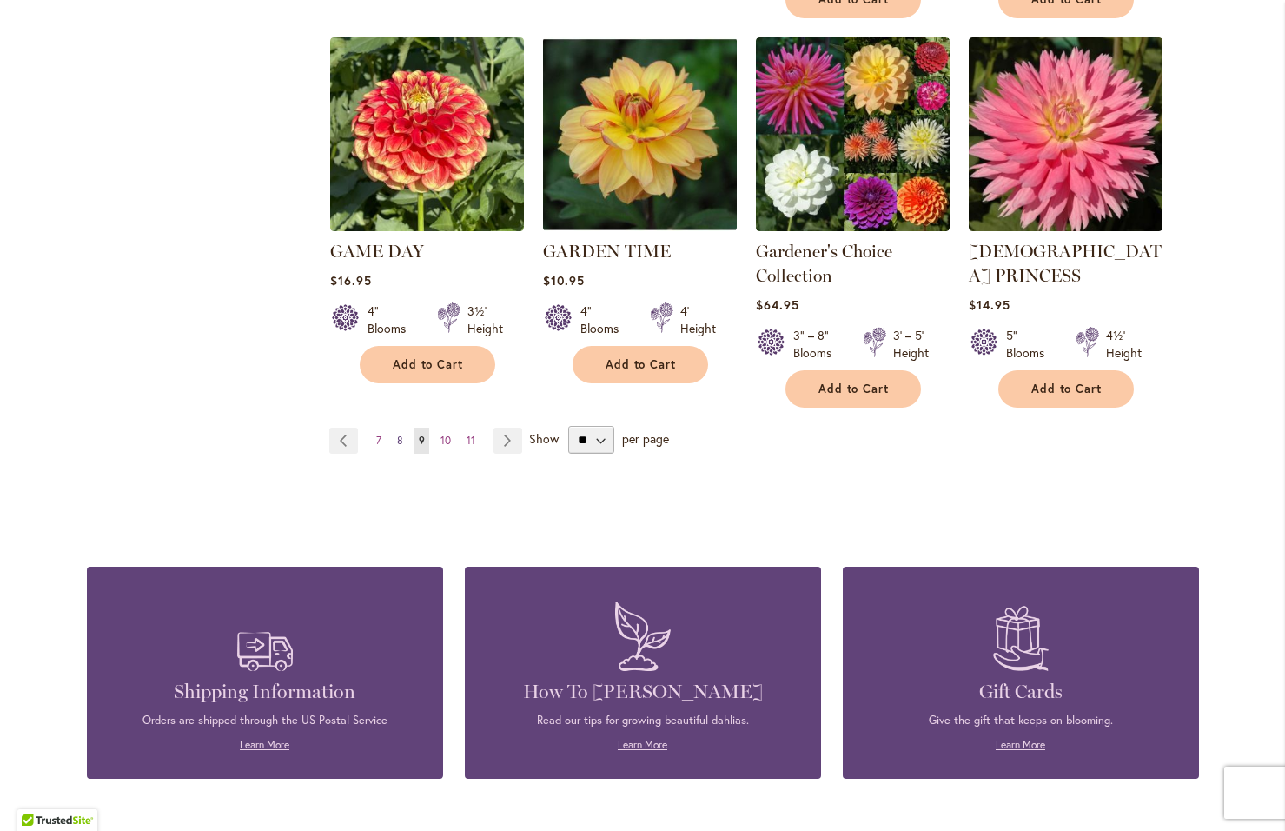
click at [397, 434] on span "8" at bounding box center [400, 440] width 6 height 13
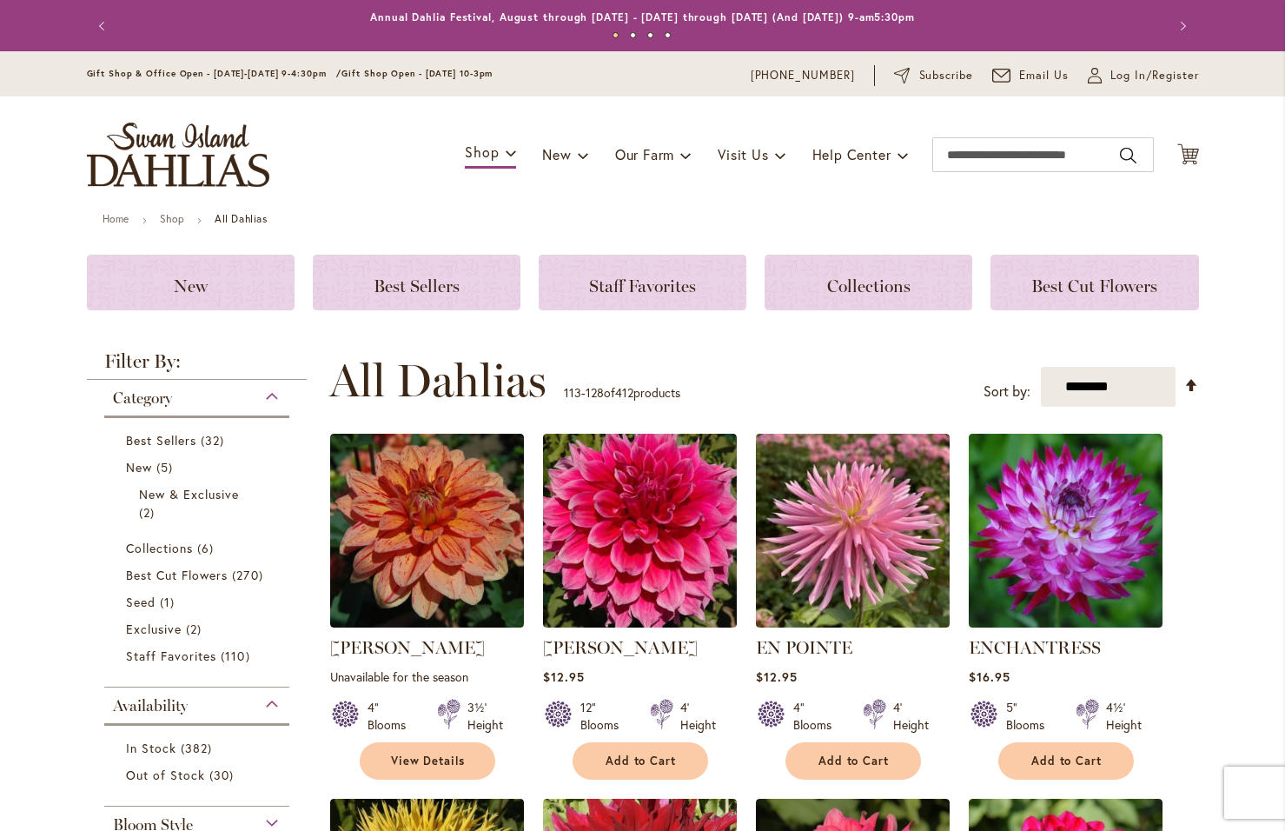
scroll to position [367, 0]
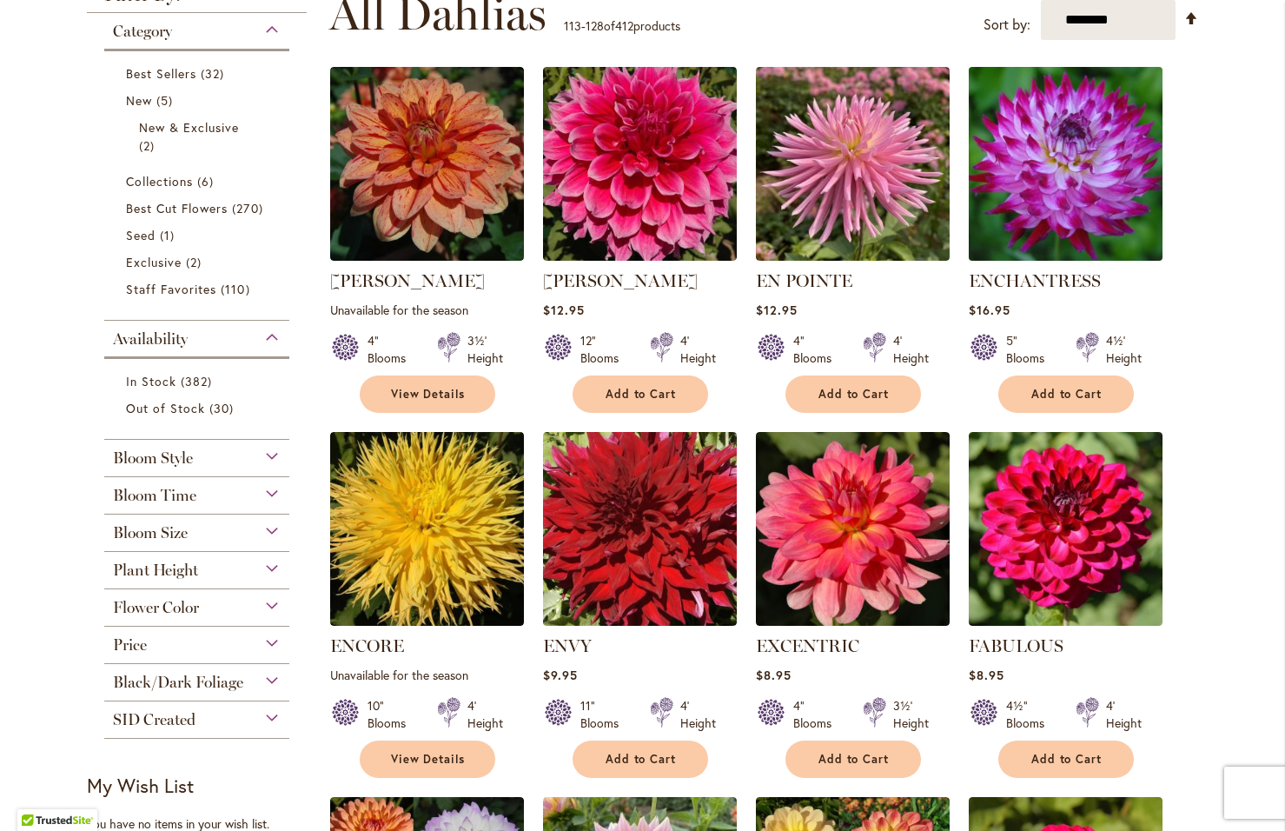
click at [1069, 171] on img at bounding box center [1064, 164] width 203 height 203
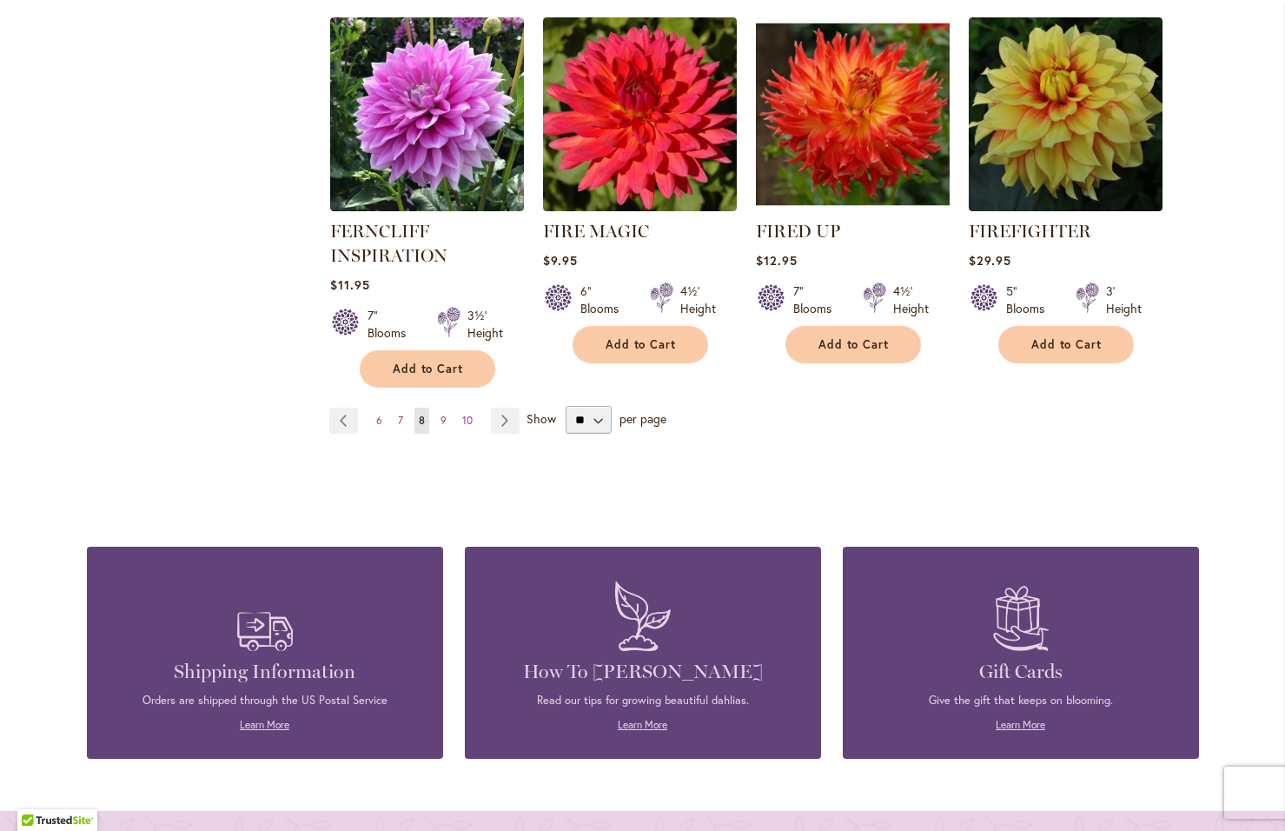
scroll to position [1564, 0]
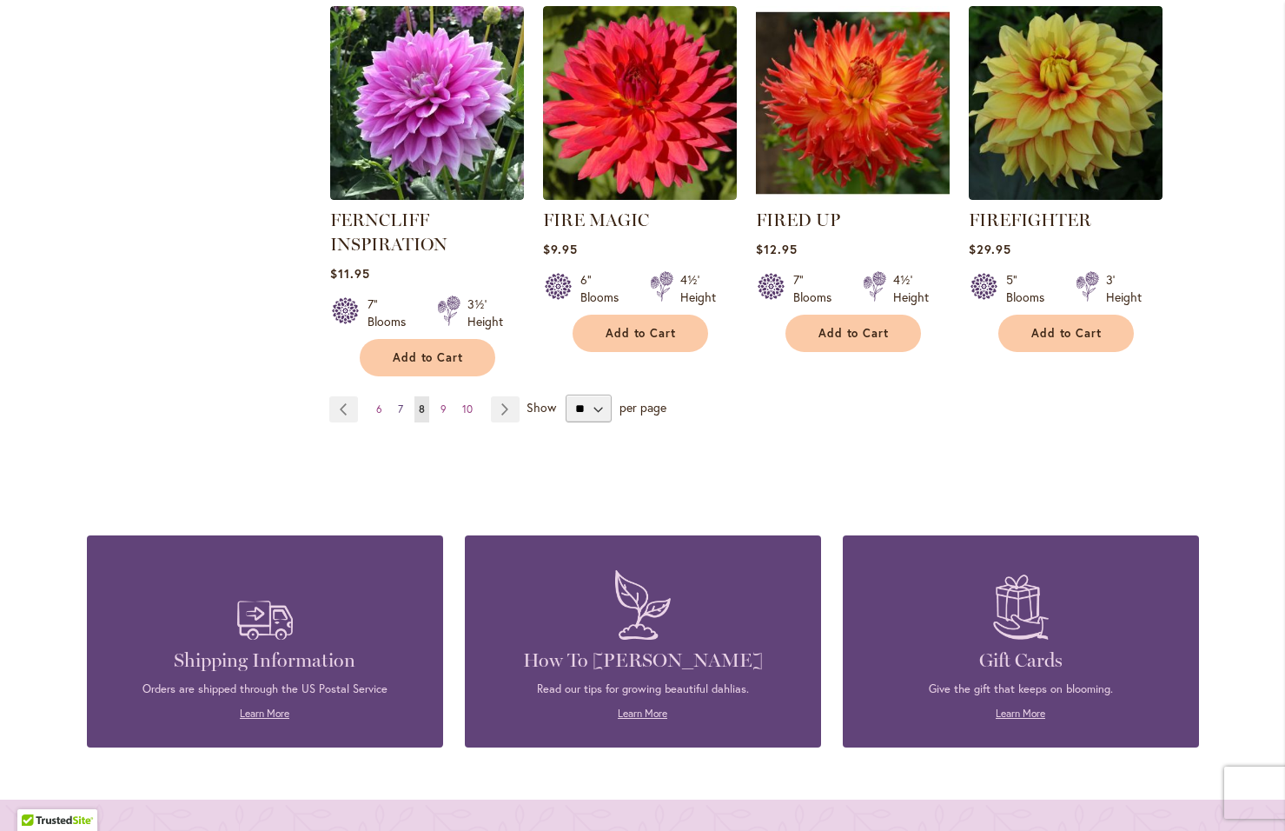
click at [398, 407] on span "7" at bounding box center [400, 408] width 5 height 13
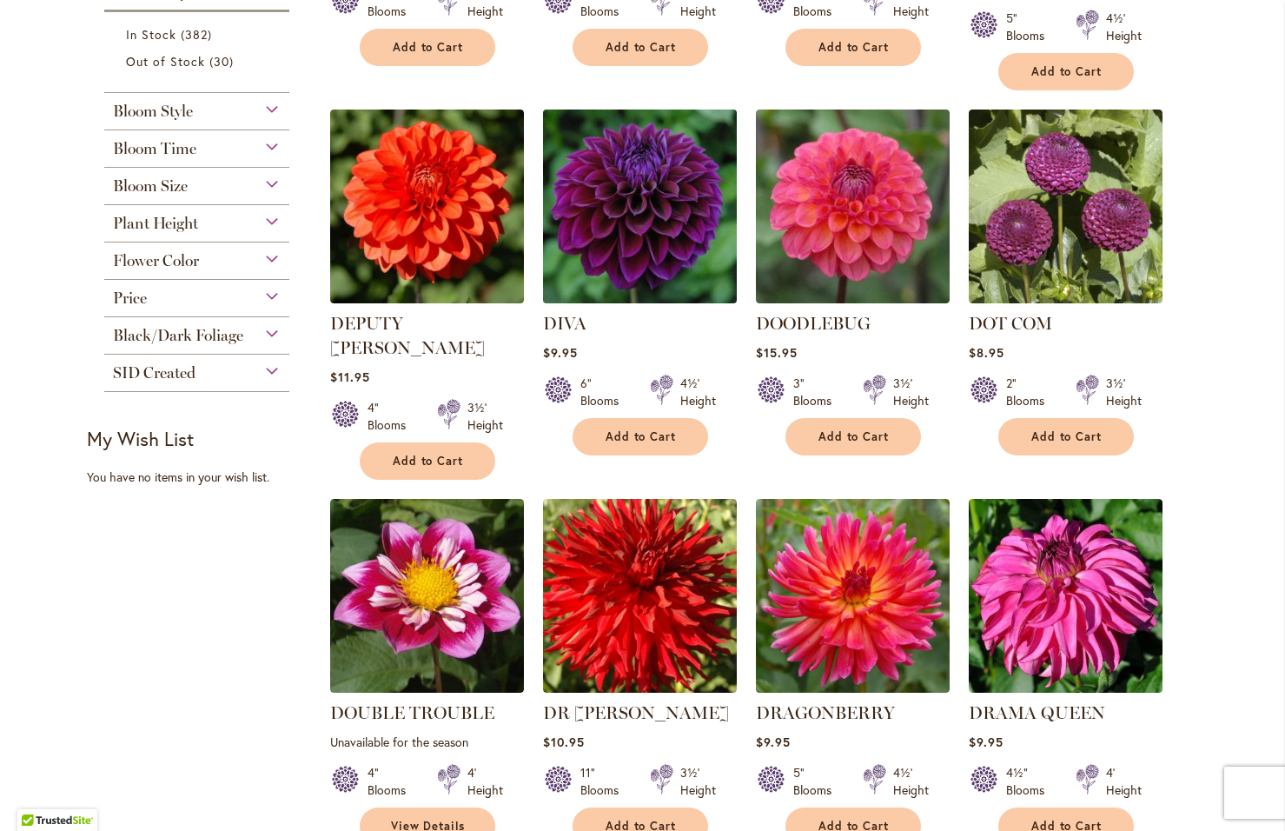
scroll to position [714, 0]
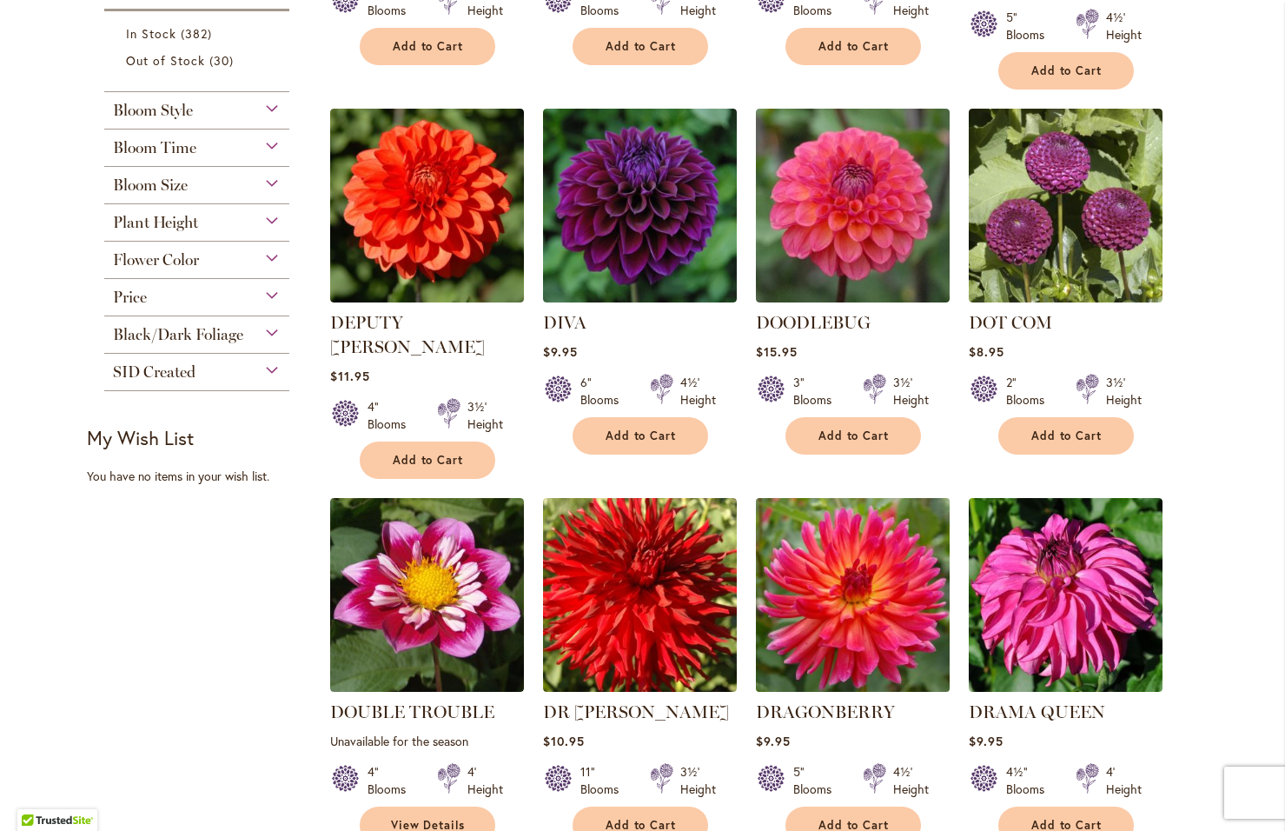
click at [857, 567] on img at bounding box center [852, 594] width 203 height 203
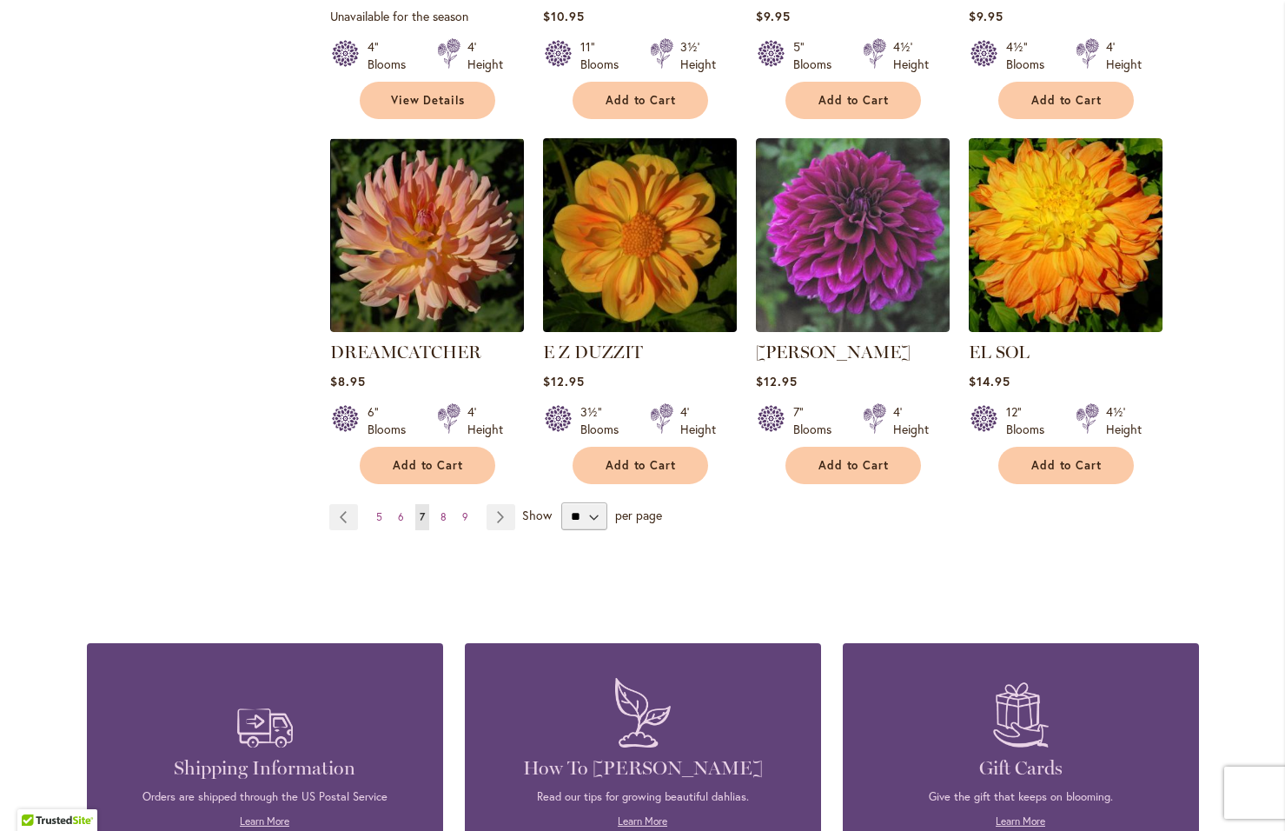
scroll to position [1477, 0]
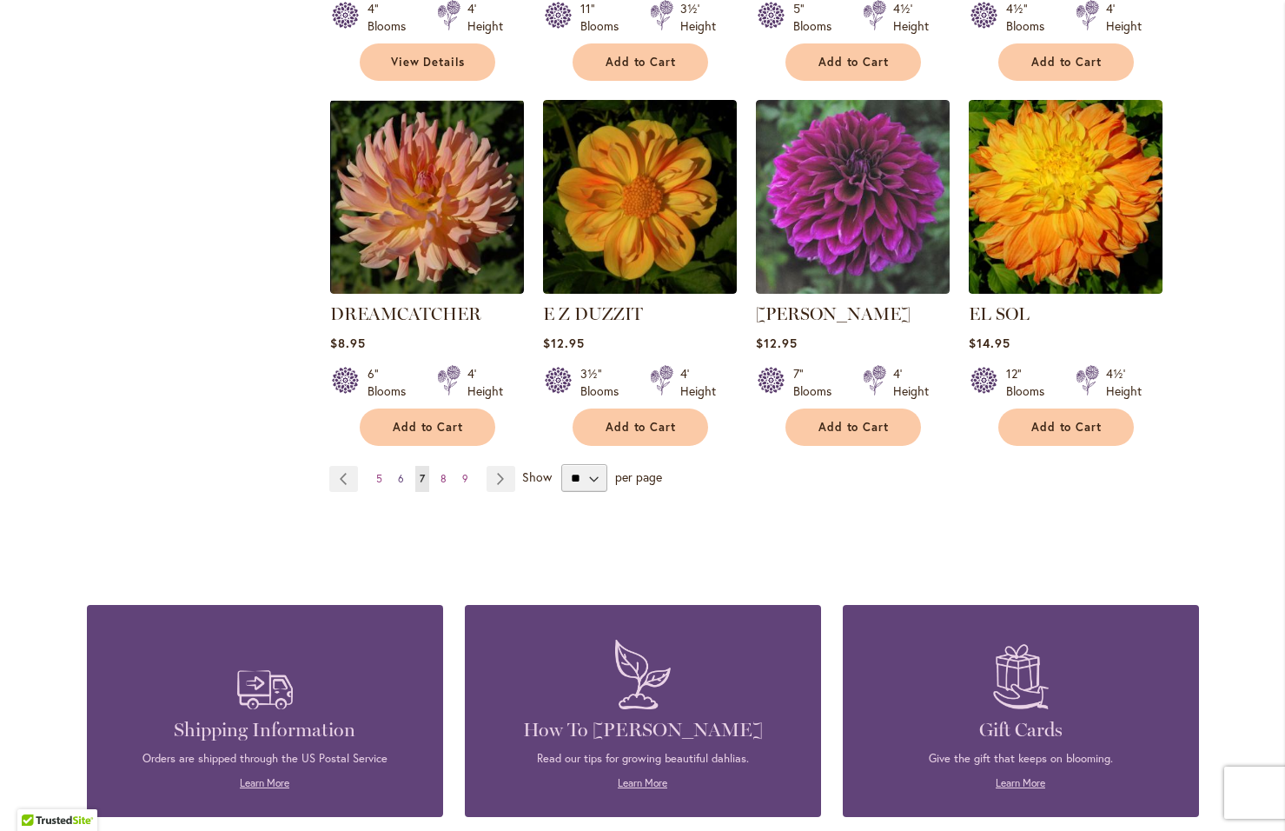
click at [398, 472] on span "6" at bounding box center [401, 478] width 6 height 13
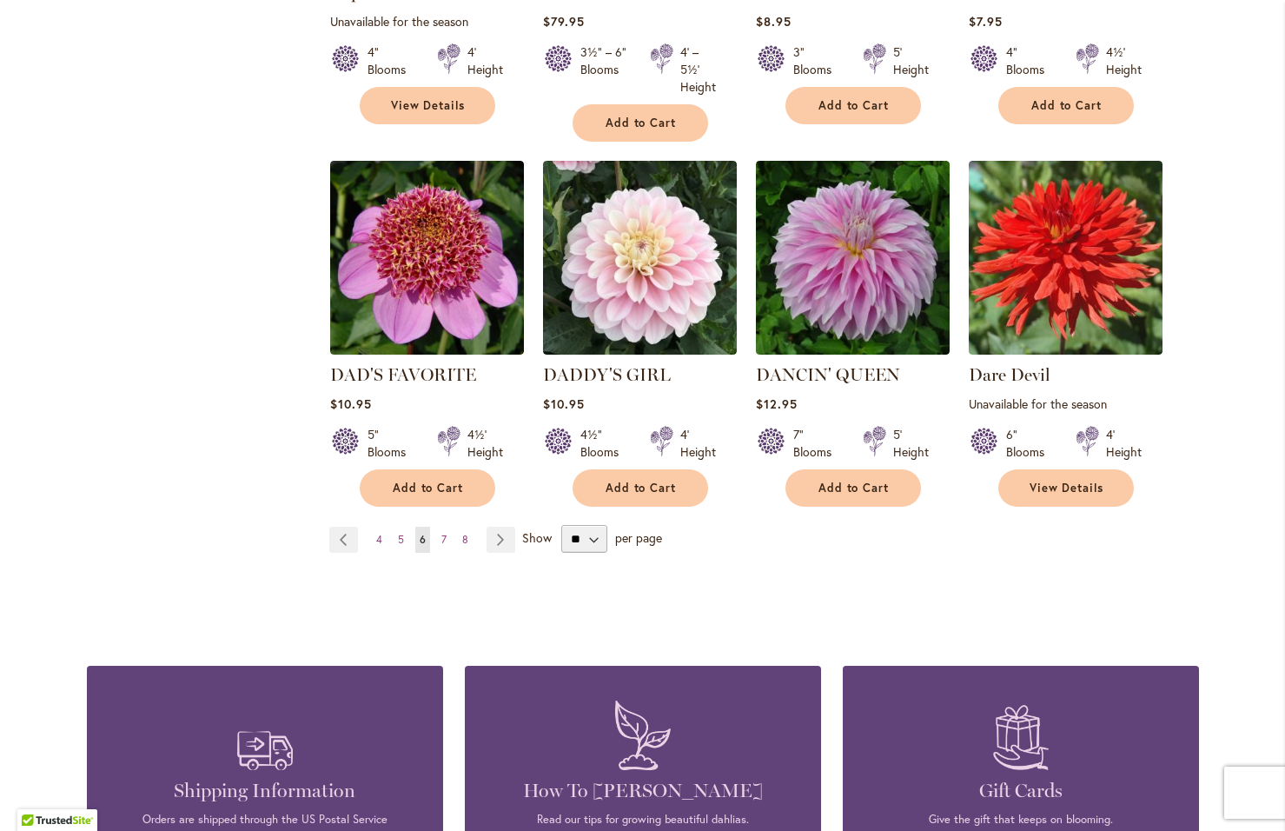
scroll to position [1496, 0]
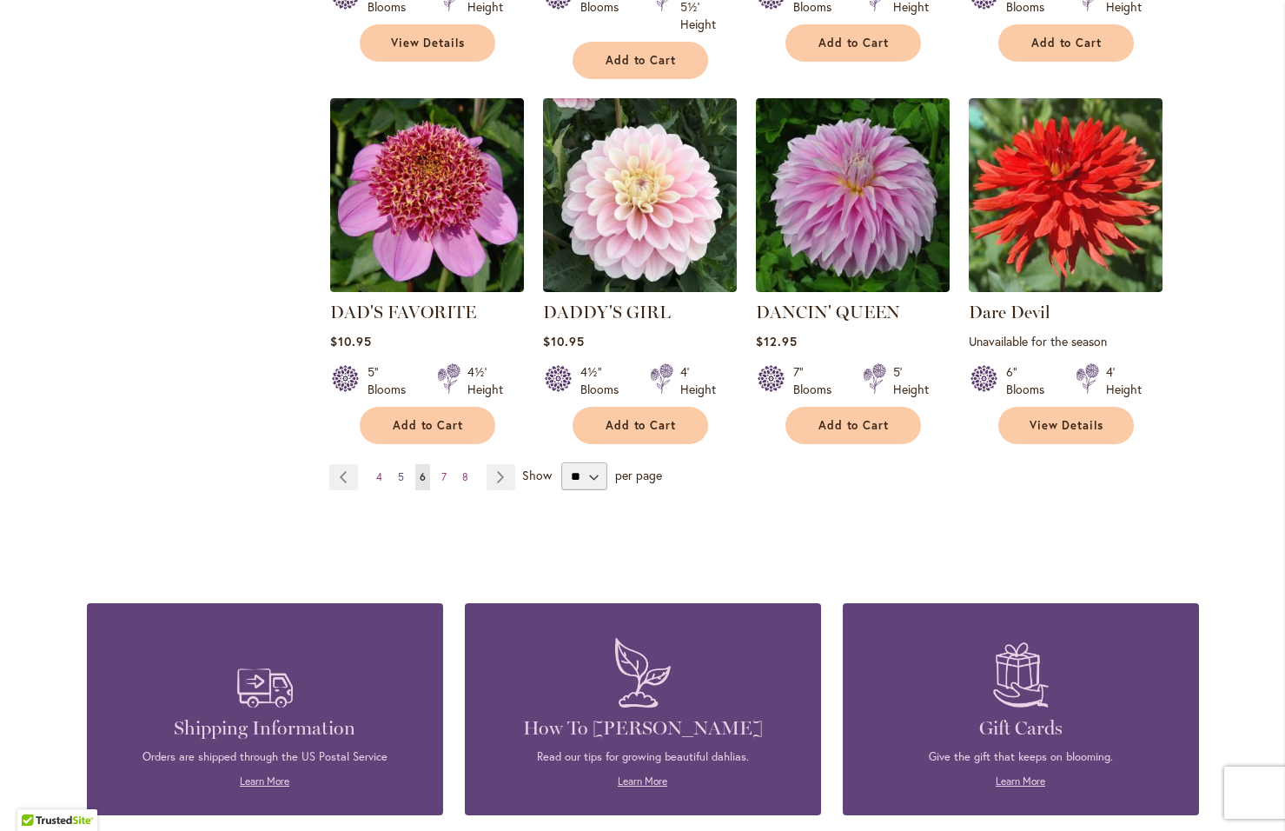
click at [398, 470] on span "5" at bounding box center [401, 476] width 6 height 13
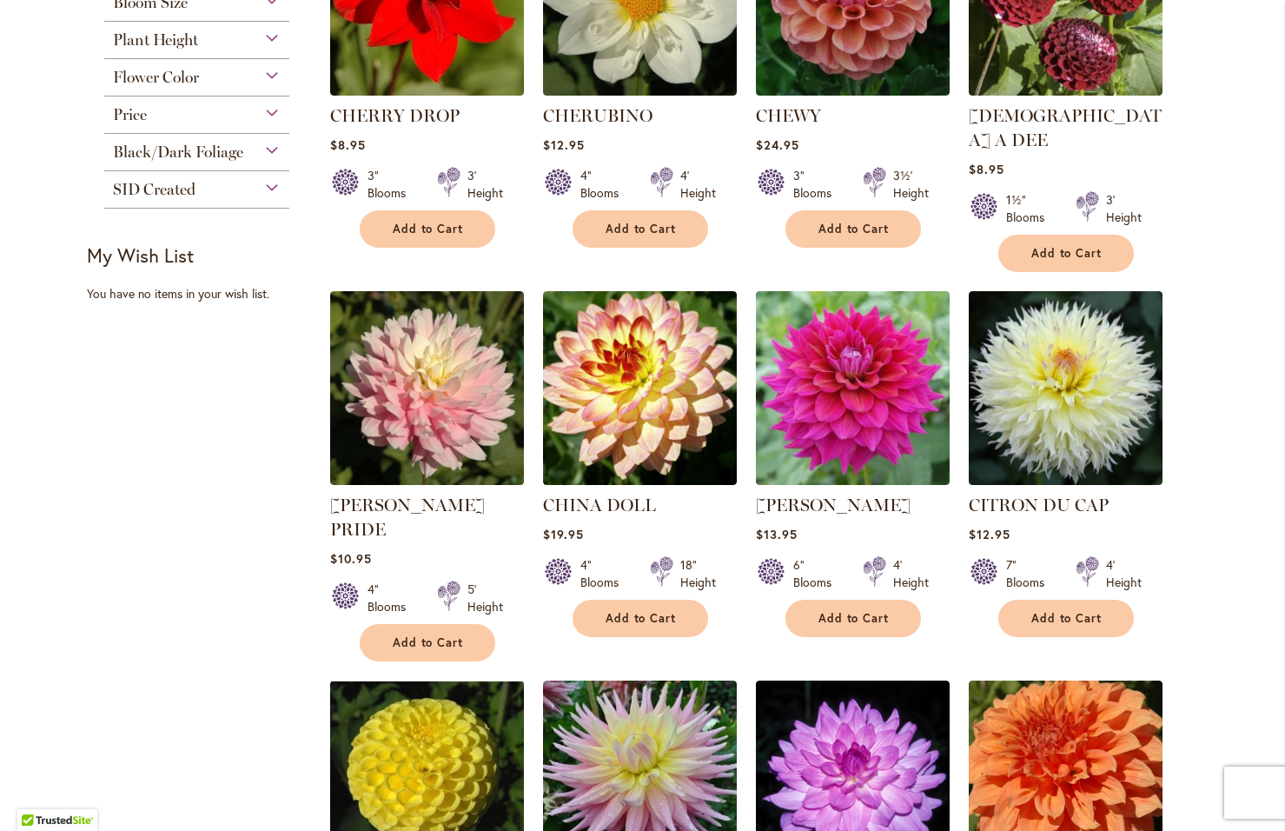
scroll to position [888, 0]
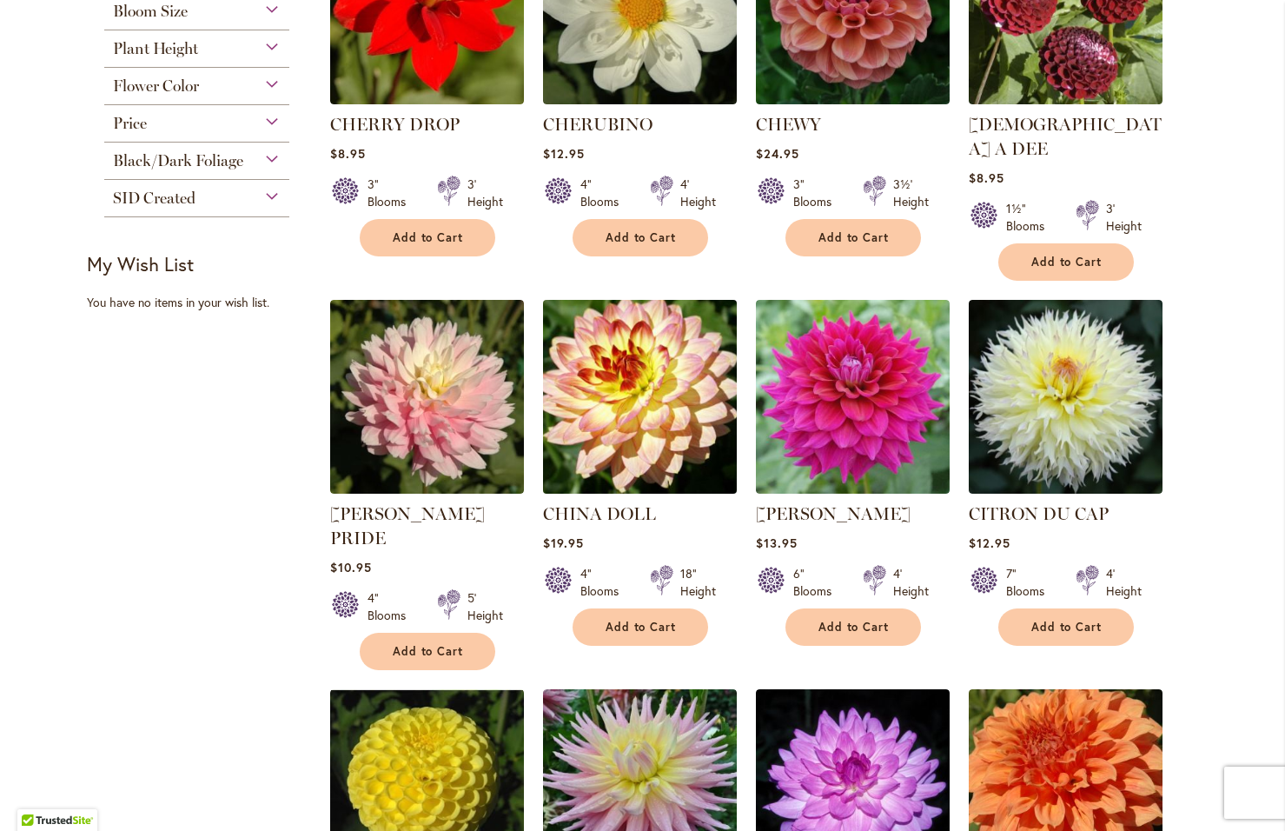
click at [607, 378] on img at bounding box center [639, 396] width 203 height 203
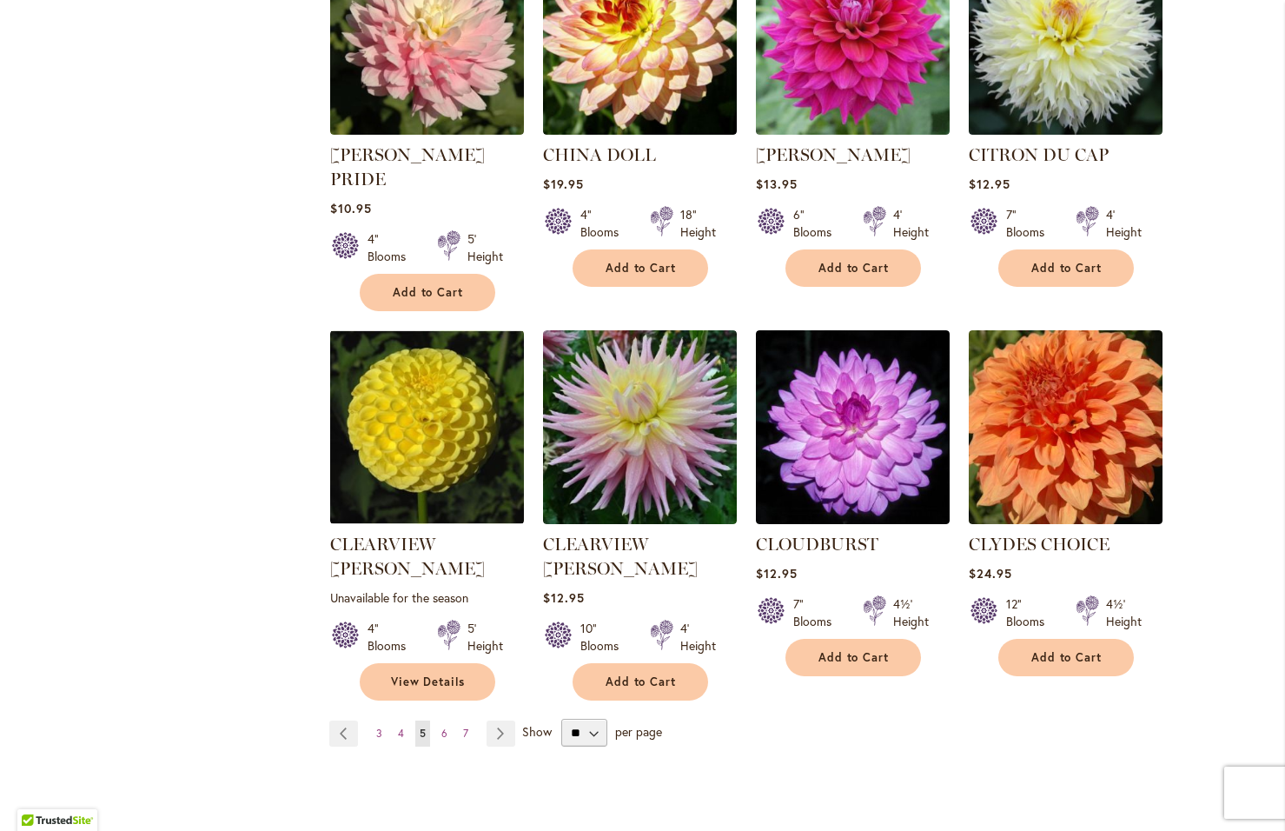
scroll to position [1303, 0]
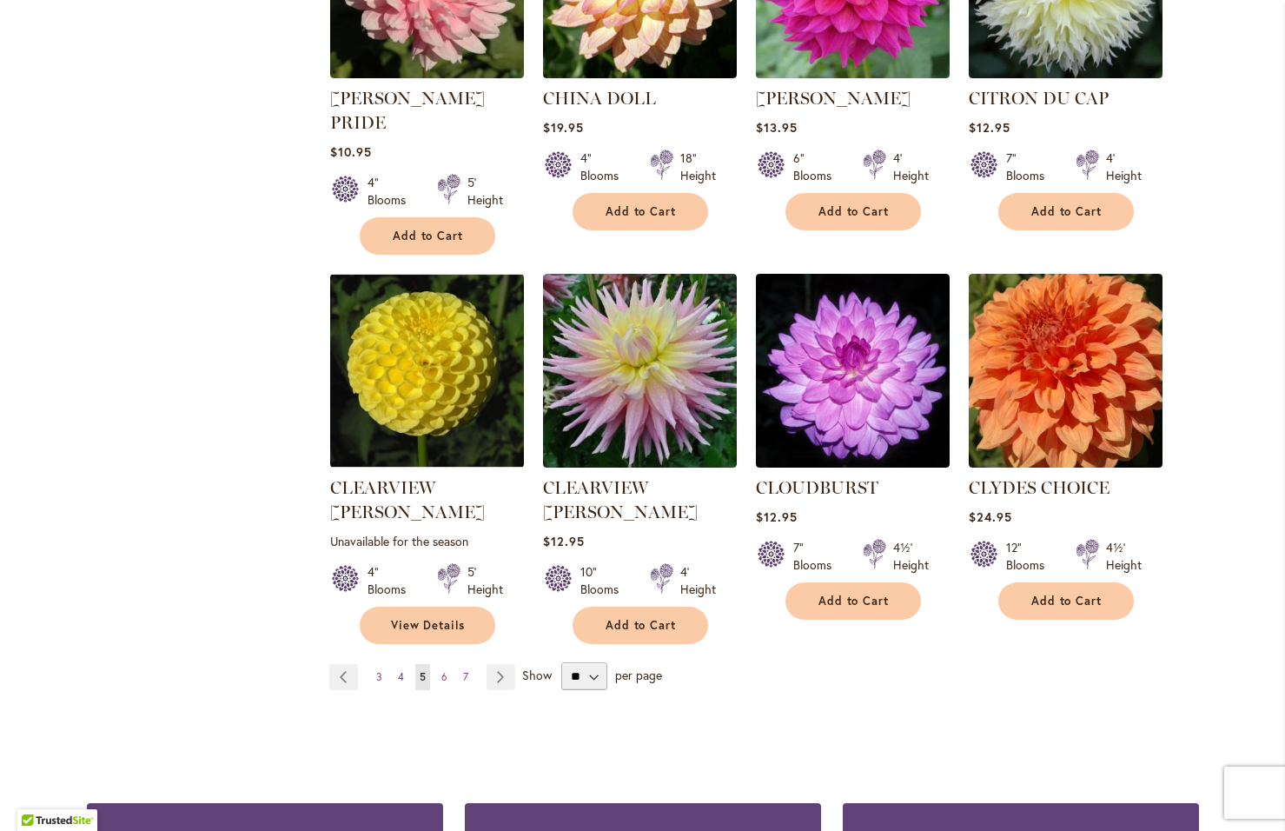
click at [398, 670] on span "4" at bounding box center [401, 676] width 6 height 13
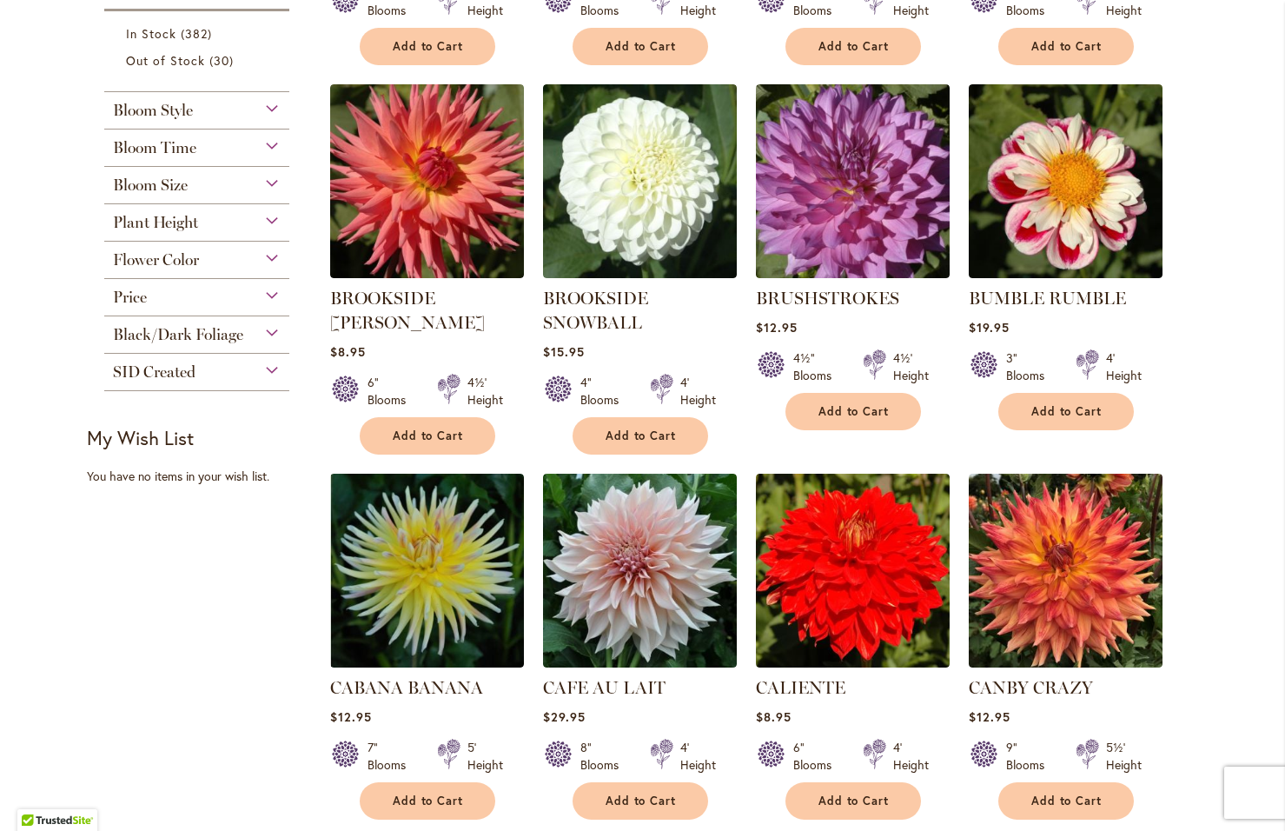
scroll to position [801, 0]
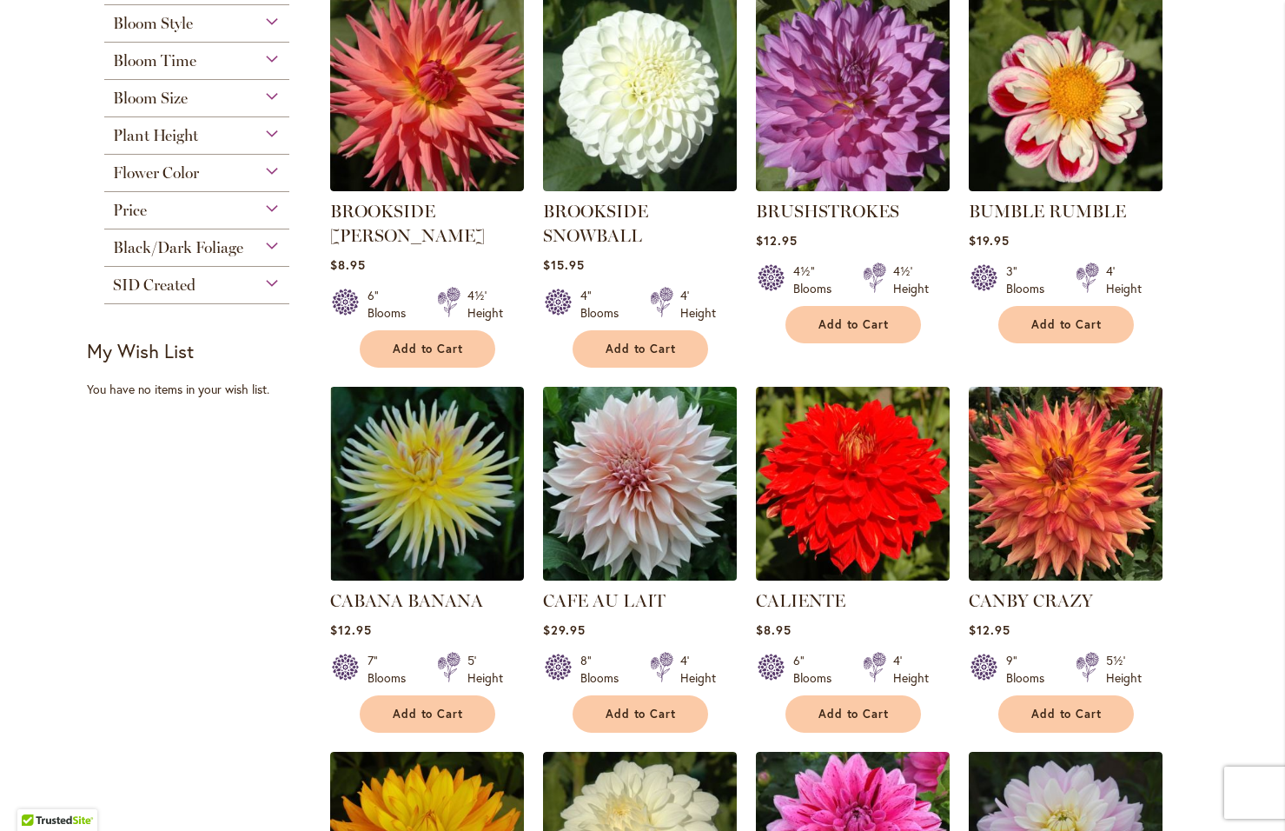
click at [608, 507] on img at bounding box center [639, 483] width 203 height 203
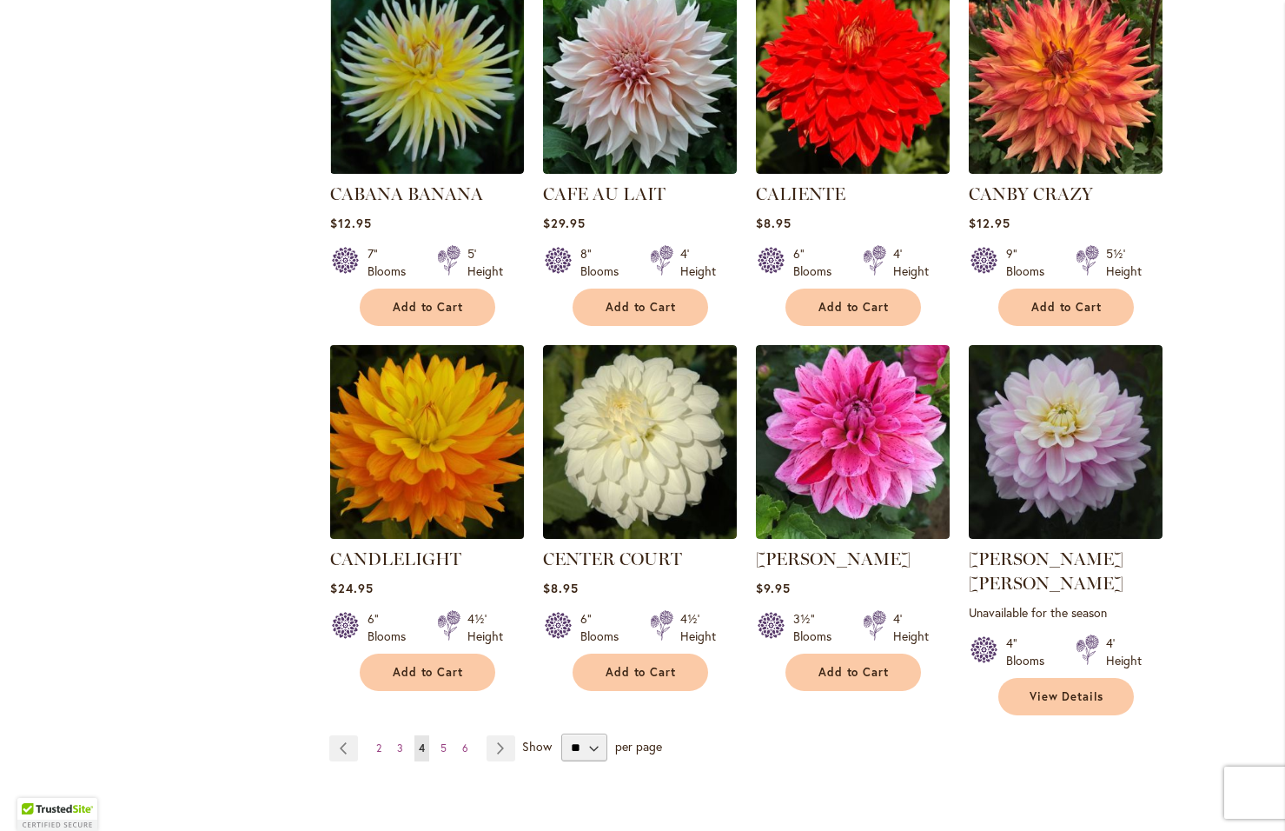
scroll to position [1303, 0]
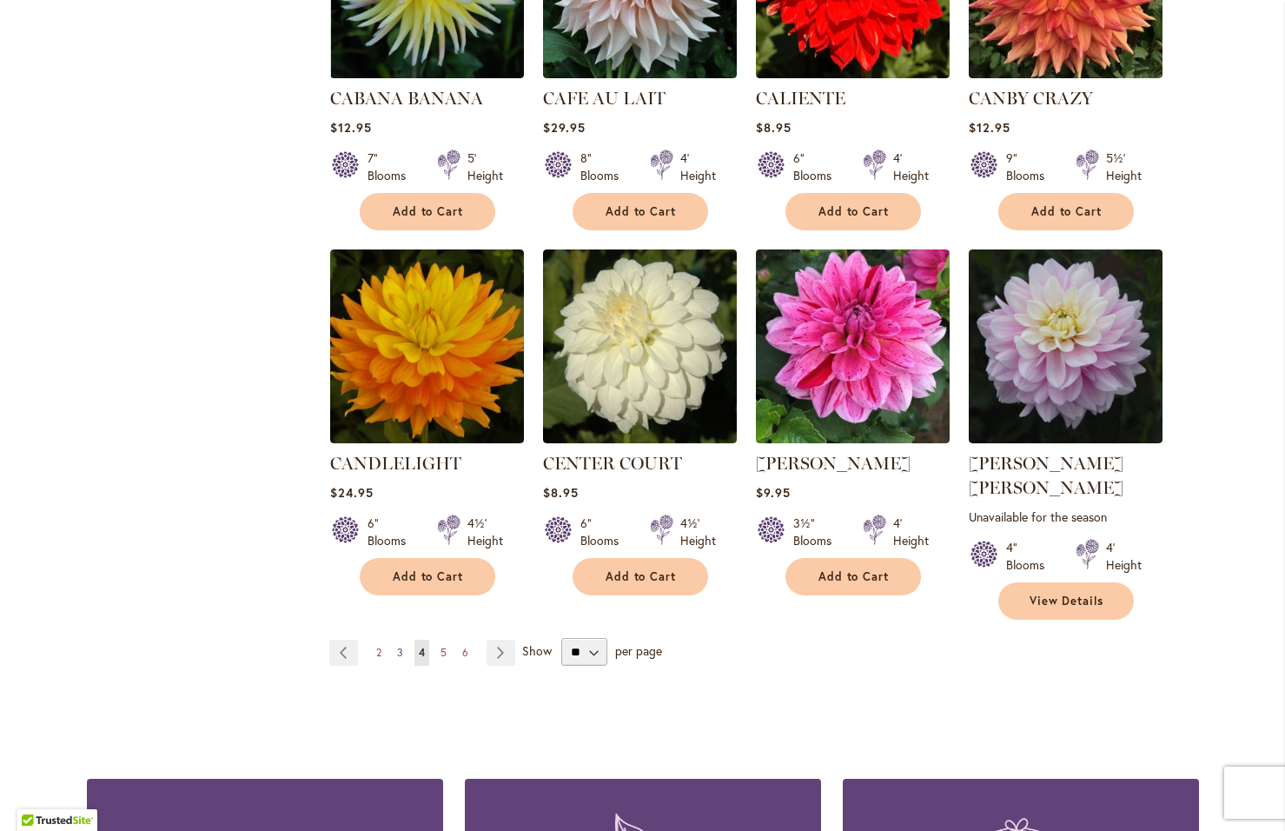
click at [397, 646] on span "3" at bounding box center [400, 652] width 6 height 13
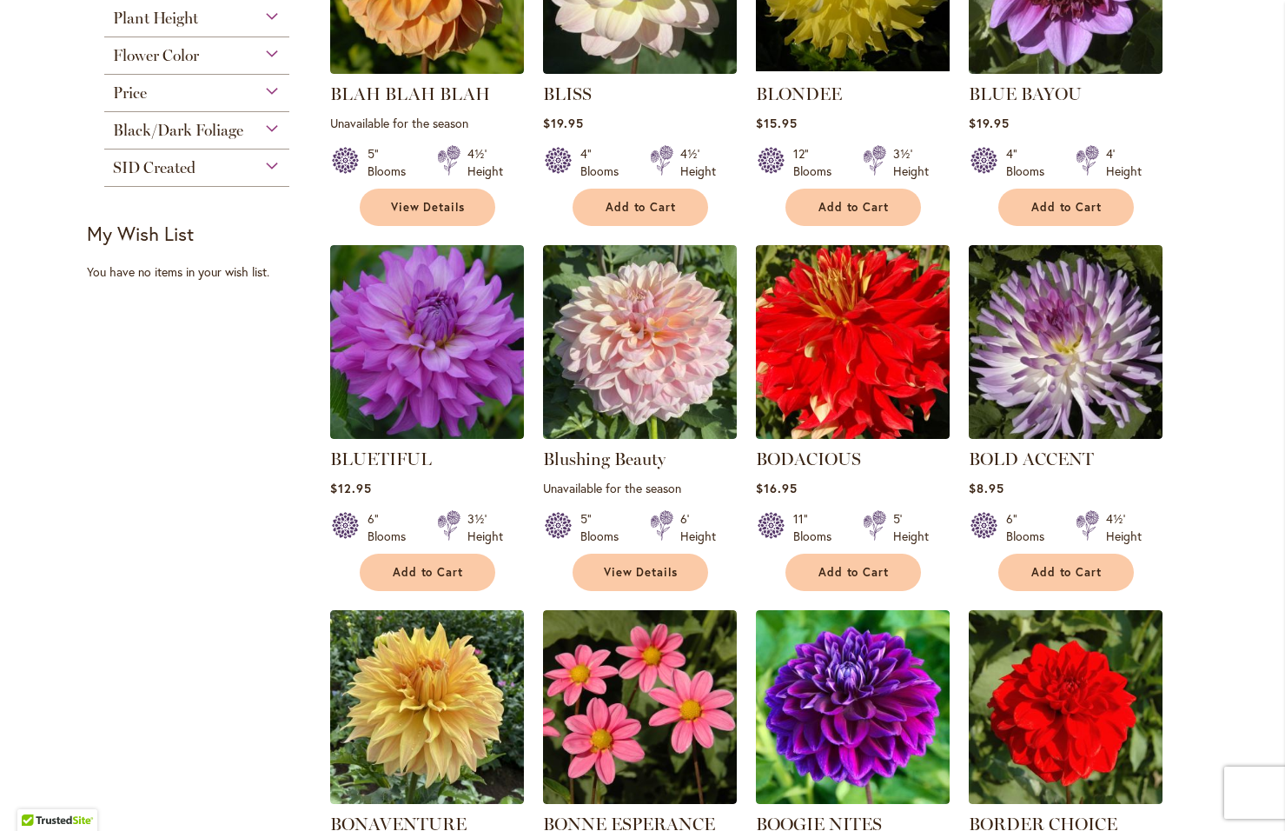
scroll to position [888, 0]
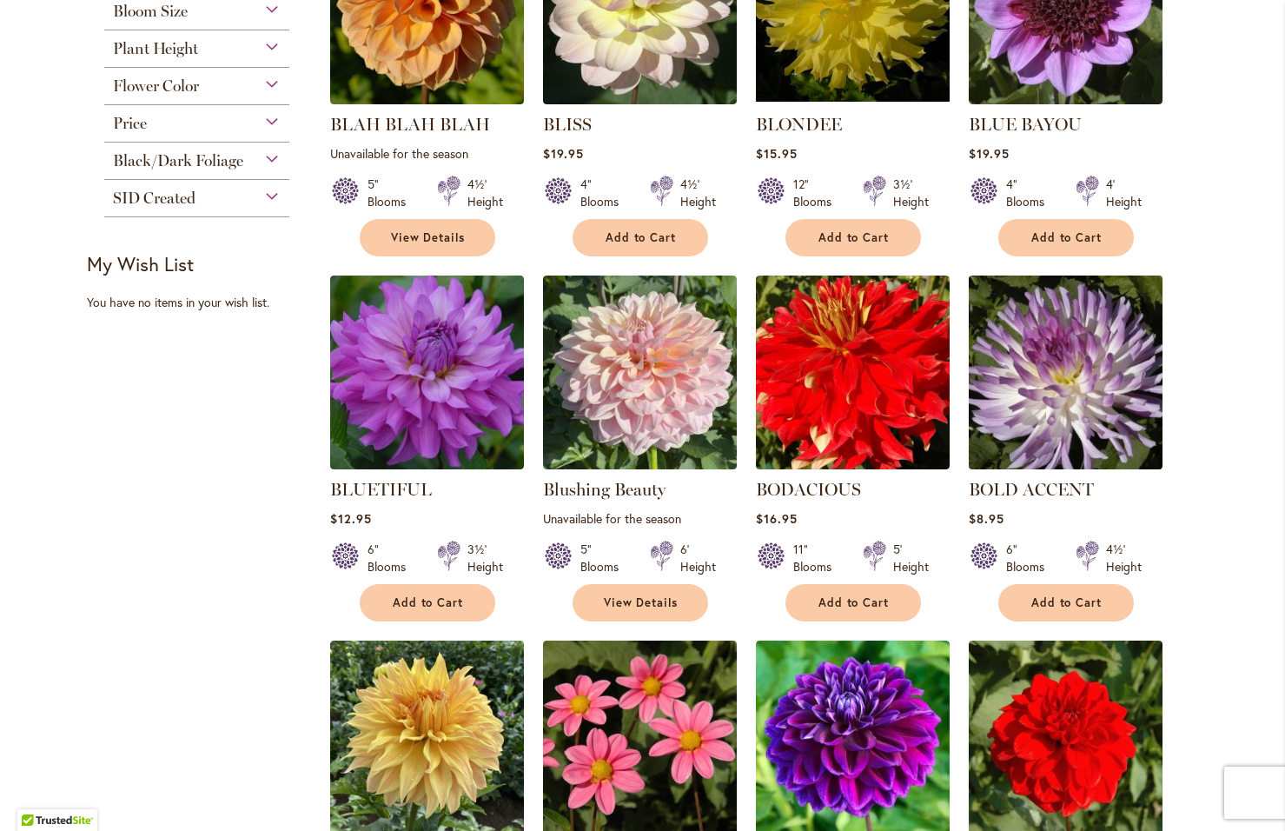
click at [1120, 371] on img at bounding box center [1064, 372] width 203 height 203
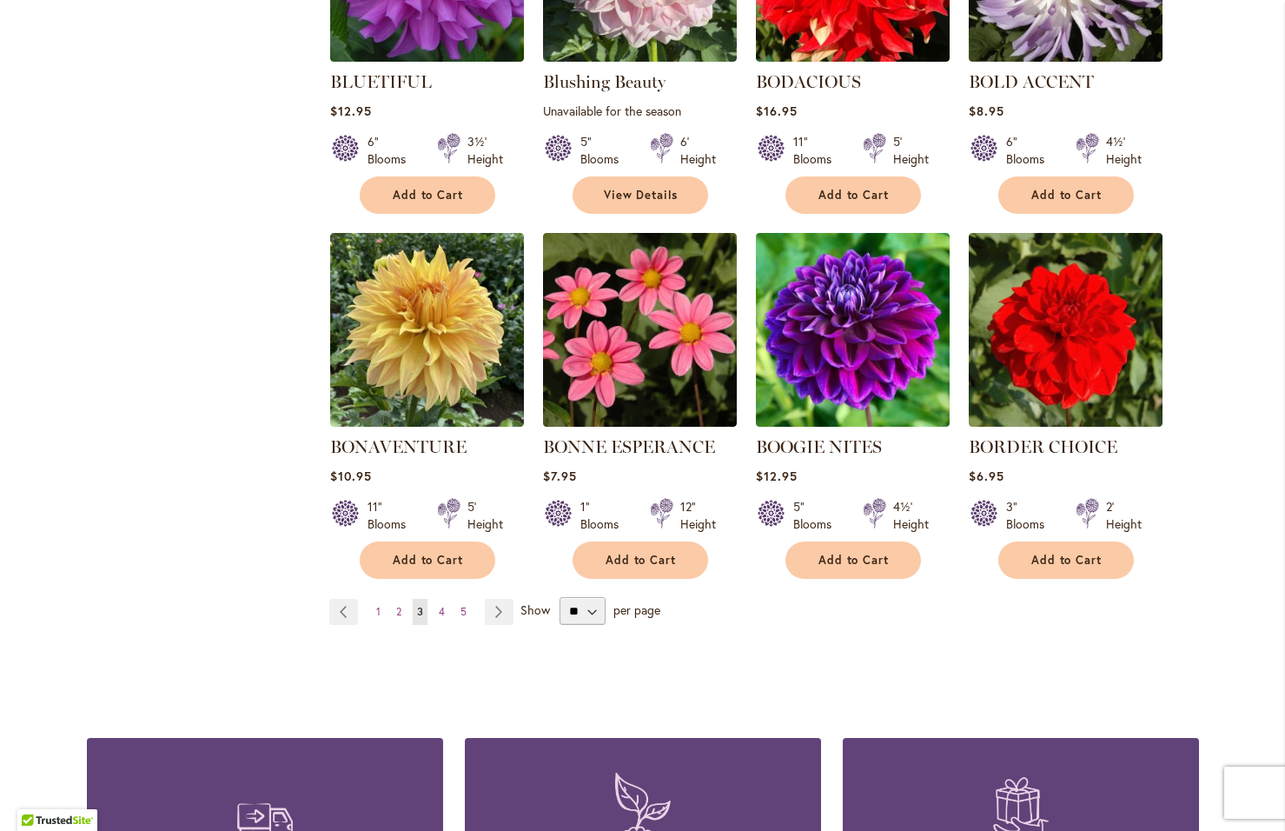
scroll to position [1390, 0]
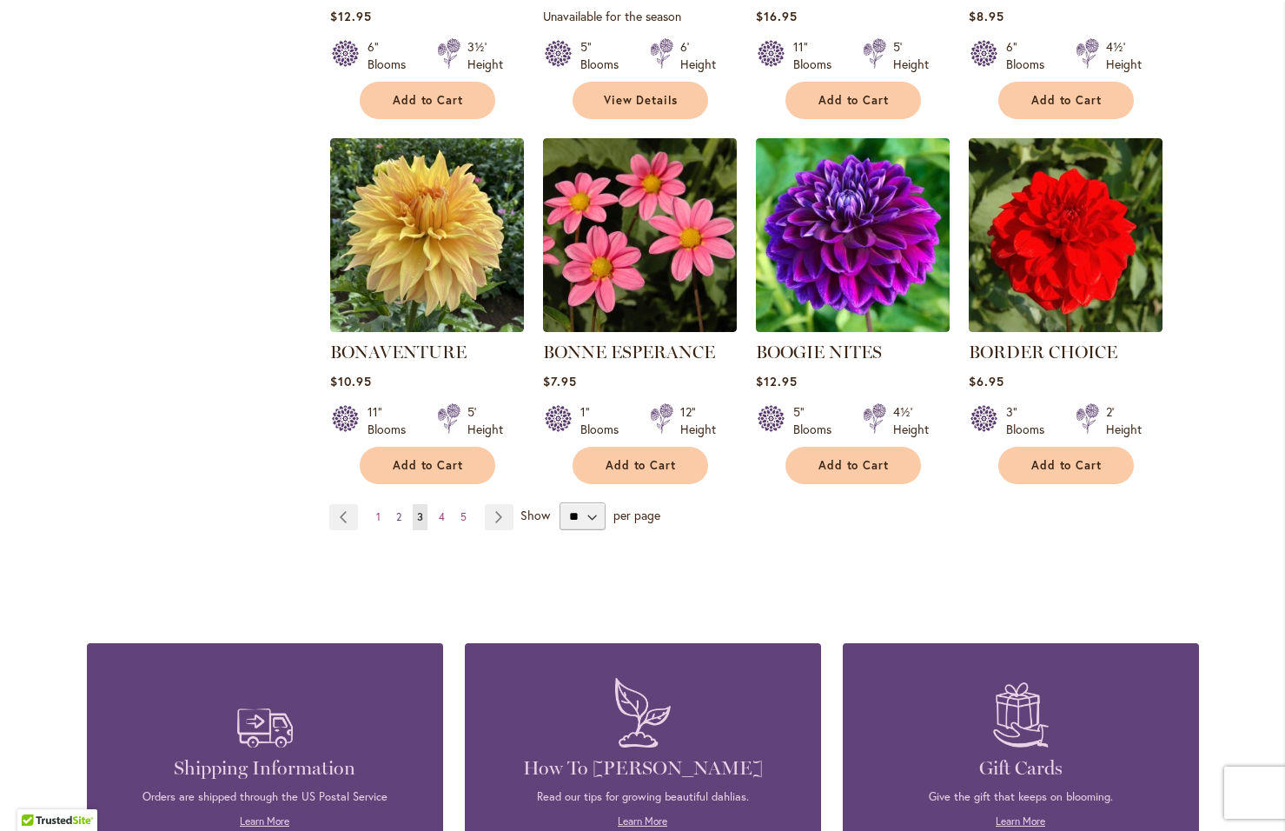
click at [396, 512] on span "2" at bounding box center [398, 516] width 5 height 13
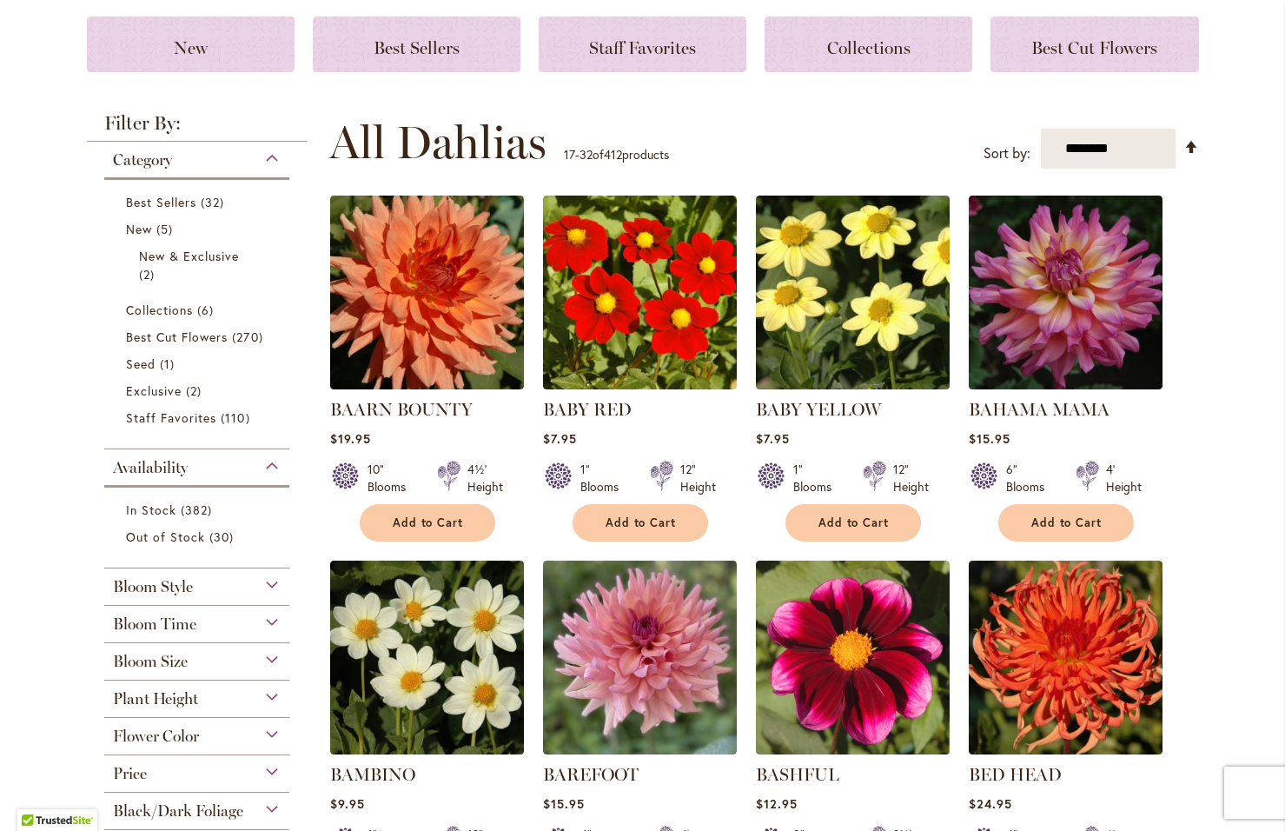
scroll to position [193, 0]
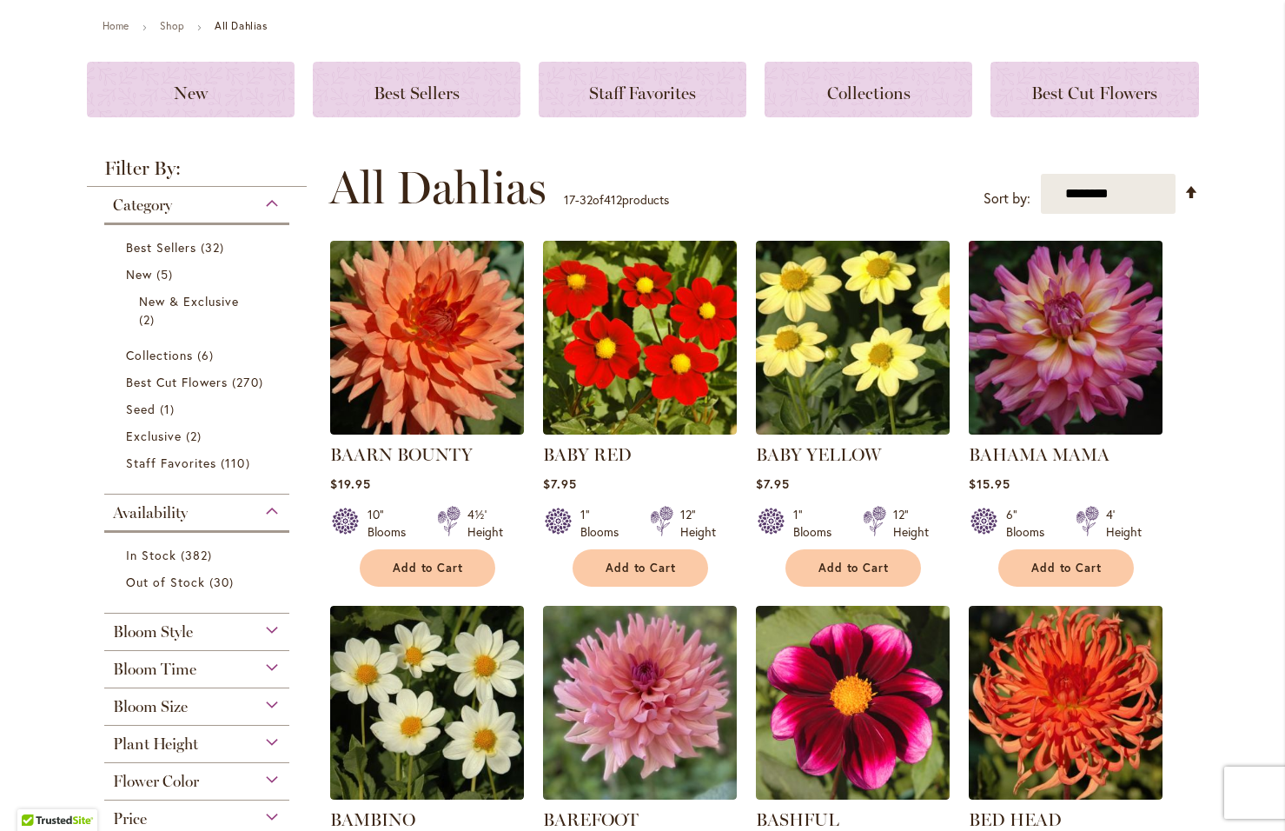
click at [1072, 328] on img at bounding box center [1064, 337] width 203 height 203
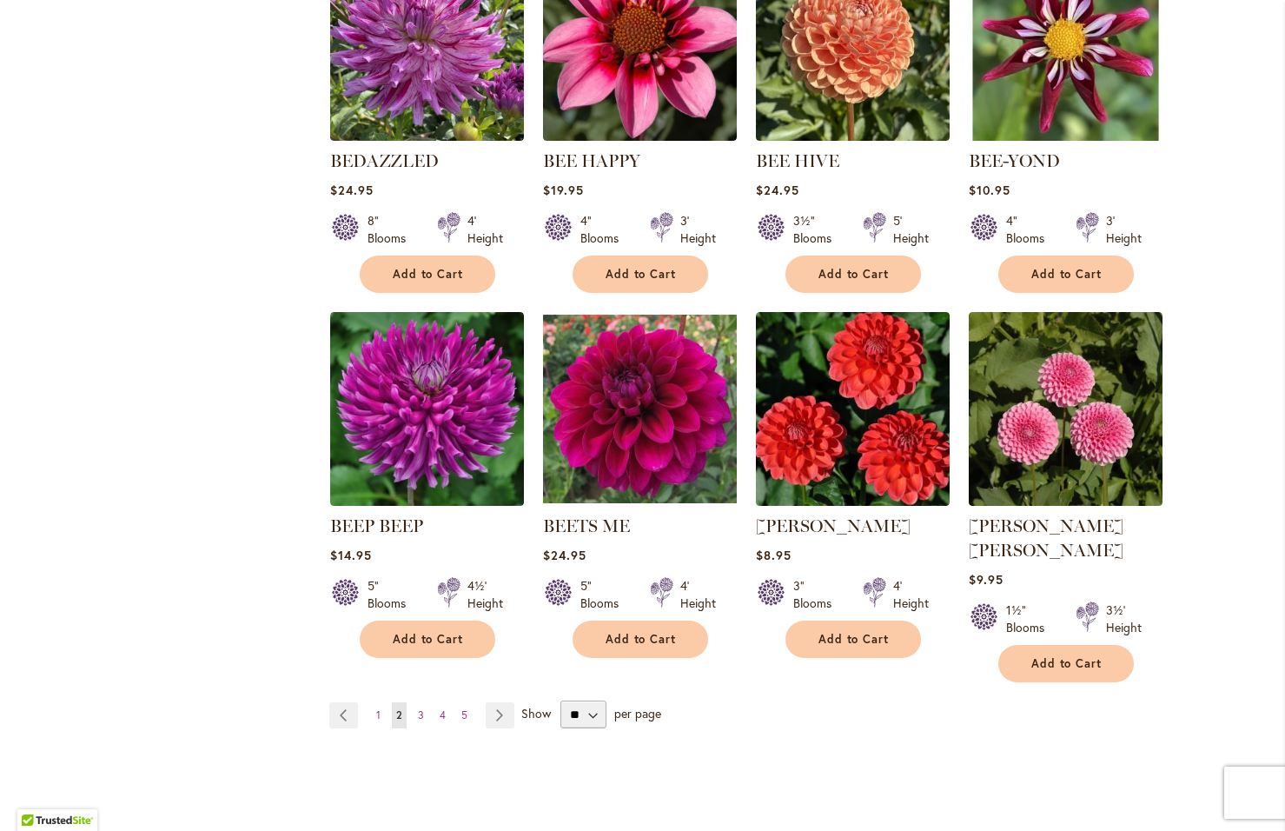
scroll to position [956, 0]
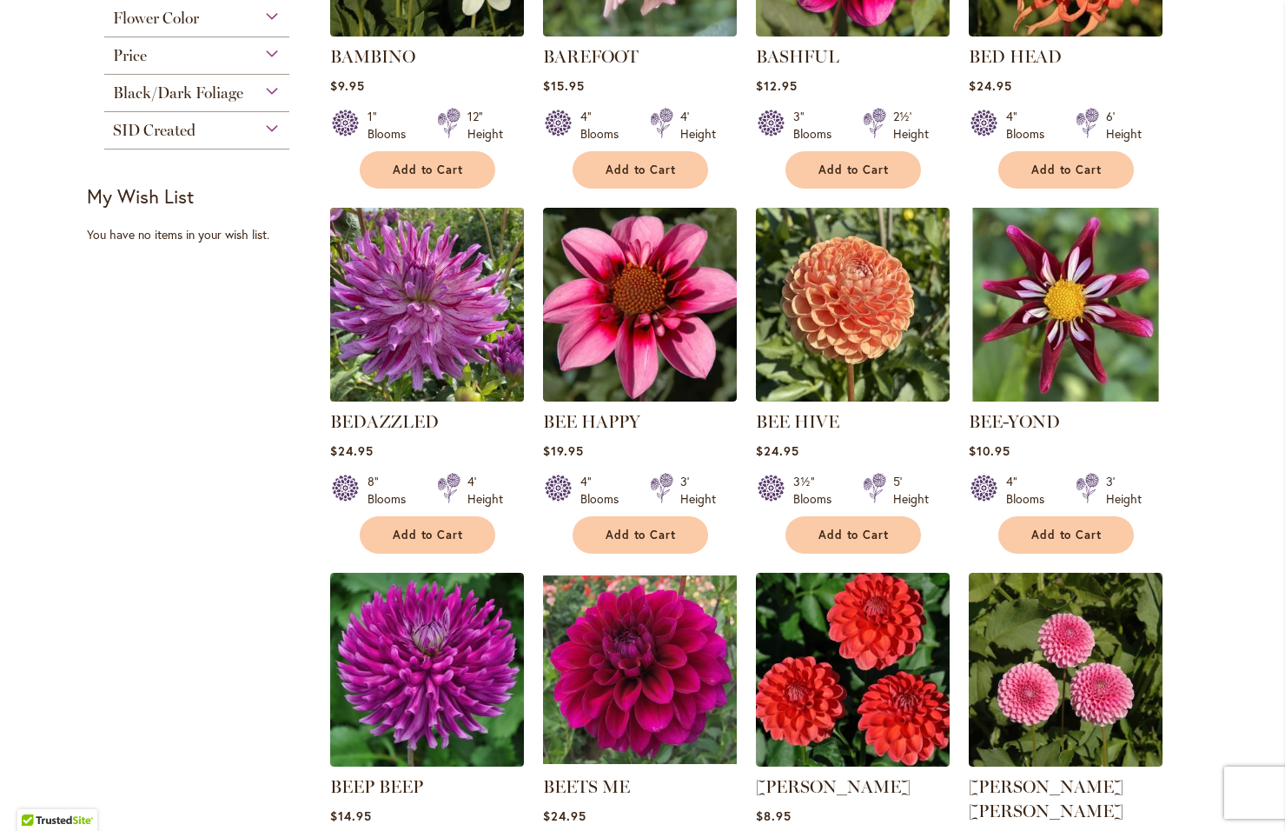
click at [430, 310] on img at bounding box center [426, 304] width 203 height 203
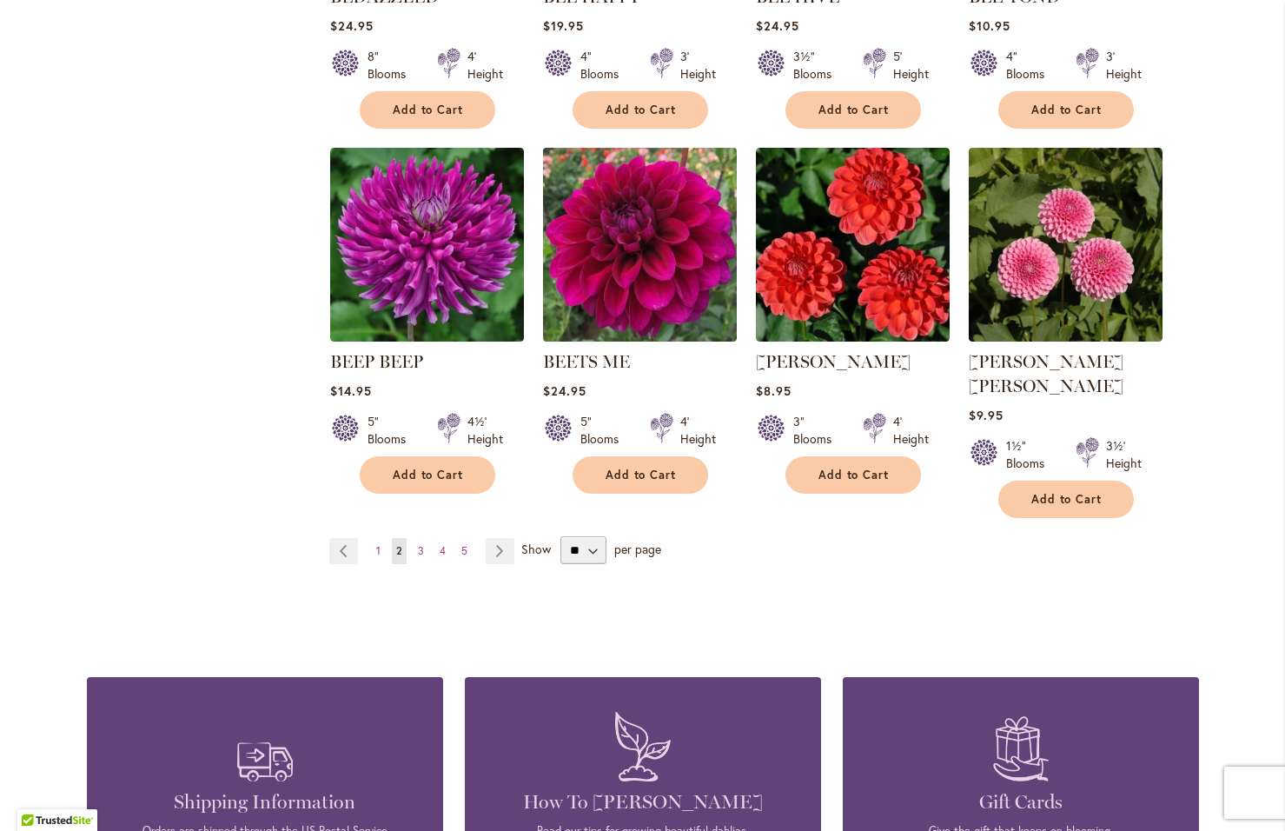
scroll to position [1390, 0]
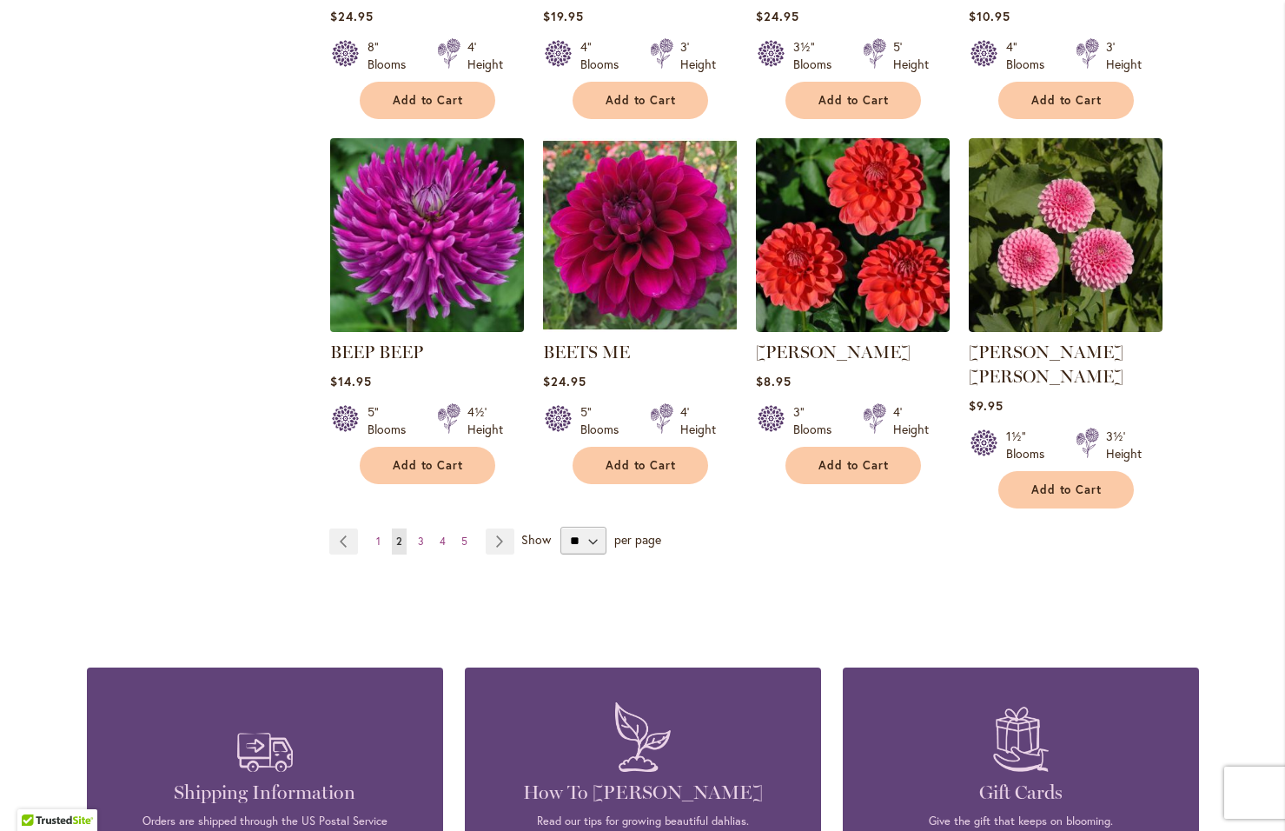
click at [439, 269] on img at bounding box center [426, 235] width 203 height 203
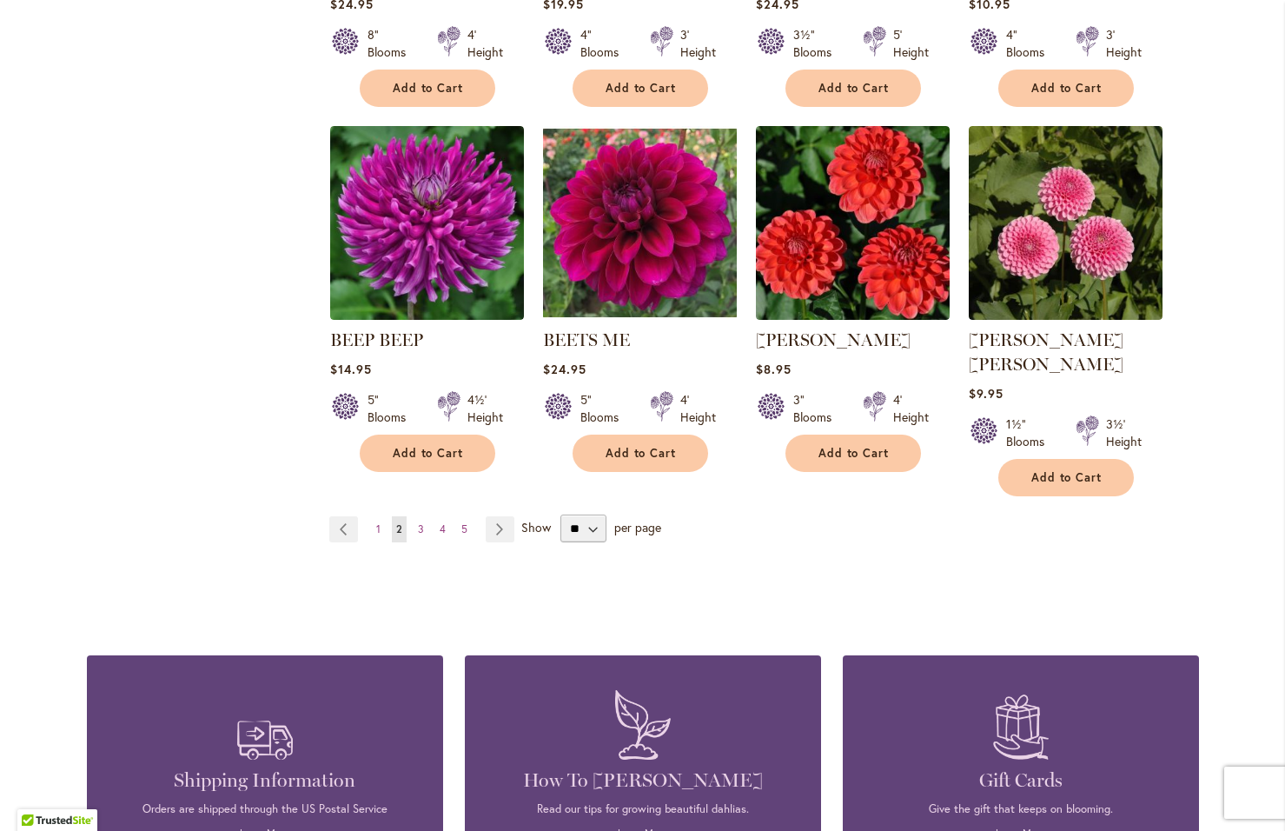
scroll to position [1477, 0]
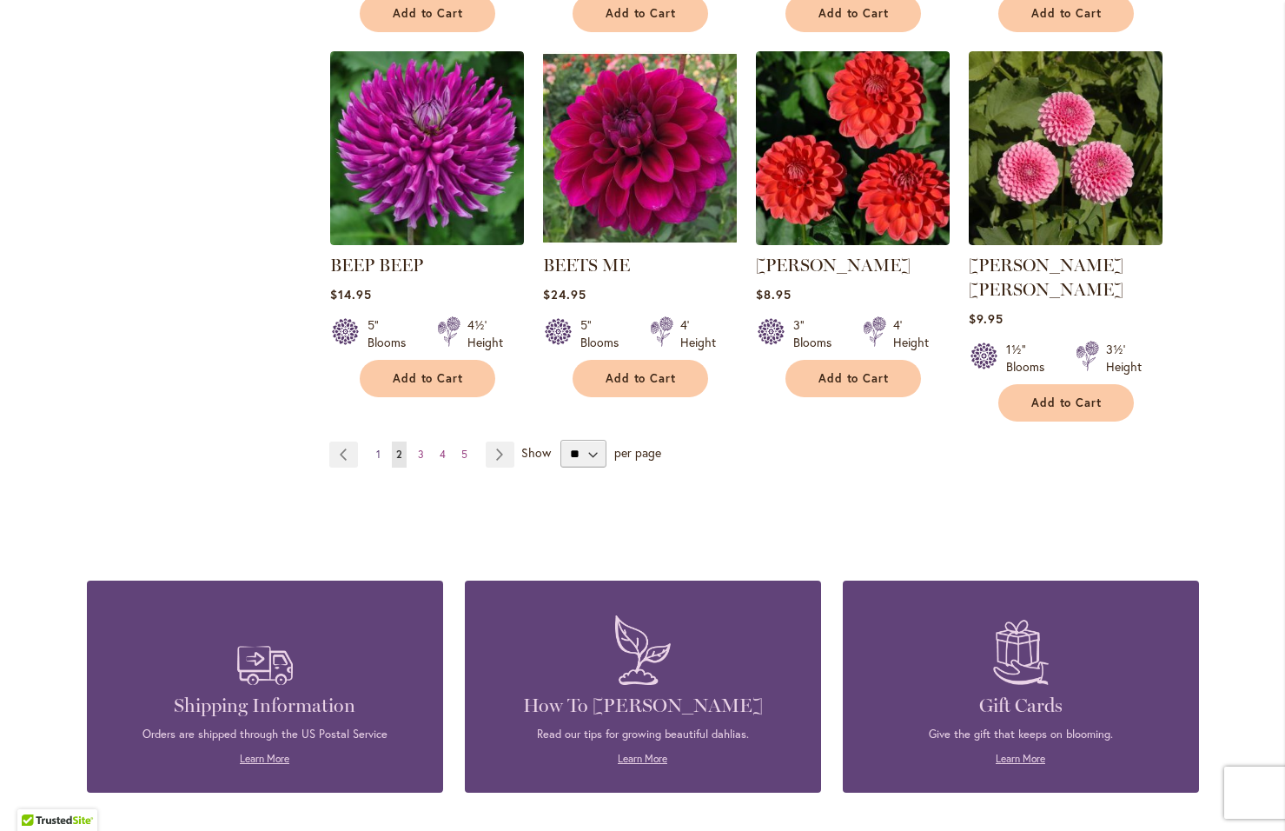
click at [376, 447] on span "1" at bounding box center [378, 453] width 4 height 13
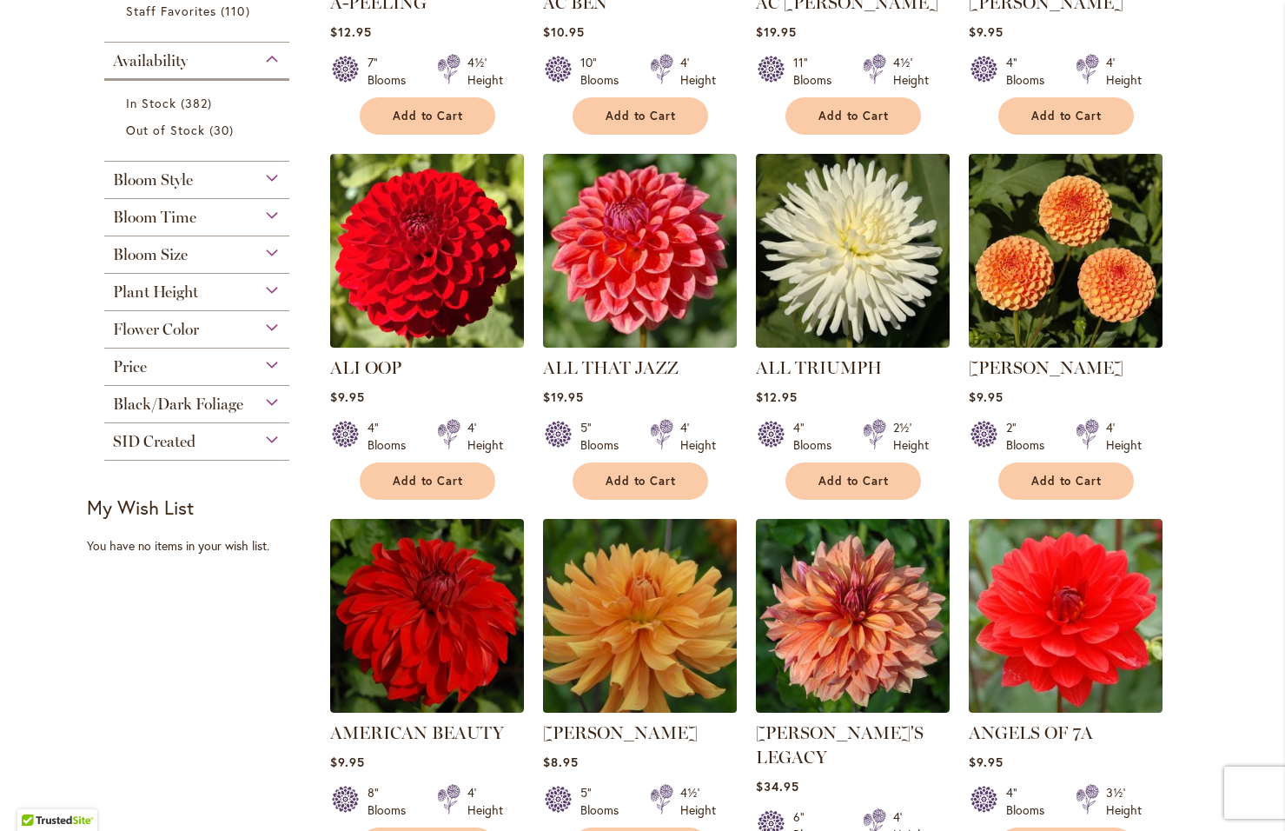
scroll to position [714, 0]
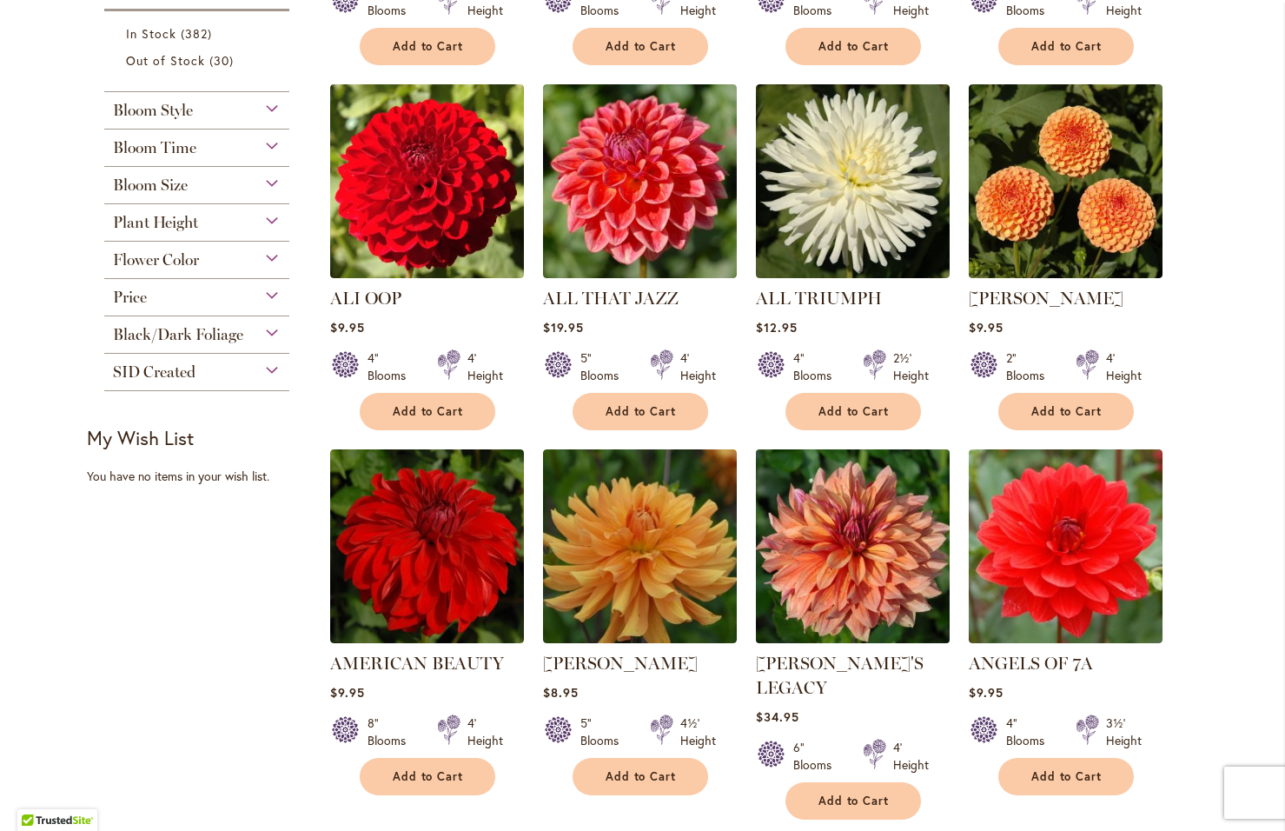
click at [841, 541] on img at bounding box center [852, 546] width 203 height 203
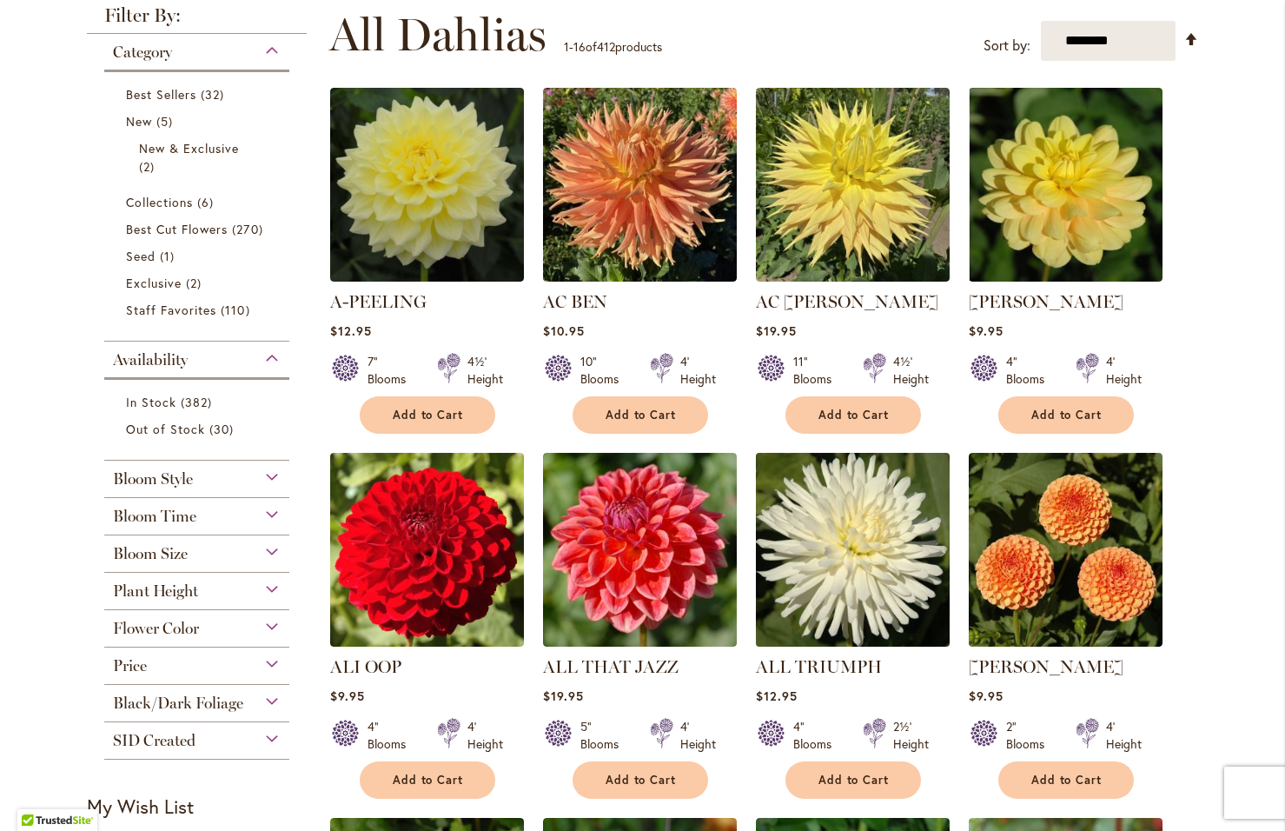
scroll to position [348, 0]
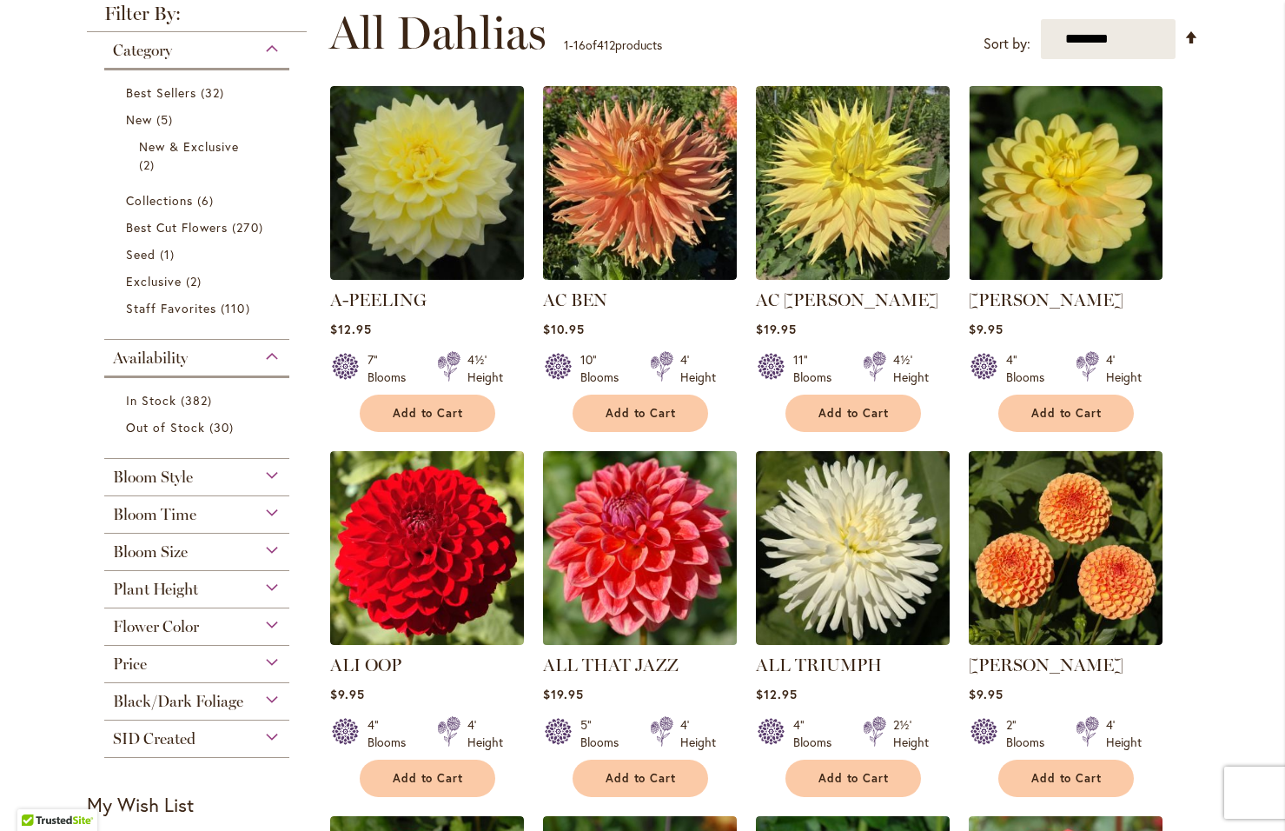
click at [632, 560] on img at bounding box center [639, 548] width 203 height 203
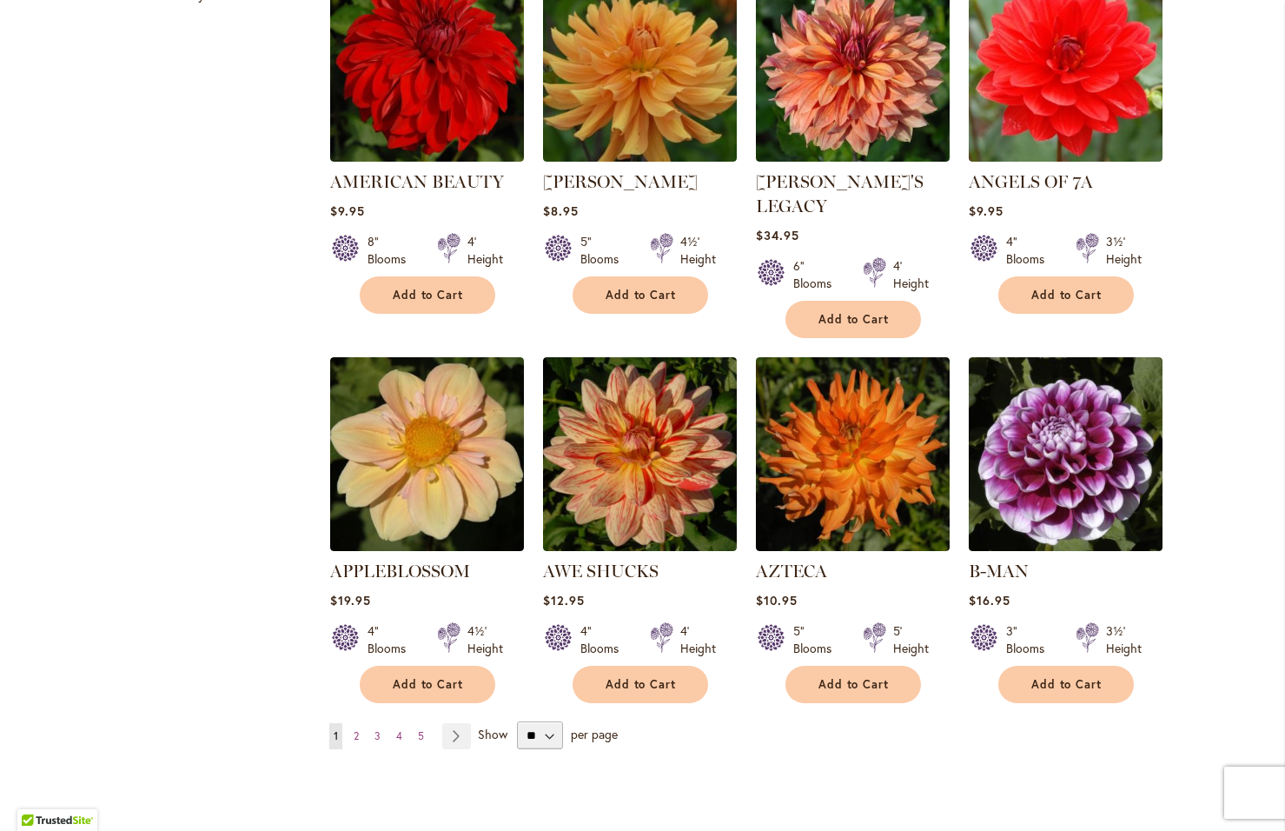
scroll to position [1216, 0]
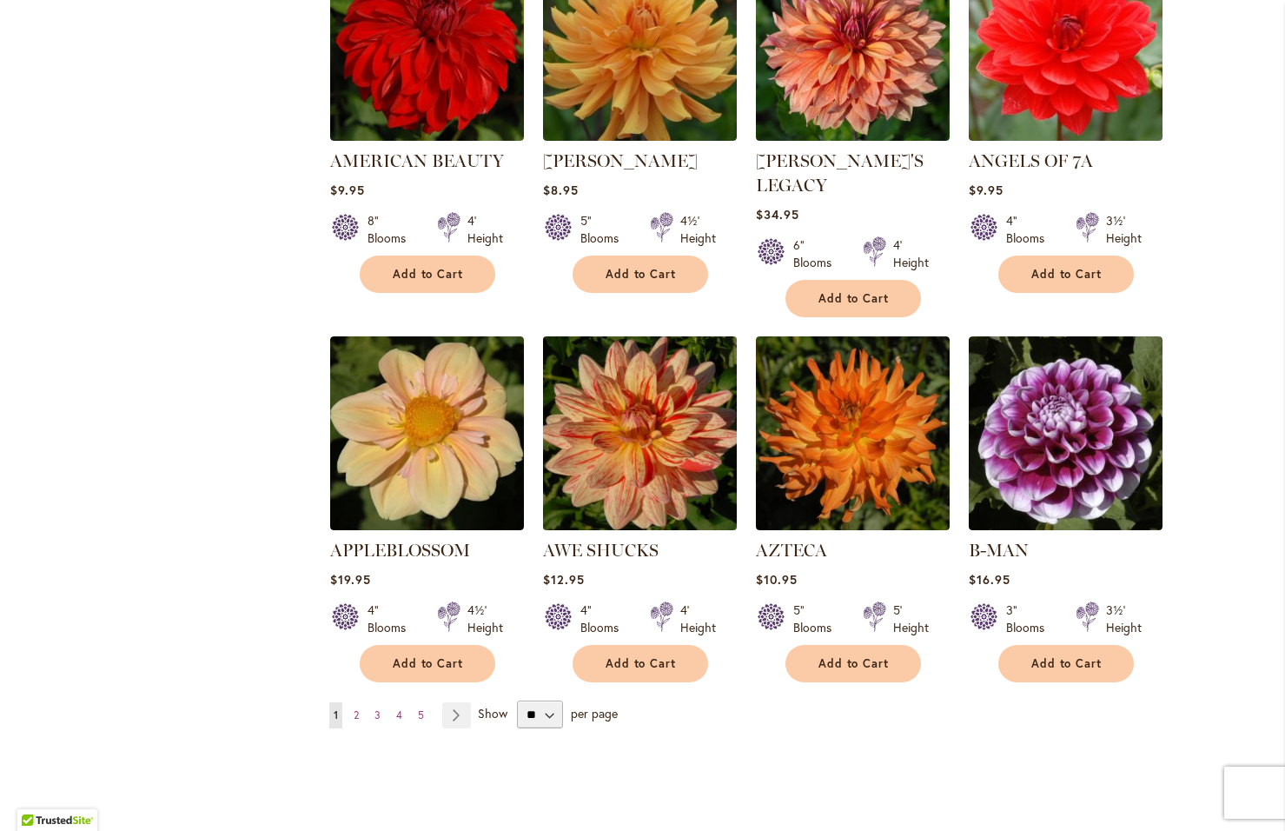
click at [617, 421] on img at bounding box center [639, 433] width 203 height 203
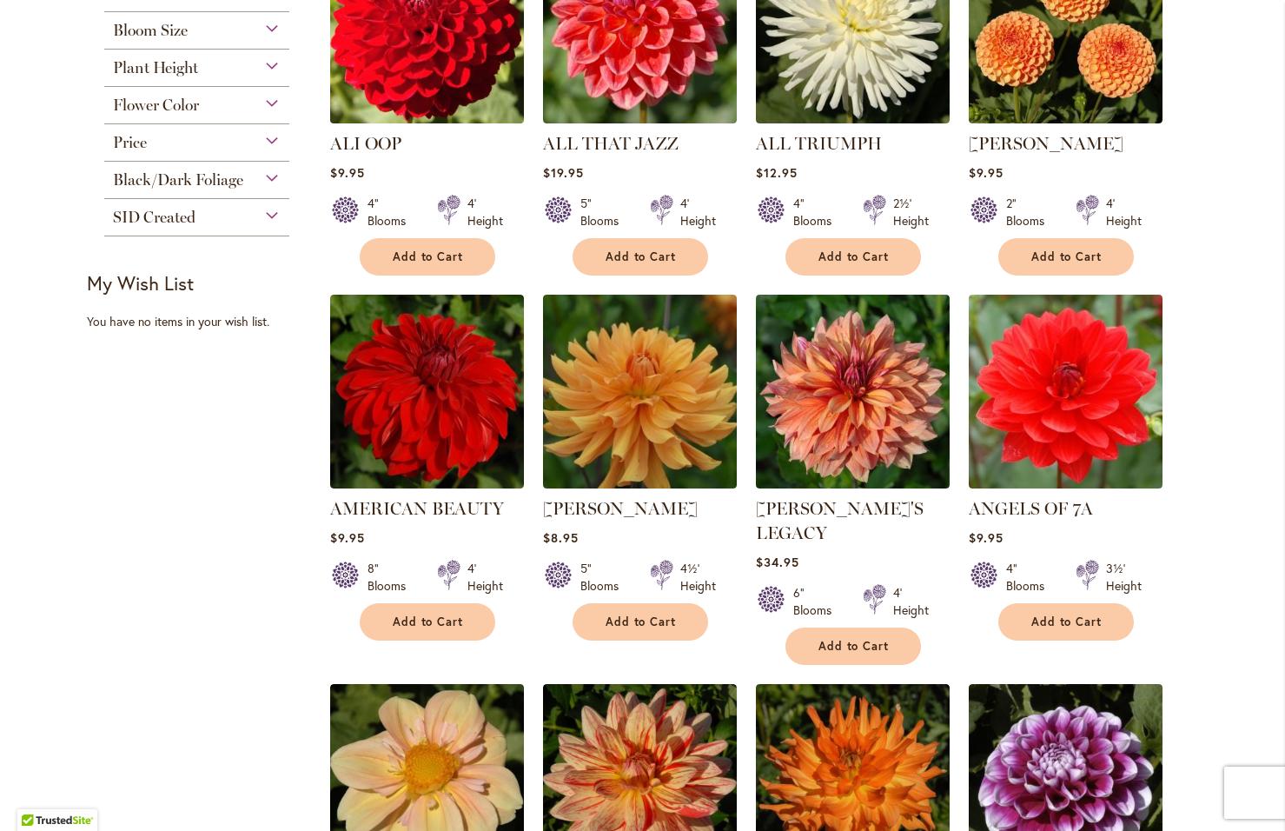
scroll to position [608, 0]
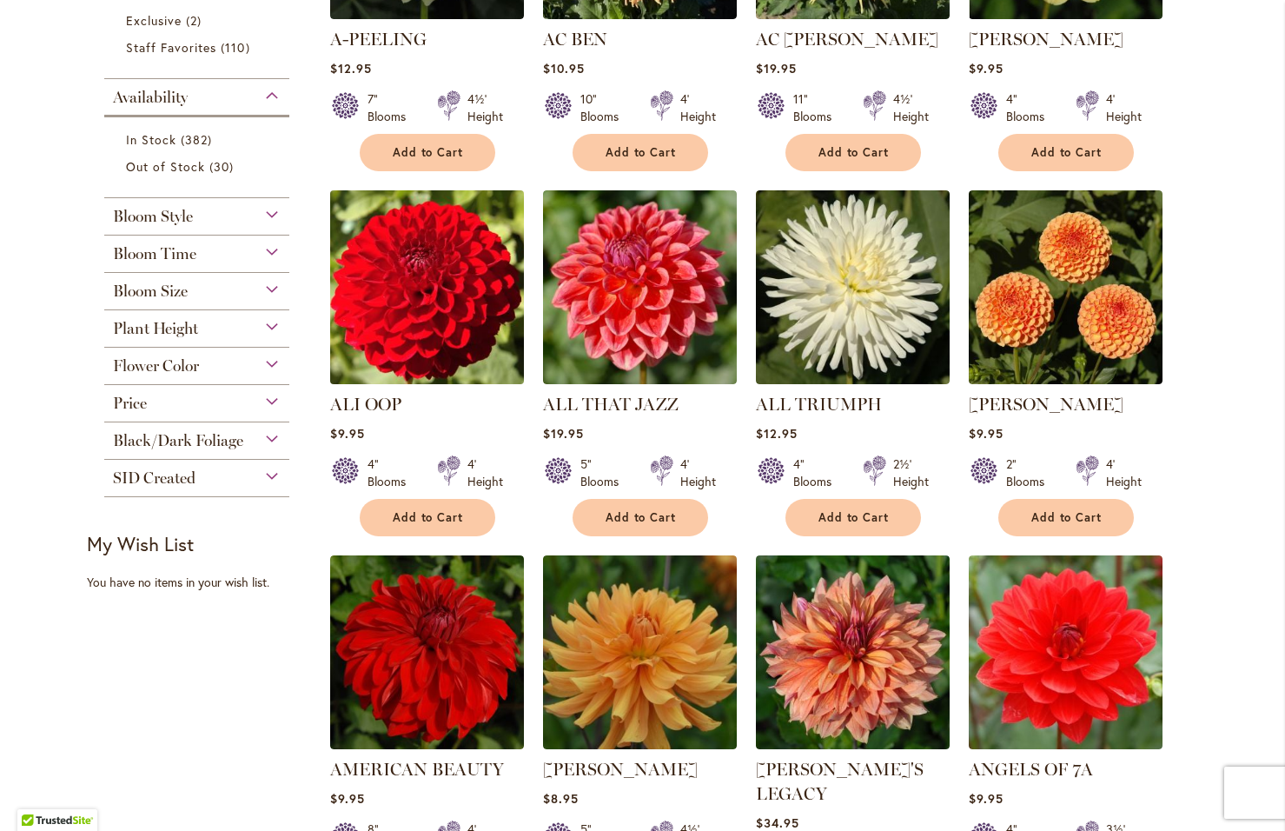
click at [407, 269] on img at bounding box center [426, 287] width 203 height 203
